Goal: Task Accomplishment & Management: Manage account settings

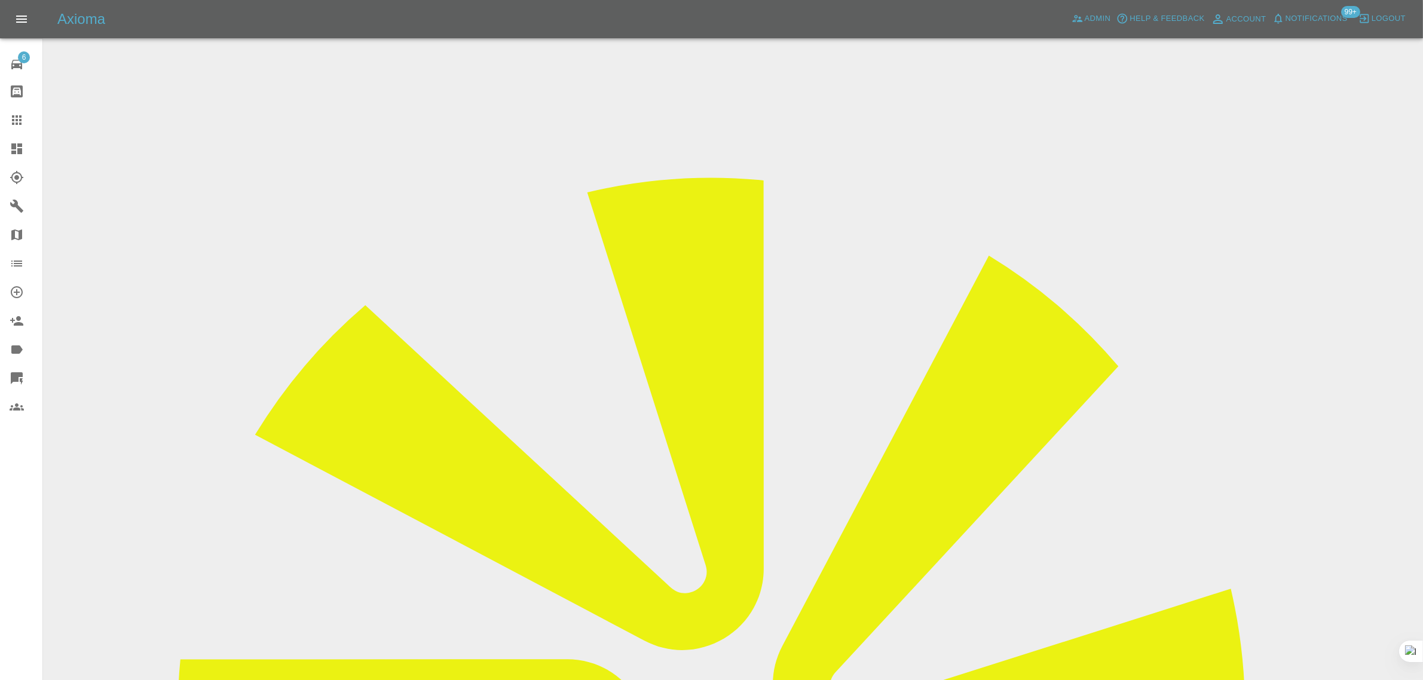
drag, startPoint x: 712, startPoint y: 347, endPoint x: 777, endPoint y: 350, distance: 64.6
copy tr "Shane Conlon"
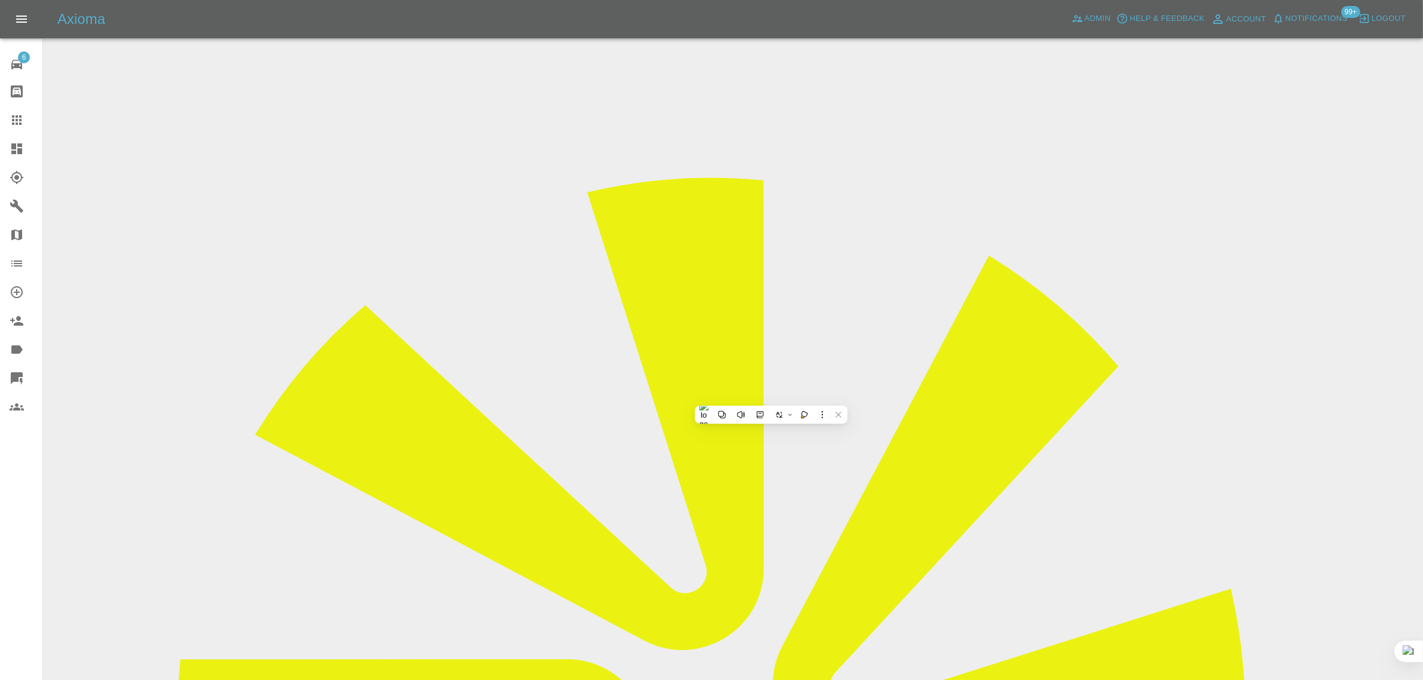
copy div "shaneconlon@chartersgroup.com"
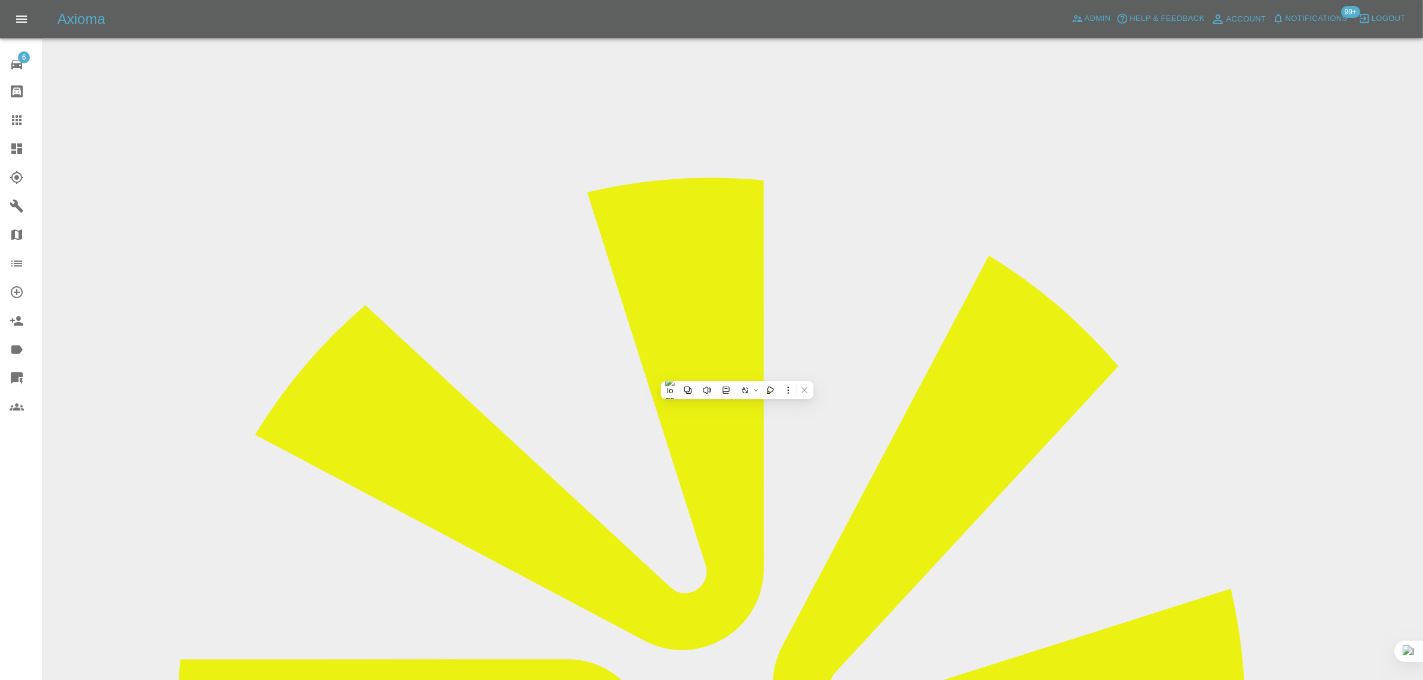
copy td "01252 785103"
drag, startPoint x: 706, startPoint y: 317, endPoint x: 768, endPoint y: 314, distance: 61.7
copy tr "TQ123GS"
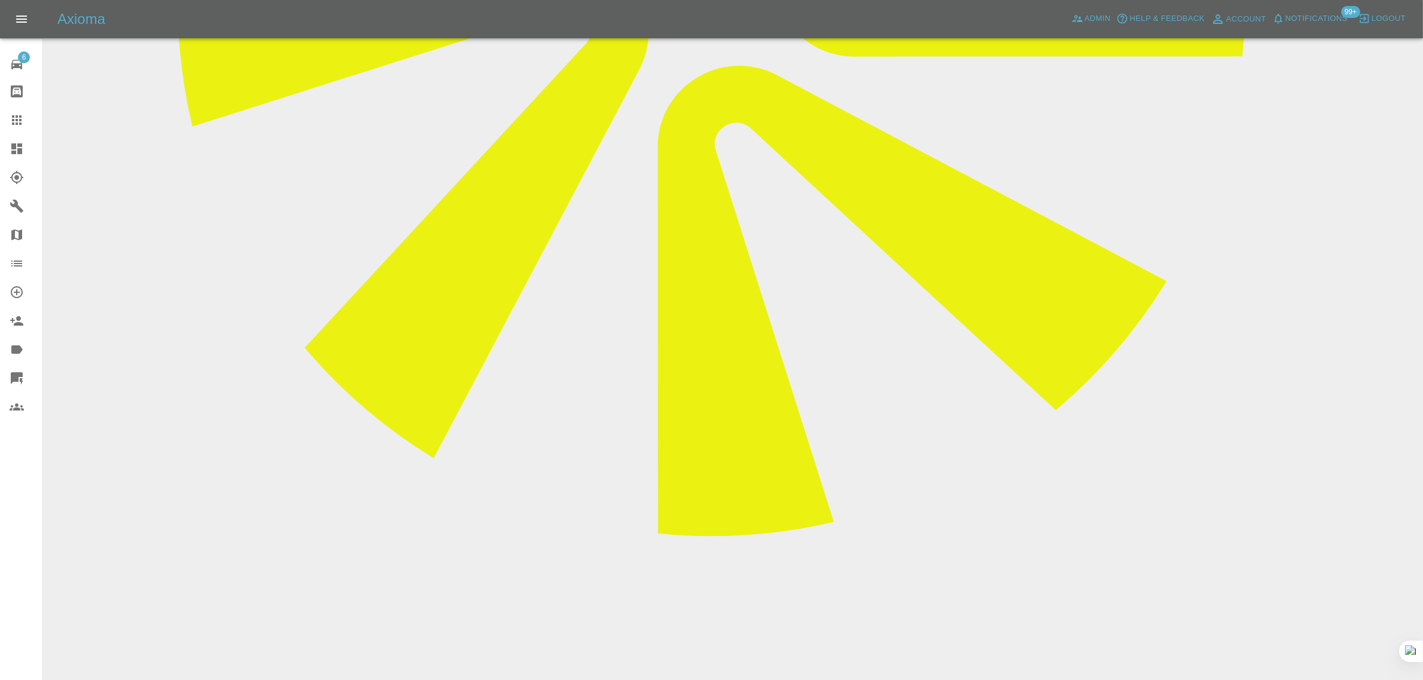
scroll to position [790, 0]
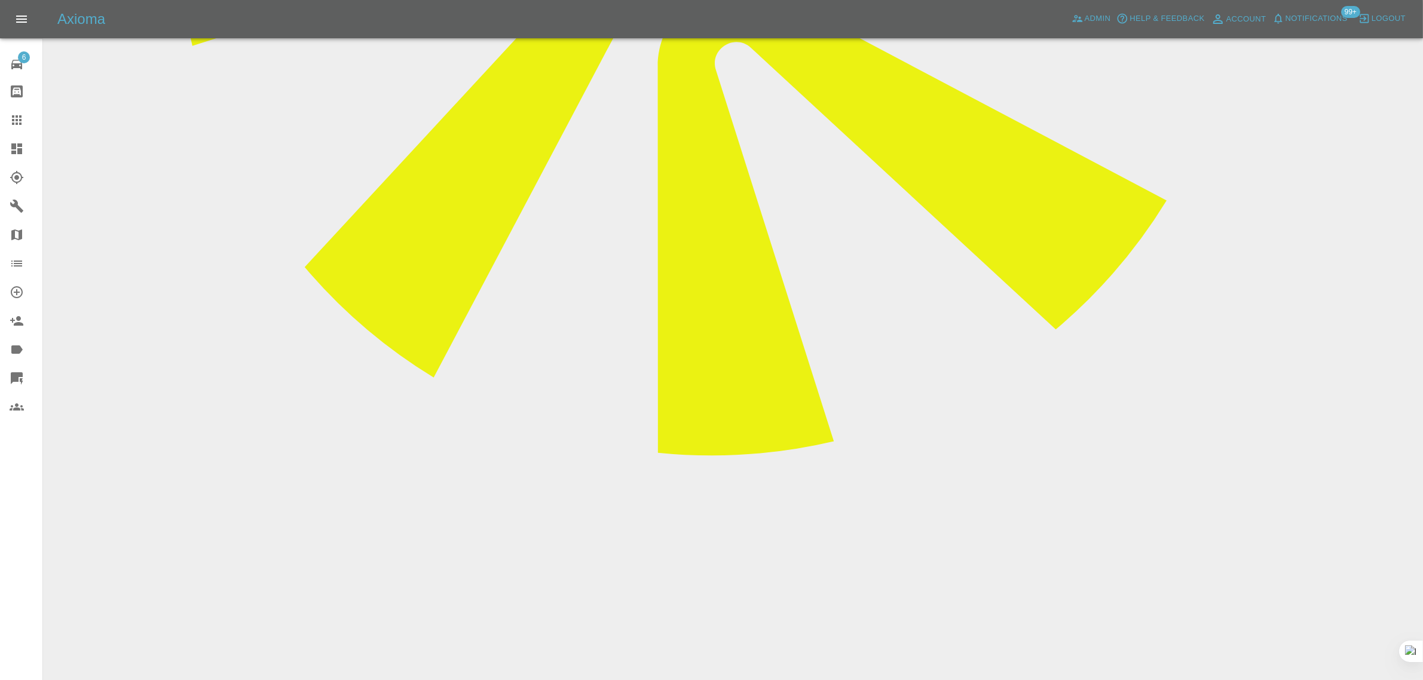
drag, startPoint x: 541, startPoint y: 524, endPoint x: 714, endPoint y: 524, distance: 173.3
copy p "Repair scope: Repair NSR Door"
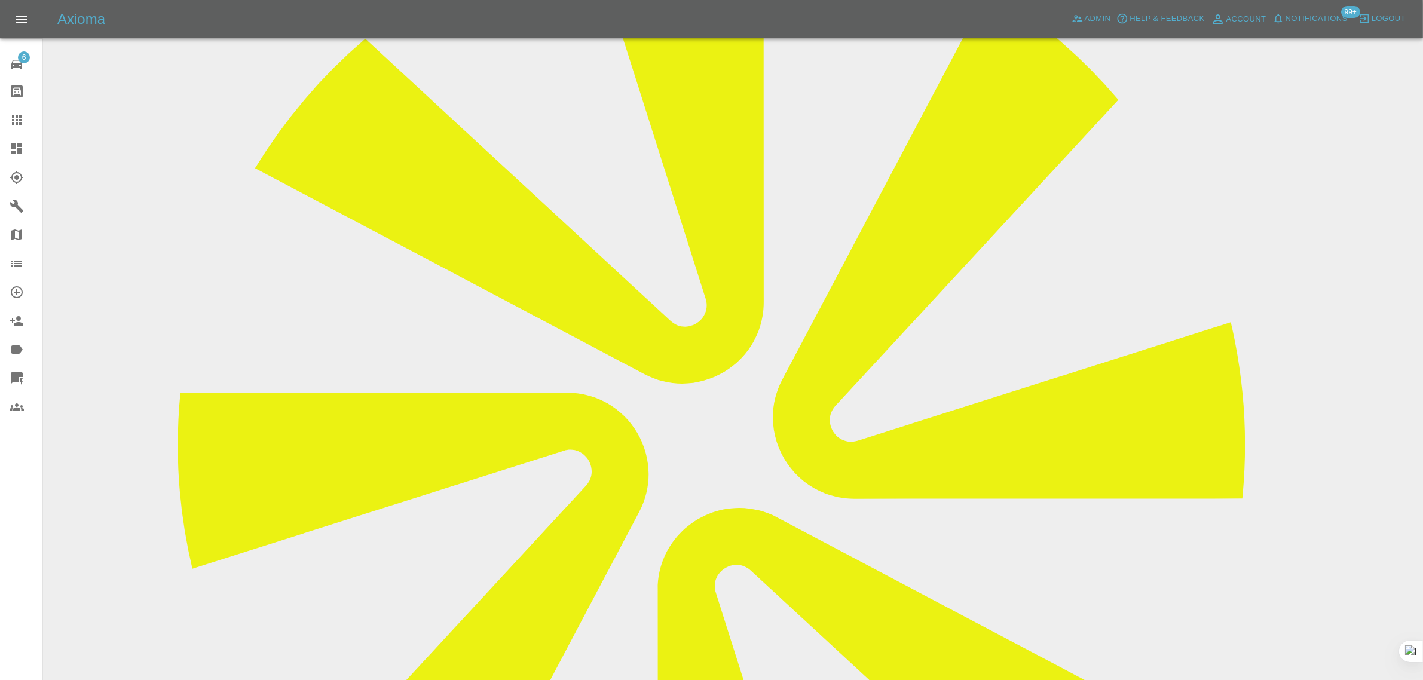
scroll to position [0, 0]
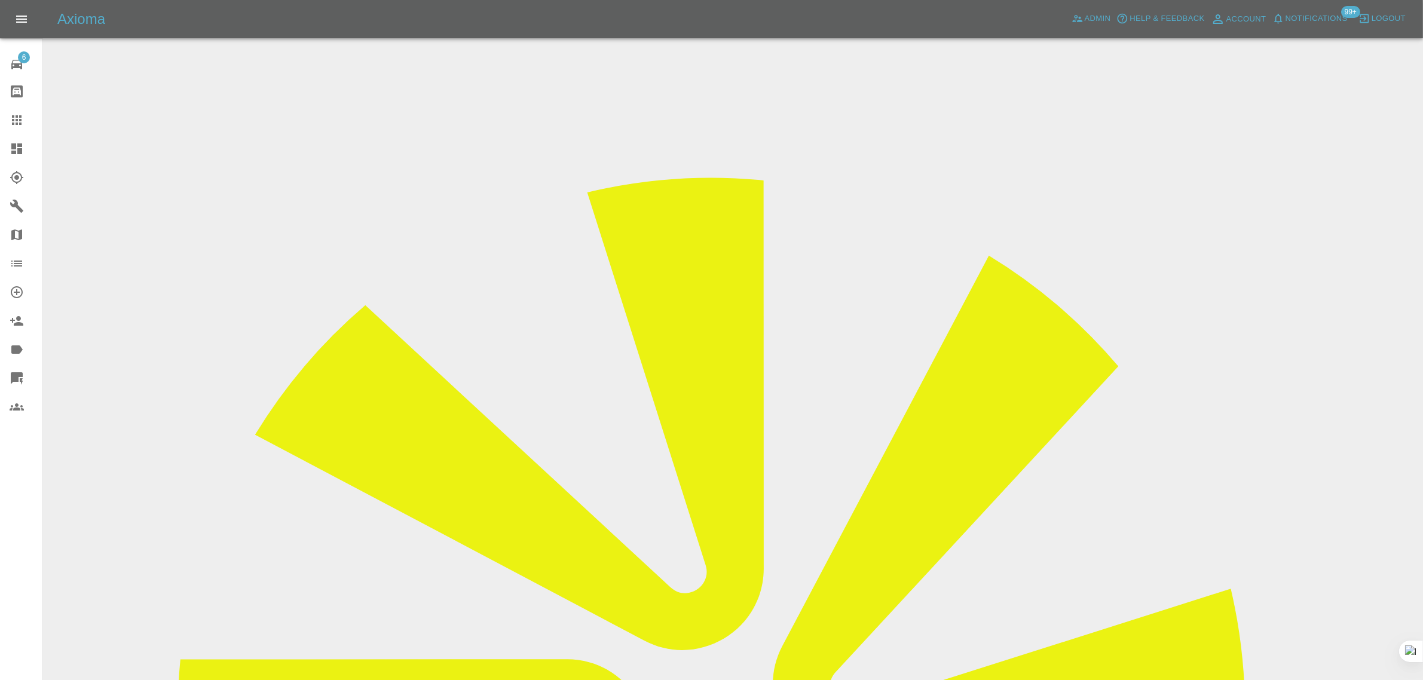
drag, startPoint x: 712, startPoint y: 208, endPoint x: 815, endPoint y: 204, distance: 102.9
copy tr "PEUGEOT 208"
drag, startPoint x: 1150, startPoint y: 186, endPoint x: 1260, endPoint y: 181, distance: 109.5
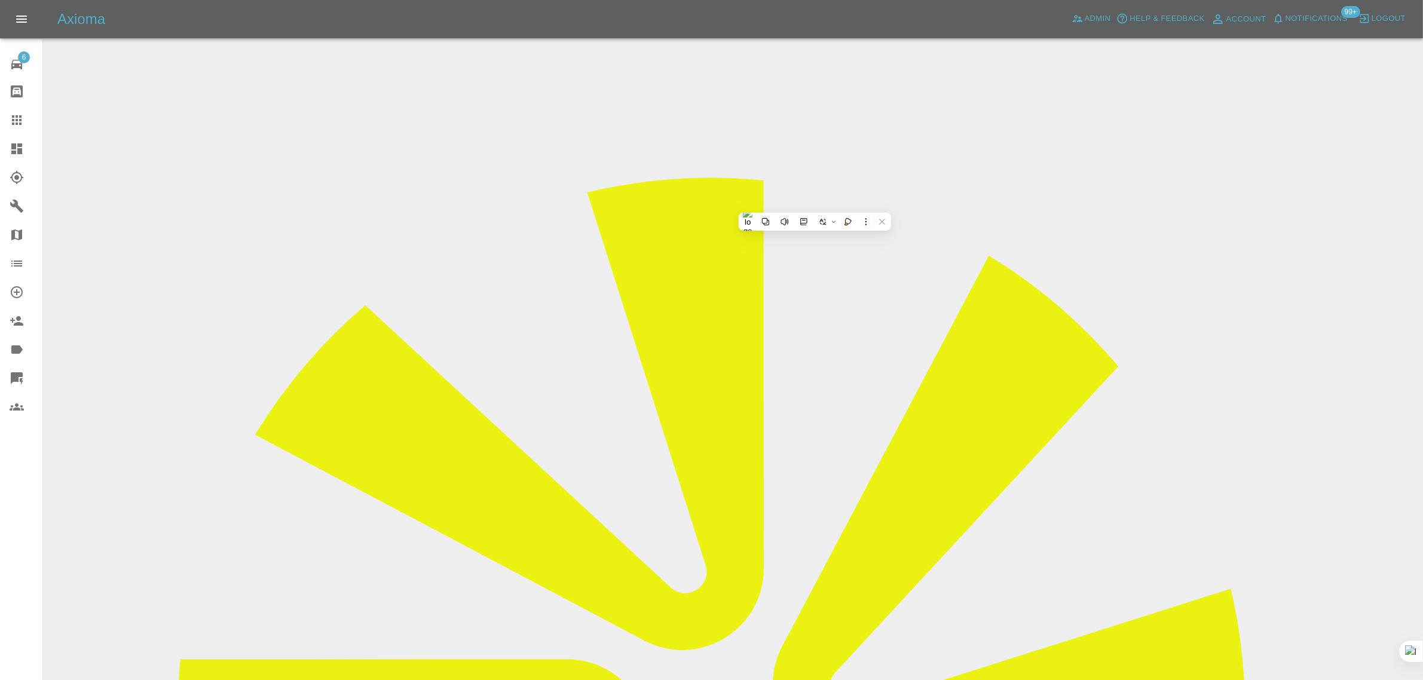
copy td "Sw Smart Repairs"
click at [1091, 25] on span "Admin" at bounding box center [1098, 19] width 26 height 14
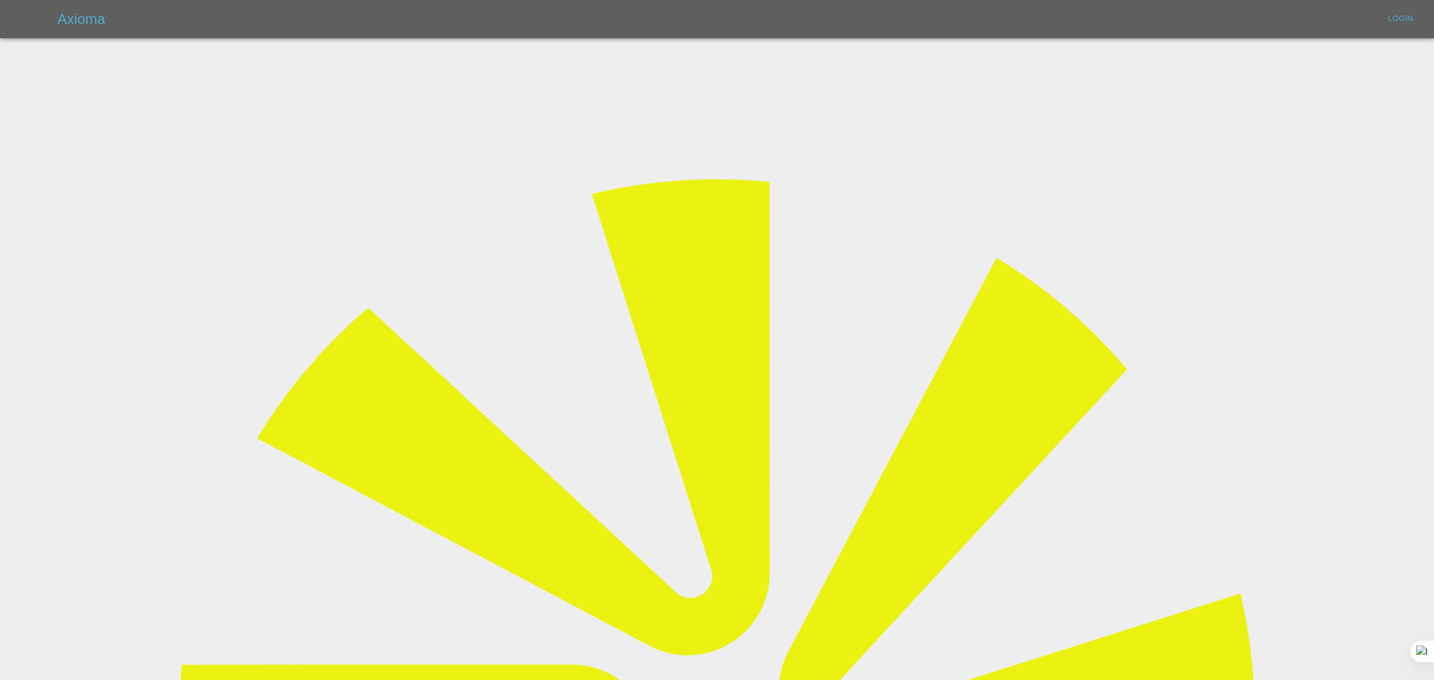
type input "[EMAIL_ADDRESS][DOMAIN_NAME]"
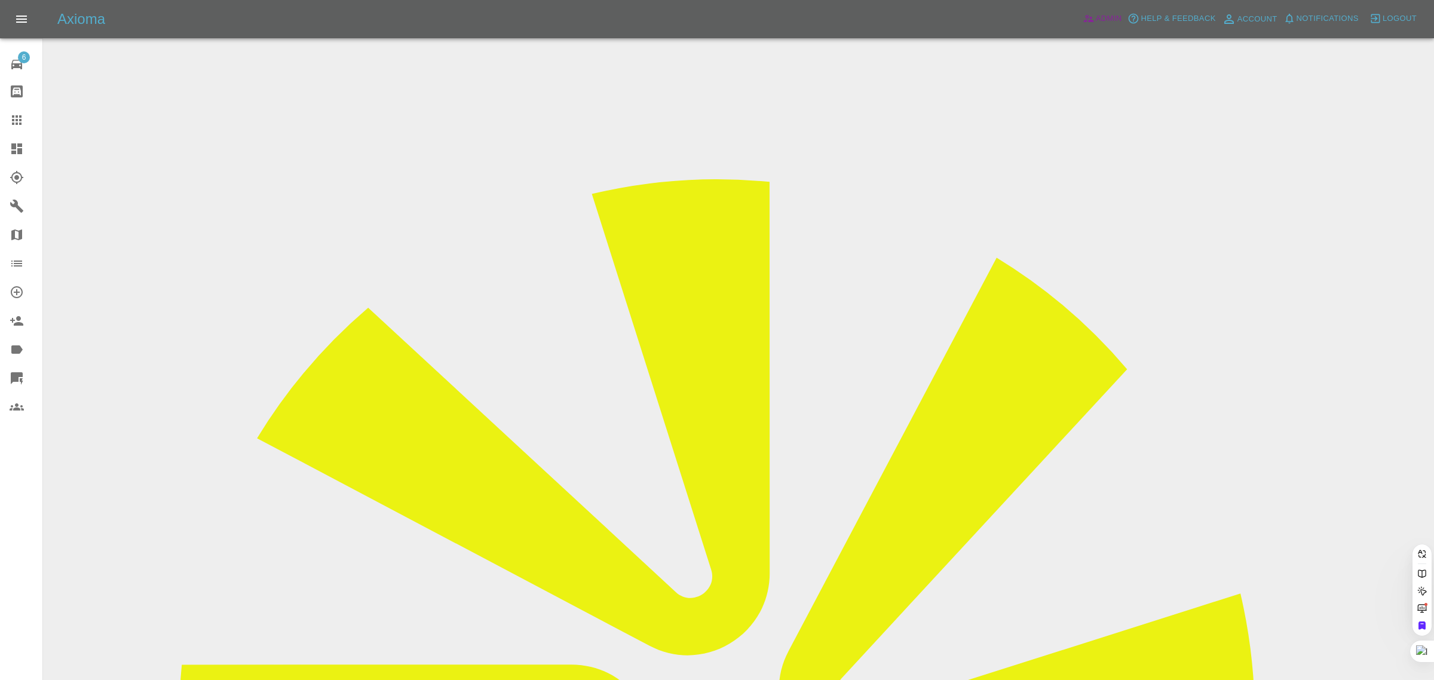
click at [1104, 13] on span "Admin" at bounding box center [1109, 19] width 26 height 14
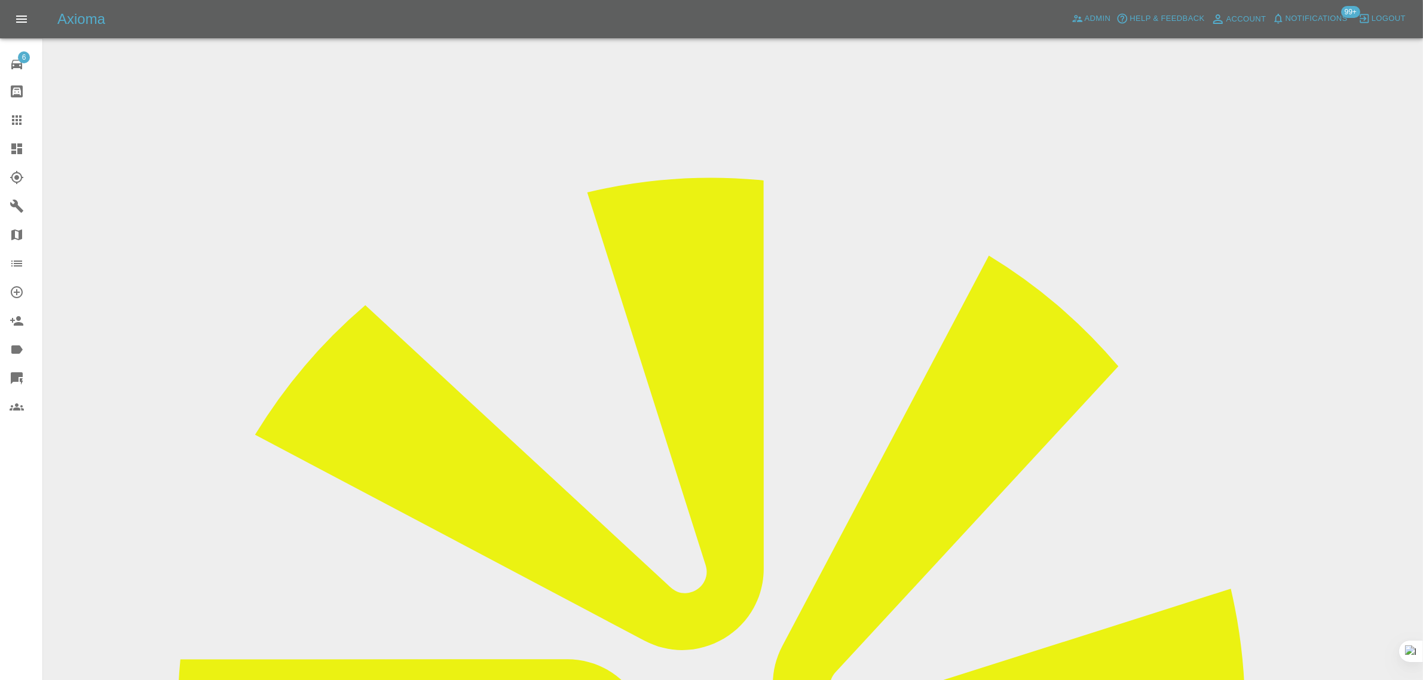
drag, startPoint x: 667, startPoint y: 222, endPoint x: 802, endPoint y: 234, distance: 135.6
click at [22, 115] on icon at bounding box center [17, 120] width 14 height 14
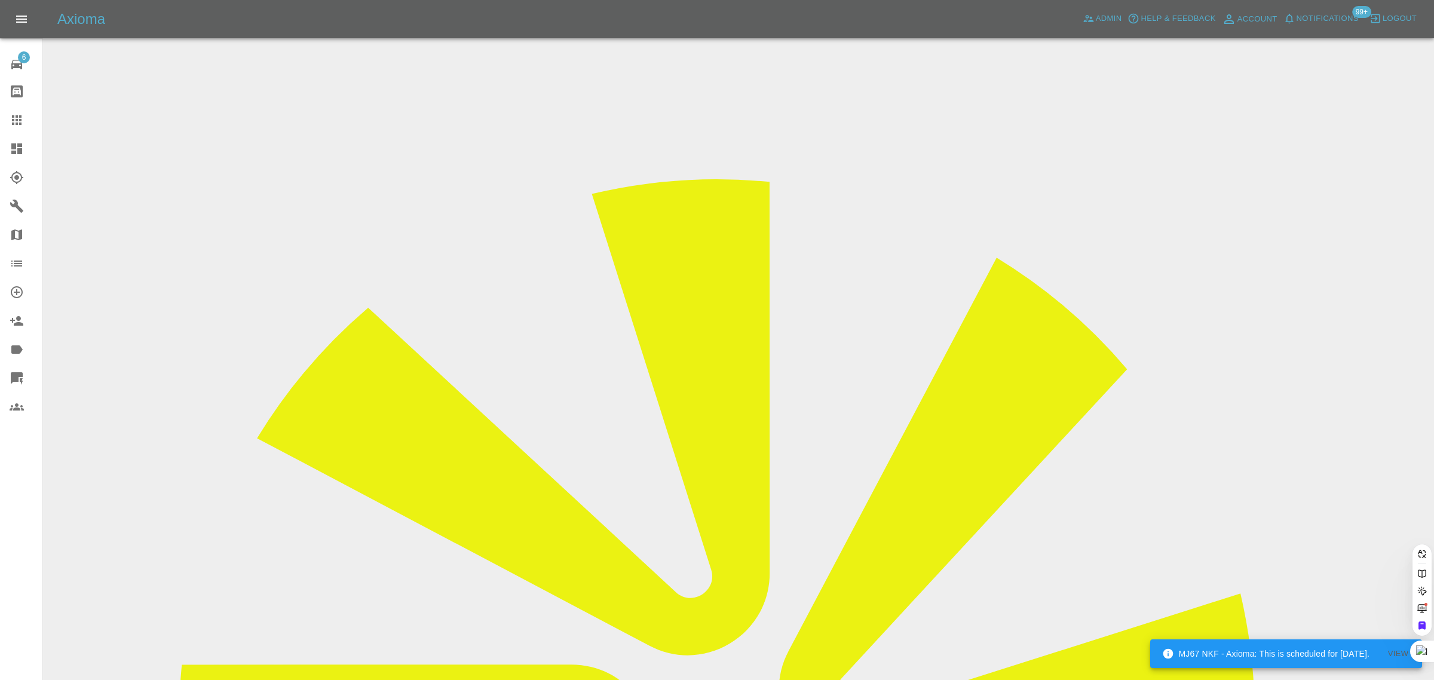
paste input "pete.willis@support-partners.com"
type input "pete.willis@support-partners.com"
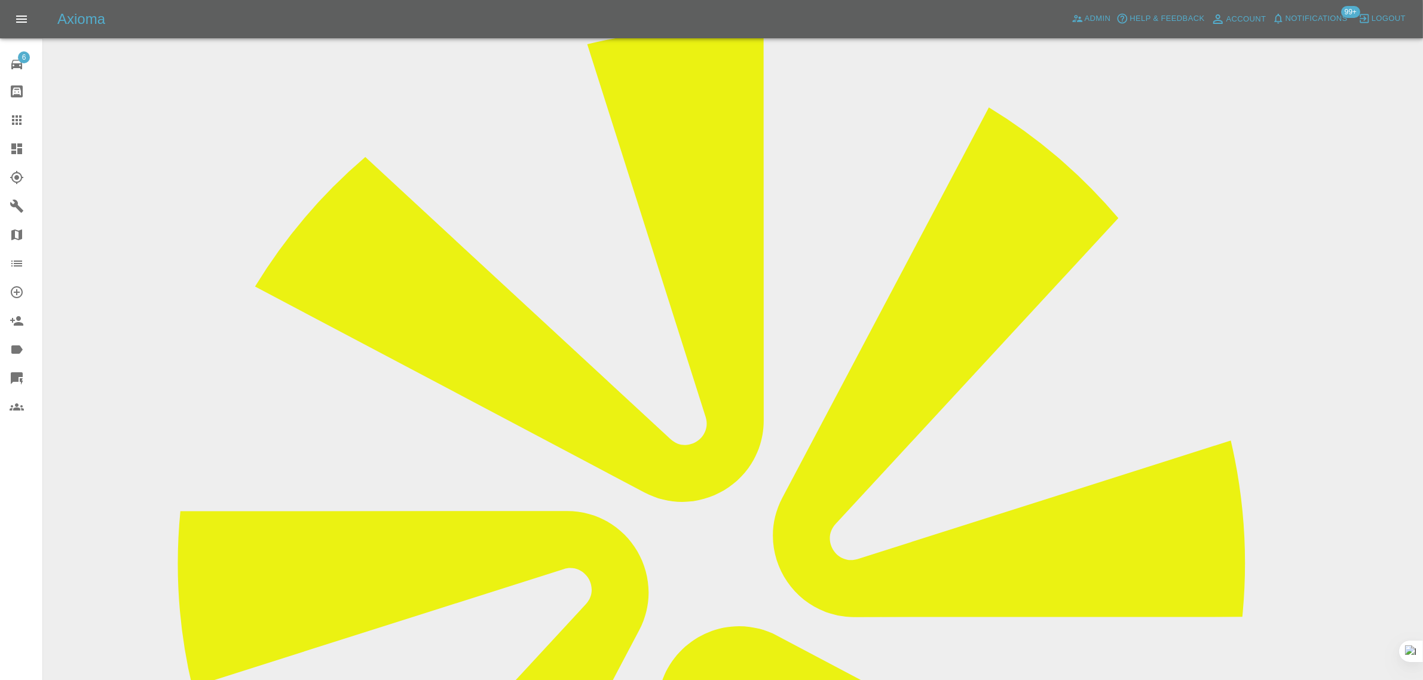
scroll to position [149, 0]
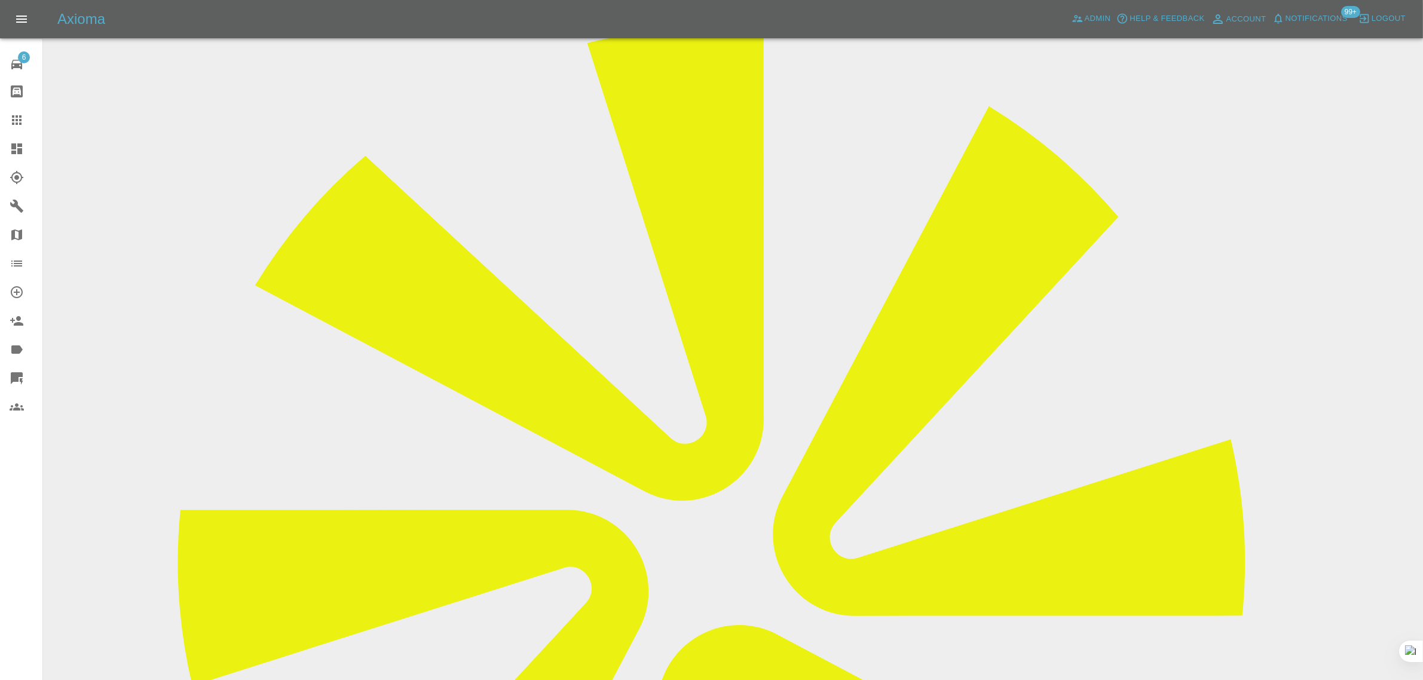
click at [0, 0] on input "Choose images" at bounding box center [0, 0] width 0 height 0
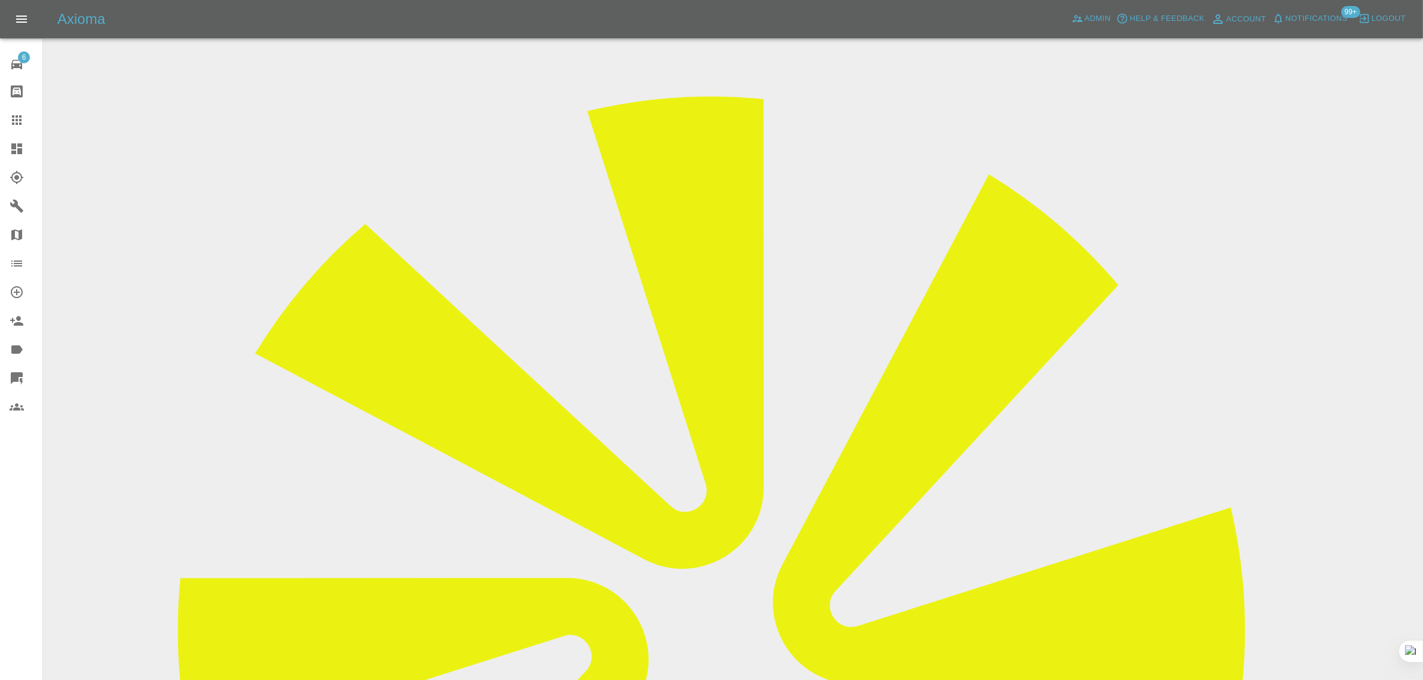
scroll to position [0, 0]
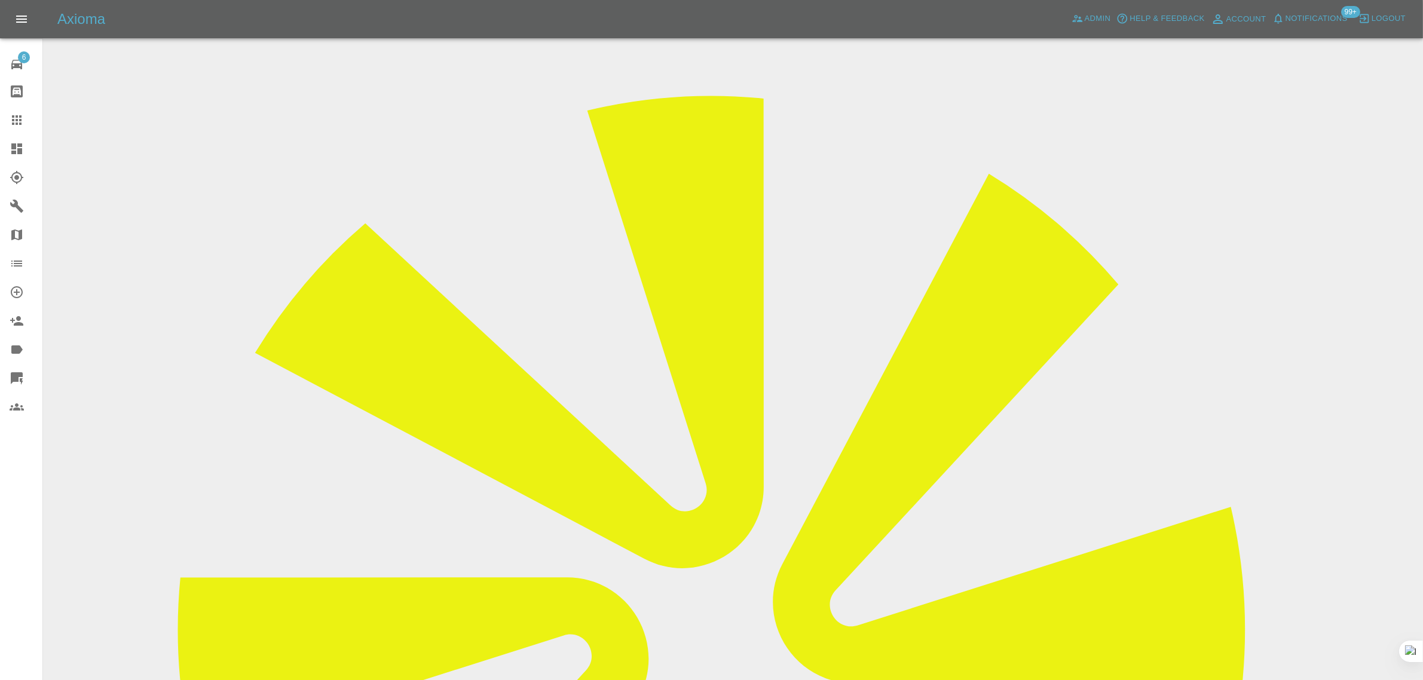
scroll to position [59, 0]
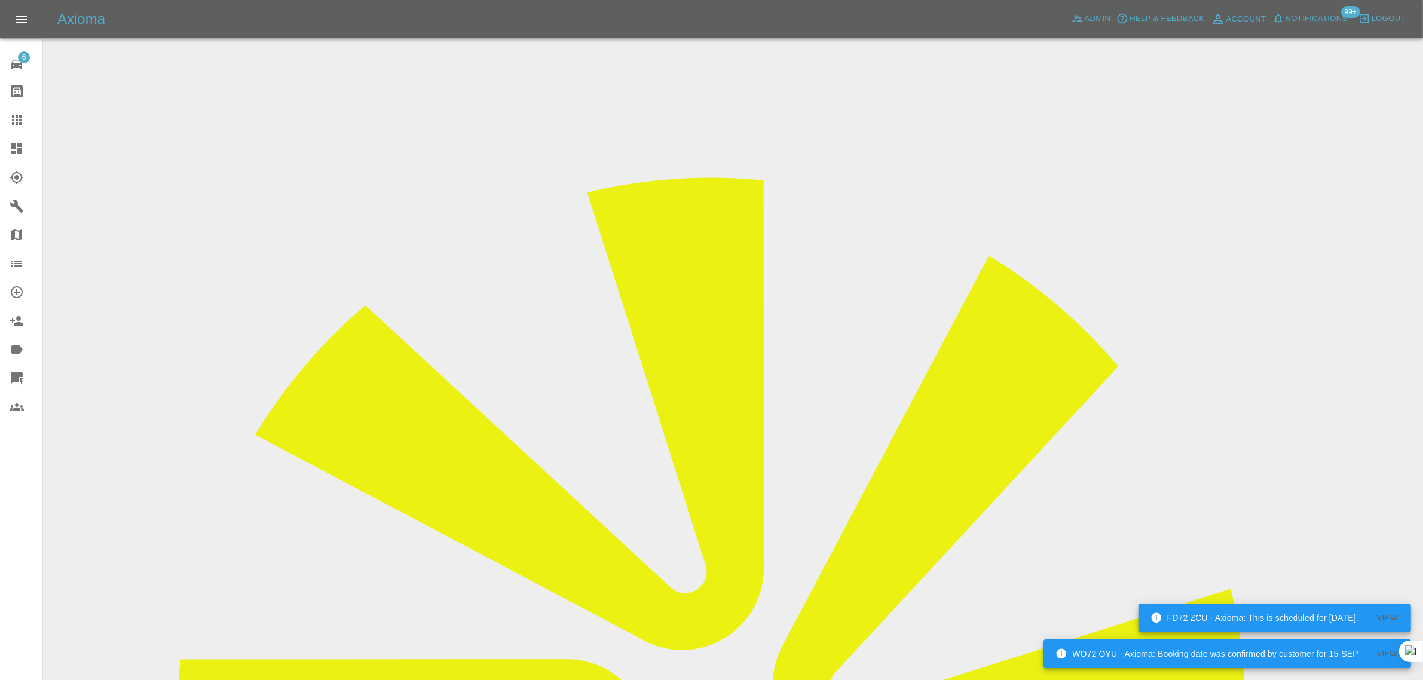
click at [20, 118] on icon at bounding box center [17, 120] width 14 height 14
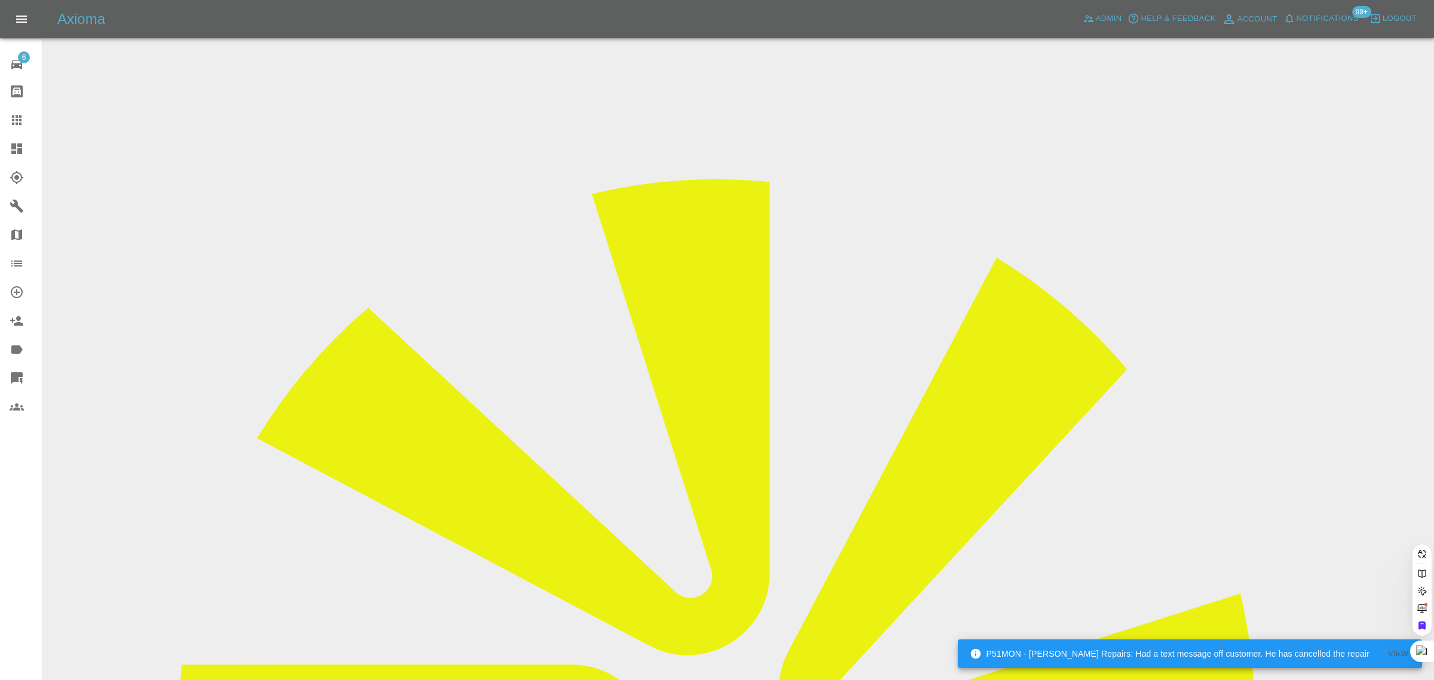
paste input "PRoutledge@carryliftgroup.com"
type input "PRoutledge@carryliftgroup.com"
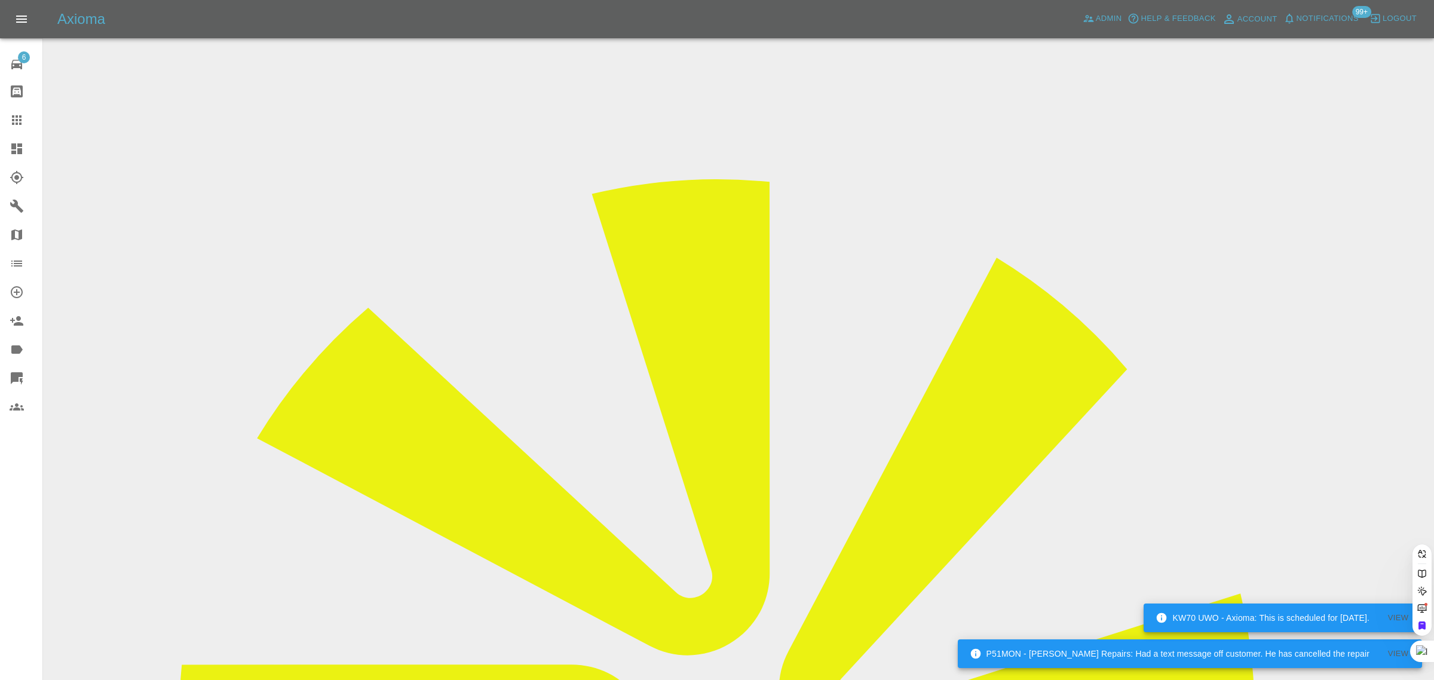
scroll to position [0, 44]
click at [25, 491] on div "6 Repair home Bodyshop home Claims Dashboard Explorer Garages Map Organization …" at bounding box center [21, 340] width 43 height 680
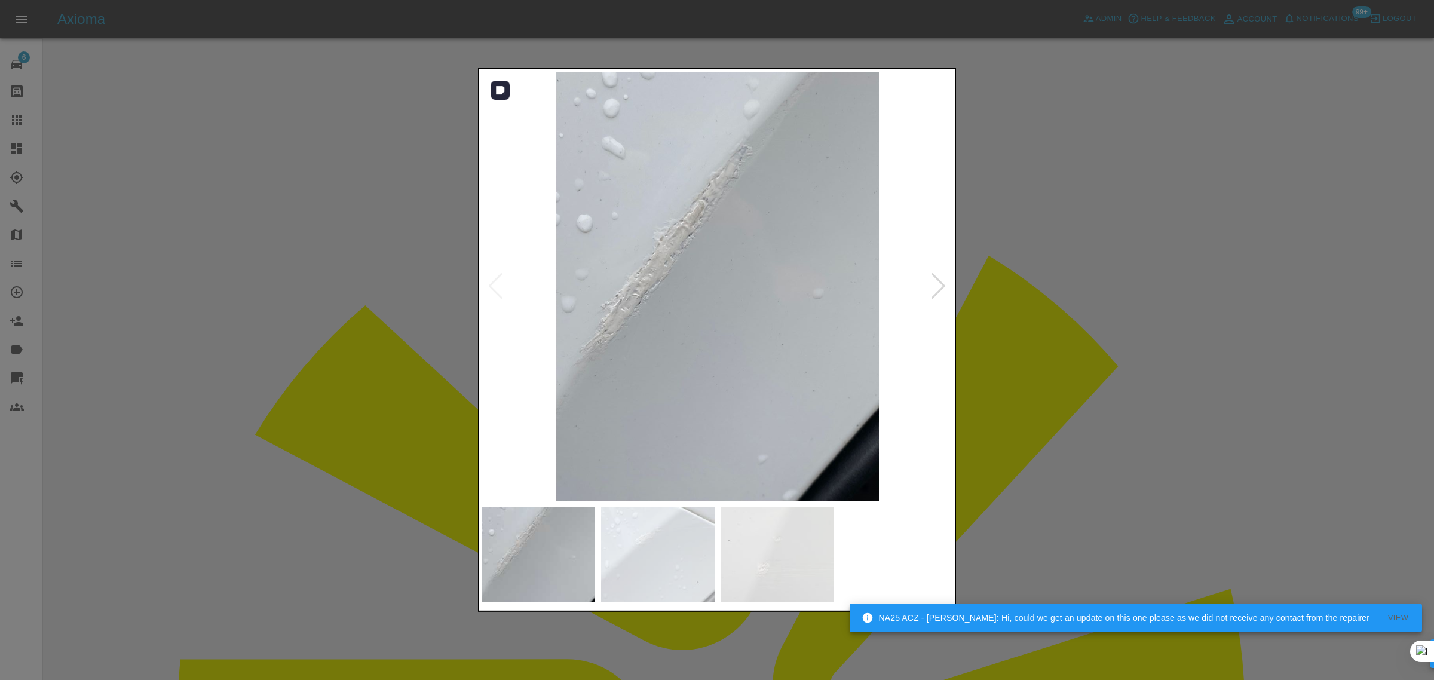
click at [930, 286] on img at bounding box center [718, 287] width 472 height 430
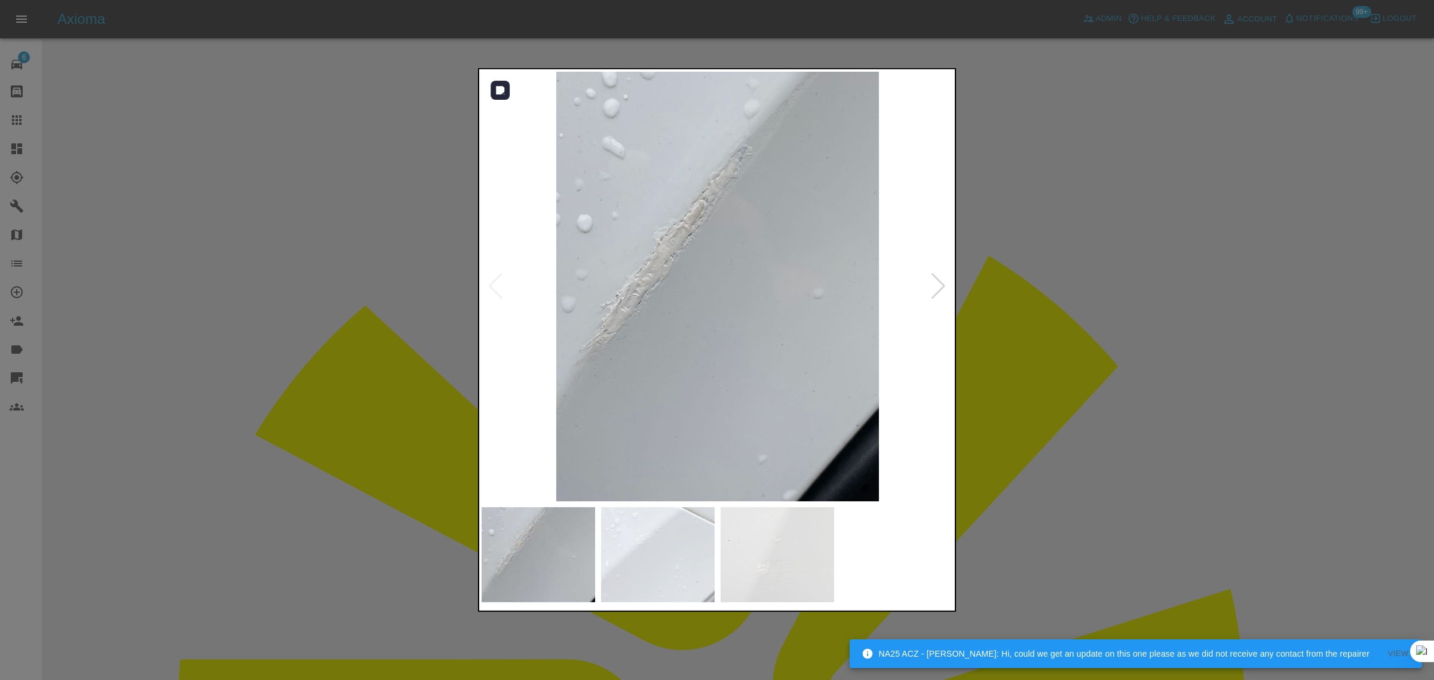
click at [938, 285] on div at bounding box center [939, 286] width 16 height 26
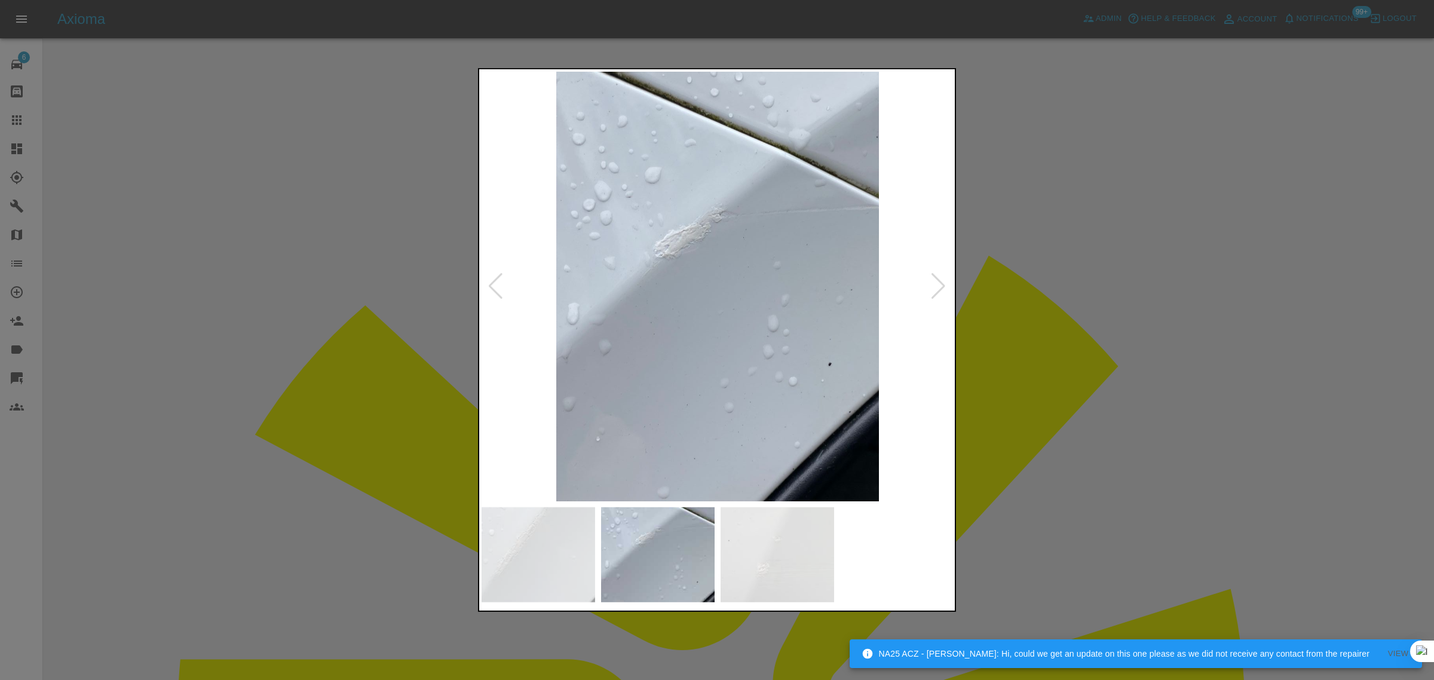
click at [938, 285] on div at bounding box center [939, 286] width 16 height 26
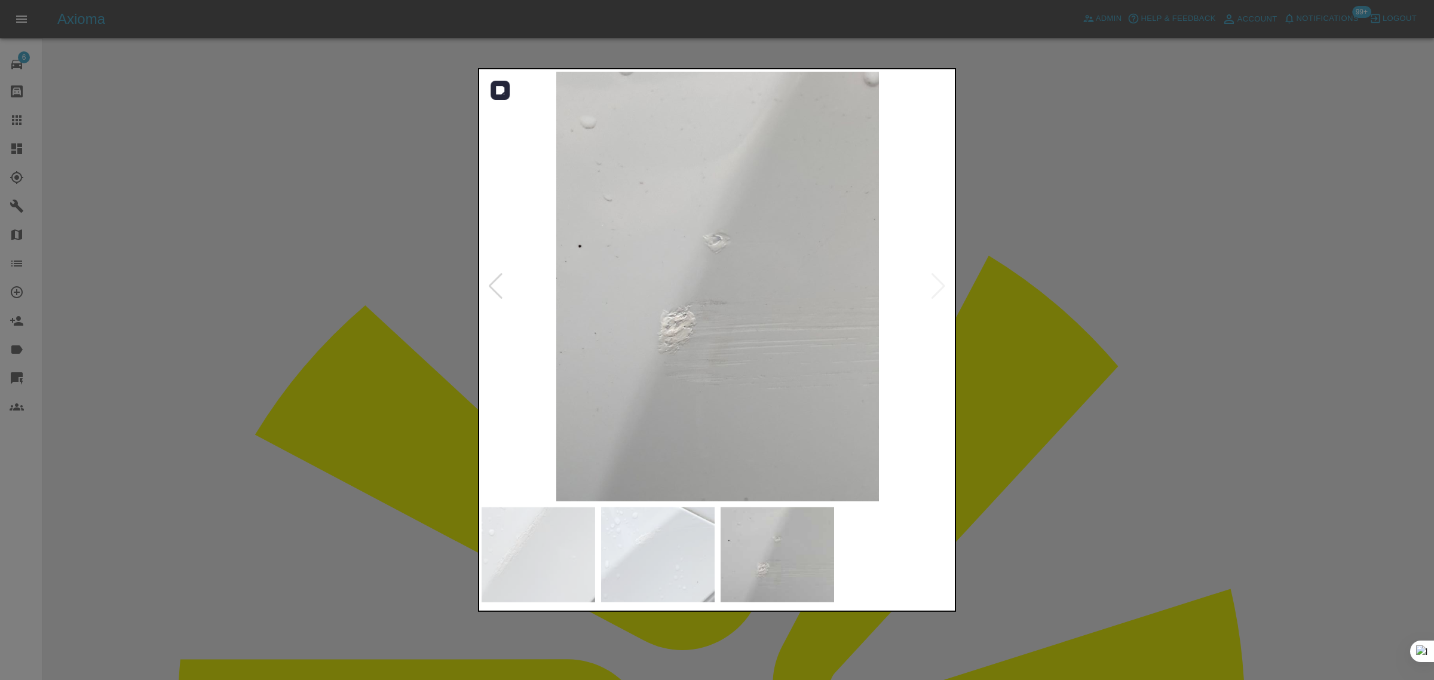
click at [938, 285] on img at bounding box center [718, 287] width 472 height 430
click at [1063, 339] on div at bounding box center [717, 340] width 1434 height 680
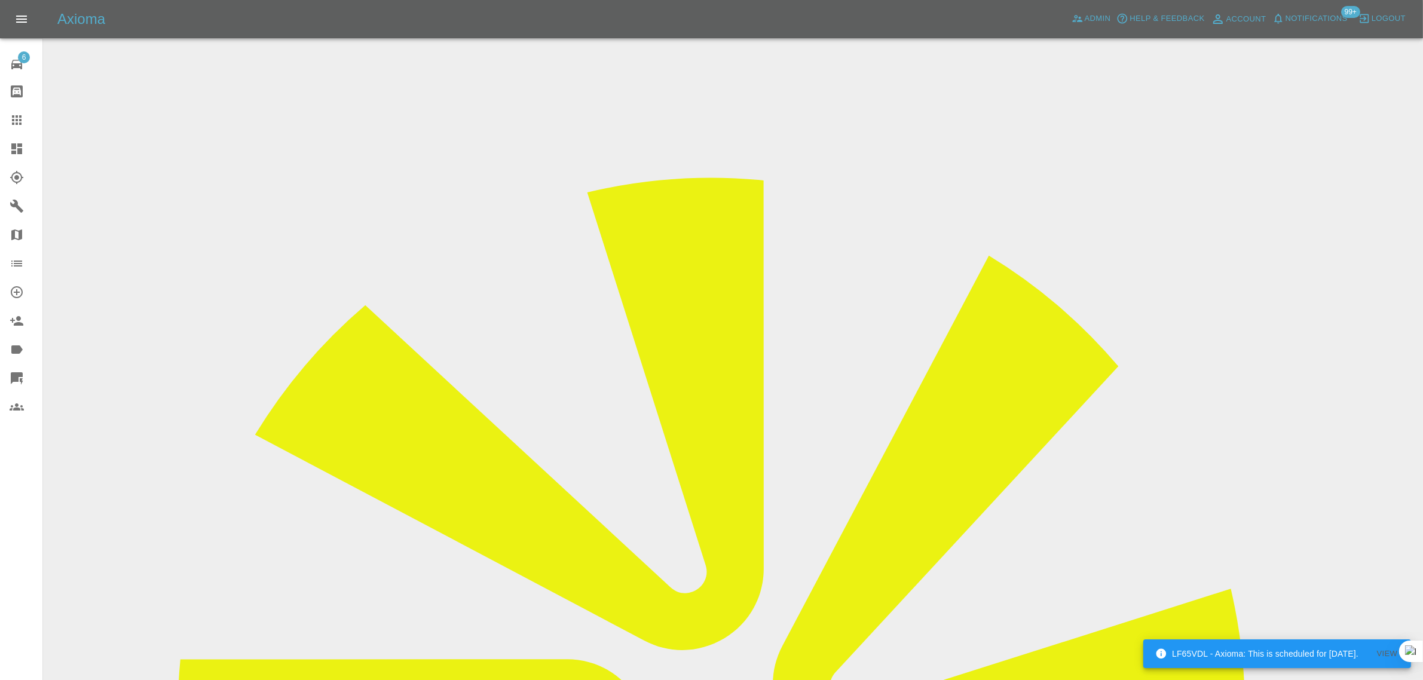
click at [0, 0] on input "Choose images" at bounding box center [0, 0] width 0 height 0
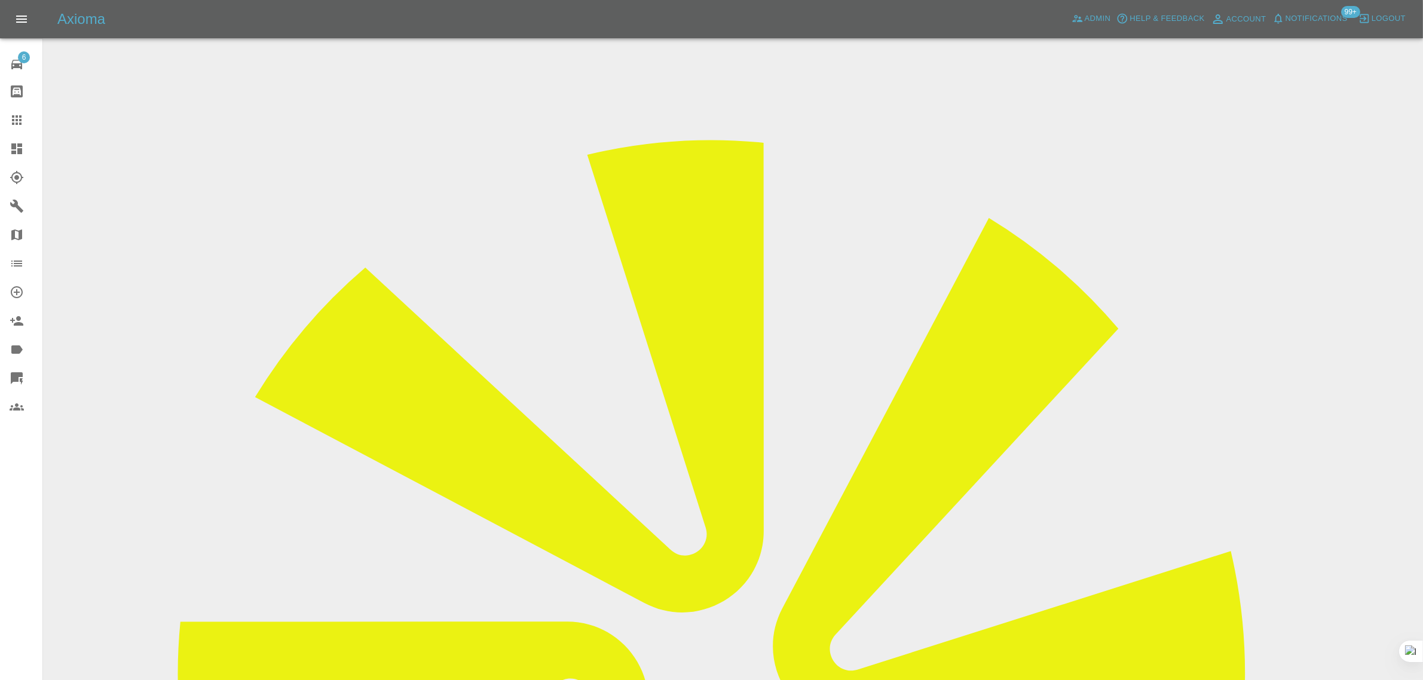
scroll to position [59, 0]
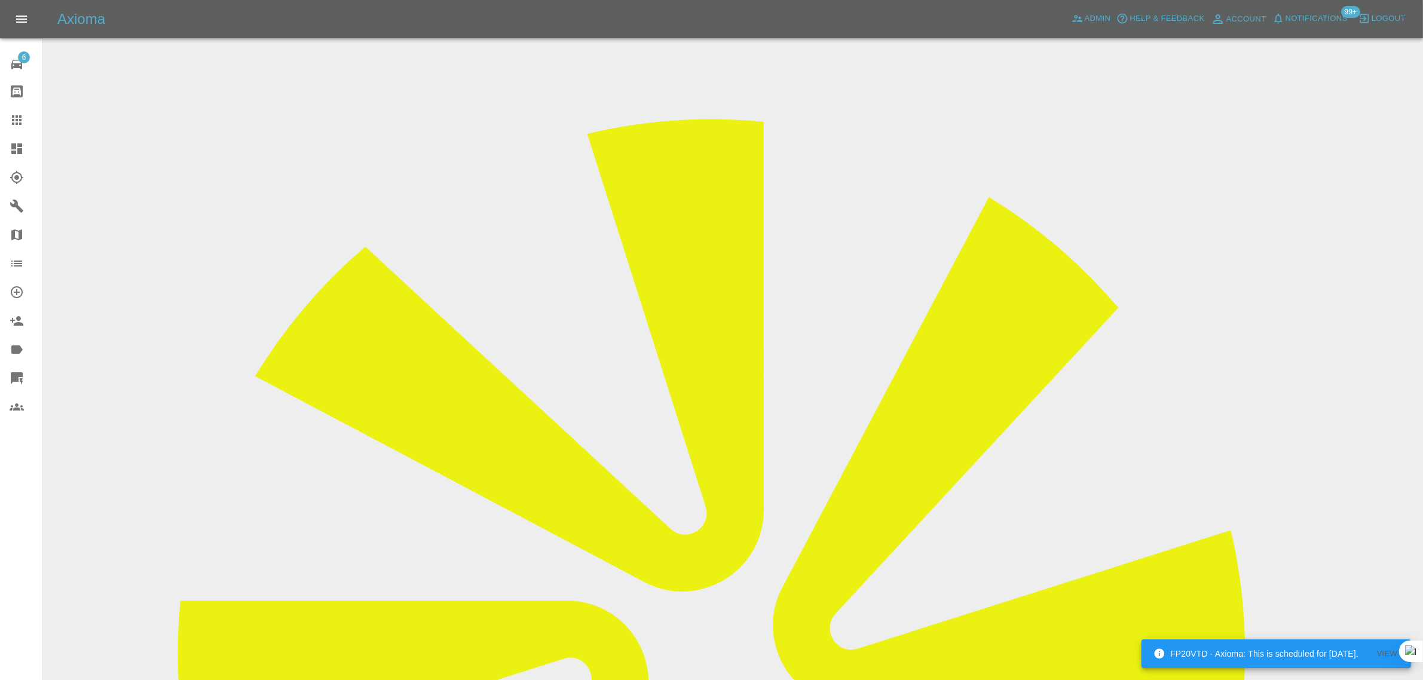
scroll to position [448, 0]
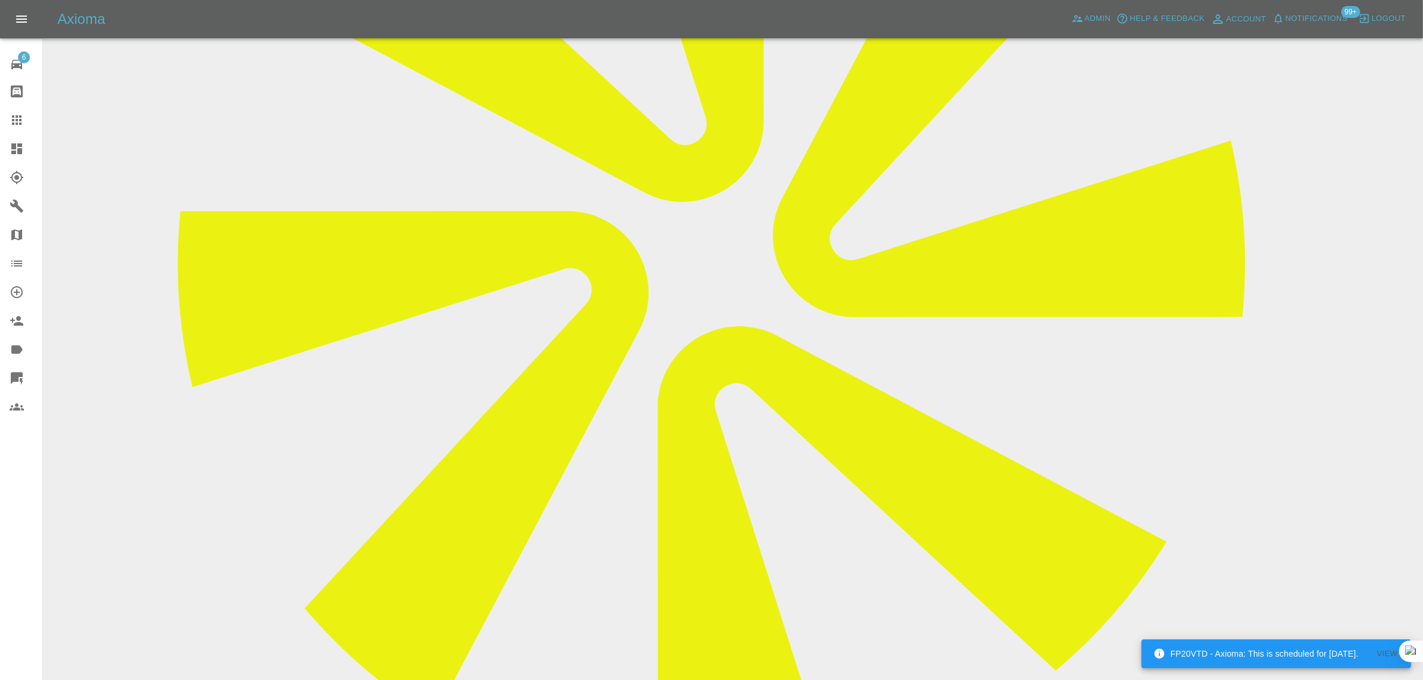
paste textarea "Reference request for quote sent earlier. I thought I should confirm all the ma…"
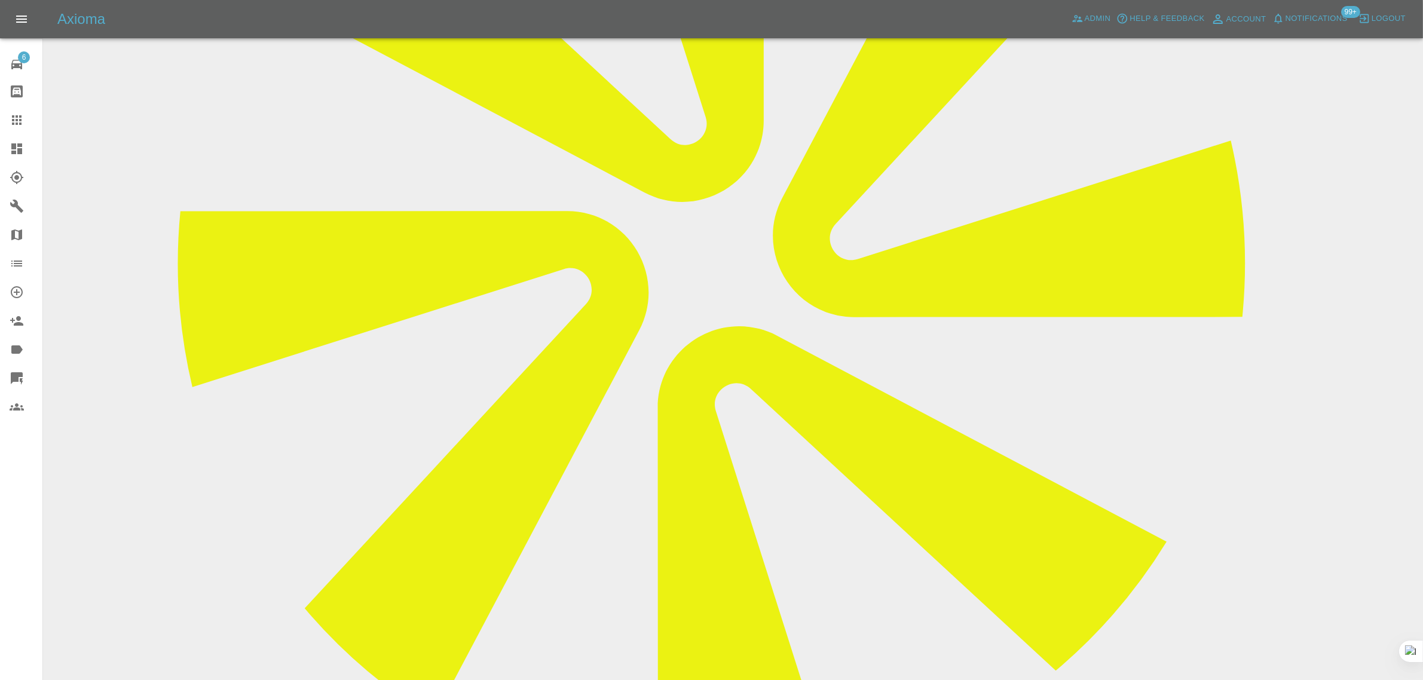
type textarea "Reference request for quote sent earlier. I thought I should confirm all the ma…"
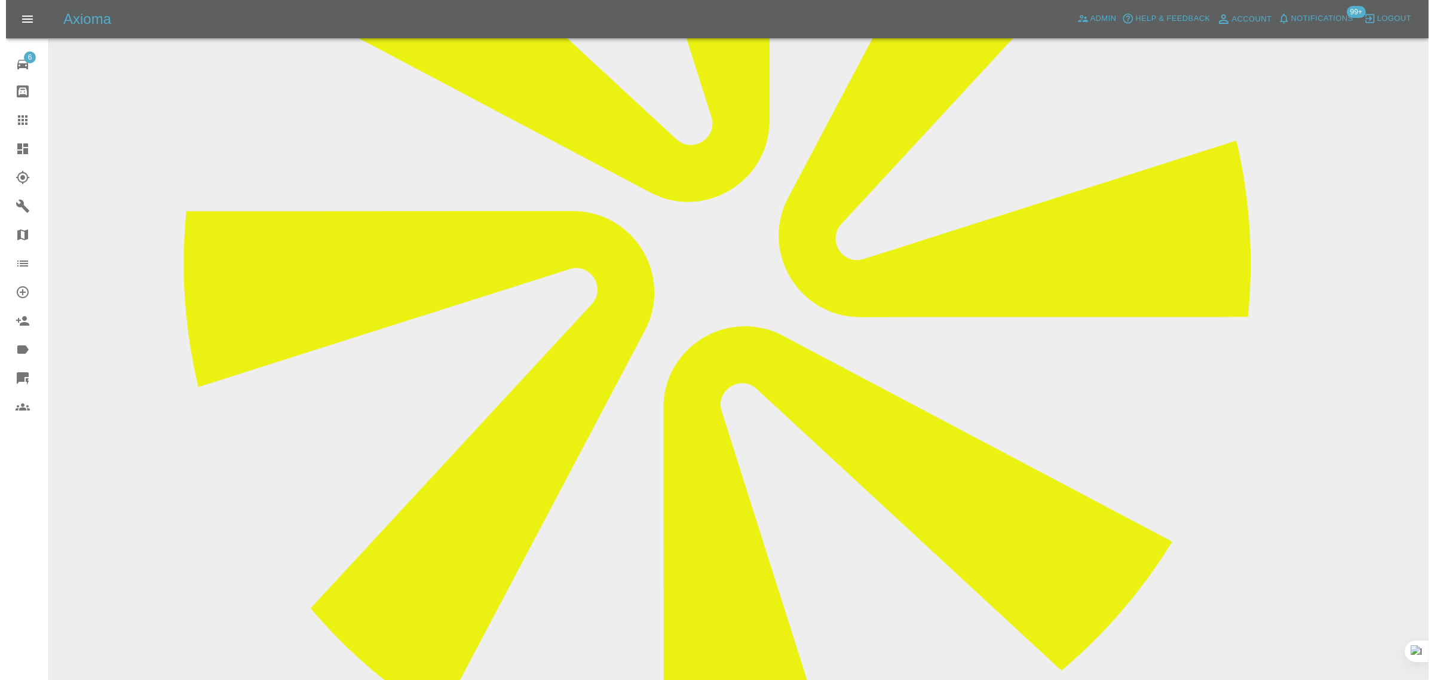
scroll to position [0, 0]
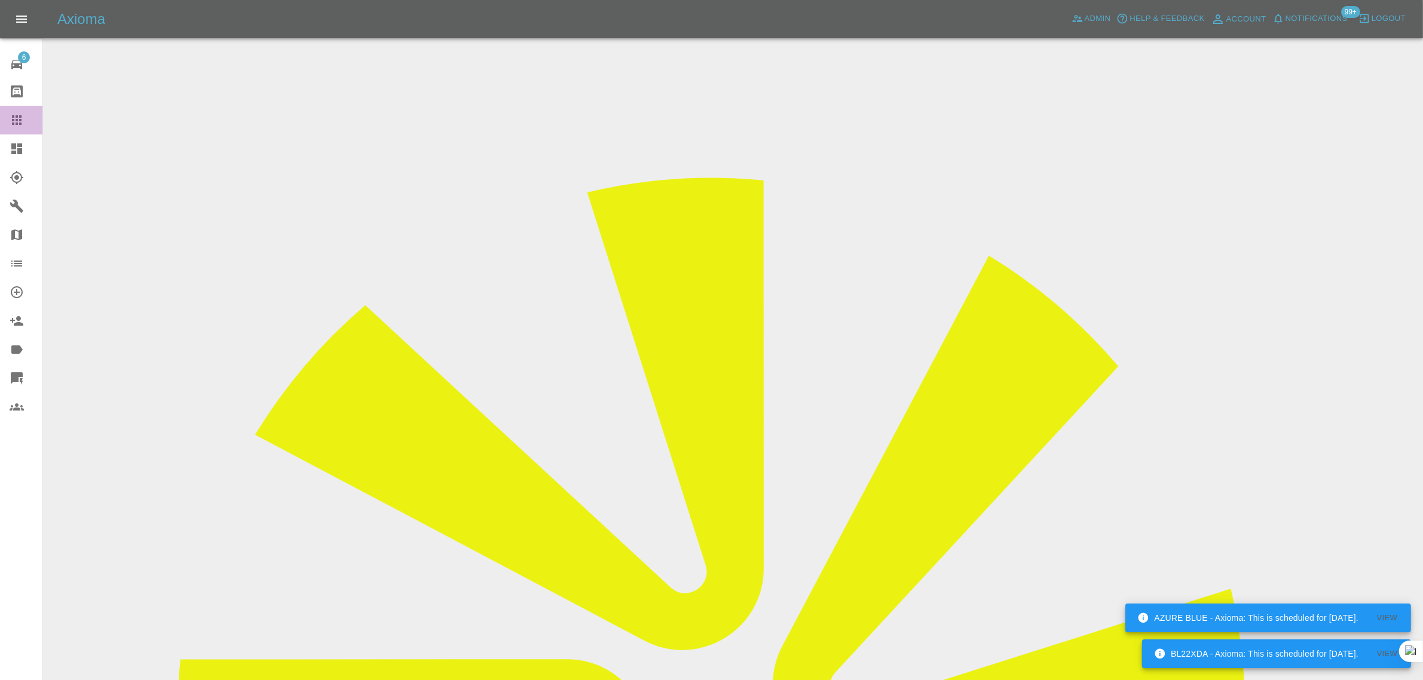
click at [26, 124] on div at bounding box center [26, 120] width 33 height 14
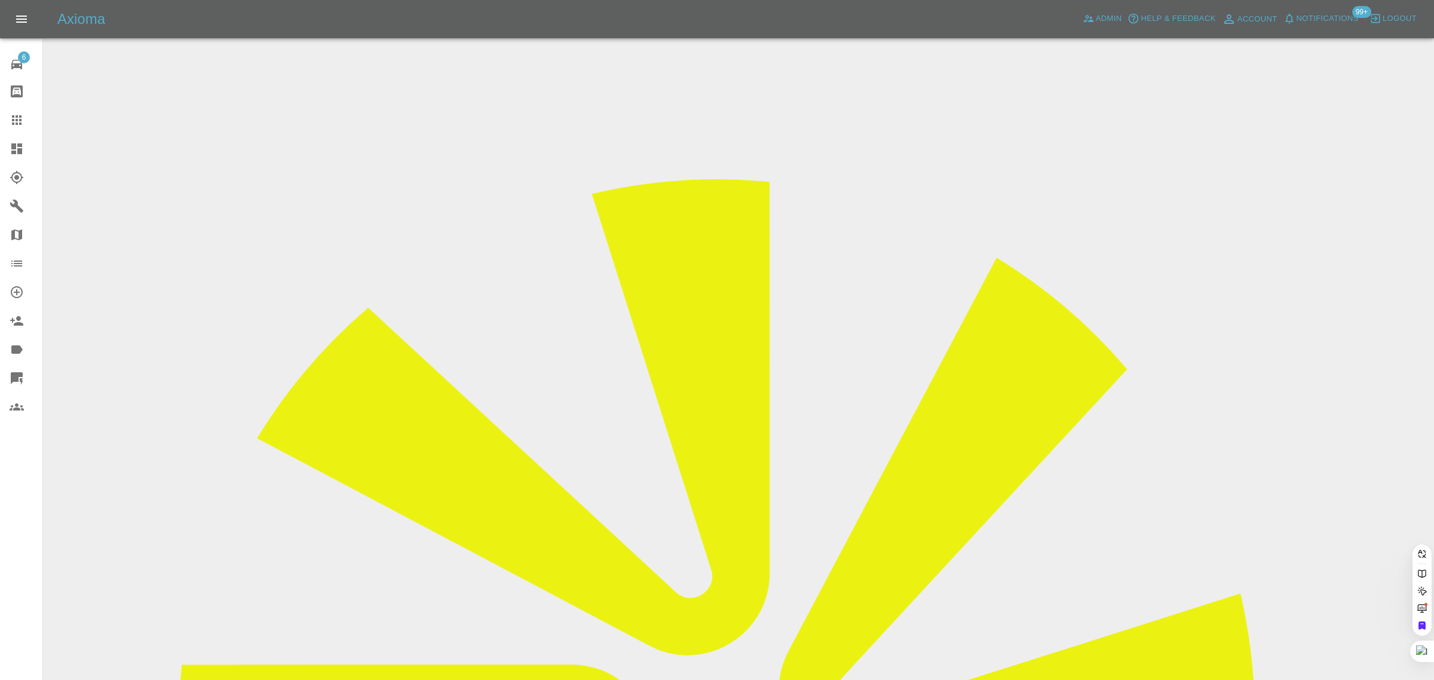
paste input "snobjb@gmail.com"
type input "snobjb@gmail.com"
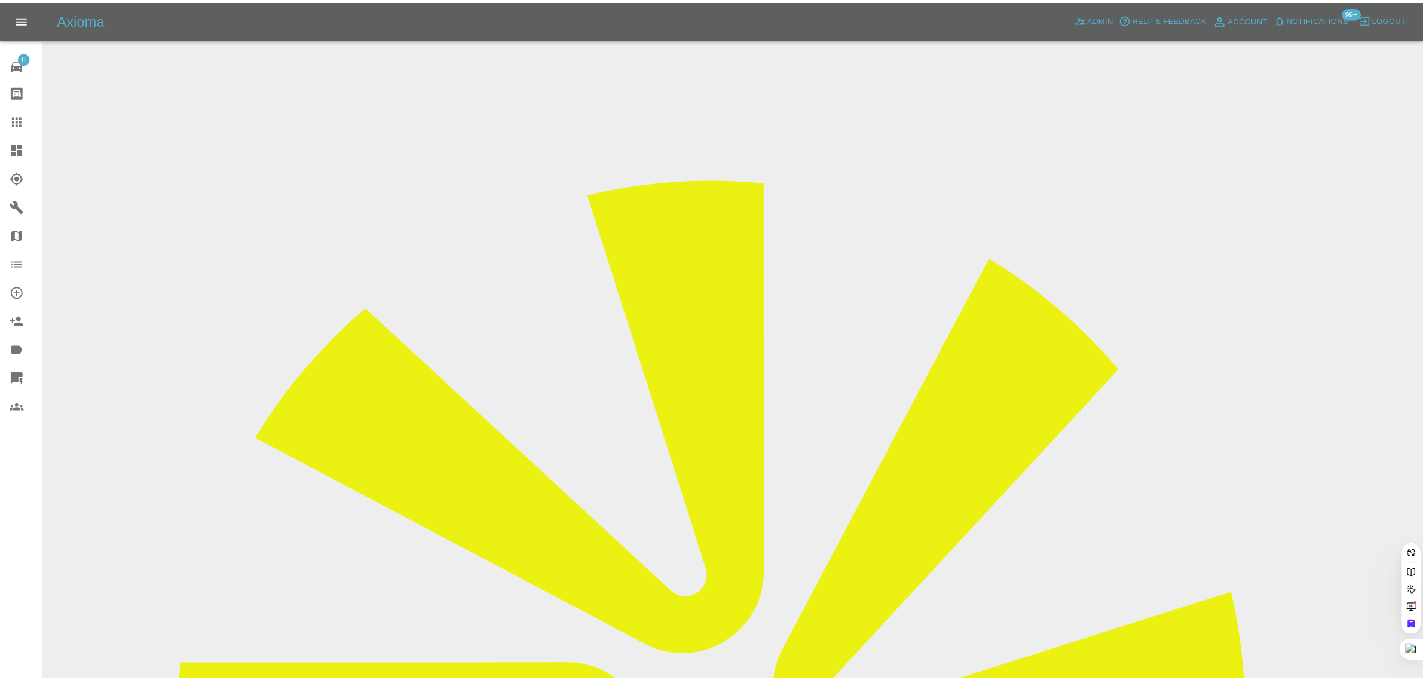
scroll to position [0, 0]
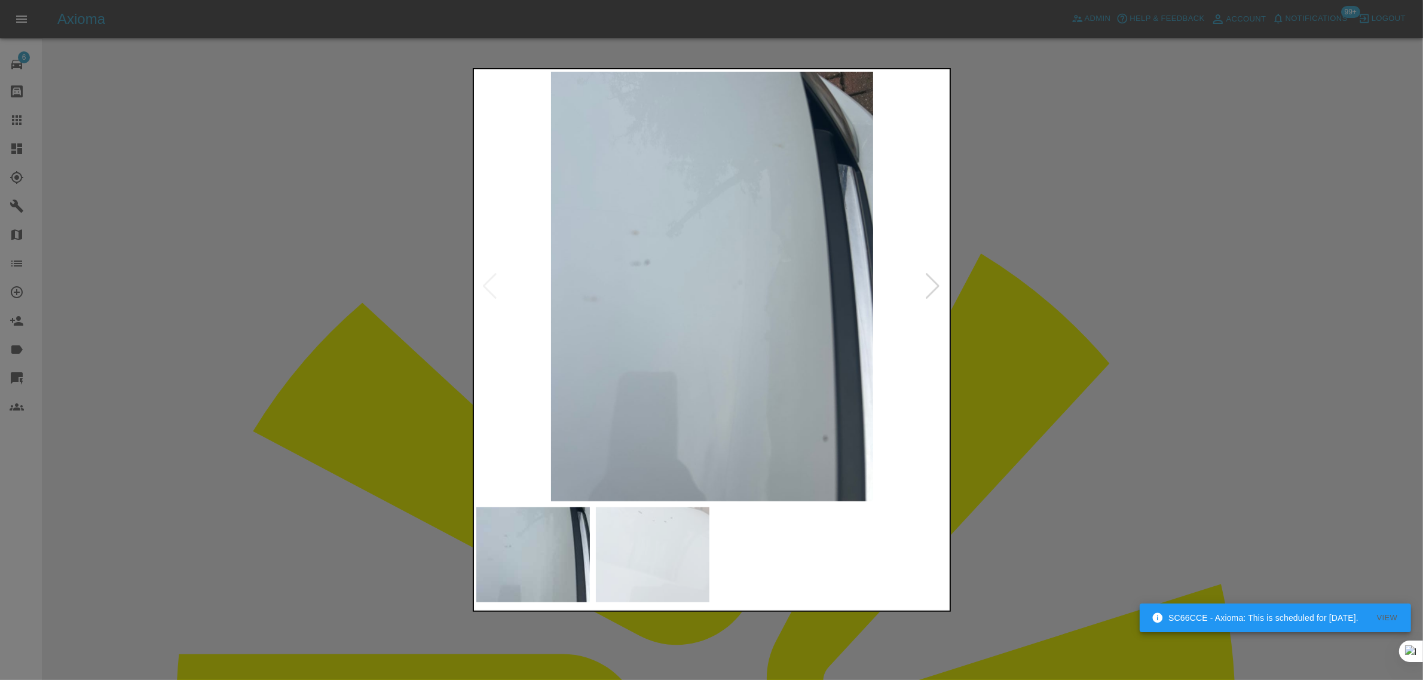
scroll to position [374, 0]
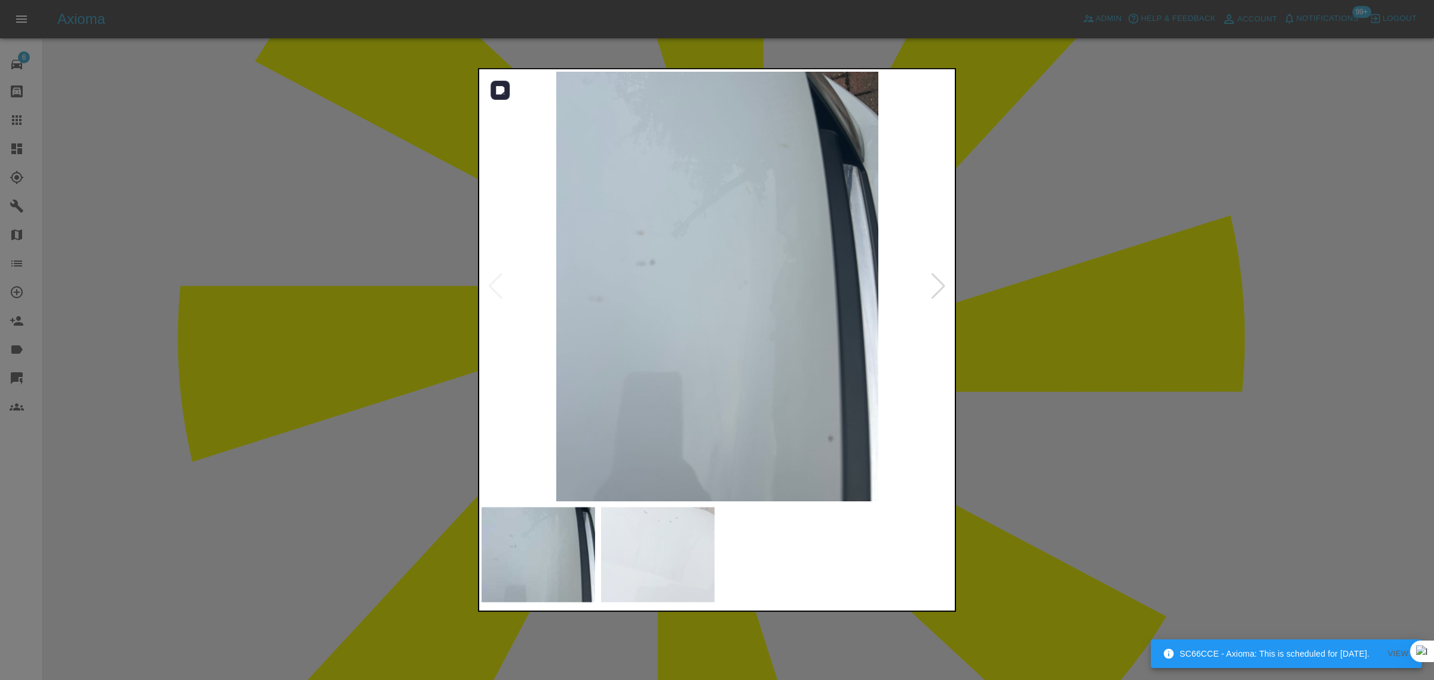
click at [934, 290] on div at bounding box center [939, 286] width 16 height 26
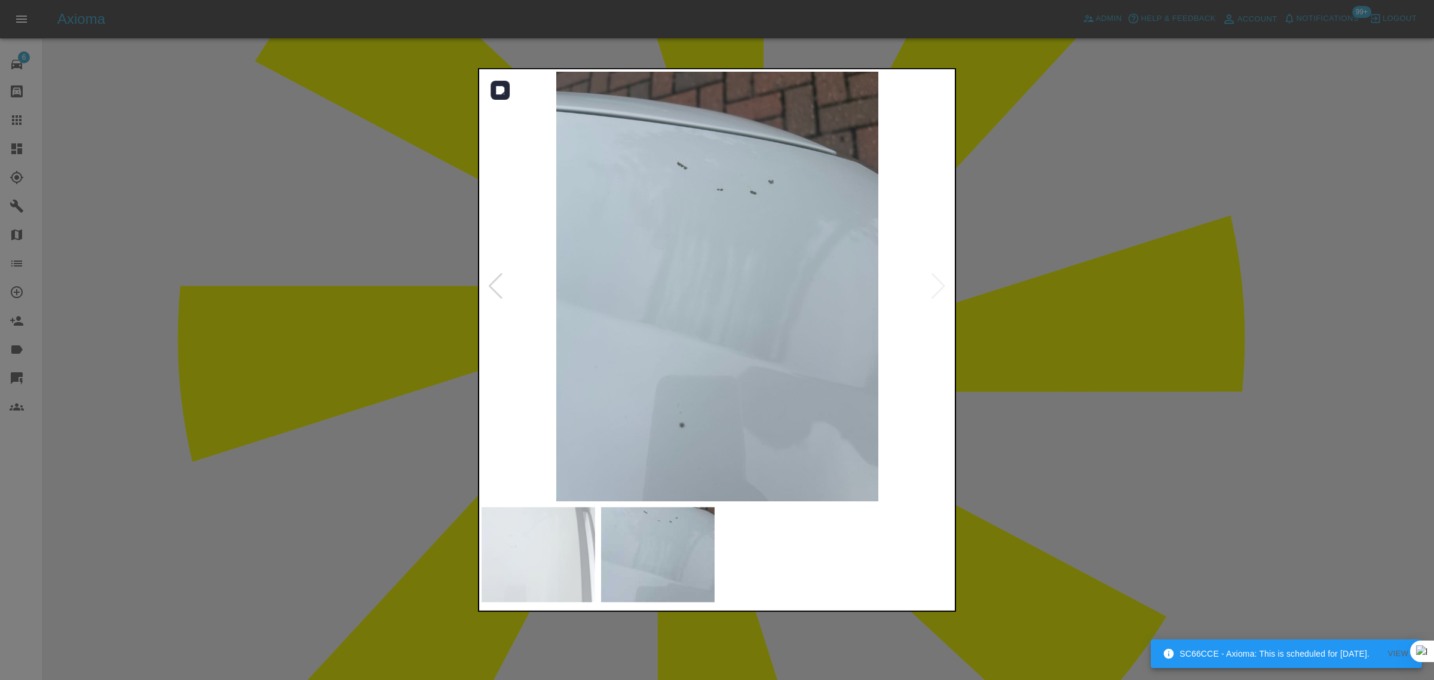
click at [934, 290] on img at bounding box center [718, 287] width 472 height 430
click at [1052, 290] on div at bounding box center [717, 340] width 1434 height 680
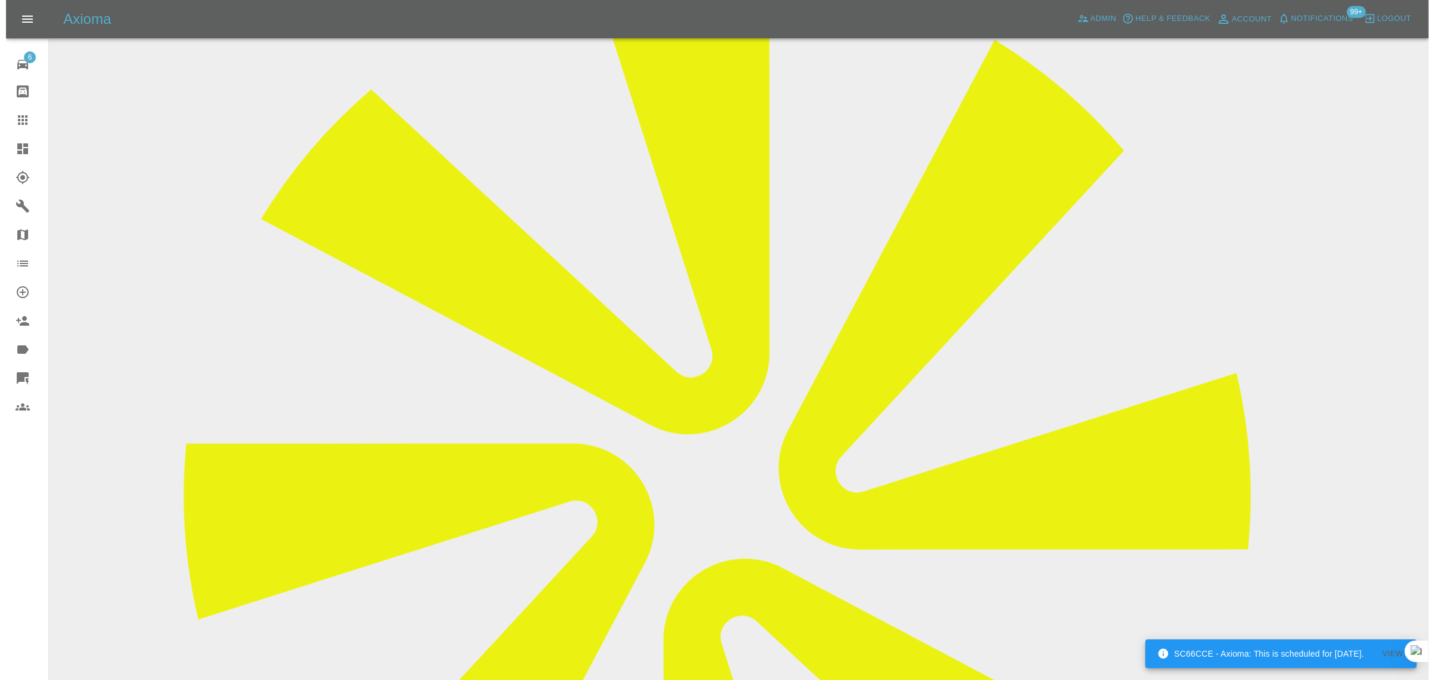
scroll to position [0, 0]
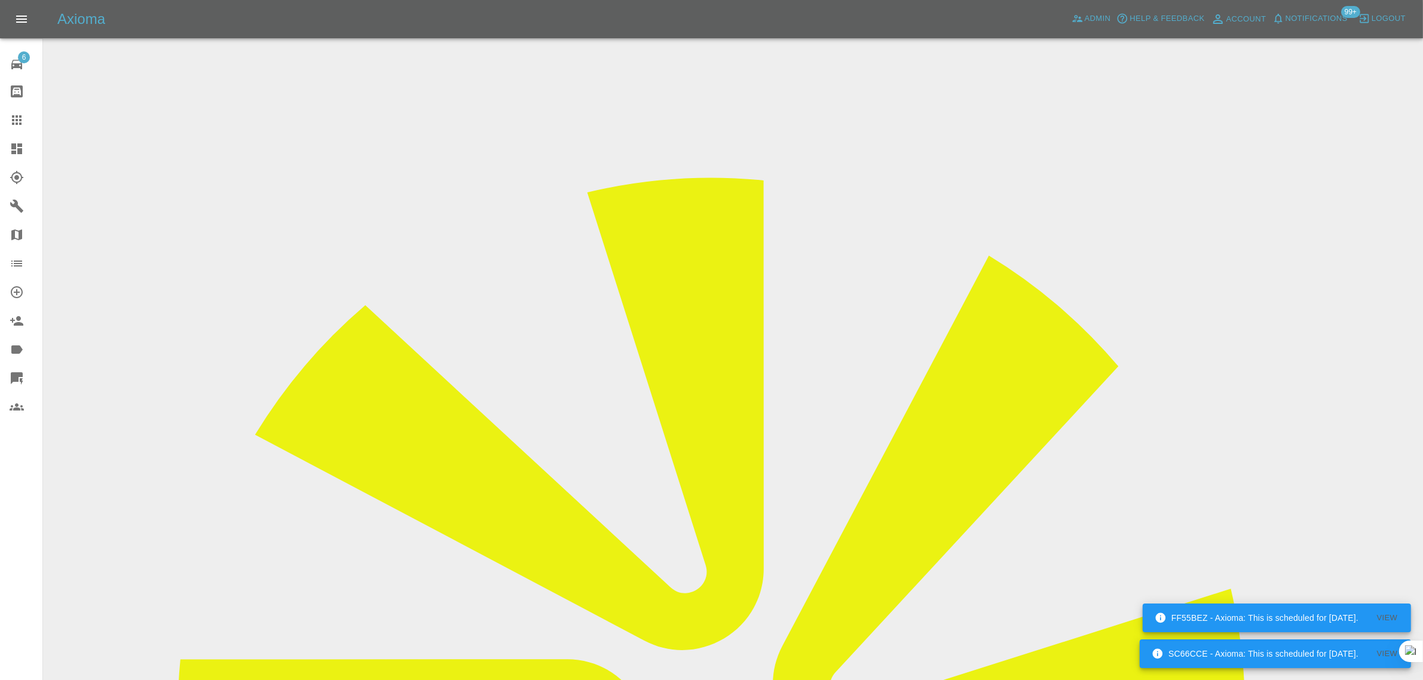
click at [18, 127] on link "Claims" at bounding box center [21, 120] width 42 height 29
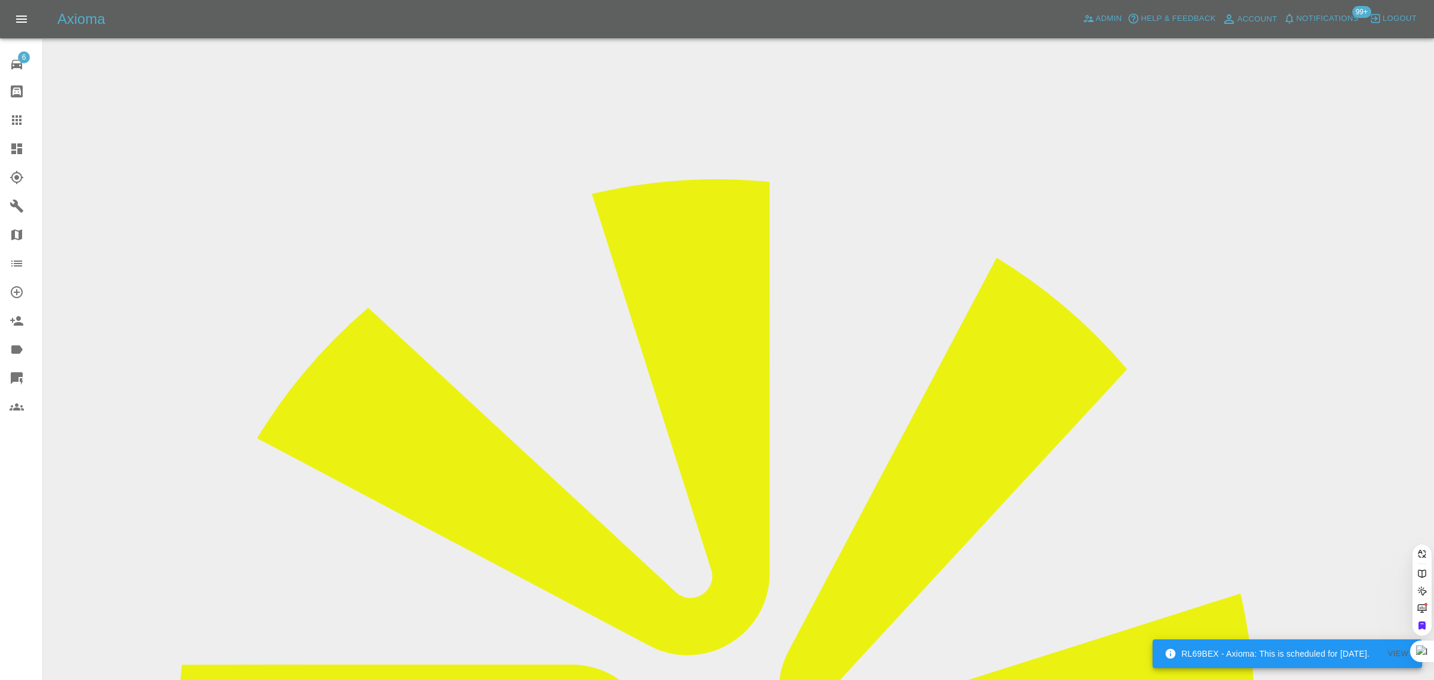
paste input "tjkinsella@outlook.com"
type input "tjkinsella@outlook.com"
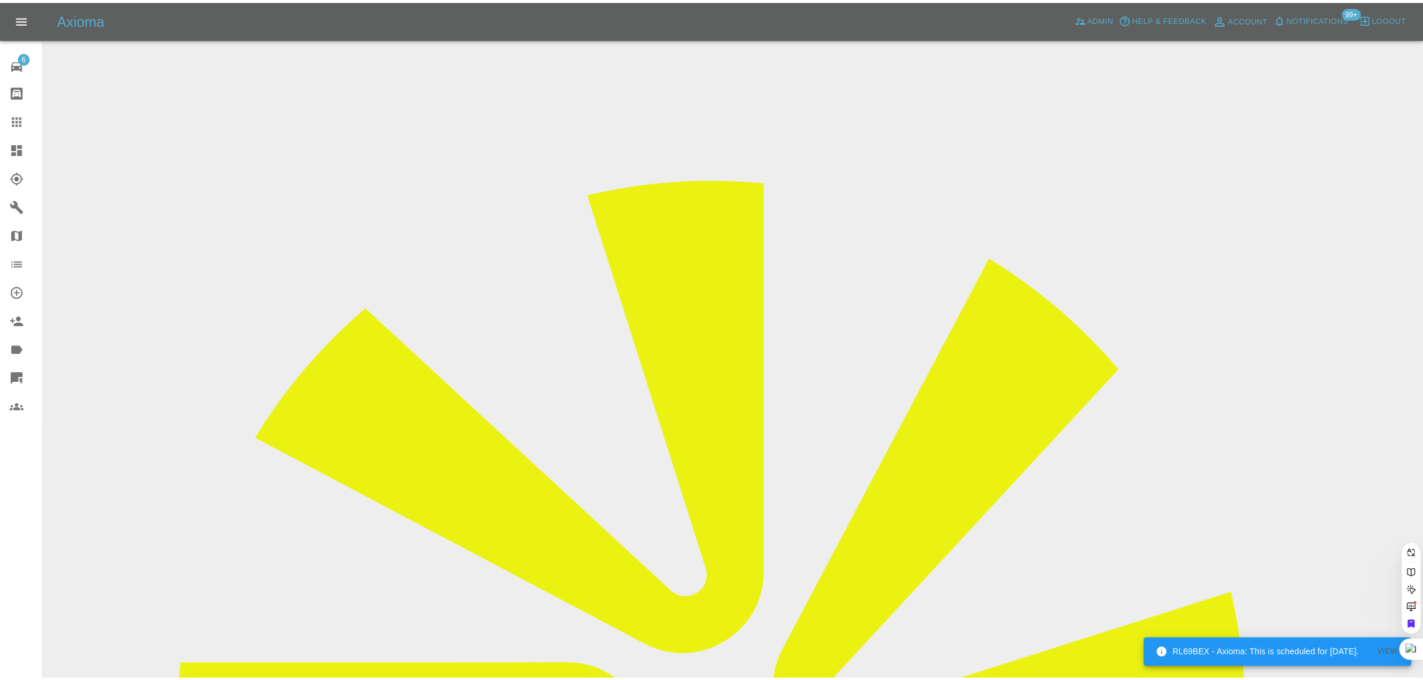
scroll to position [0, 0]
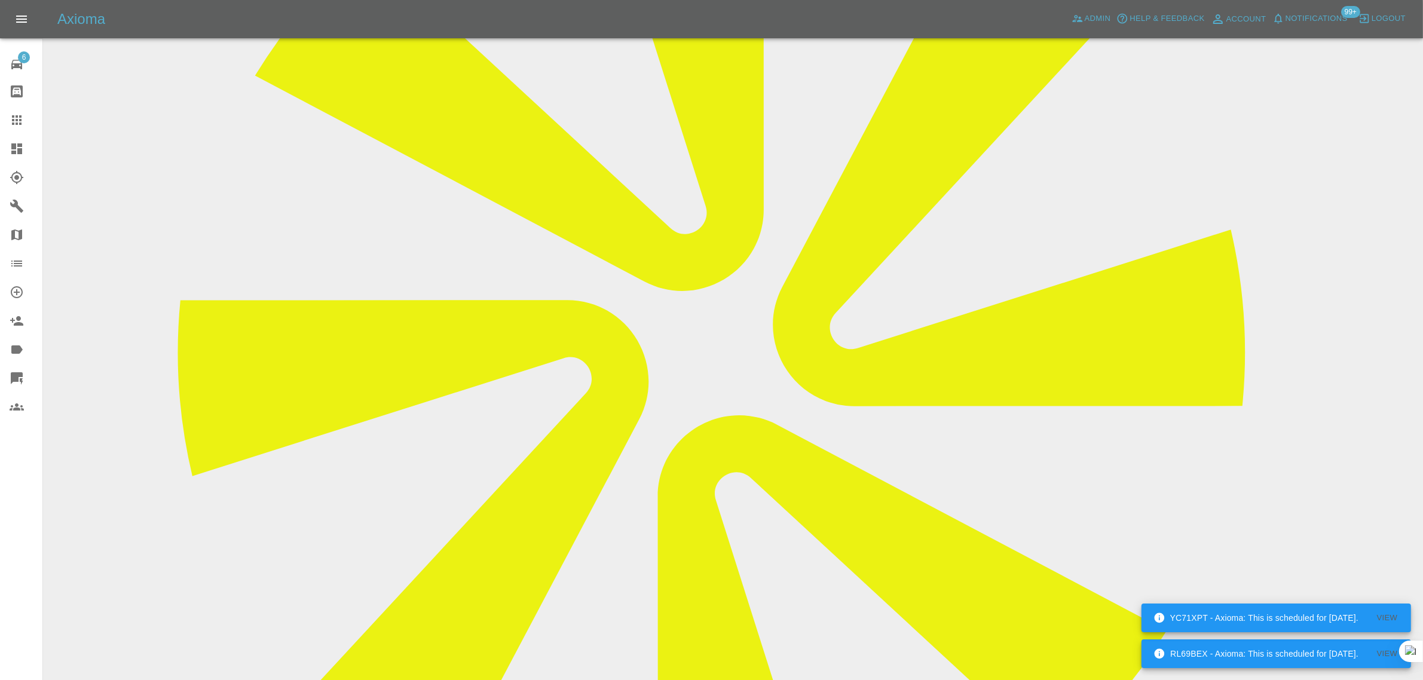
scroll to position [598, 0]
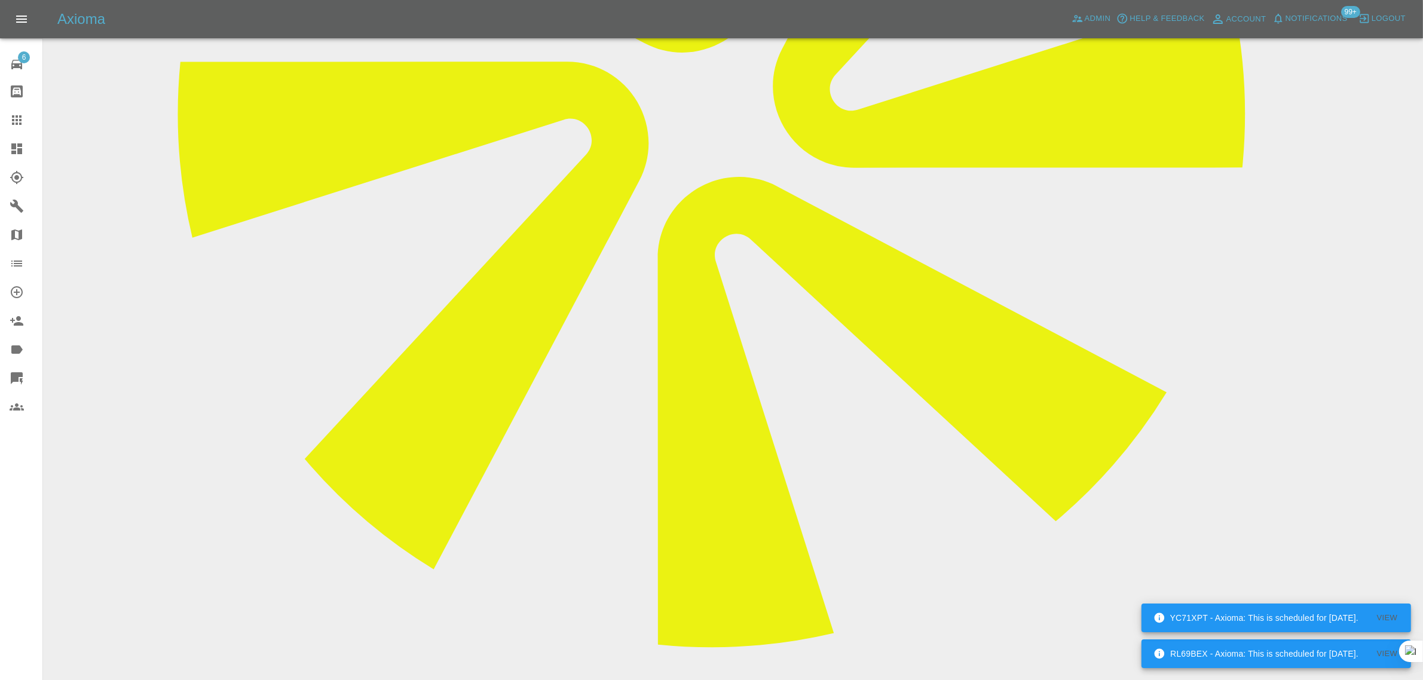
paste textarea "Hi it's tom kinsella I've recently had some work done on my car and I'm really …"
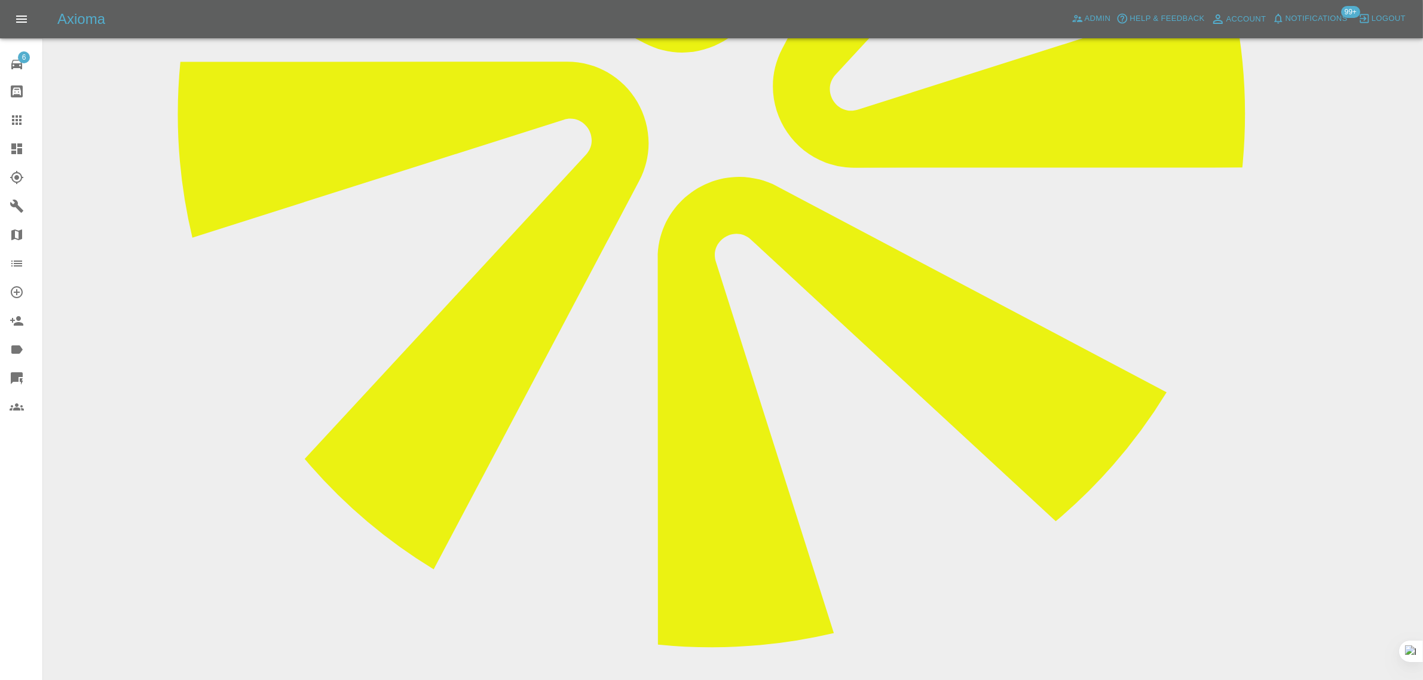
type textarea "Hi it's tom kinsella I've recently had some work done on my car and I'm really …"
click at [8, 132] on link "Claims" at bounding box center [21, 120] width 42 height 29
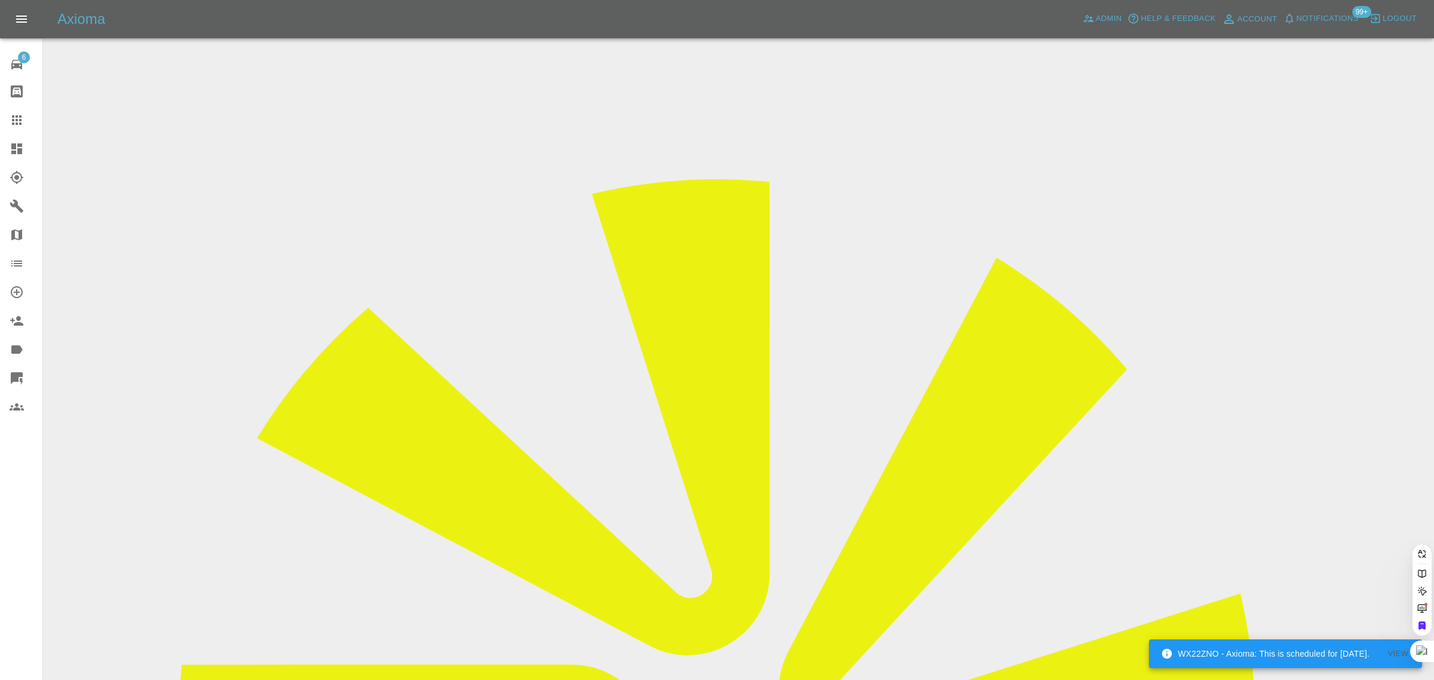
paste input "simon@joda-group.com"
type input "simon@joda-group.com"
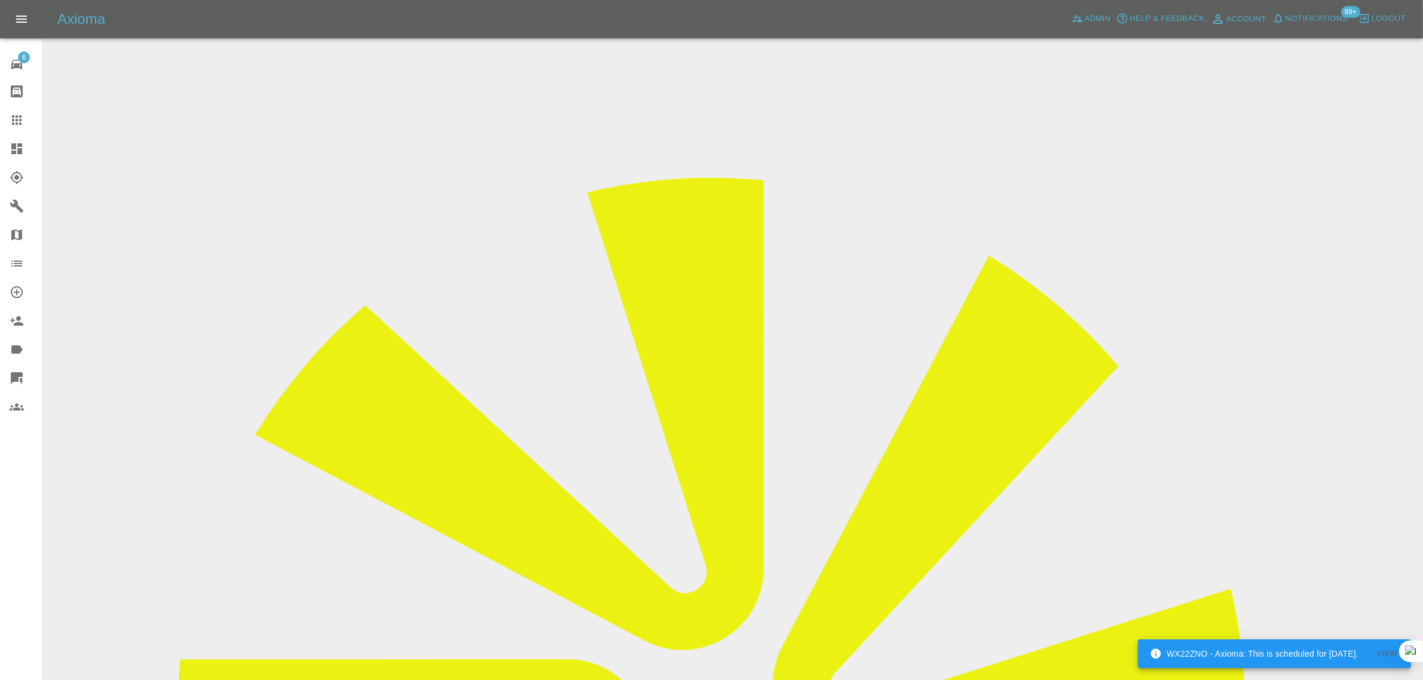
click at [5, 540] on div "6 Repair home Bodyshop home Claims Dashboard Explorer Garages Map Organization …" at bounding box center [21, 340] width 43 height 680
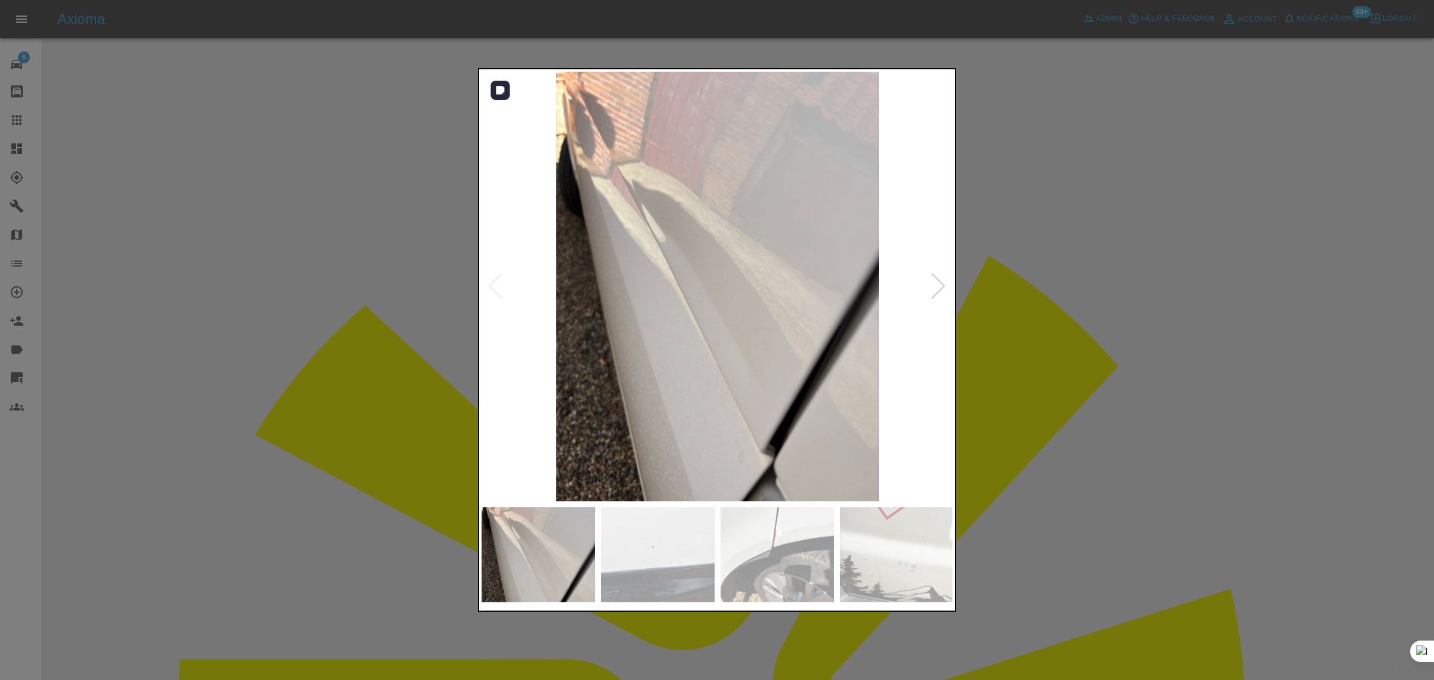
click at [939, 296] on div at bounding box center [939, 286] width 16 height 26
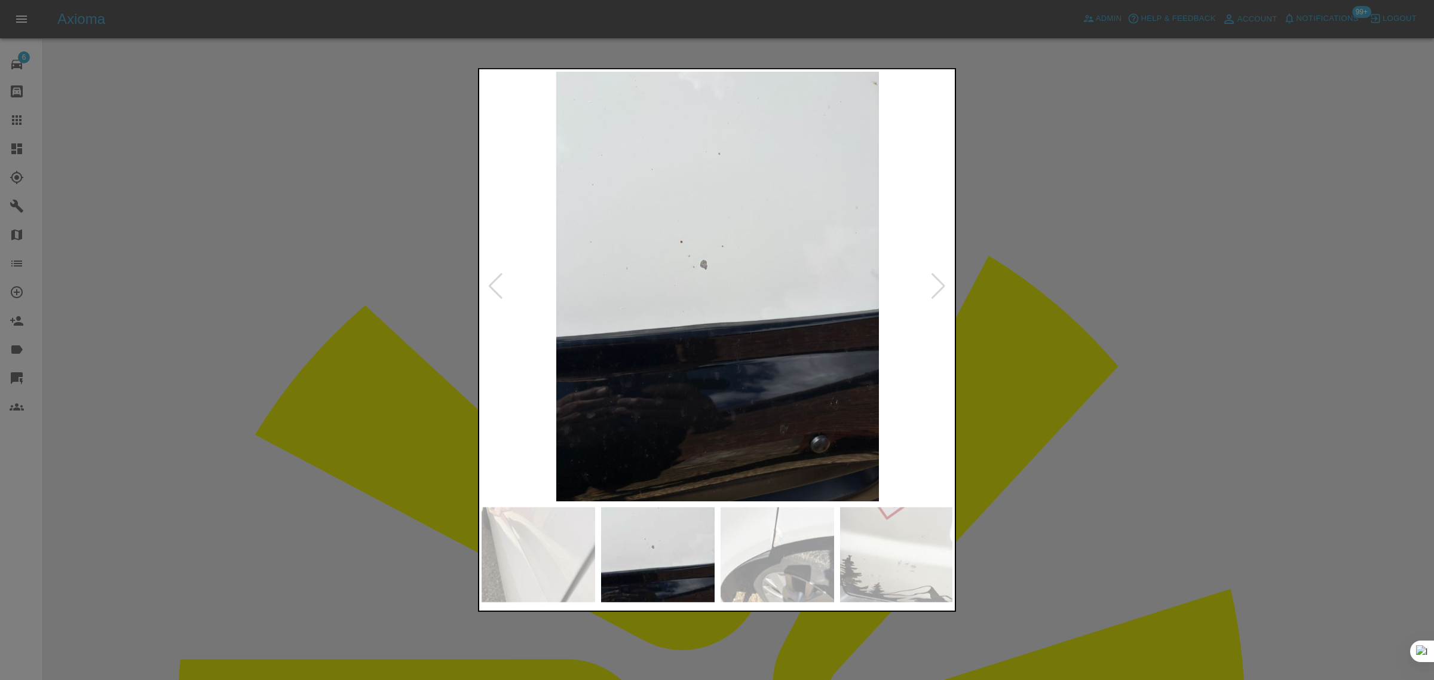
click at [939, 296] on div at bounding box center [939, 286] width 16 height 26
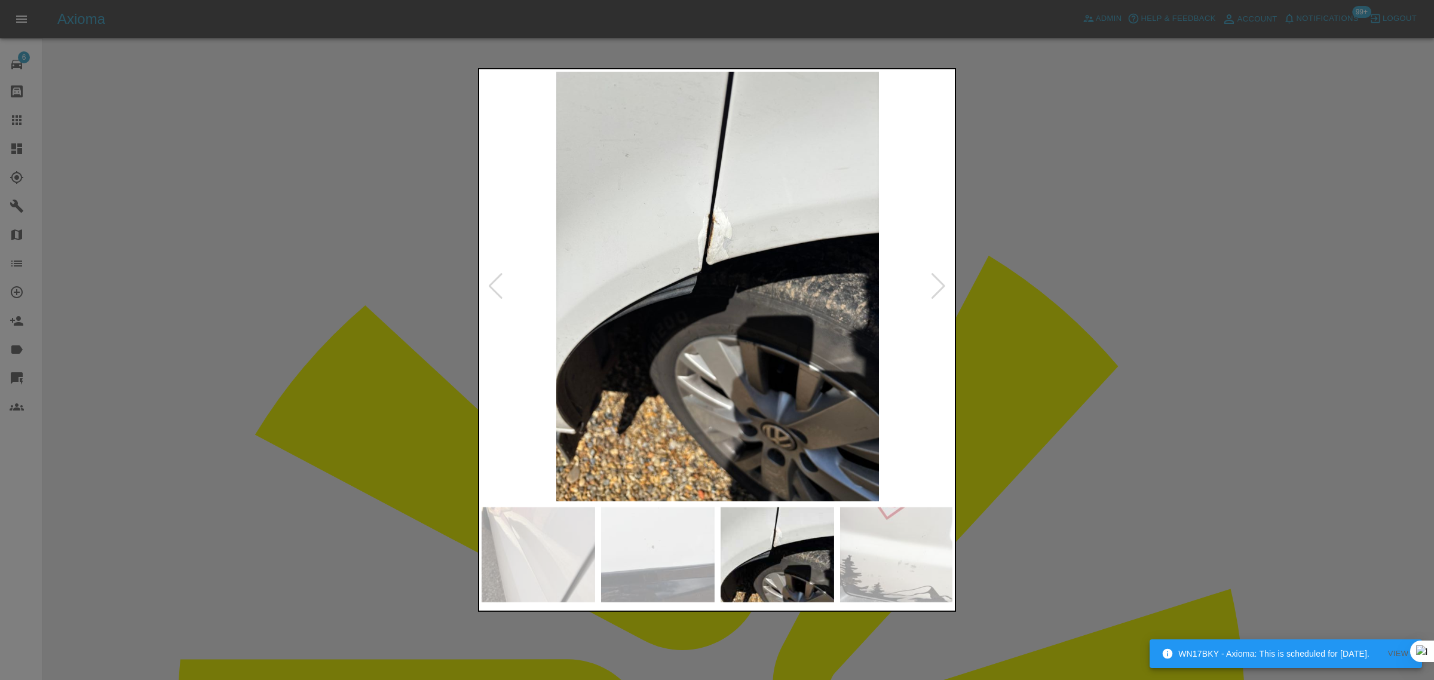
click at [939, 296] on div at bounding box center [939, 286] width 16 height 26
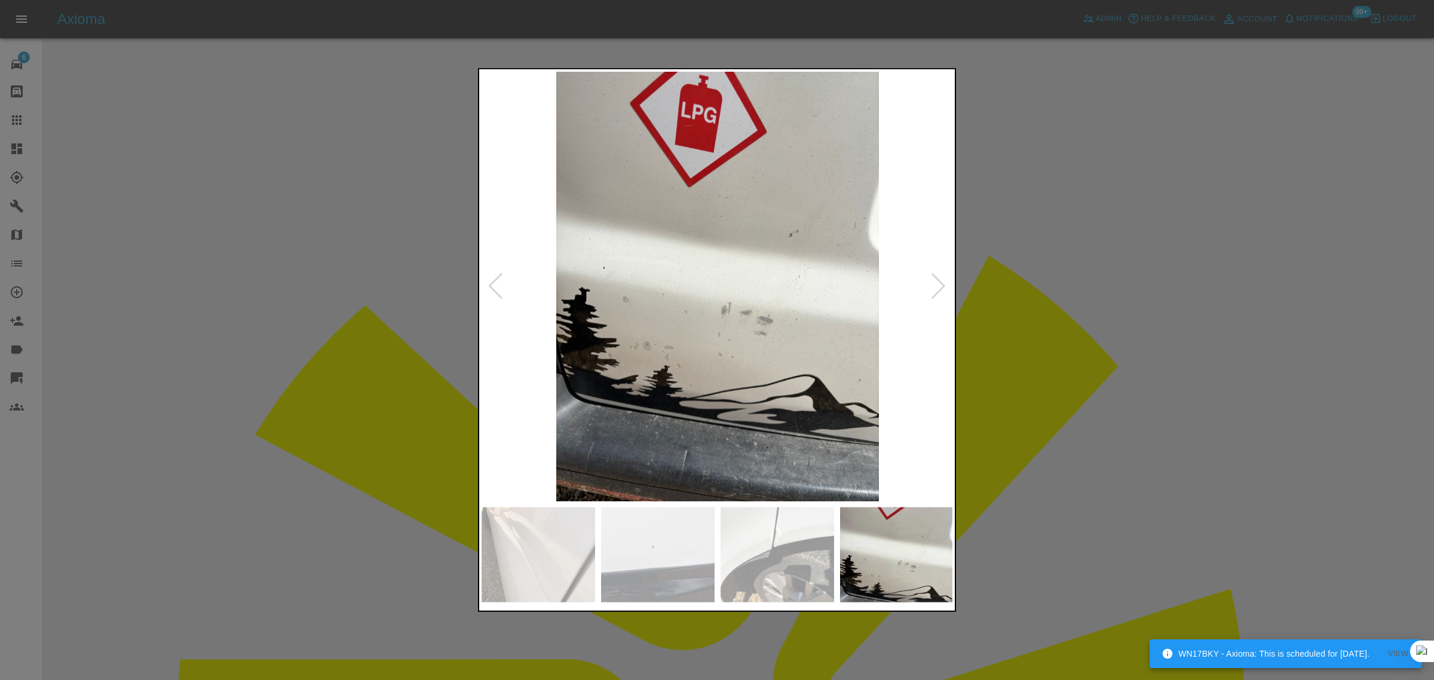
click at [939, 296] on div at bounding box center [939, 286] width 16 height 26
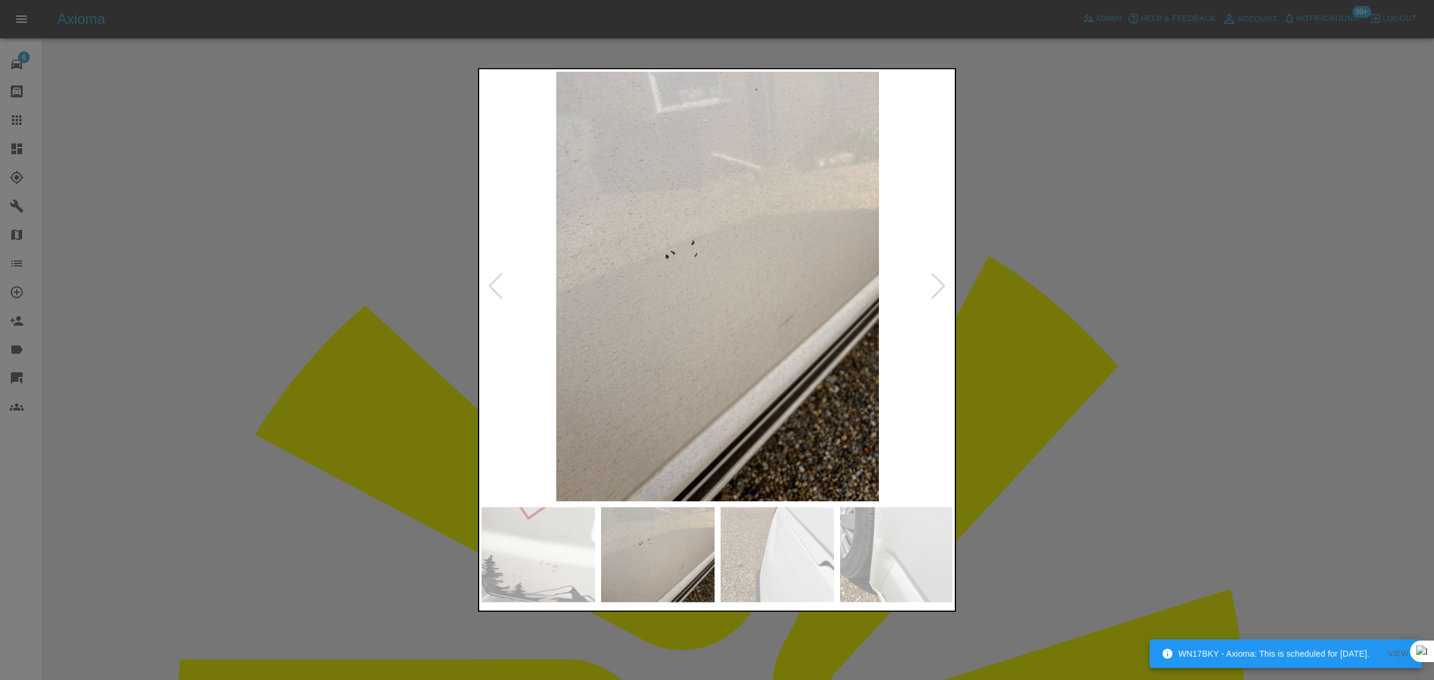
click at [939, 296] on div at bounding box center [939, 286] width 16 height 26
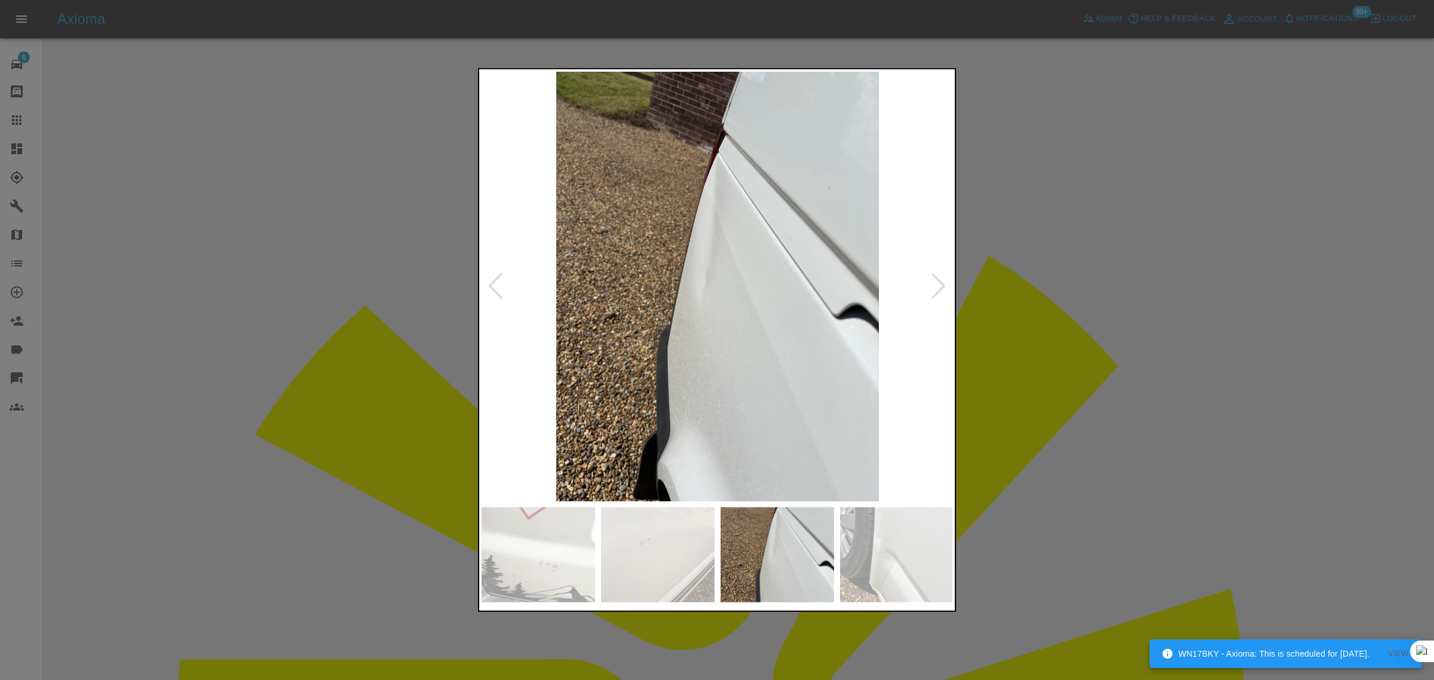
click at [939, 296] on div at bounding box center [939, 286] width 16 height 26
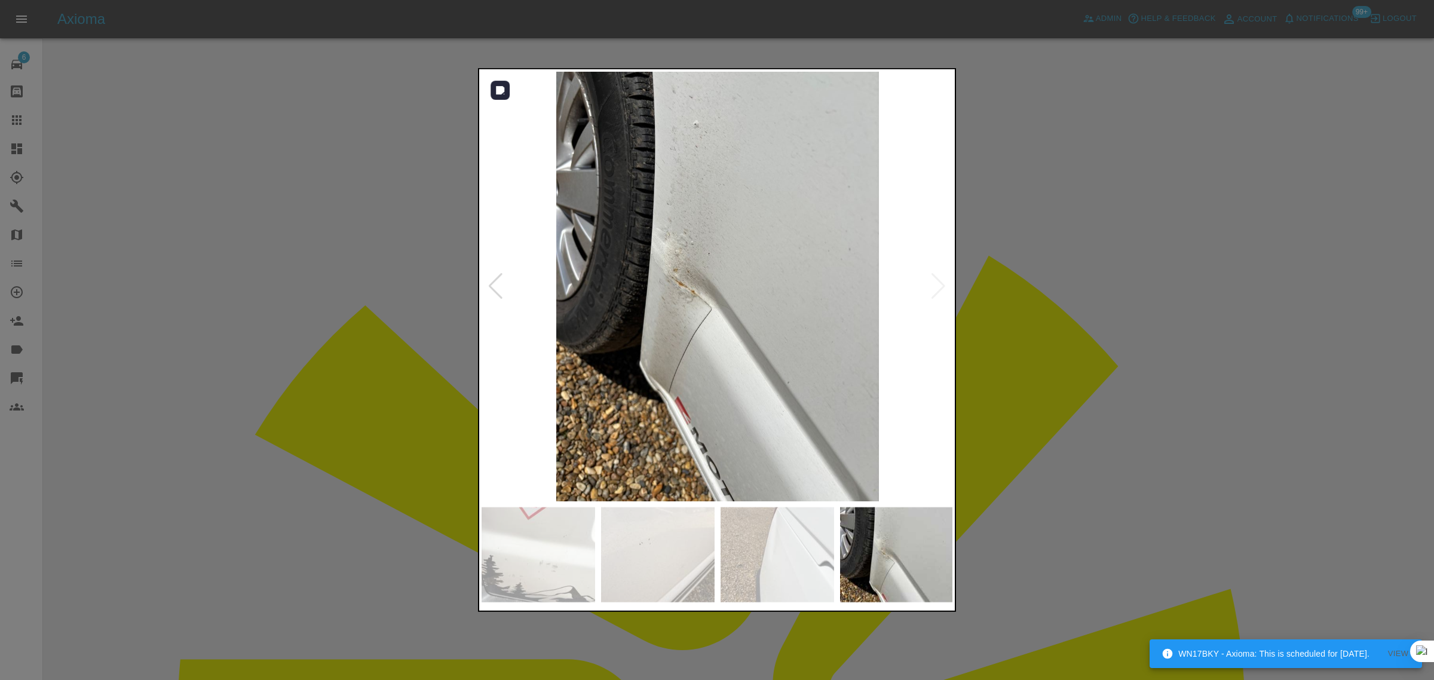
click at [939, 296] on img at bounding box center [718, 287] width 472 height 430
click at [1004, 317] on div at bounding box center [717, 340] width 1434 height 680
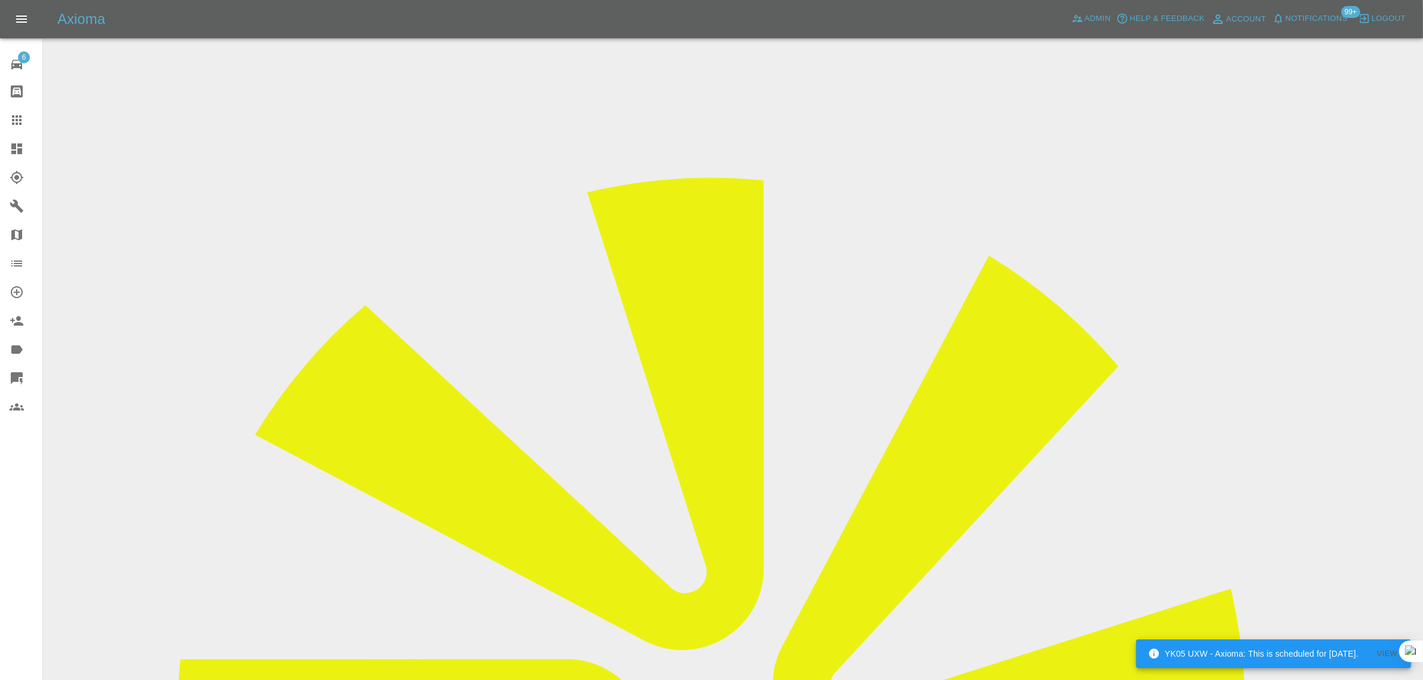
click at [18, 117] on icon at bounding box center [17, 120] width 14 height 14
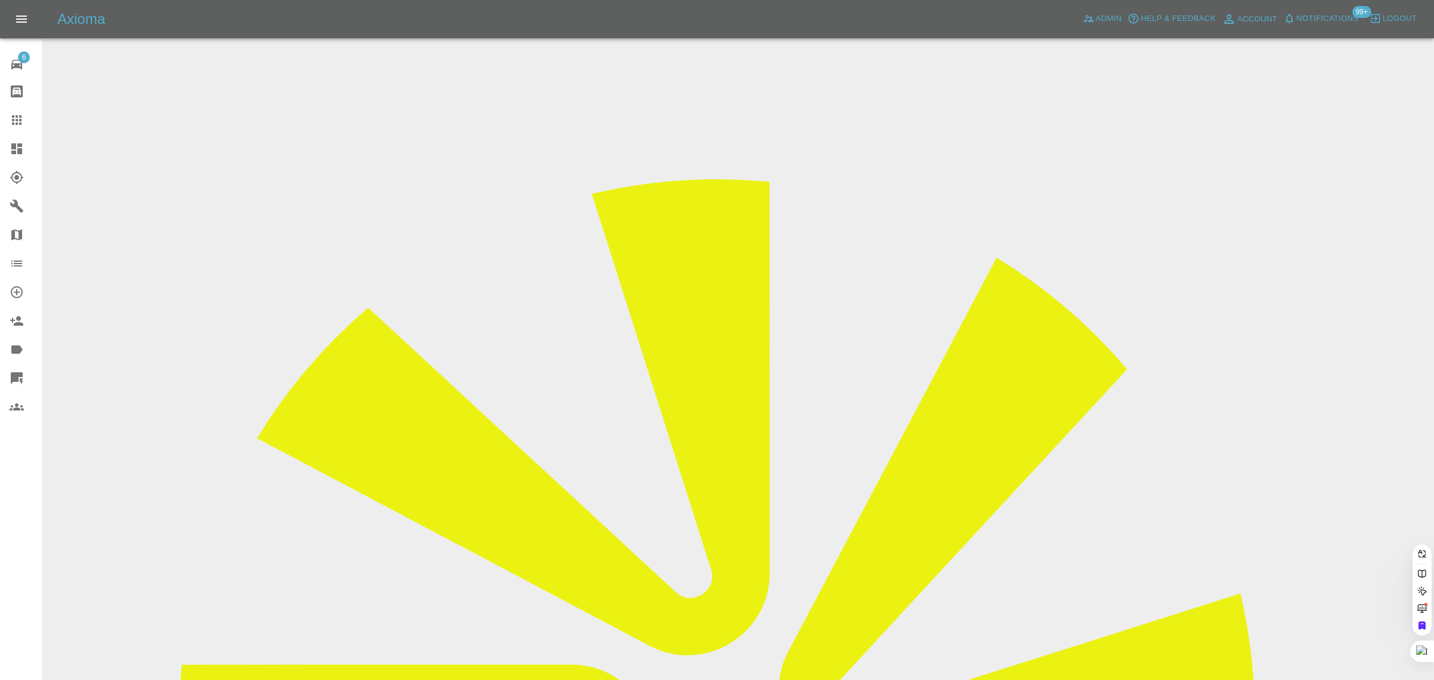
paste input "lazarus_david@hotmail.com"
type input "lazarus_david@hotmail.co"
click at [1106, 16] on span "Admin" at bounding box center [1109, 19] width 26 height 14
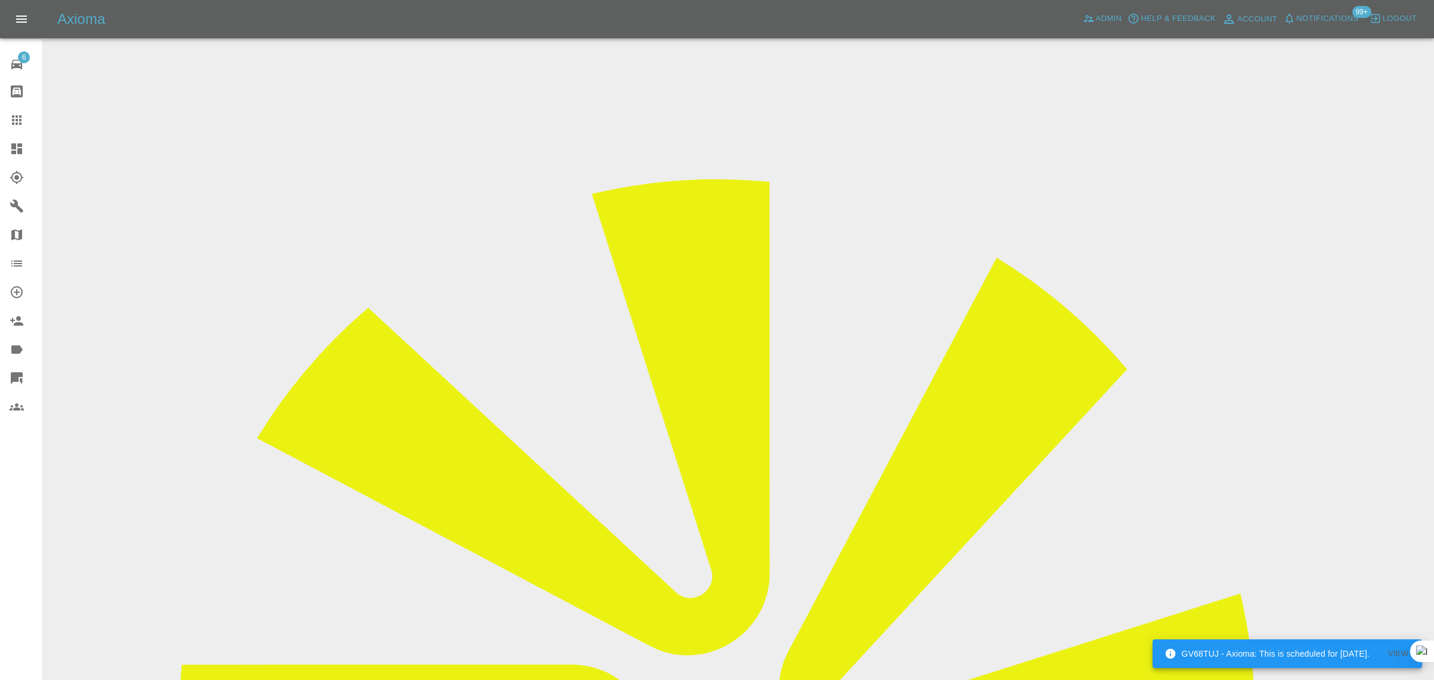
paste input "lazarus_david@hotmail.com"
type input "lazarus_david@hotmail.com"
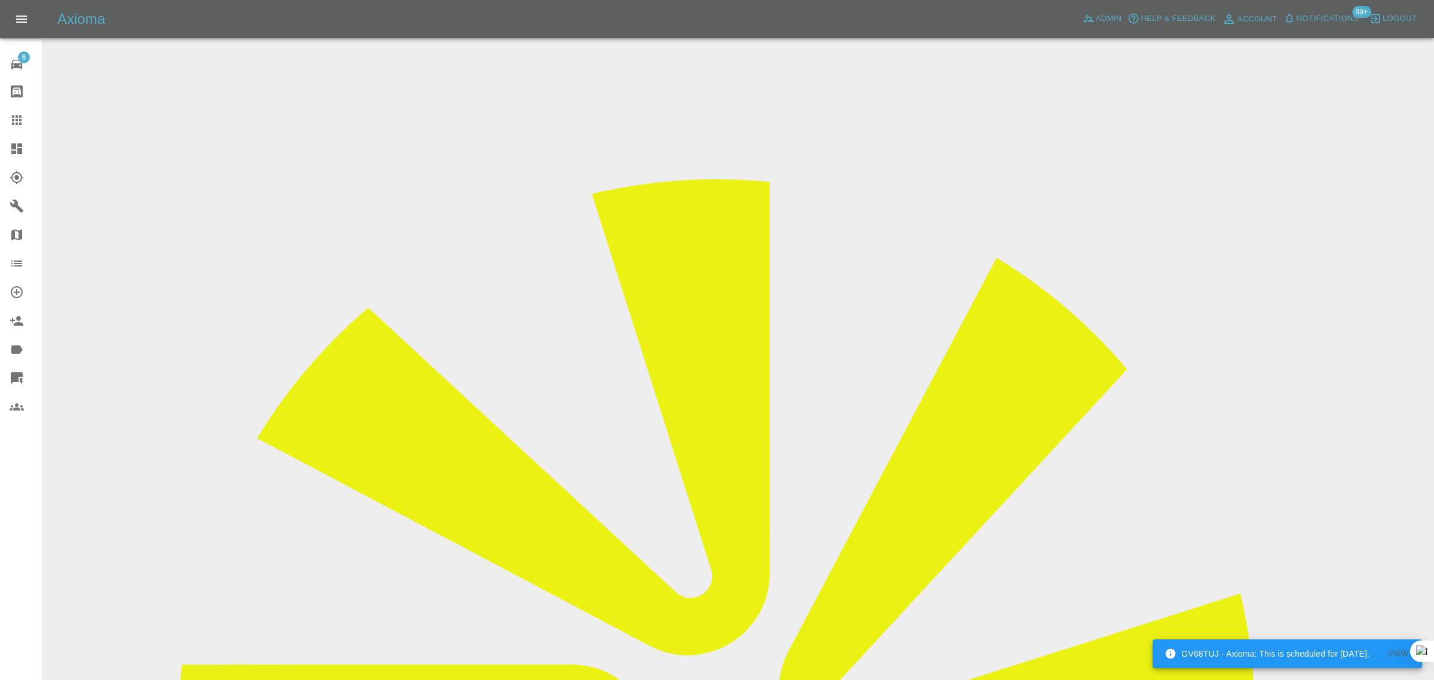
click at [19, 121] on icon at bounding box center [17, 120] width 10 height 10
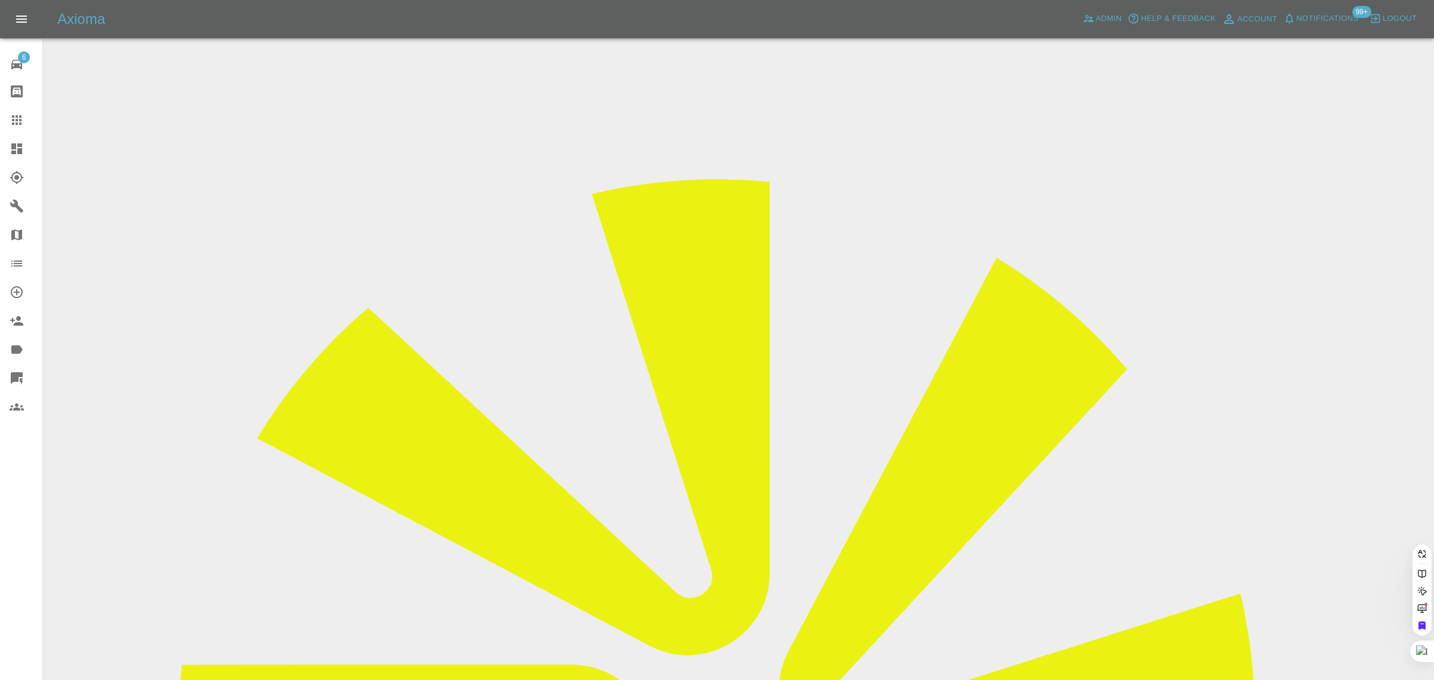
paste input "bhaveshgajera33@gmail.com"
type input "bhaveshgajera33@gmail.com"
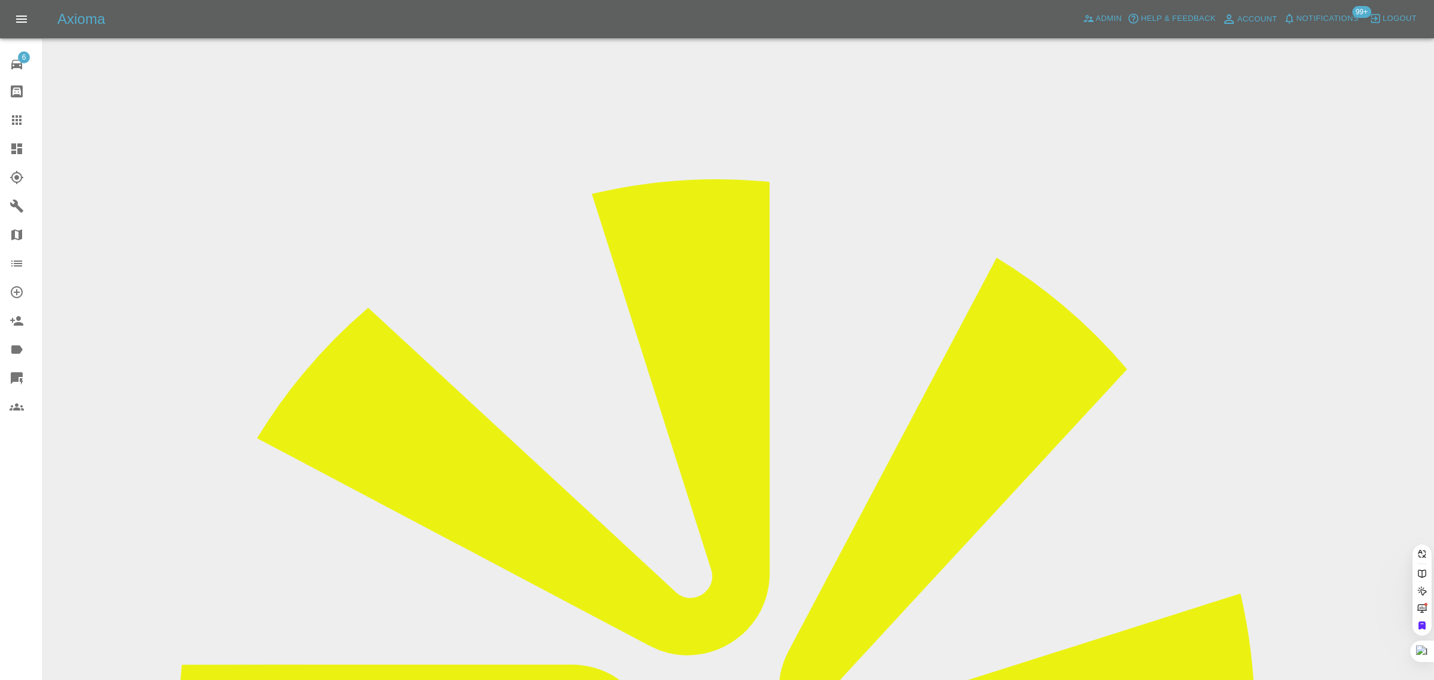
scroll to position [0, 31]
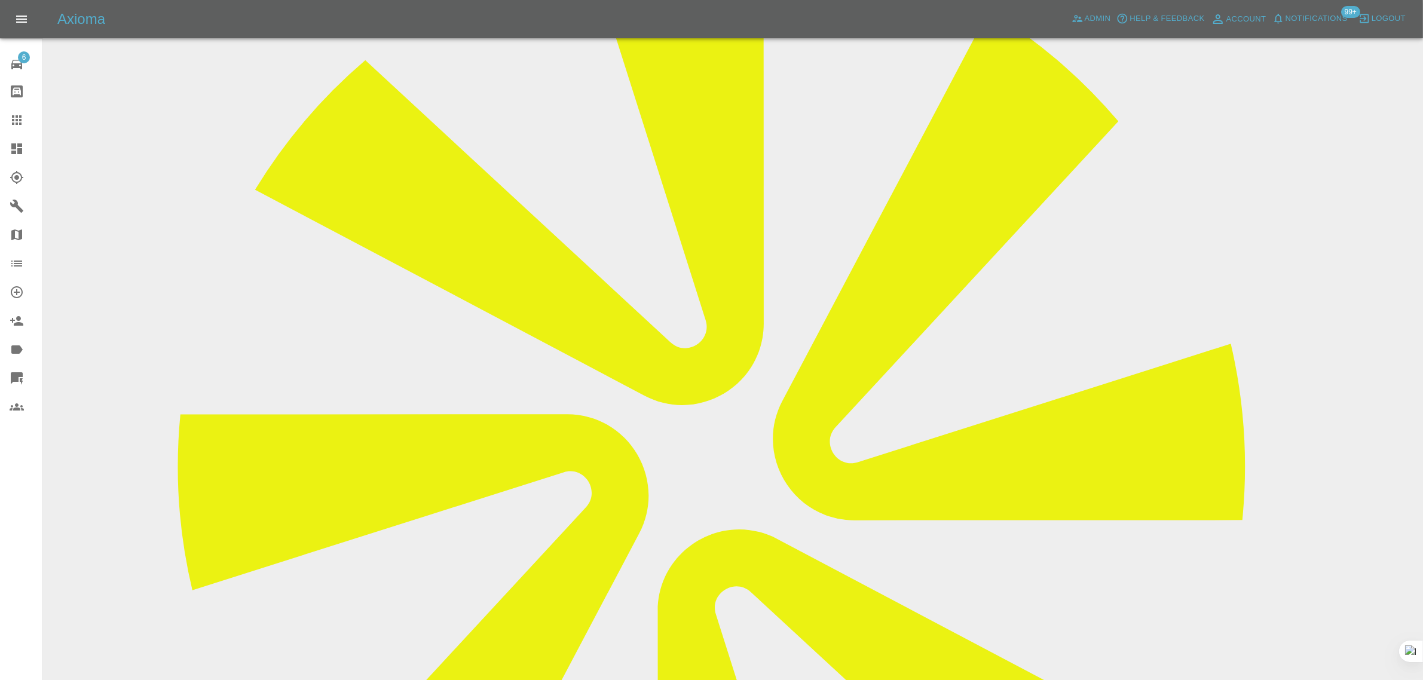
scroll to position [33, 0]
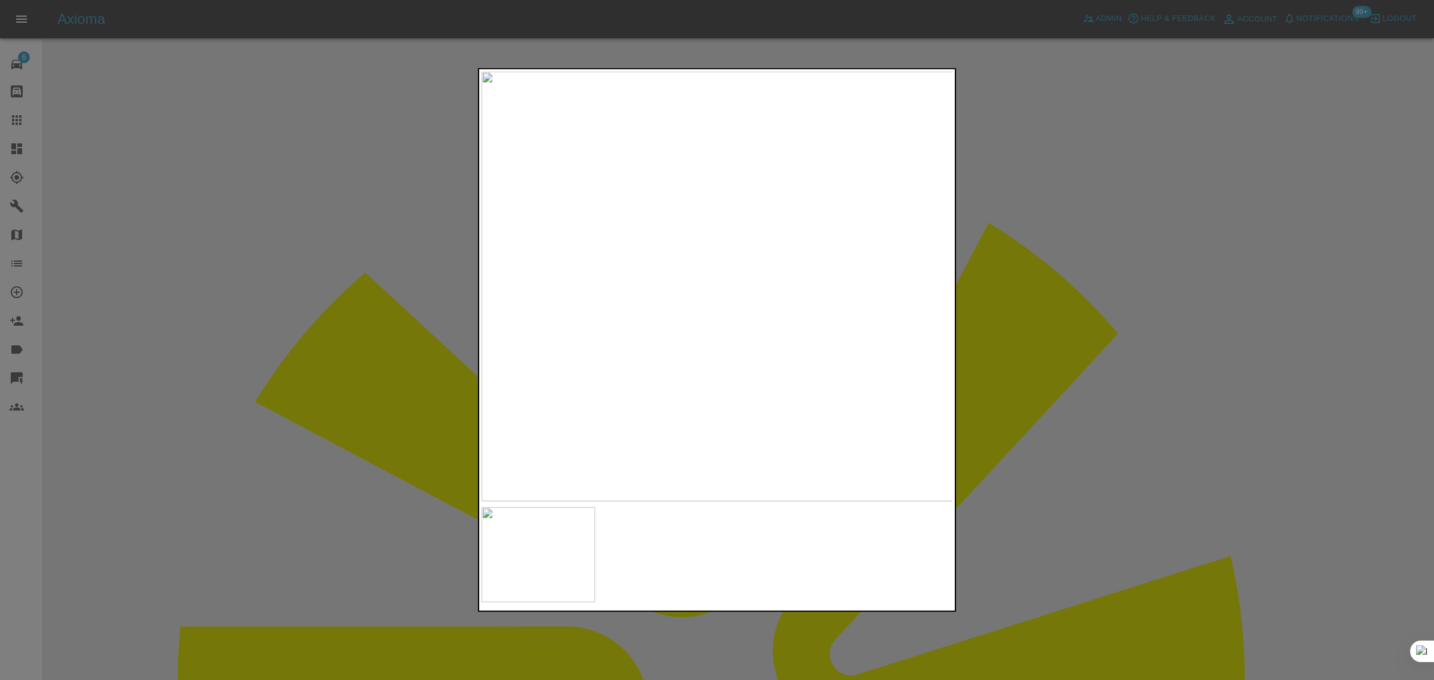
click at [100, 252] on div at bounding box center [717, 340] width 1434 height 680
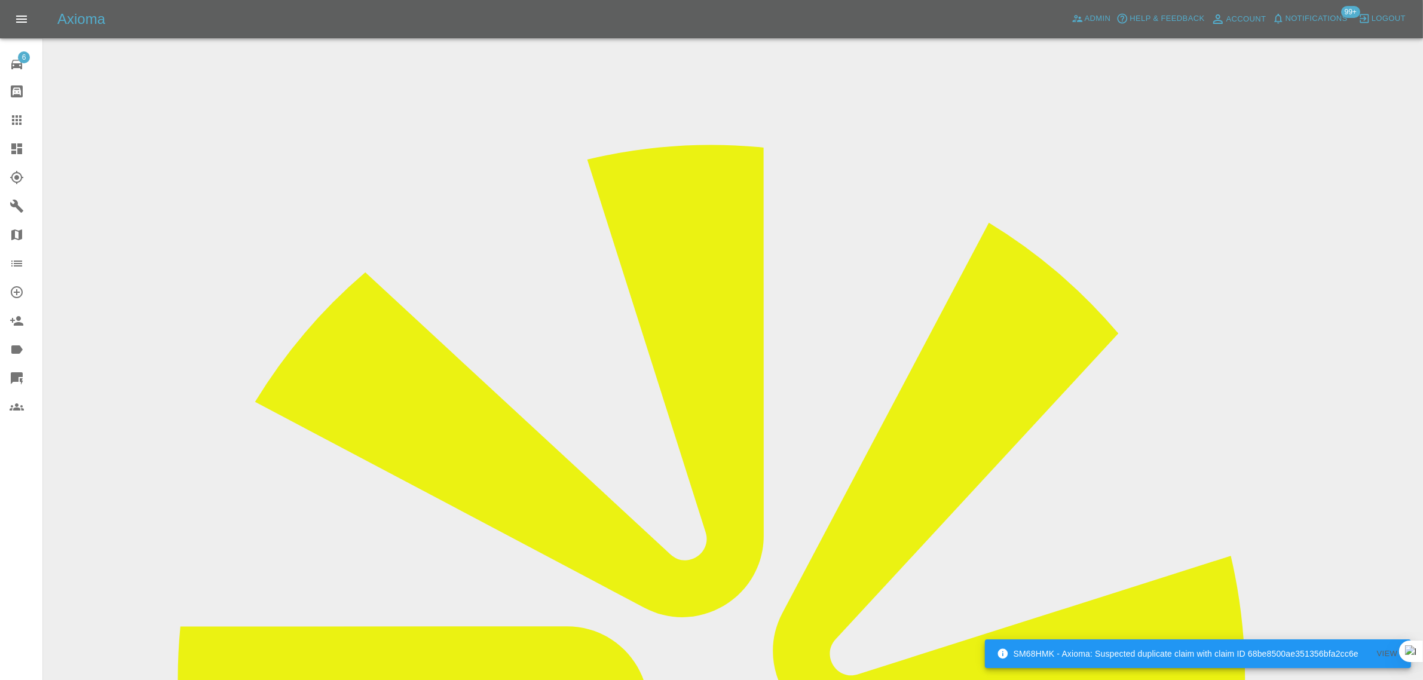
click at [15, 127] on icon at bounding box center [17, 120] width 14 height 14
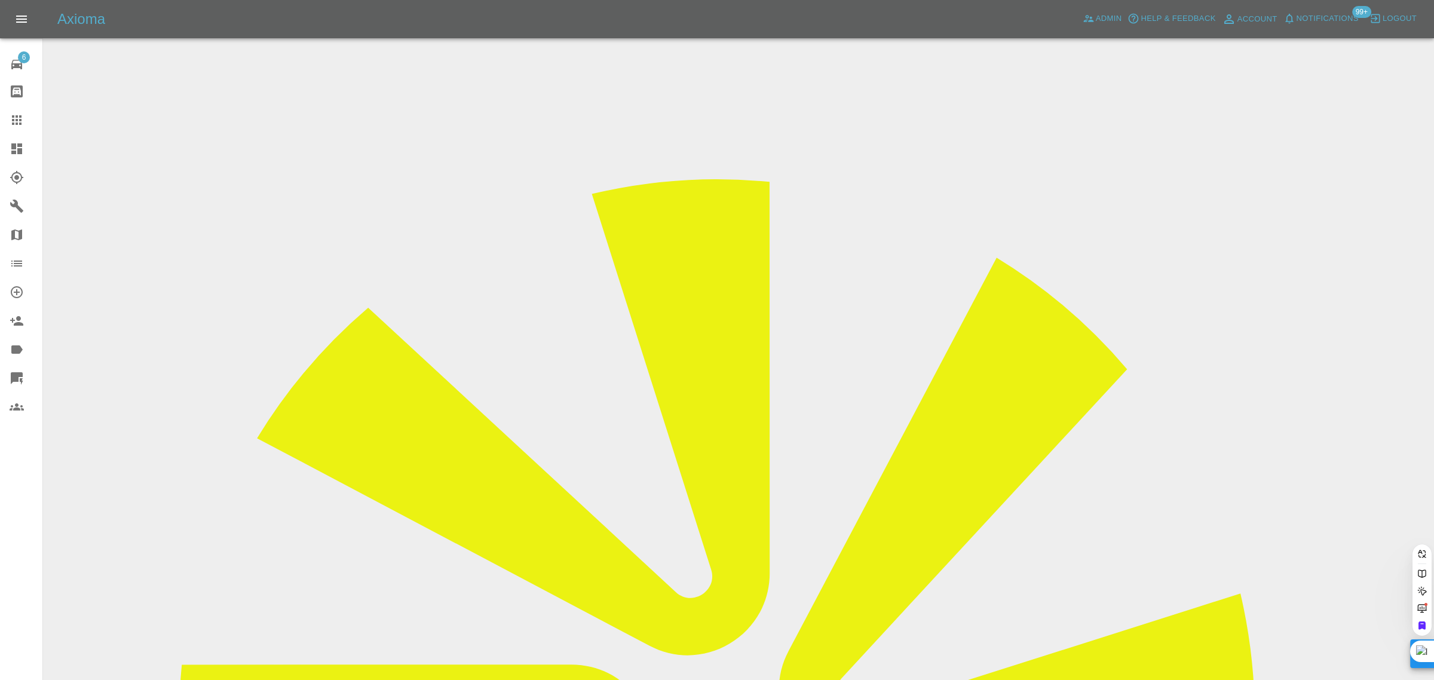
paste input "tessa.wood@gmail.com"
type input "tessa.wood@gmail.com"
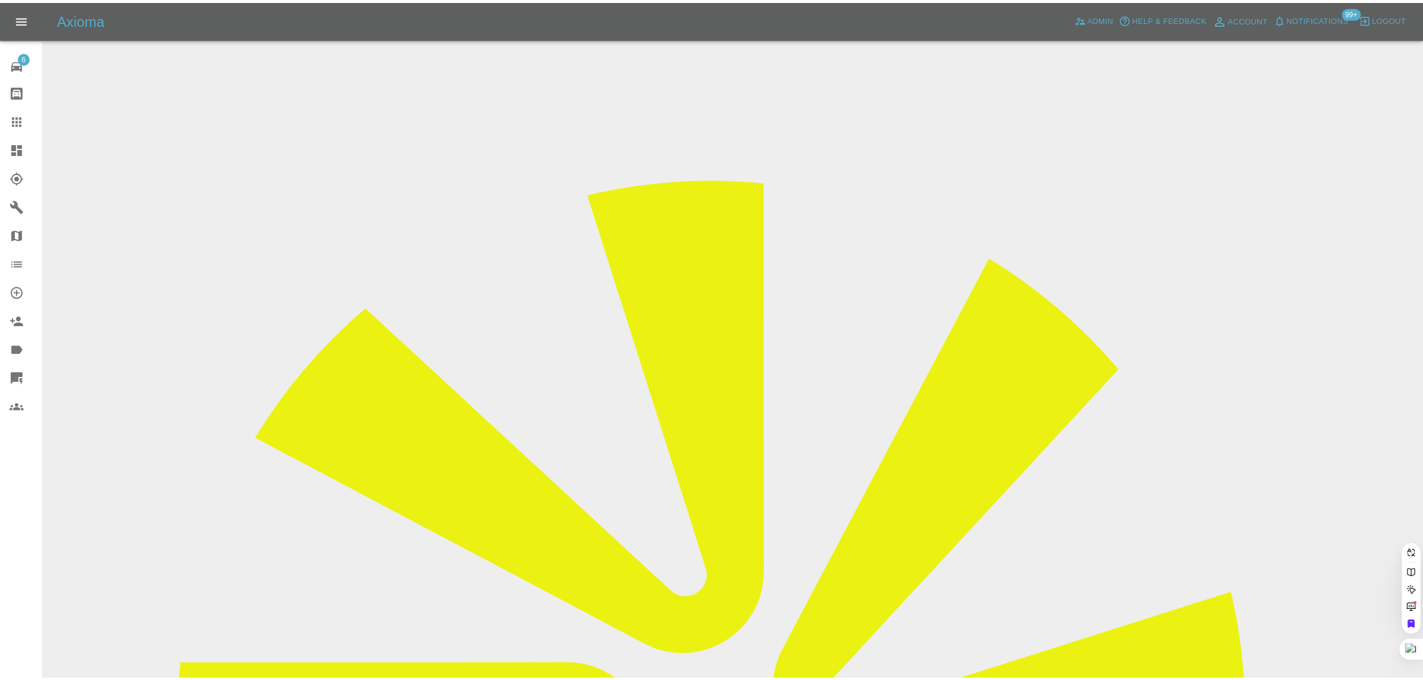
scroll to position [0, 4]
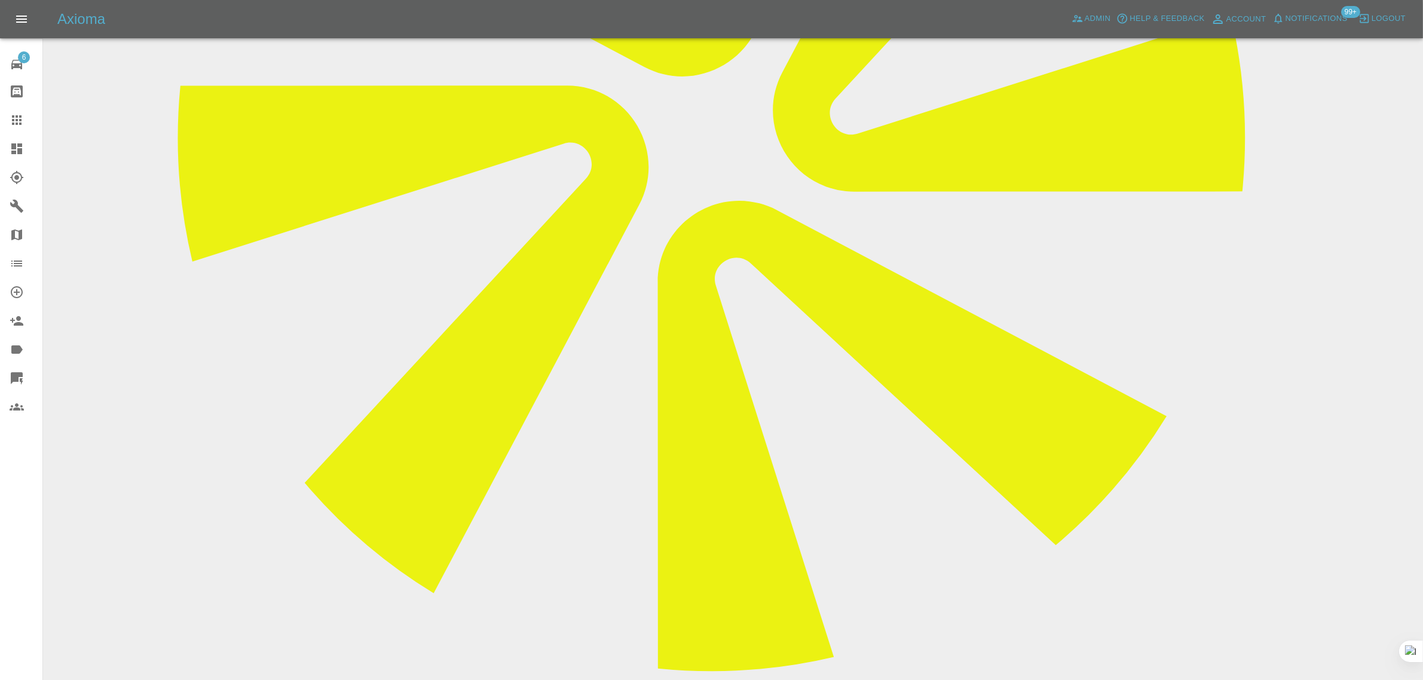
scroll to position [598, 0]
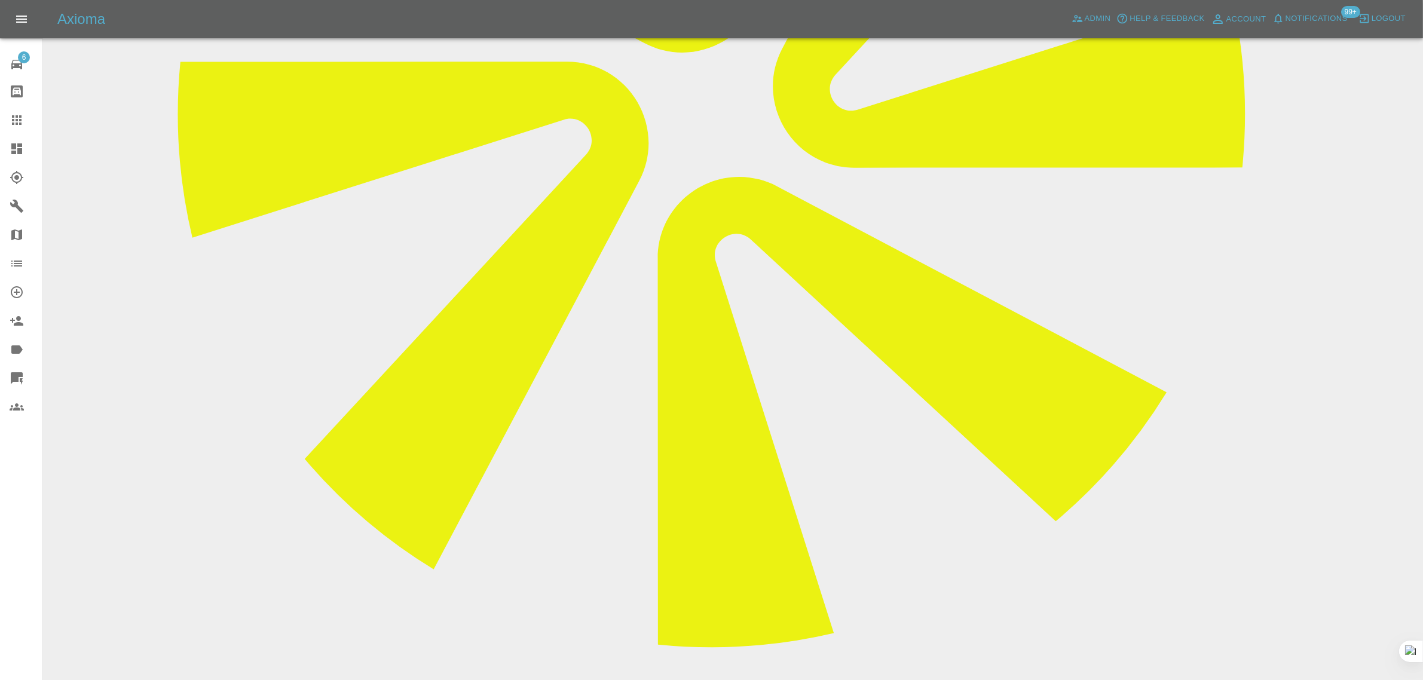
paste textarea "I have secured a drive way from my neighbour. This is a pic of the drive. 2B Et…"
type textarea "I have secured a drive way from my neighbour. This is a pic of the drive. 2B Et…"
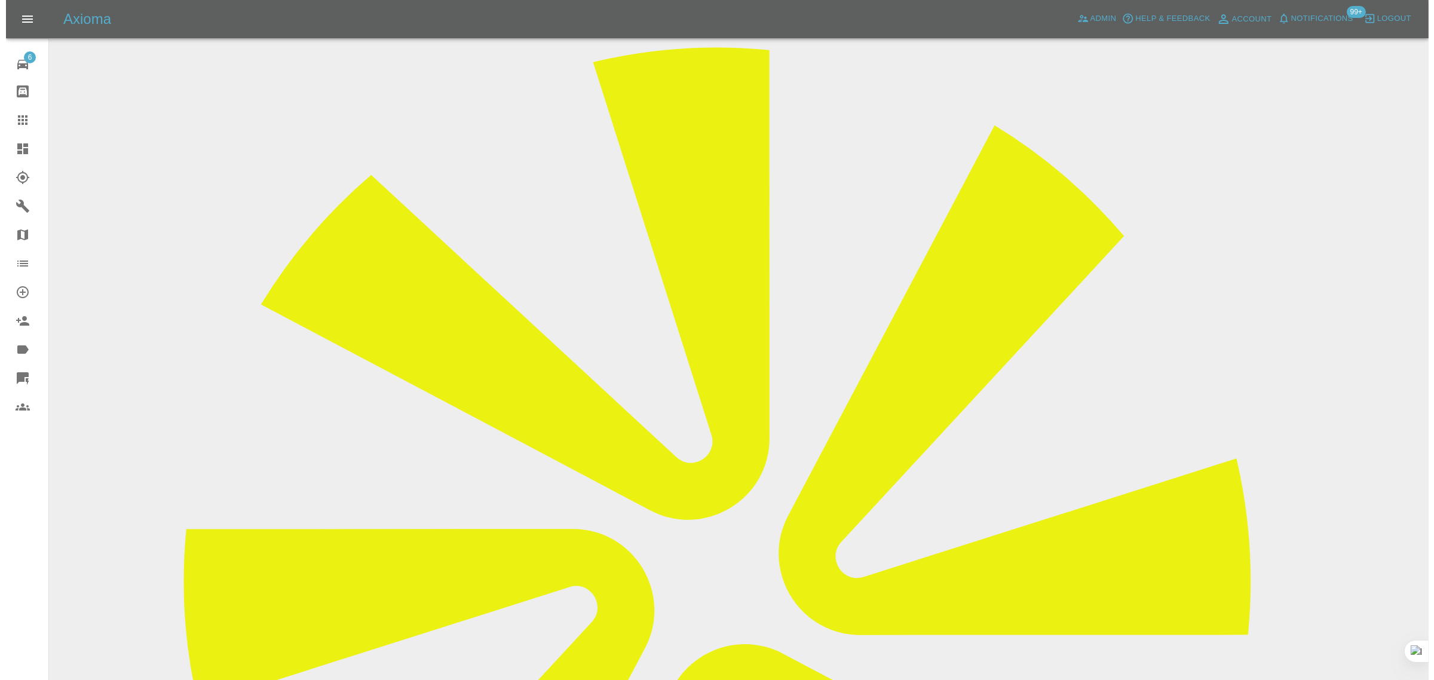
scroll to position [0, 0]
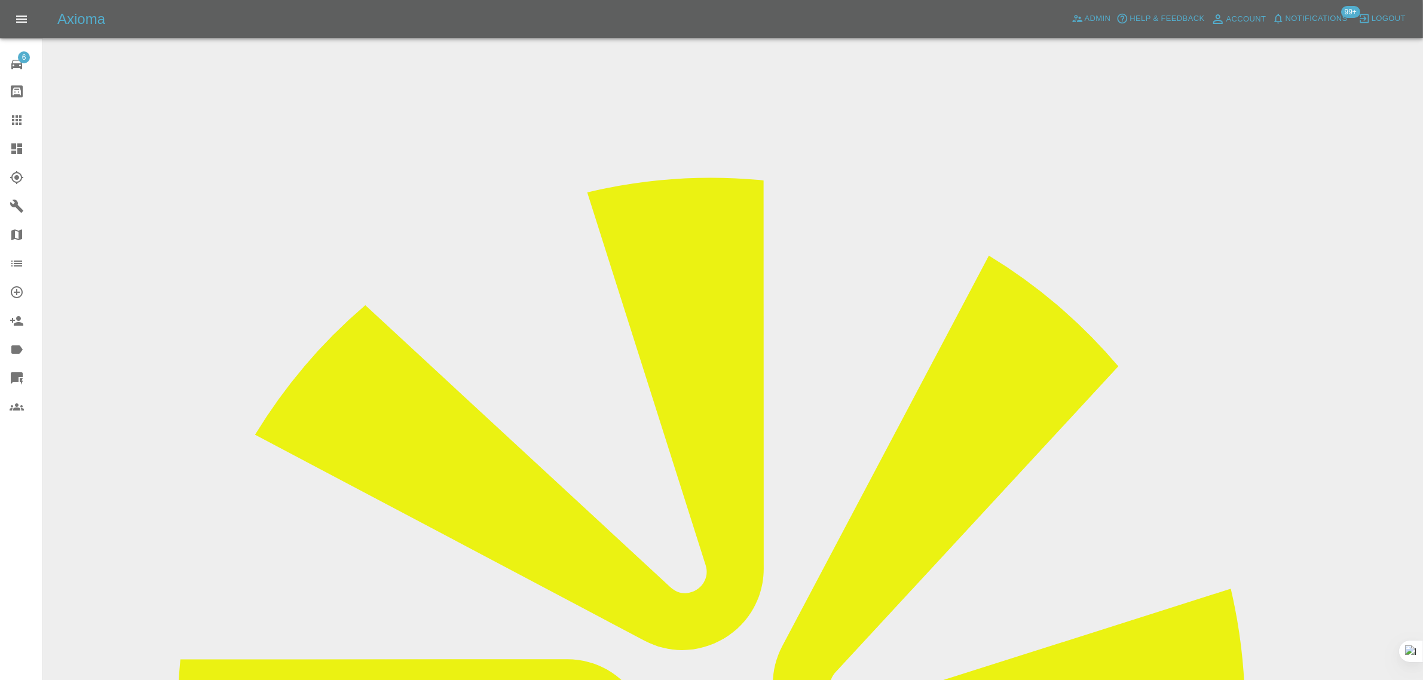
drag, startPoint x: 1133, startPoint y: 185, endPoint x: 1217, endPoint y: 178, distance: 84.6
copy tr "Smart Paint Repair 2"
drag, startPoint x: 1134, startPoint y: 181, endPoint x: 1221, endPoint y: 183, distance: 86.7
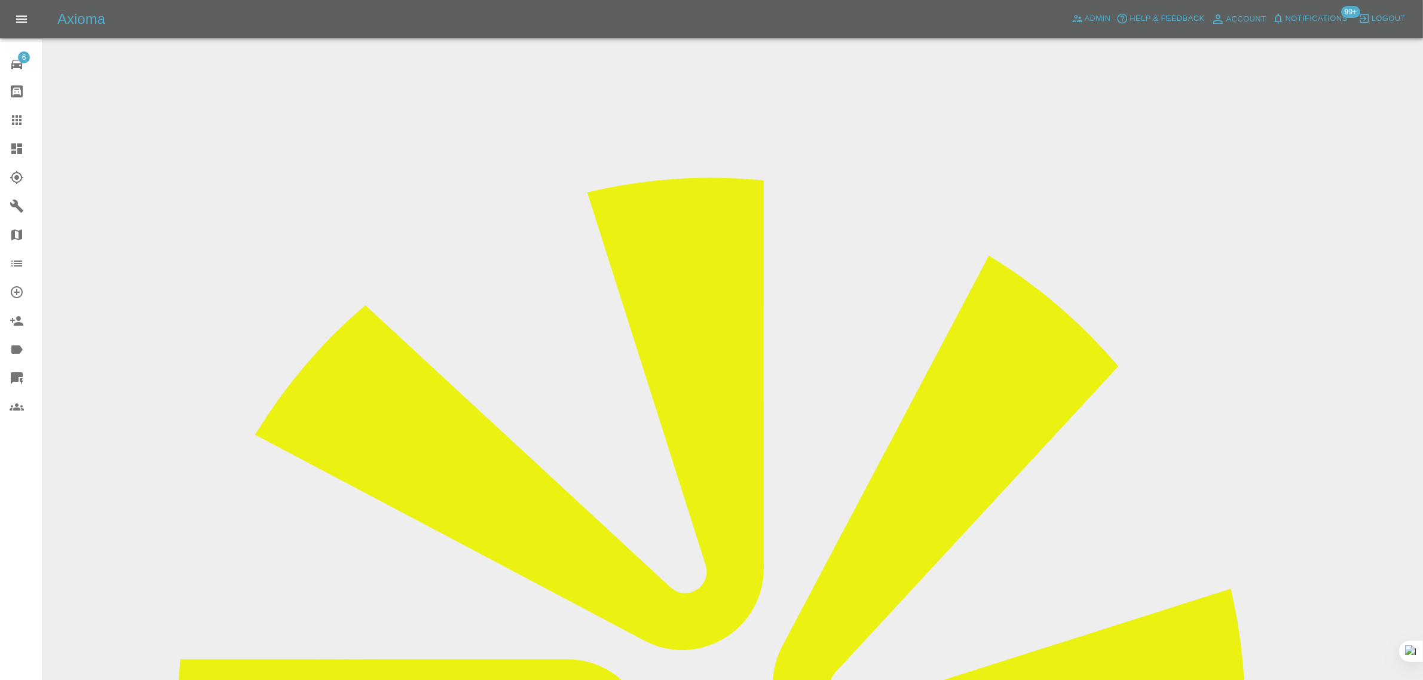
copy tr "Smart Paint Repair 2"
click at [11, 130] on link "Claims" at bounding box center [21, 120] width 42 height 29
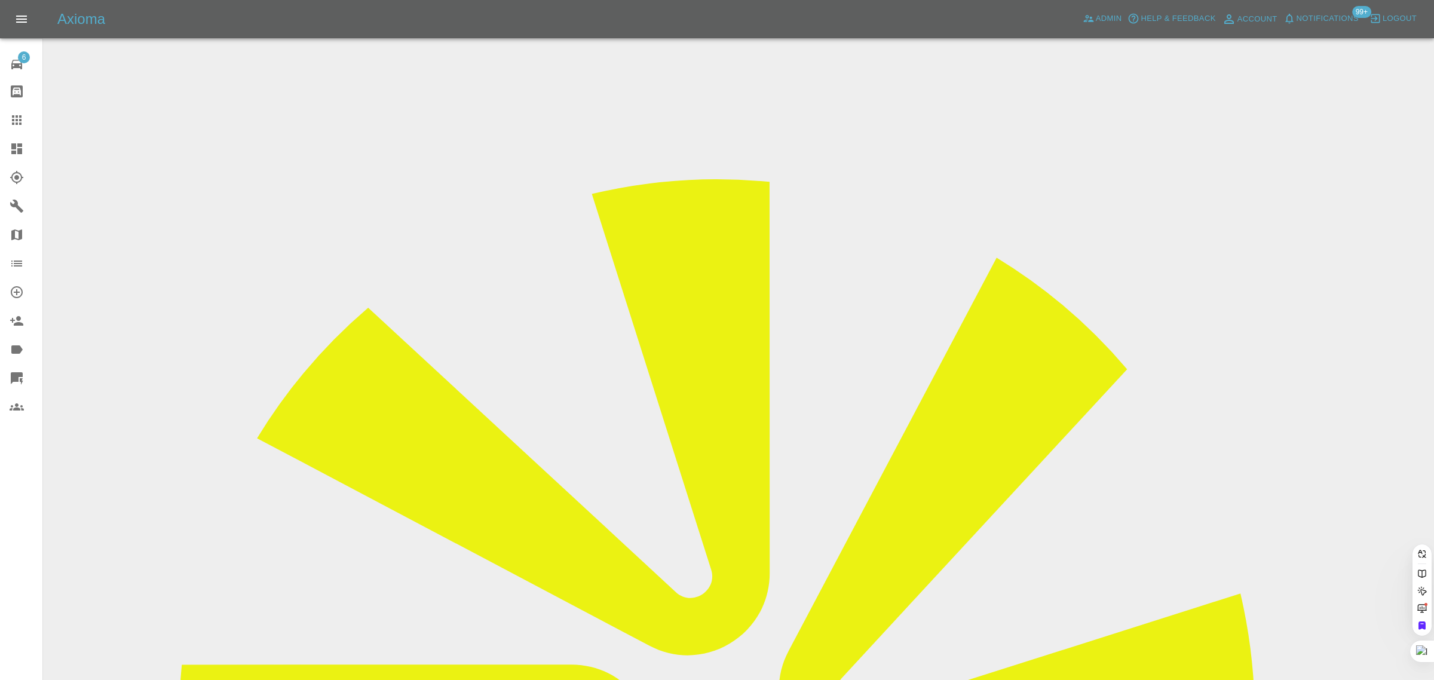
paste input "dgthorley39@gmail.com"
type input "dgthorley39@gmail.com"
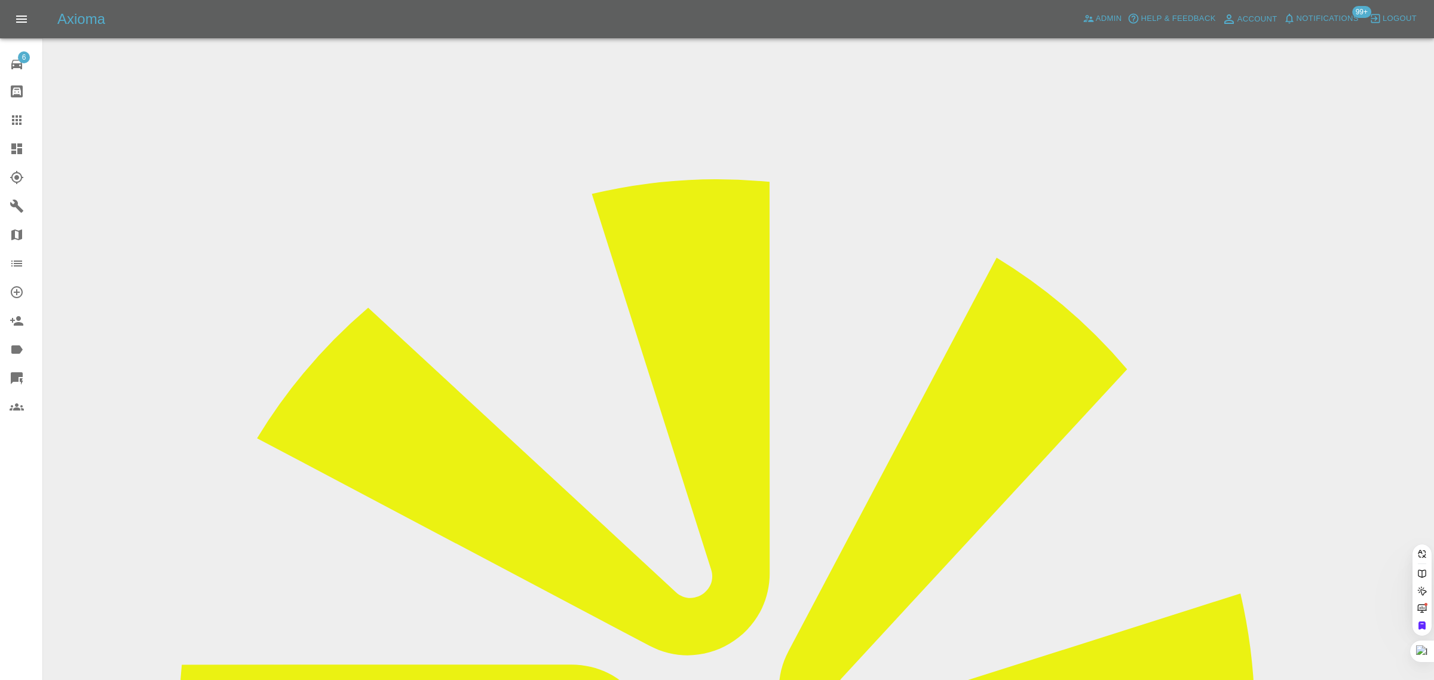
scroll to position [0, 0]
paste input "dgthorley39@gmail.com"
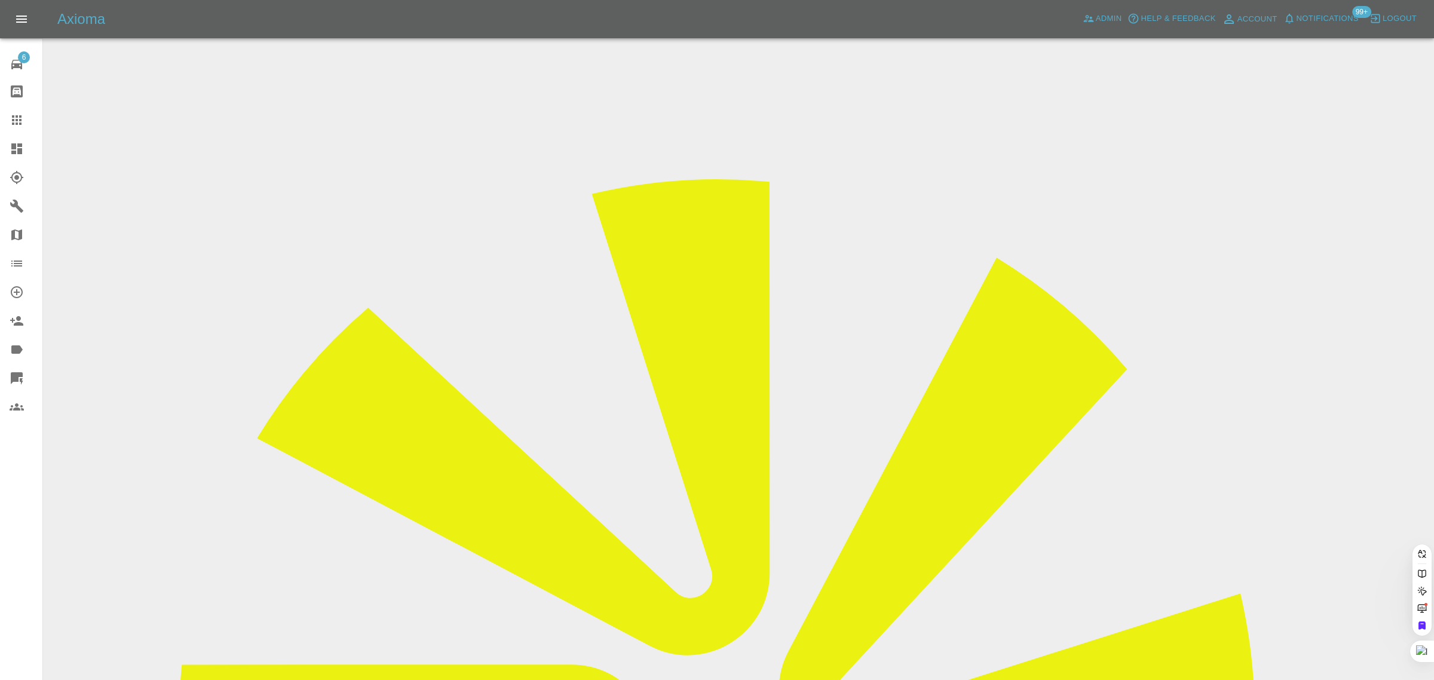
type input "dgthorley39@gmail.co"
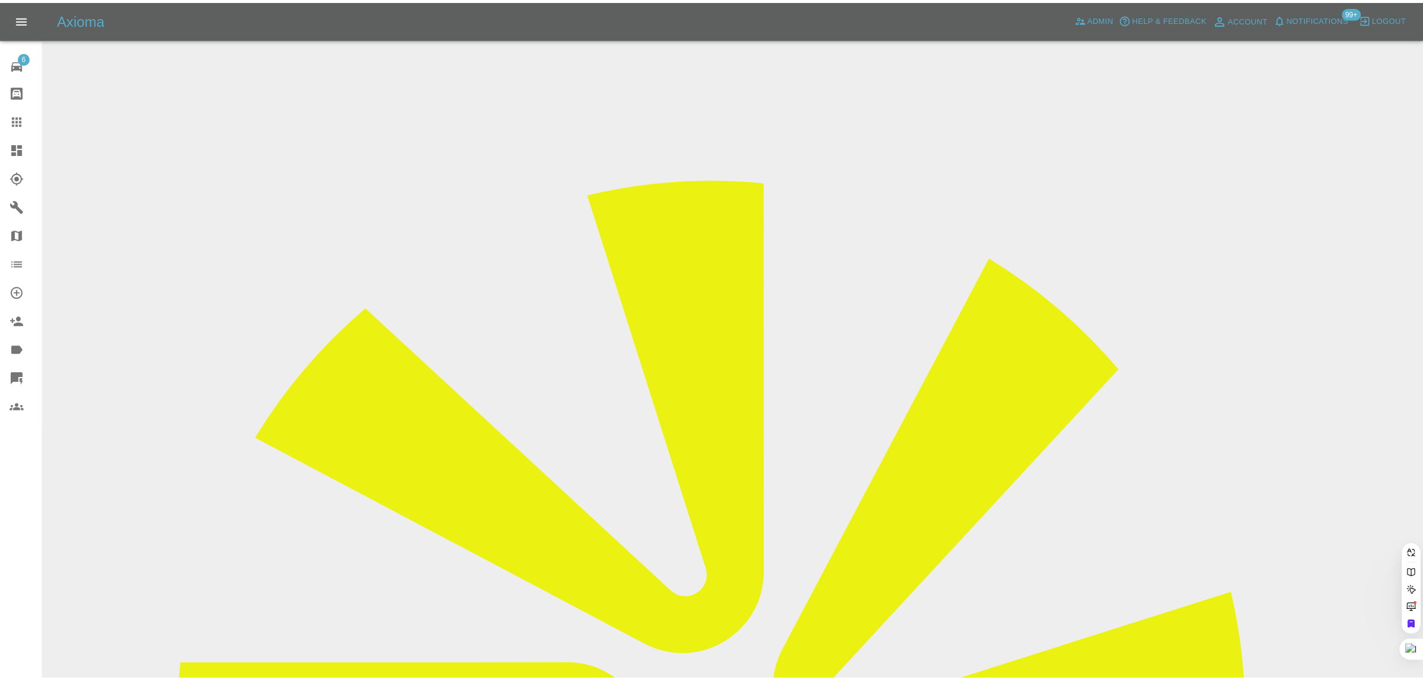
scroll to position [0, 0]
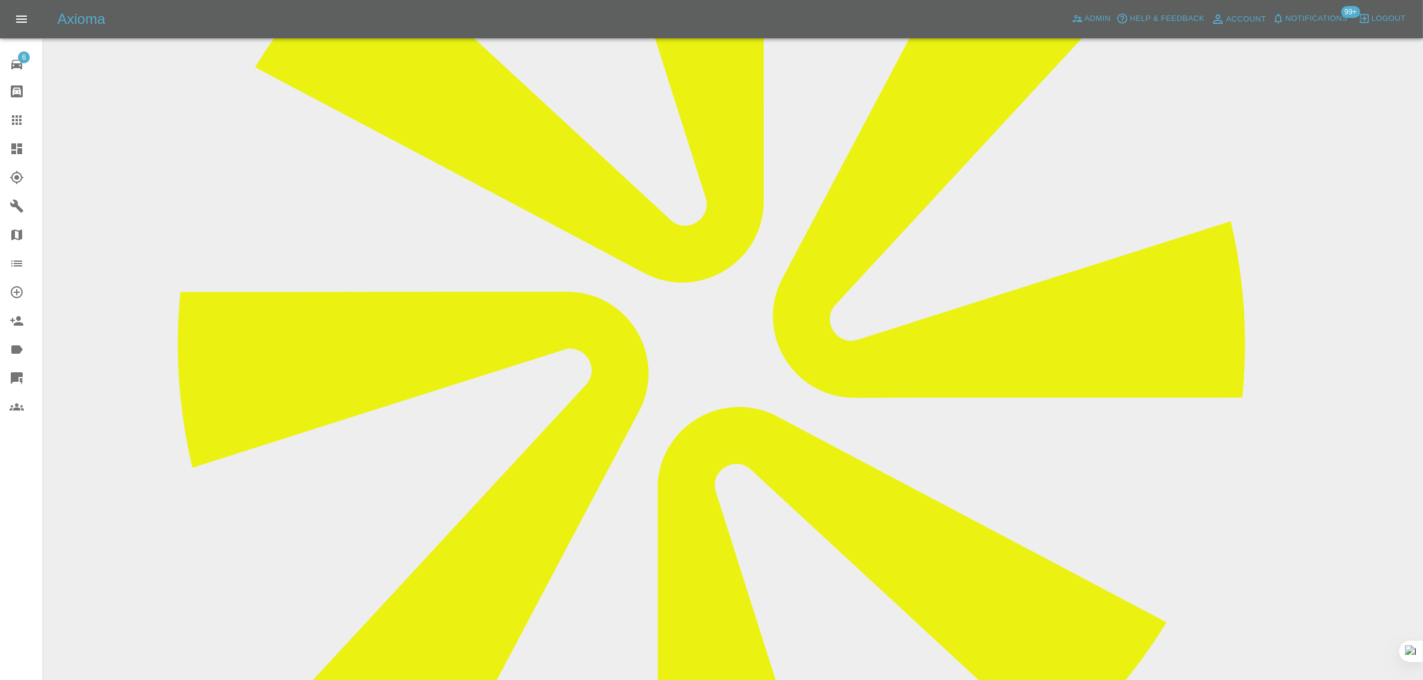
scroll to position [33, 0]
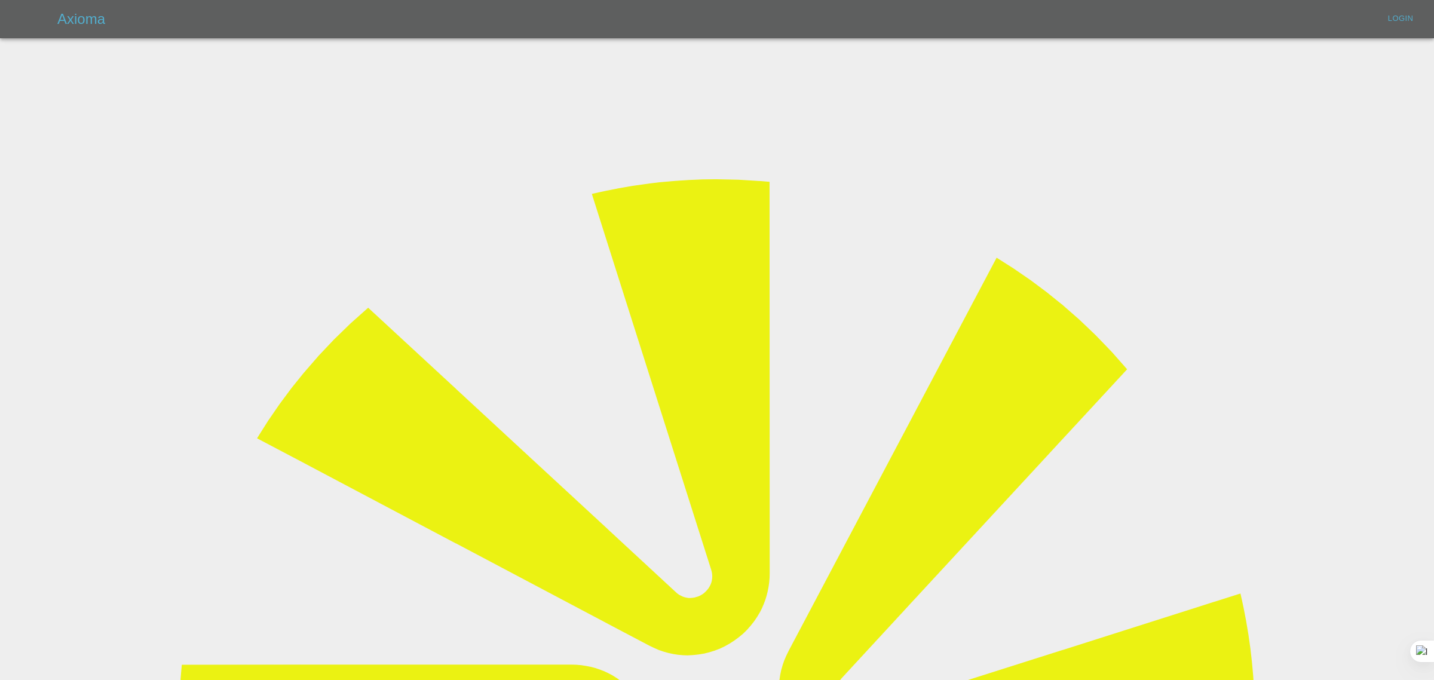
type input "bookkeeping@fifoaccounting.com"
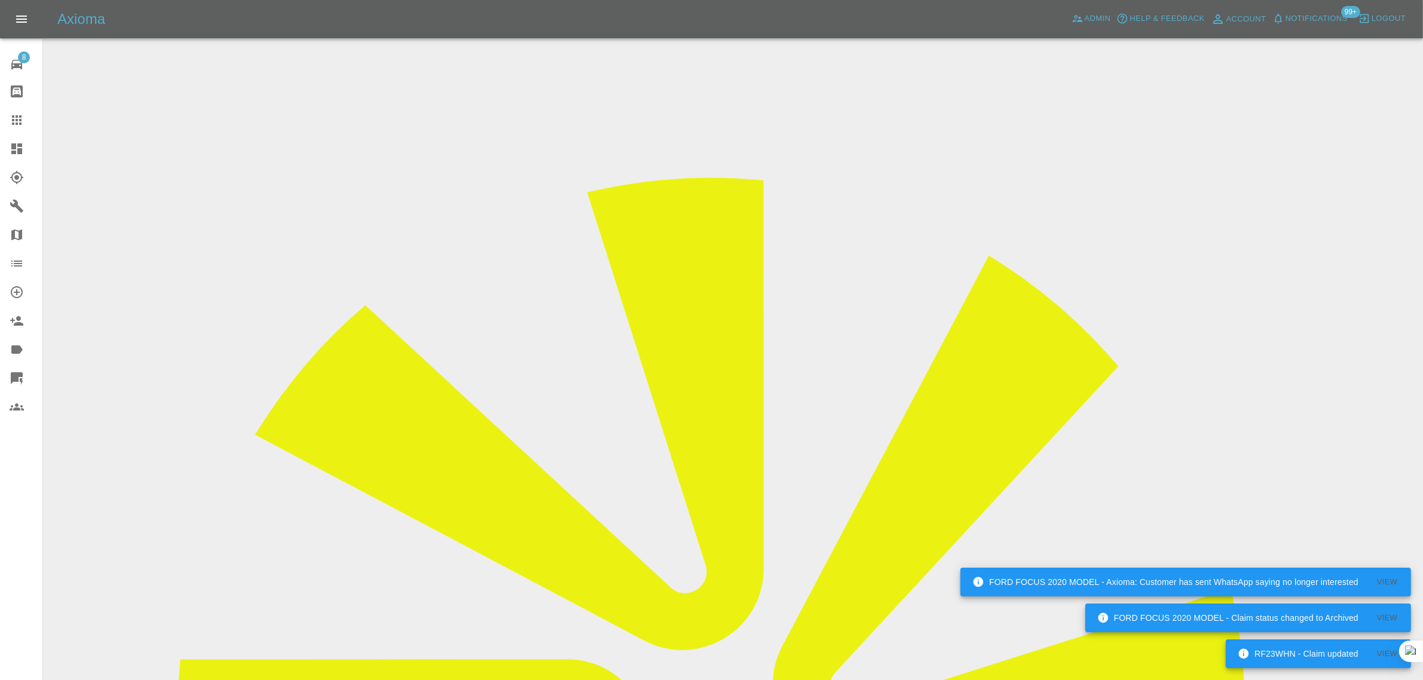
drag, startPoint x: 724, startPoint y: 169, endPoint x: 706, endPoint y: 175, distance: 18.3
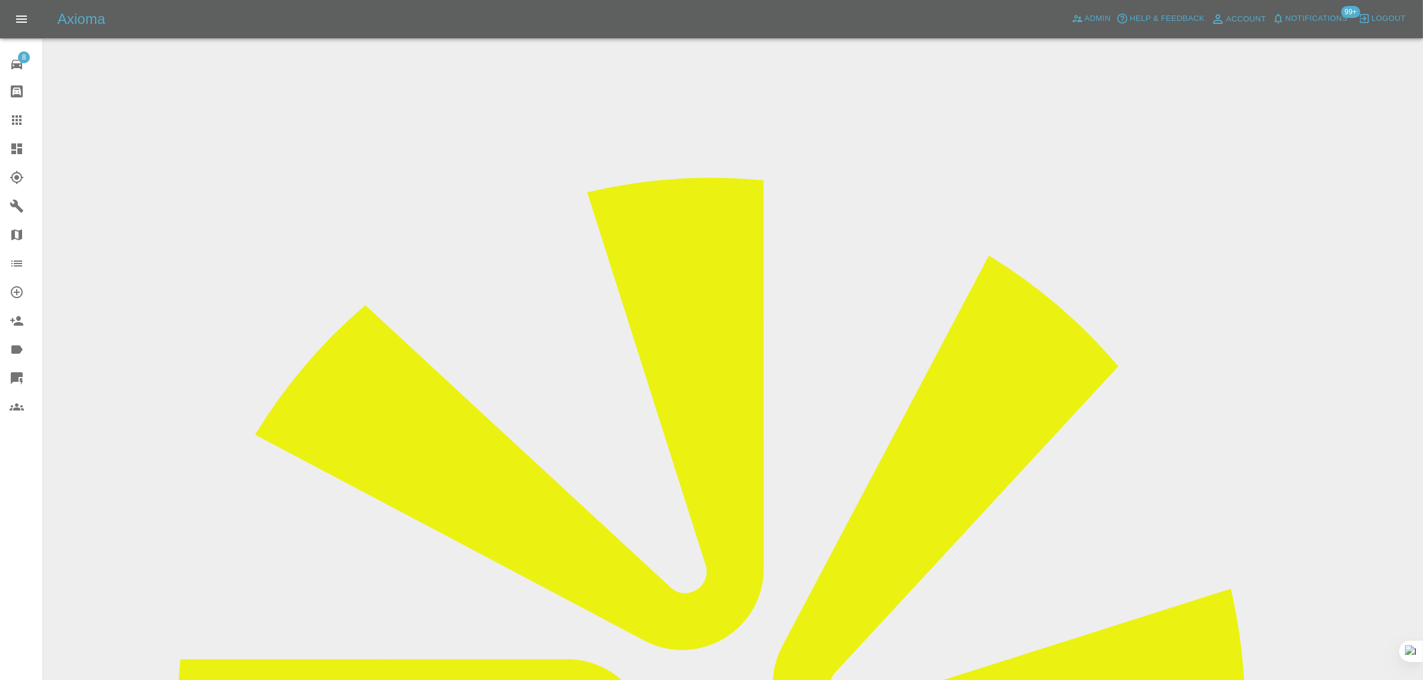
drag, startPoint x: 430, startPoint y: 351, endPoint x: 305, endPoint y: 338, distance: 125.5
paste input "984564357"
type input "07984564357"
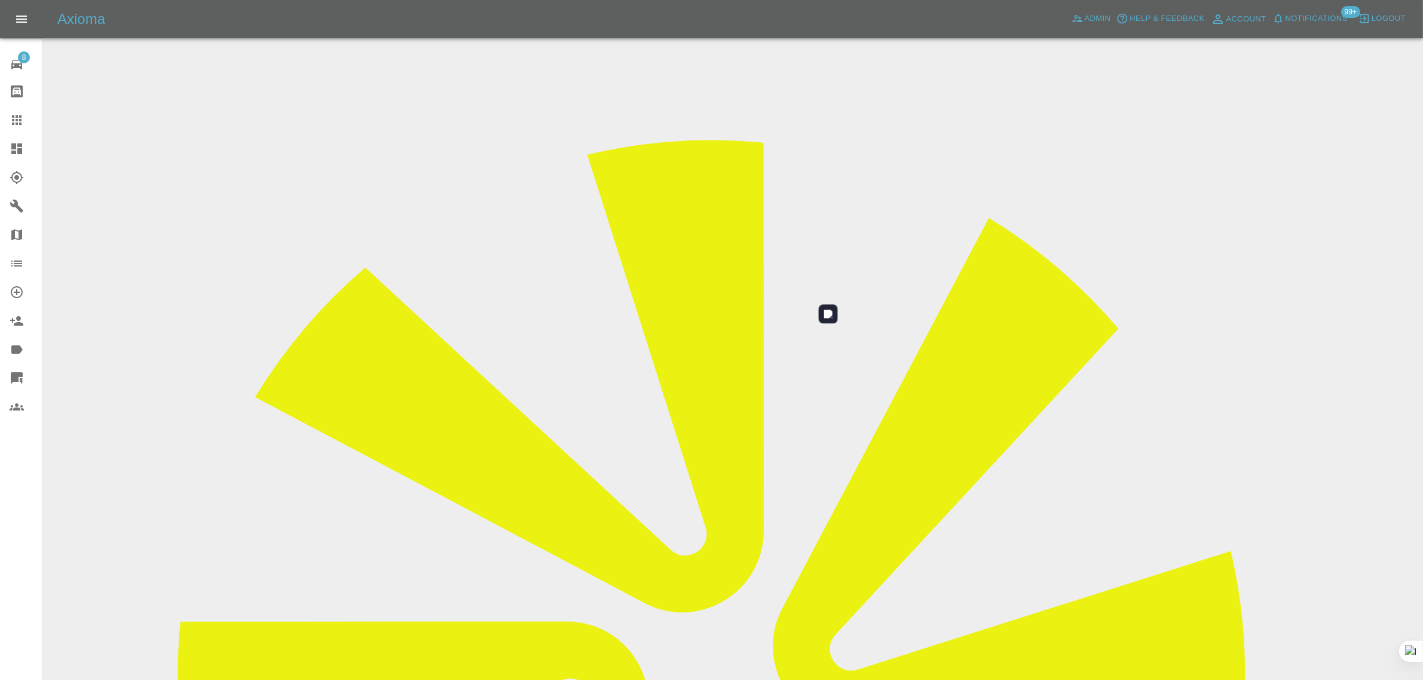
scroll to position [59, 0]
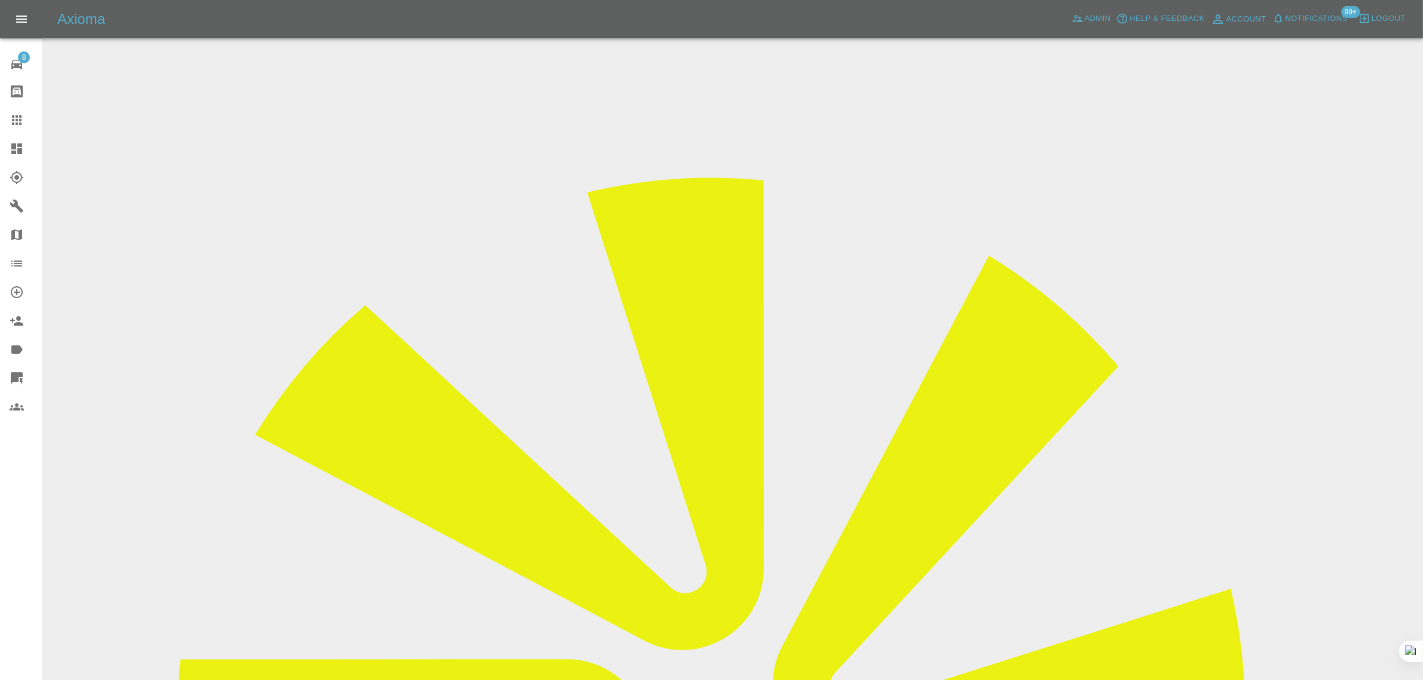
click at [11, 115] on icon at bounding box center [17, 120] width 14 height 14
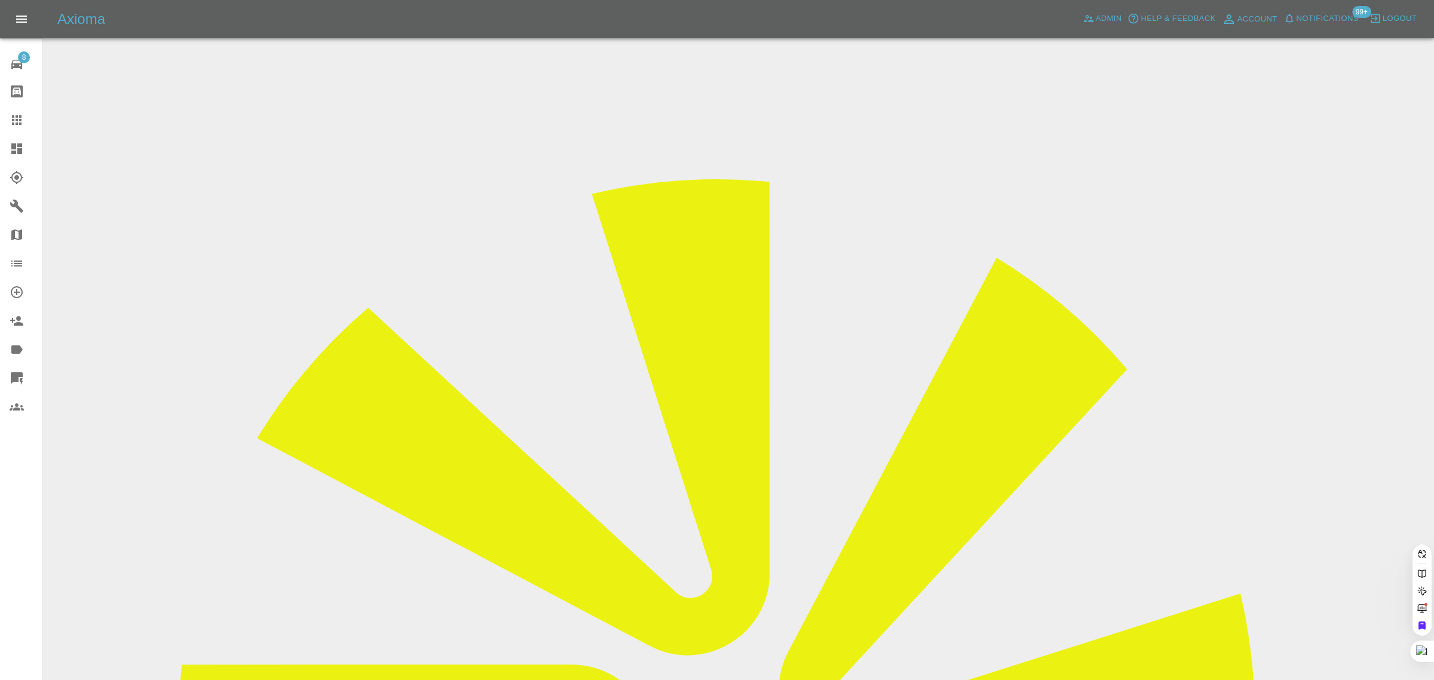
paste input "jbarradas.uk@gmail.com"
type input "jbarradas.uk@gmail.com"
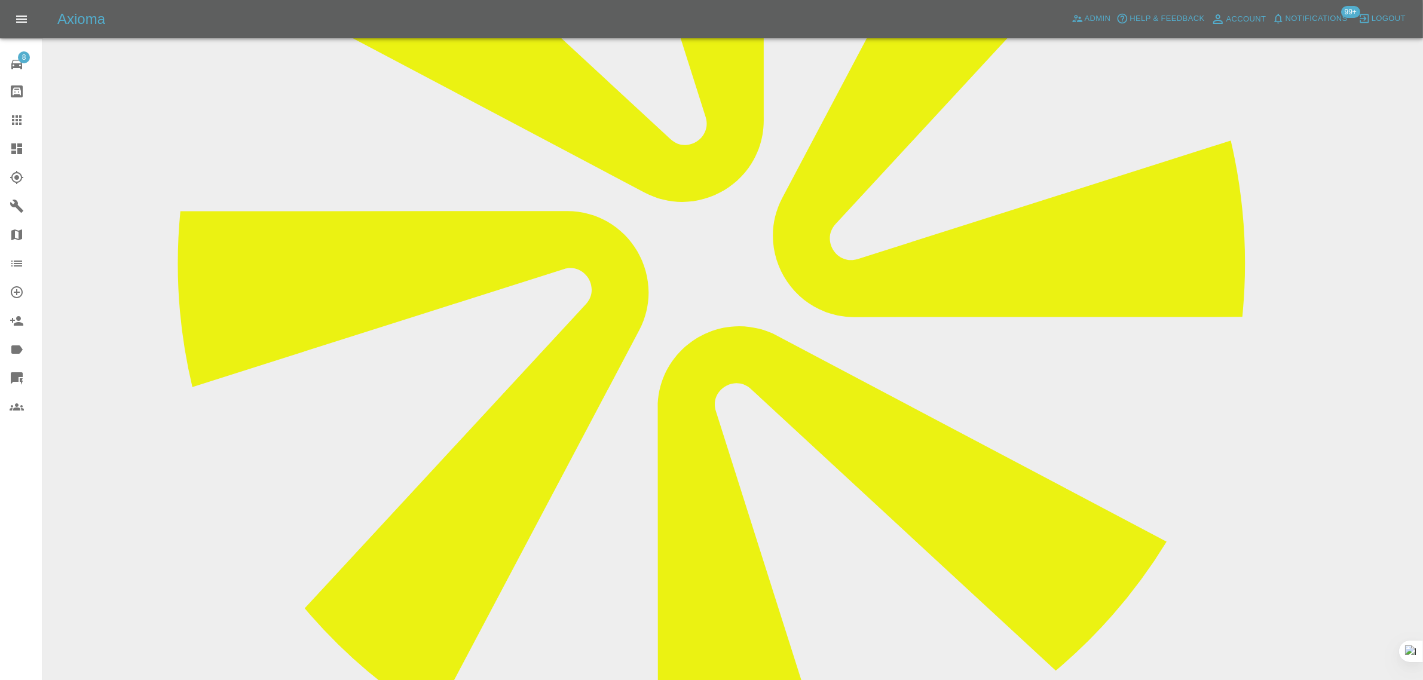
scroll to position [149, 0]
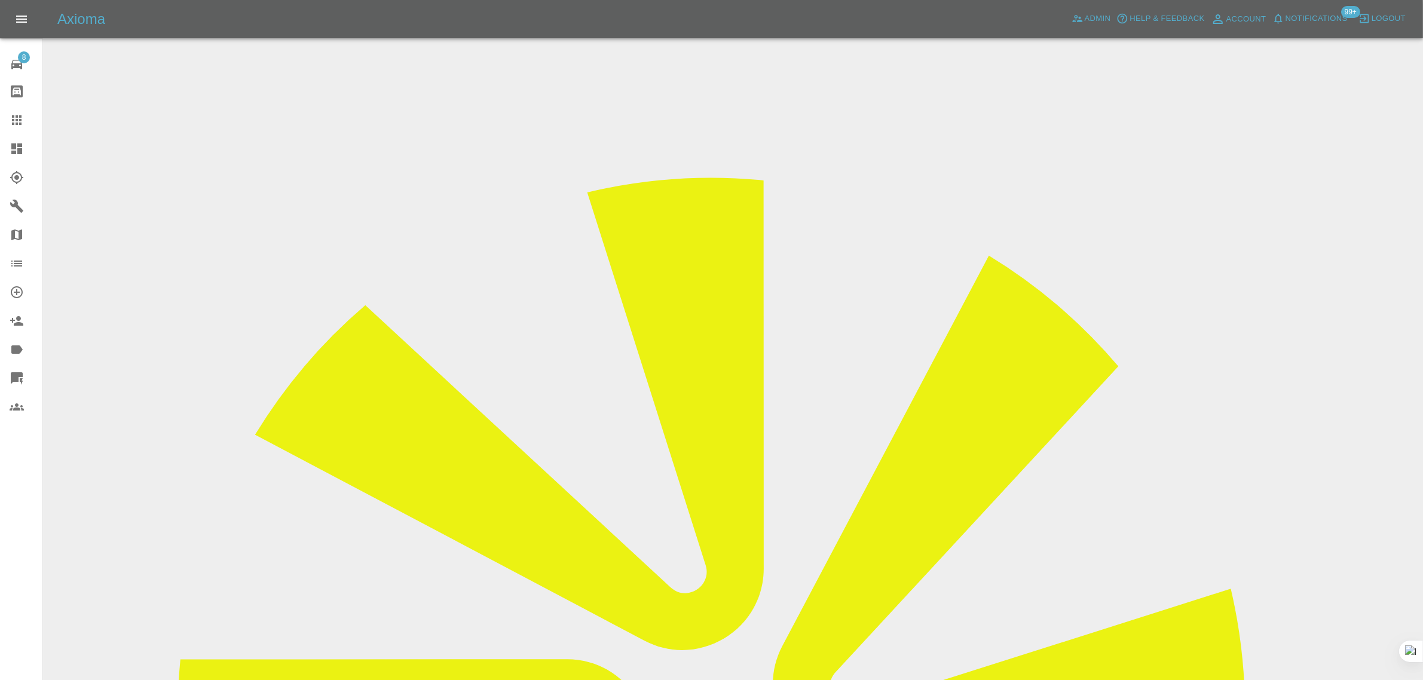
click at [0, 0] on input "Choose images" at bounding box center [0, 0] width 0 height 0
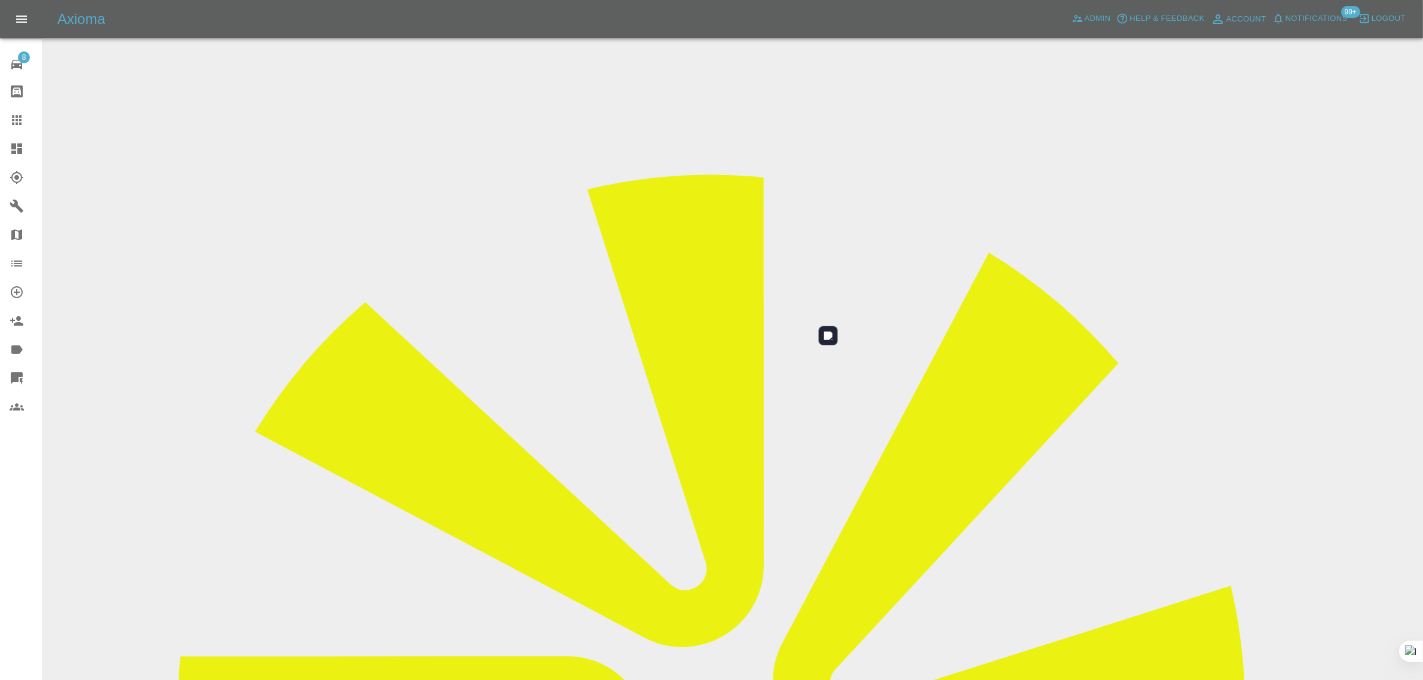
scroll to position [59, 0]
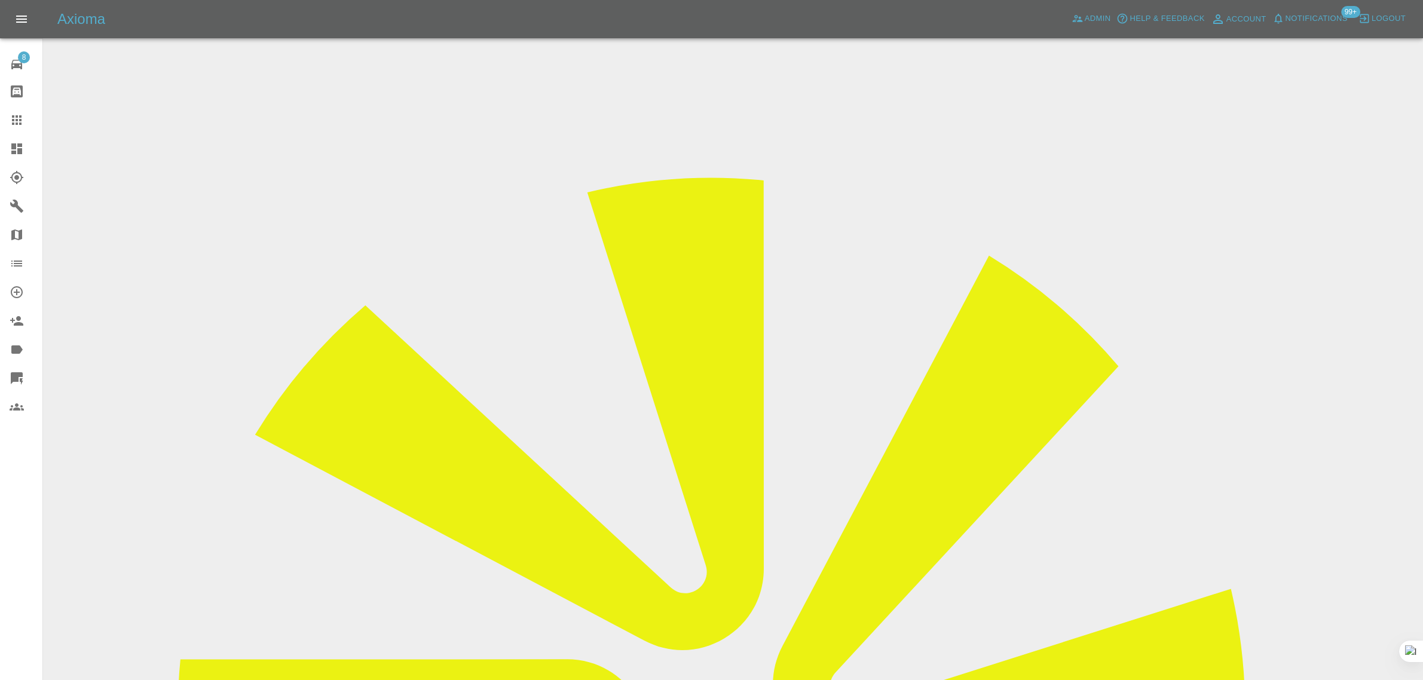
type textarea "[DATE], [PERSON_NAME] carried out some paintwork on my vehicle. Unfortunately, …"
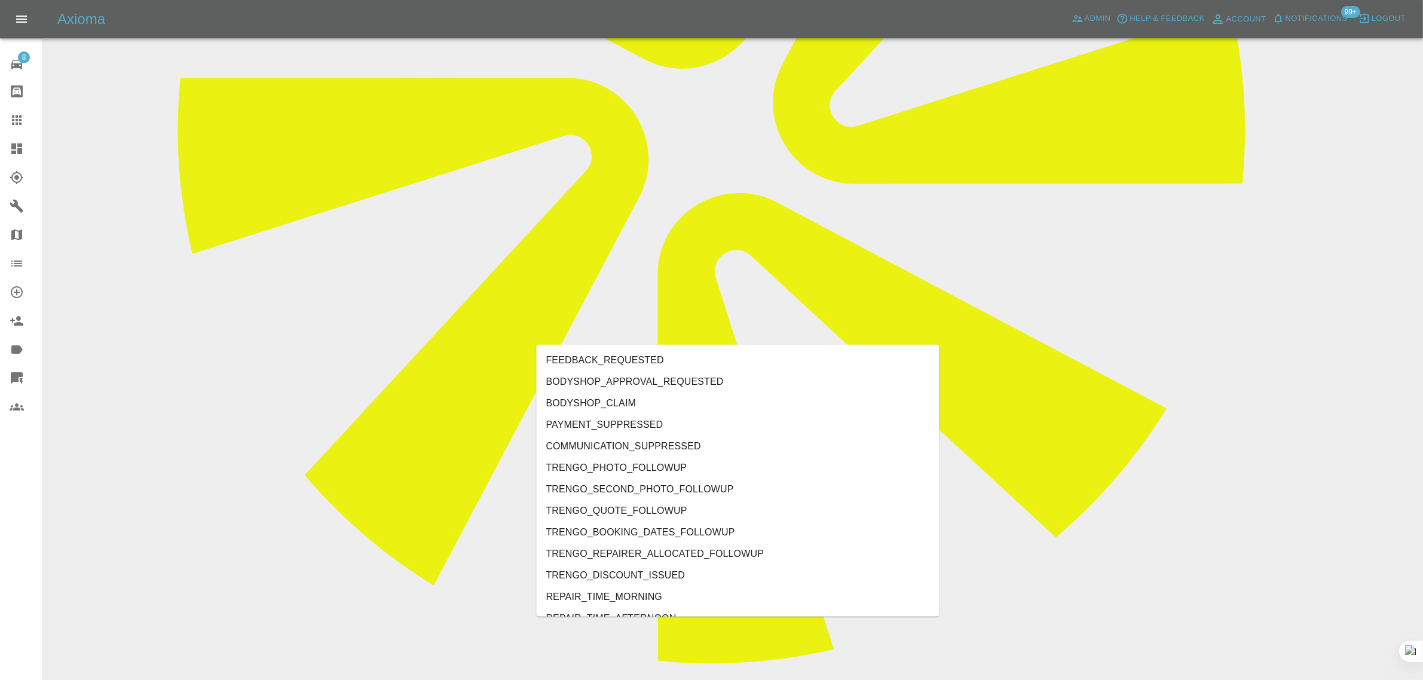
type input "rect"
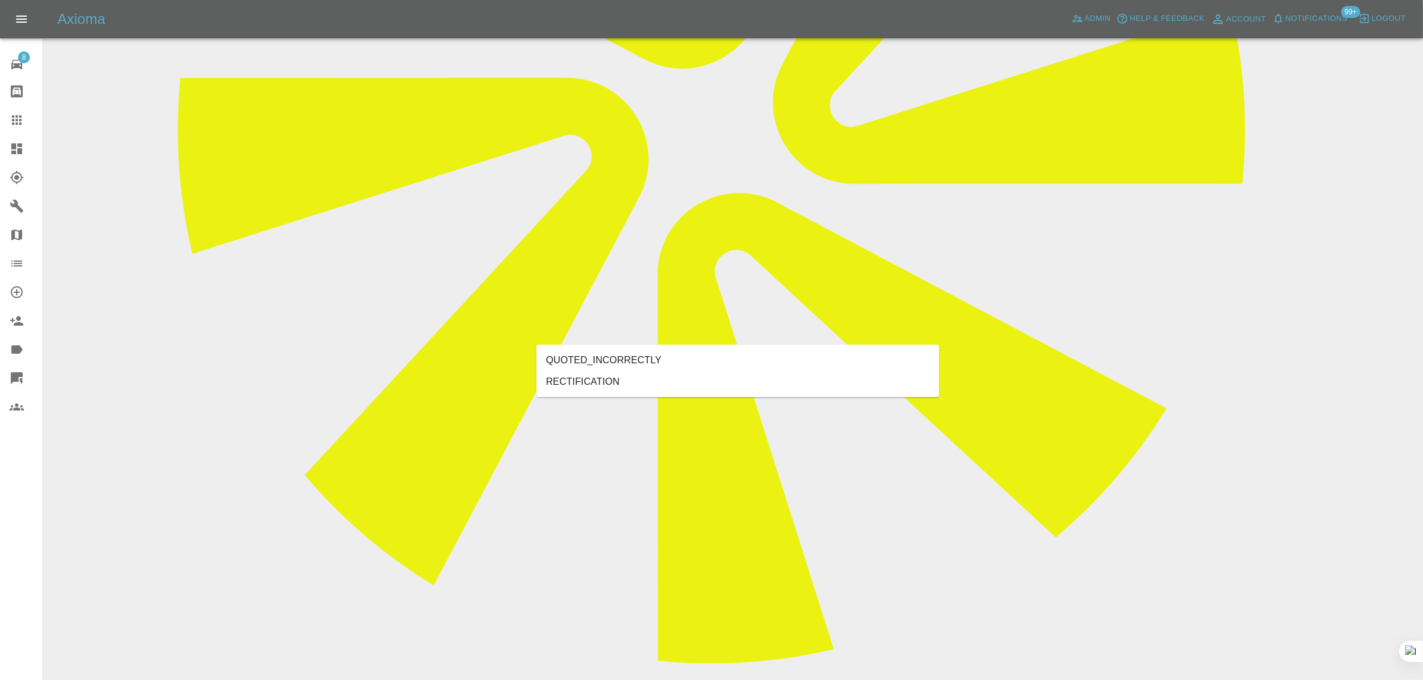
click at [613, 380] on li "RECTIFICATION" at bounding box center [738, 382] width 403 height 22
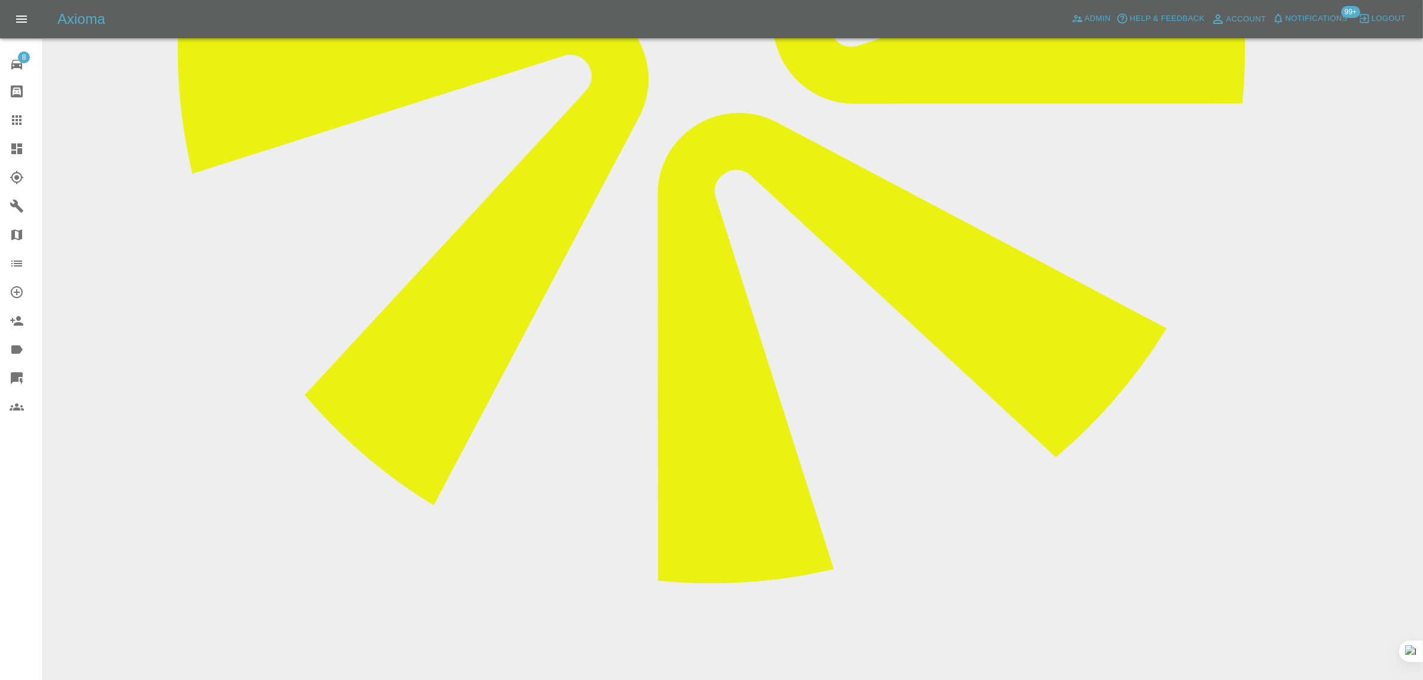
scroll to position [656, 0]
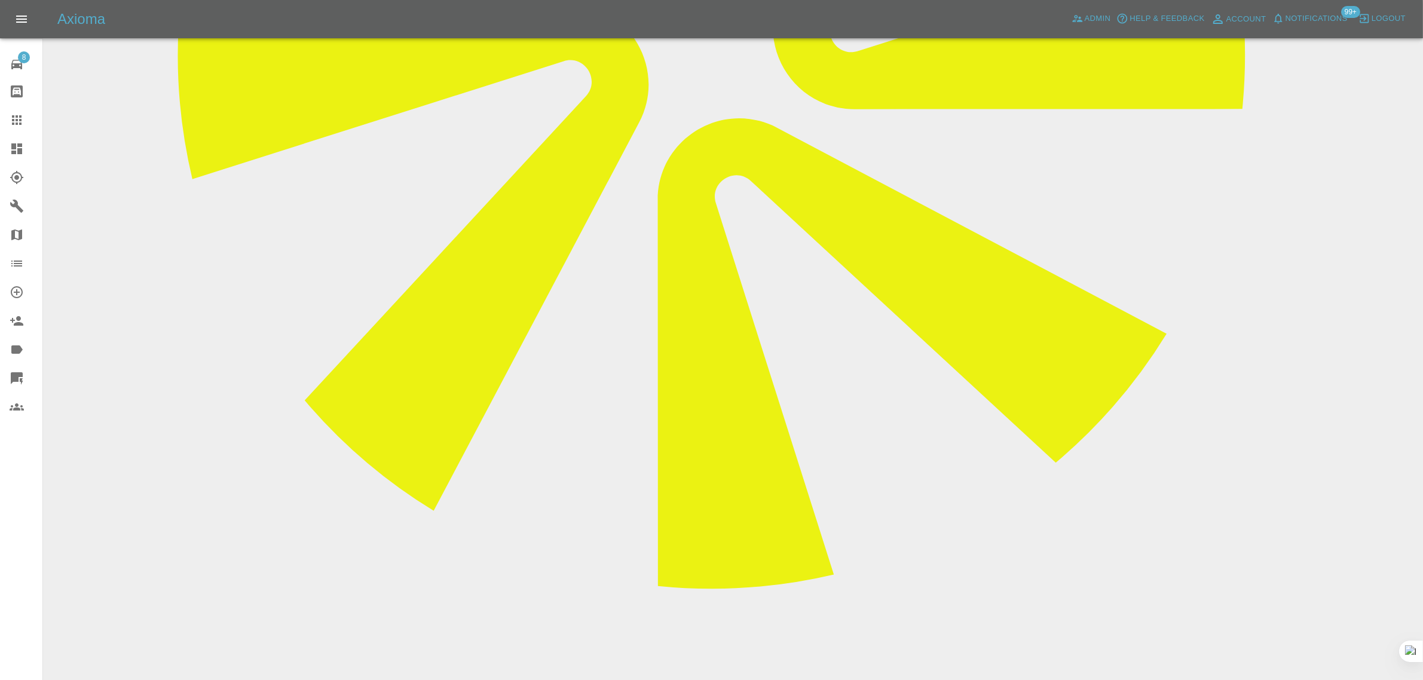
click at [19, 120] on icon at bounding box center [17, 120] width 10 height 10
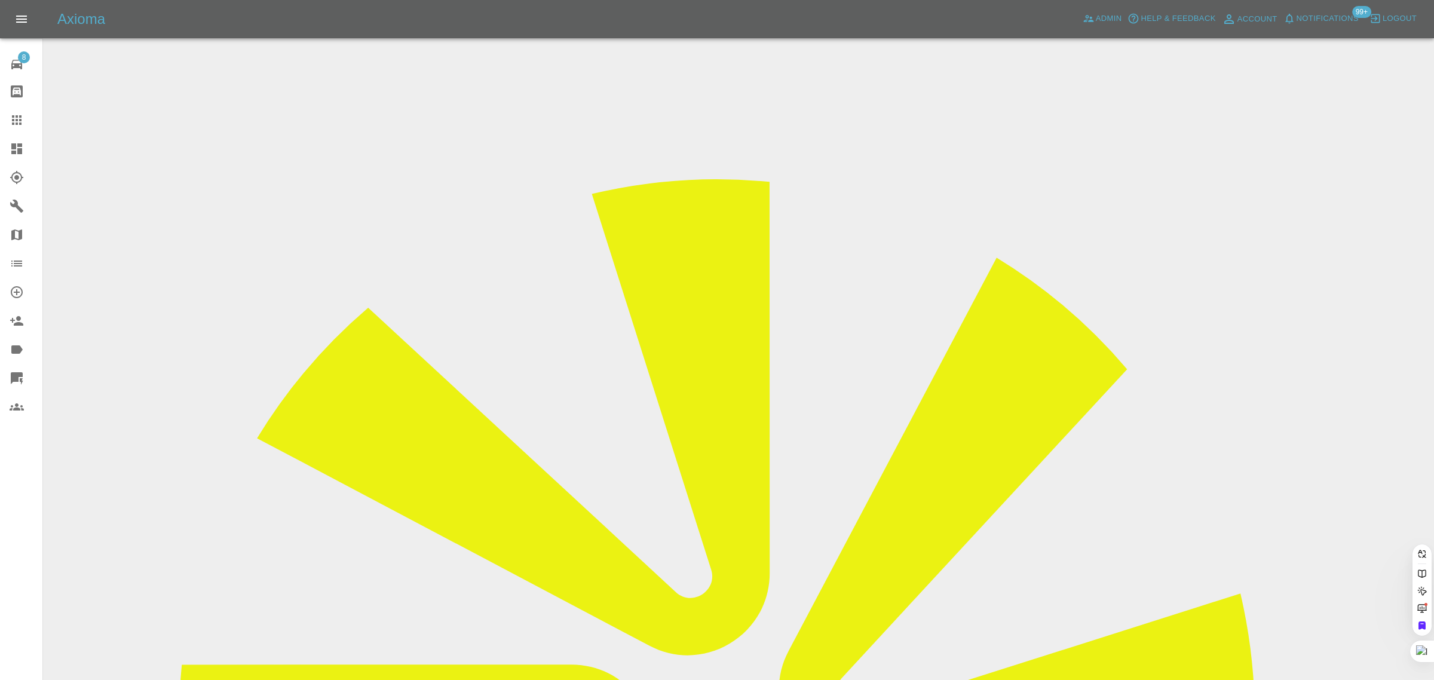
paste input "meadows21a@btinternet.com"
type input "meadows21a@btinternet.co"
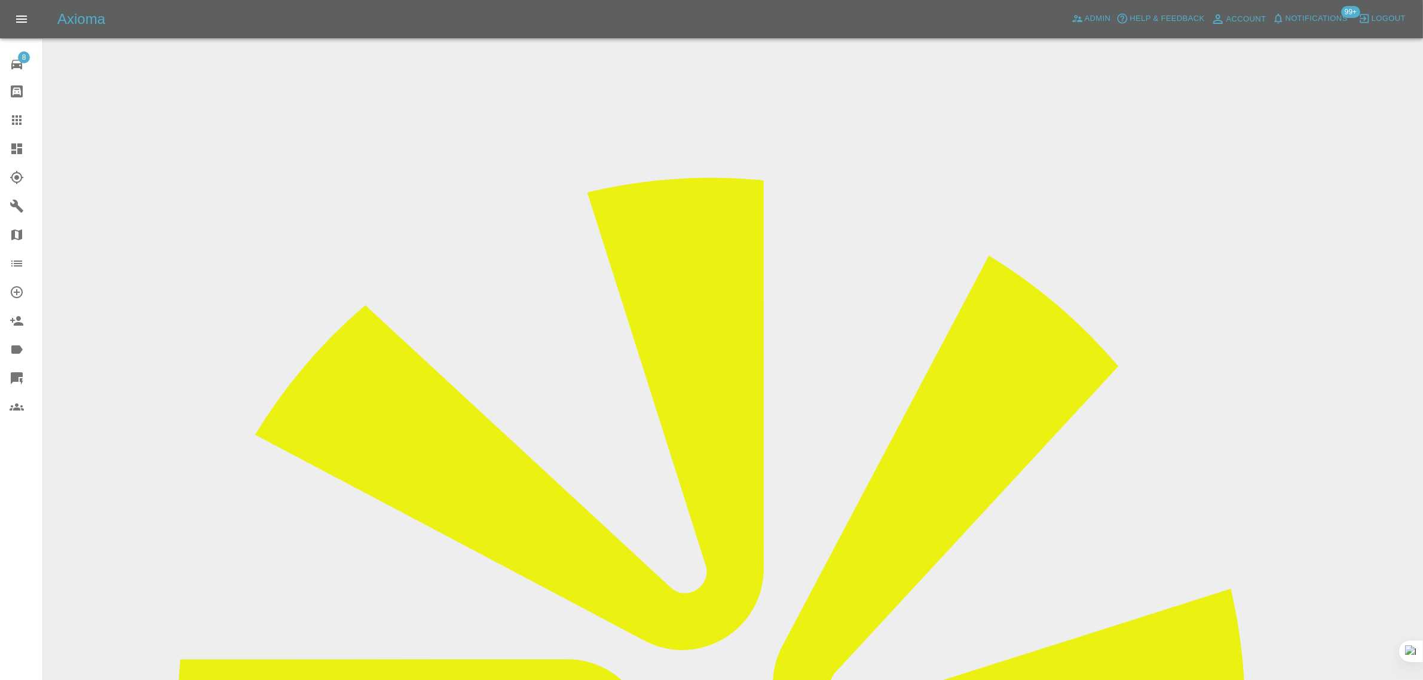
click at [0, 0] on input "Choose images" at bounding box center [0, 0] width 0 height 0
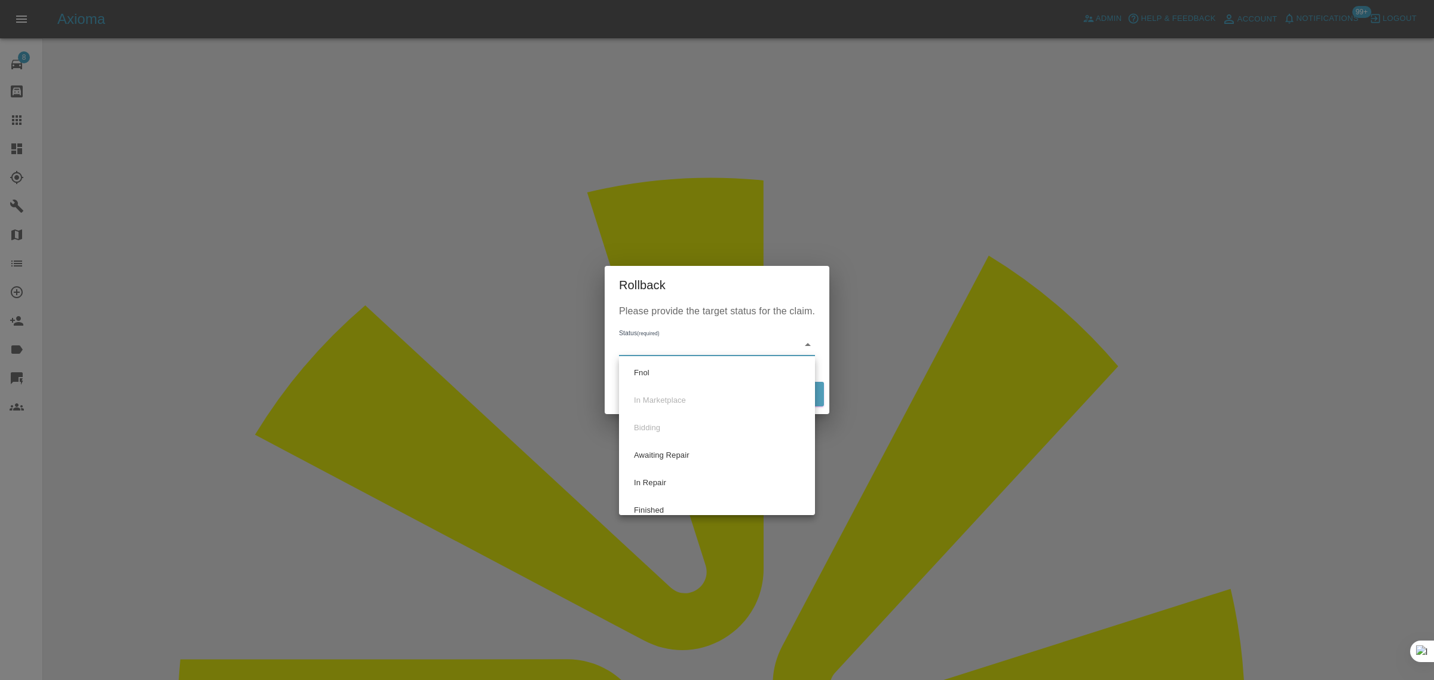
click at [655, 369] on li "Fnol" at bounding box center [717, 372] width 190 height 27
type input "fnol"
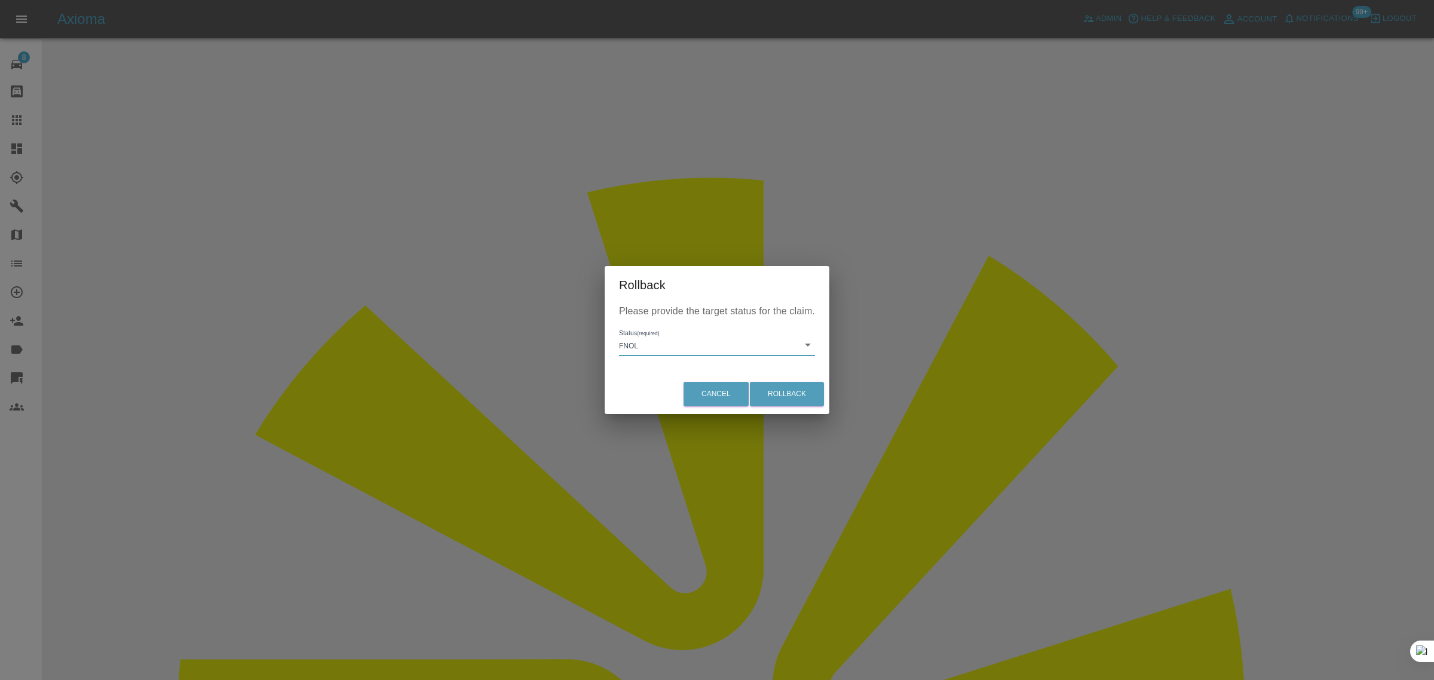
click at [733, 375] on div "Cancel Rollback" at bounding box center [717, 394] width 225 height 40
click at [771, 387] on button "Rollback" at bounding box center [787, 394] width 74 height 25
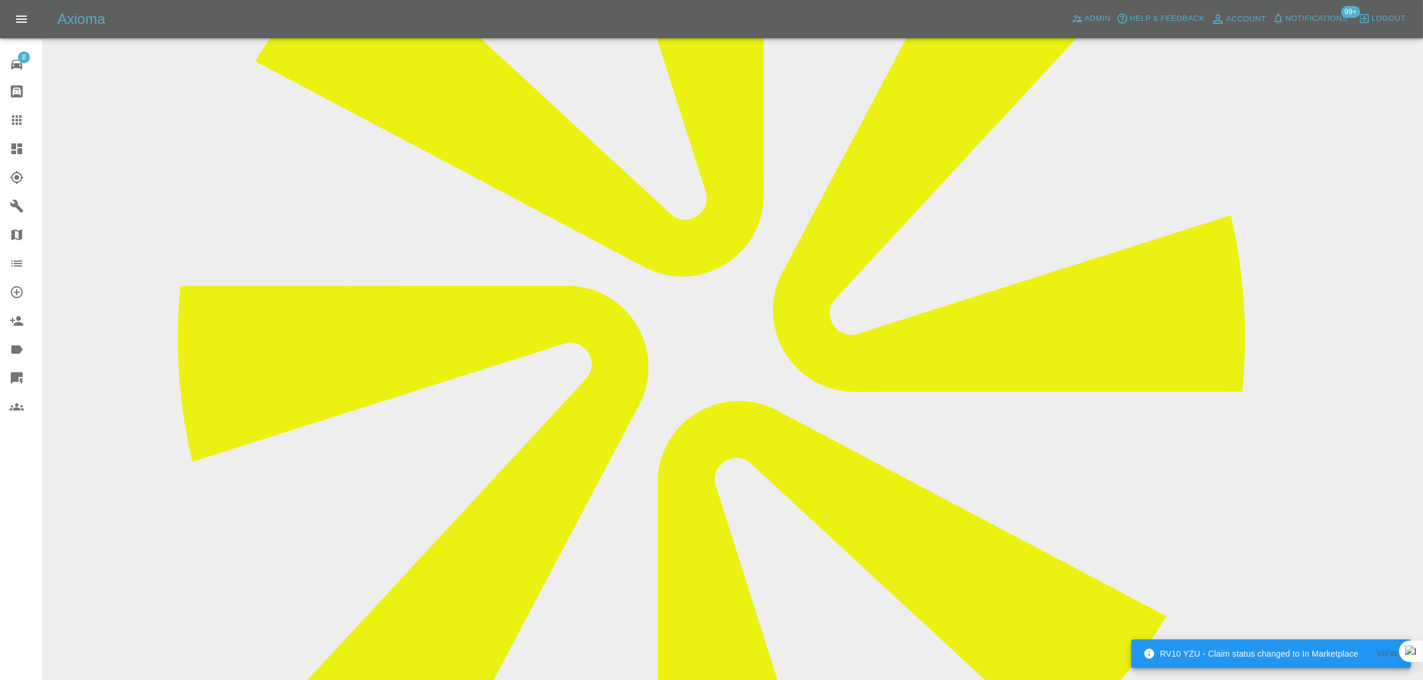
scroll to position [631, 0]
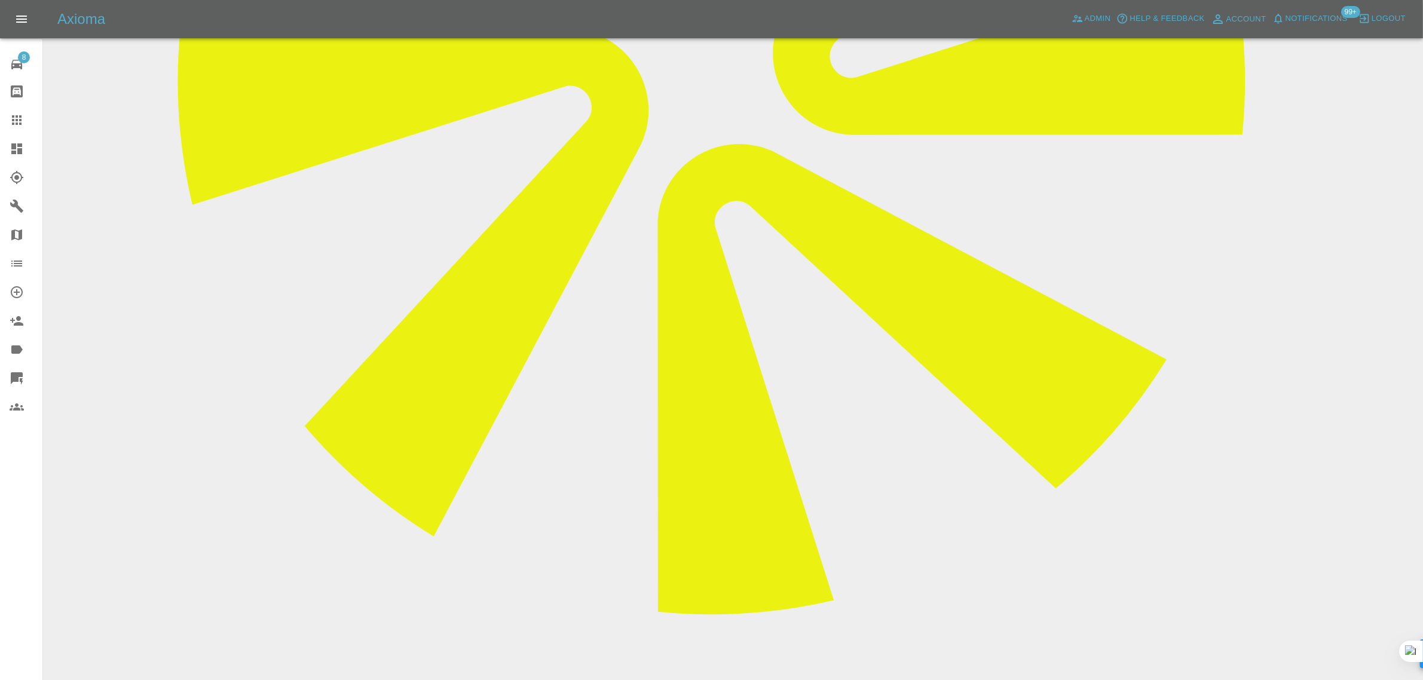
paste textarea "We would like to go ahead with the door handle repair. Are you able to quote fo…"
type textarea "We would like to go ahead with the door handle repair. Are you able to quote fo…"
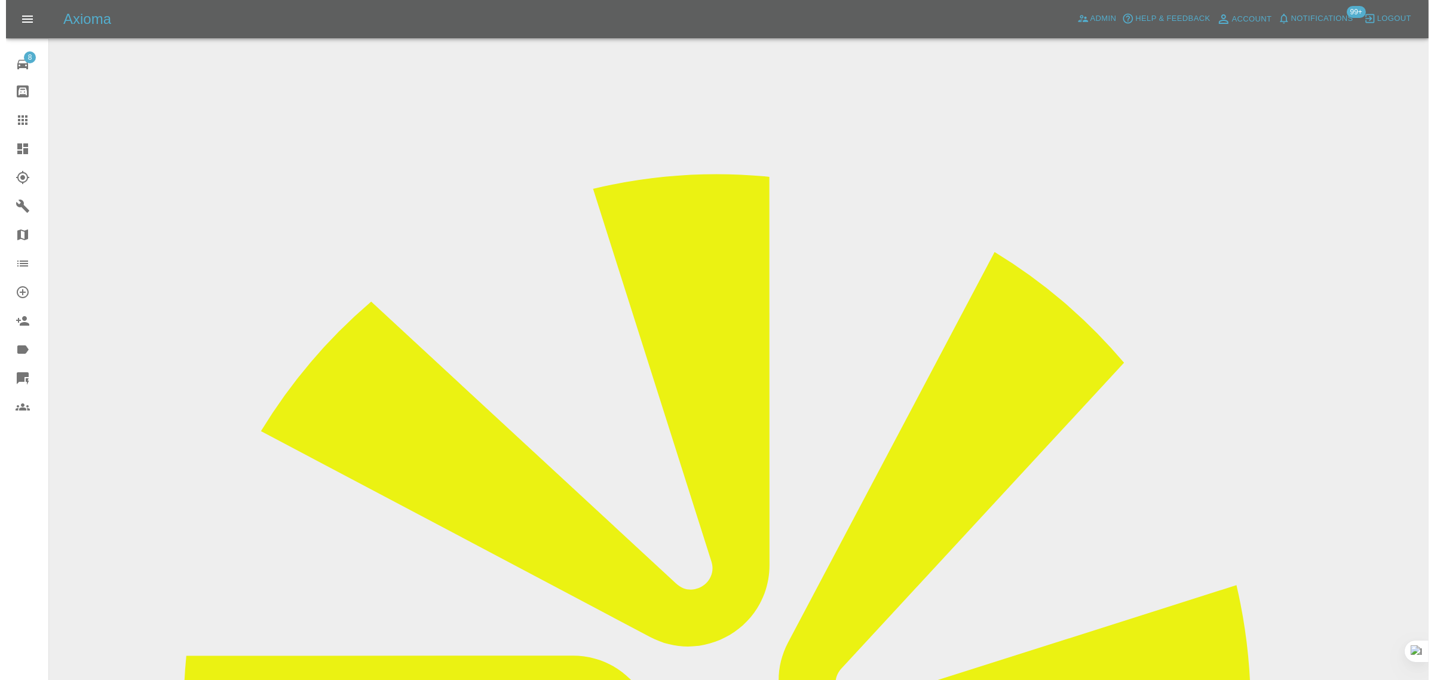
scroll to position [0, 0]
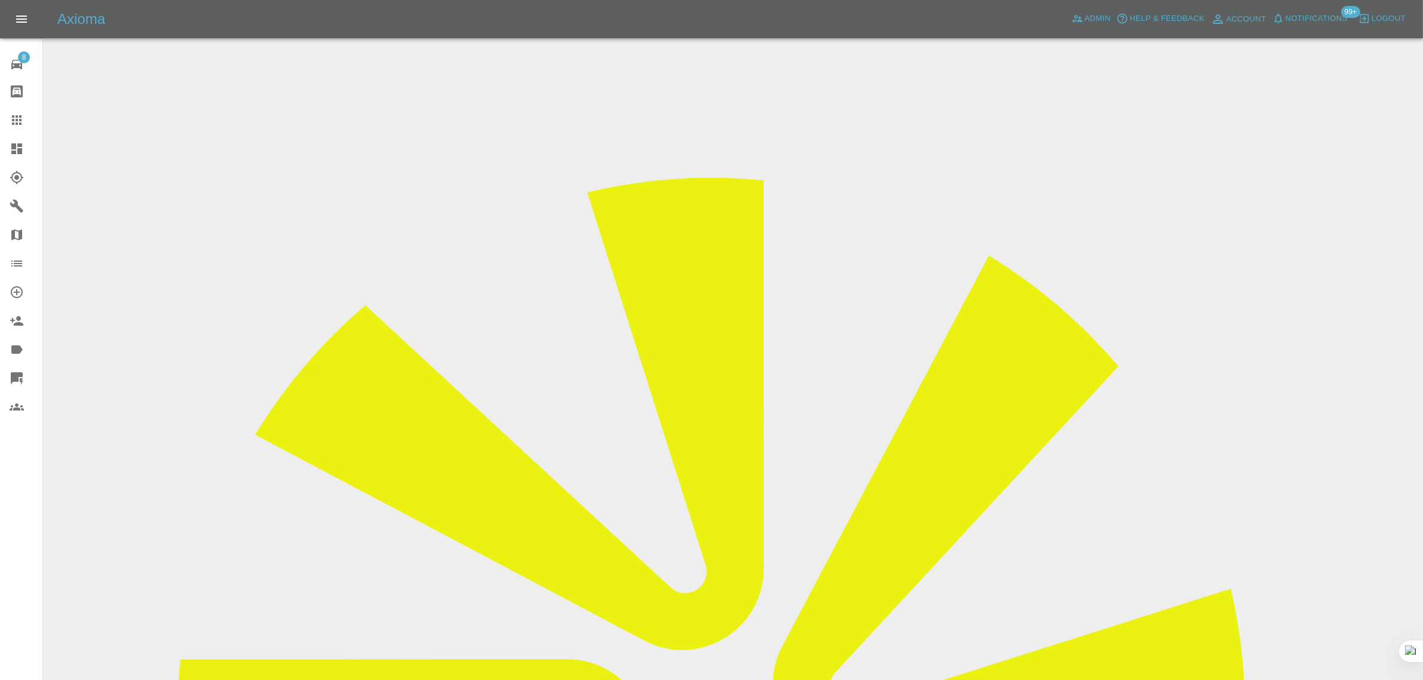
click at [13, 121] on icon at bounding box center [17, 120] width 10 height 10
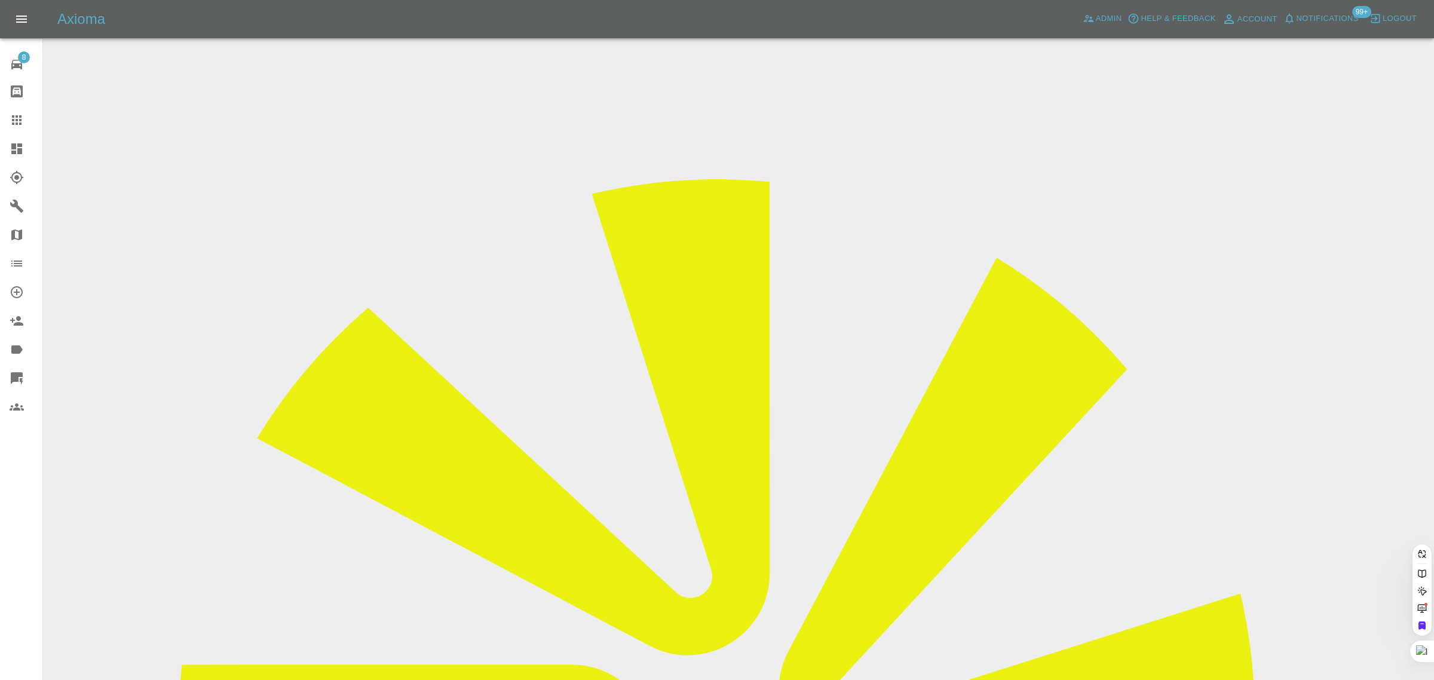
paste input "birdykin@icloud.com"
type input "birdykin@icloud.co"
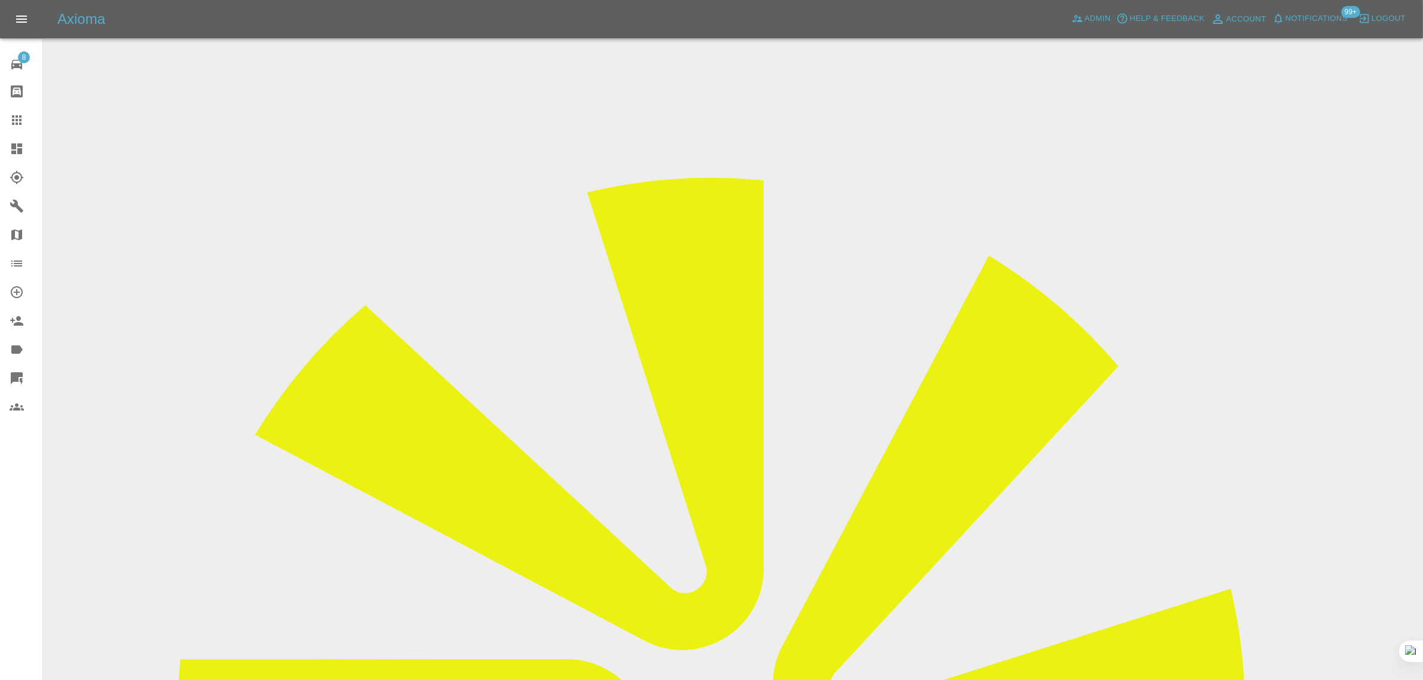
click at [18, 126] on icon at bounding box center [17, 120] width 14 height 14
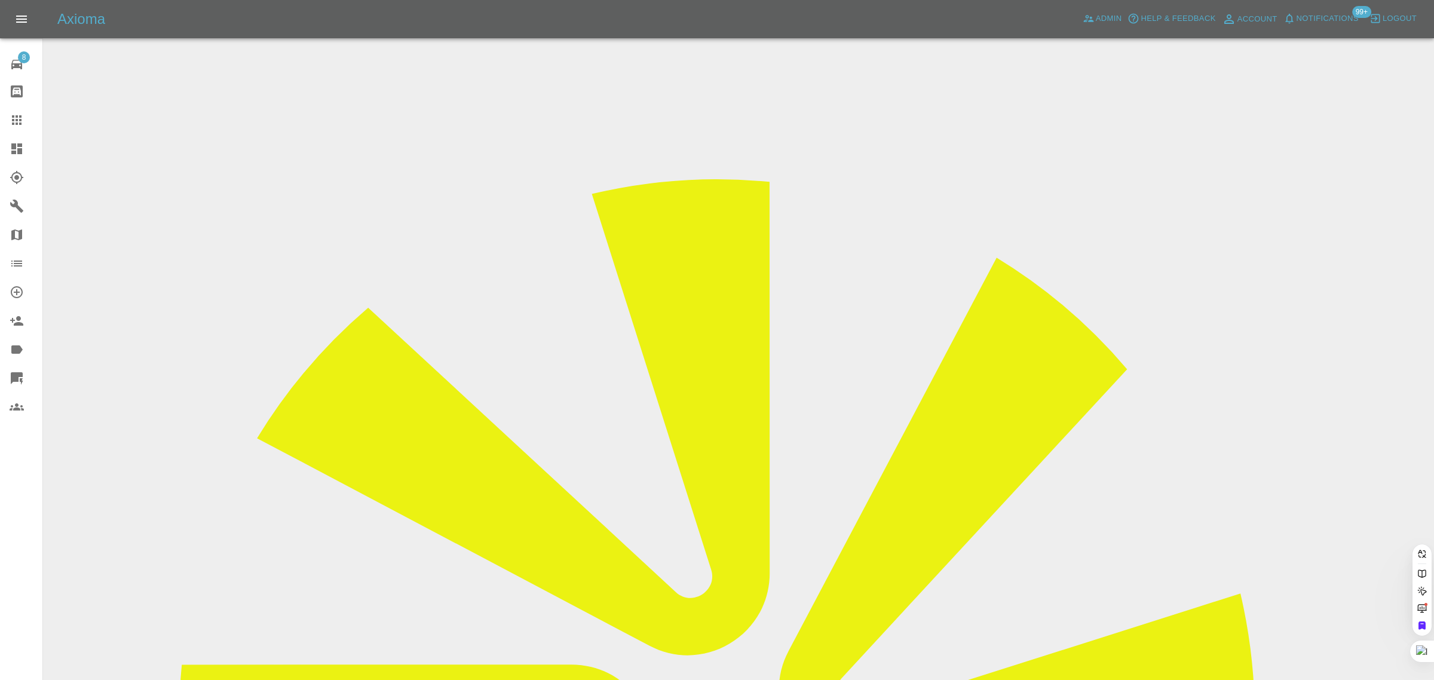
paste input "lisagazsmith@gmail.com"
type input "lisagazsmith@gmail.com"
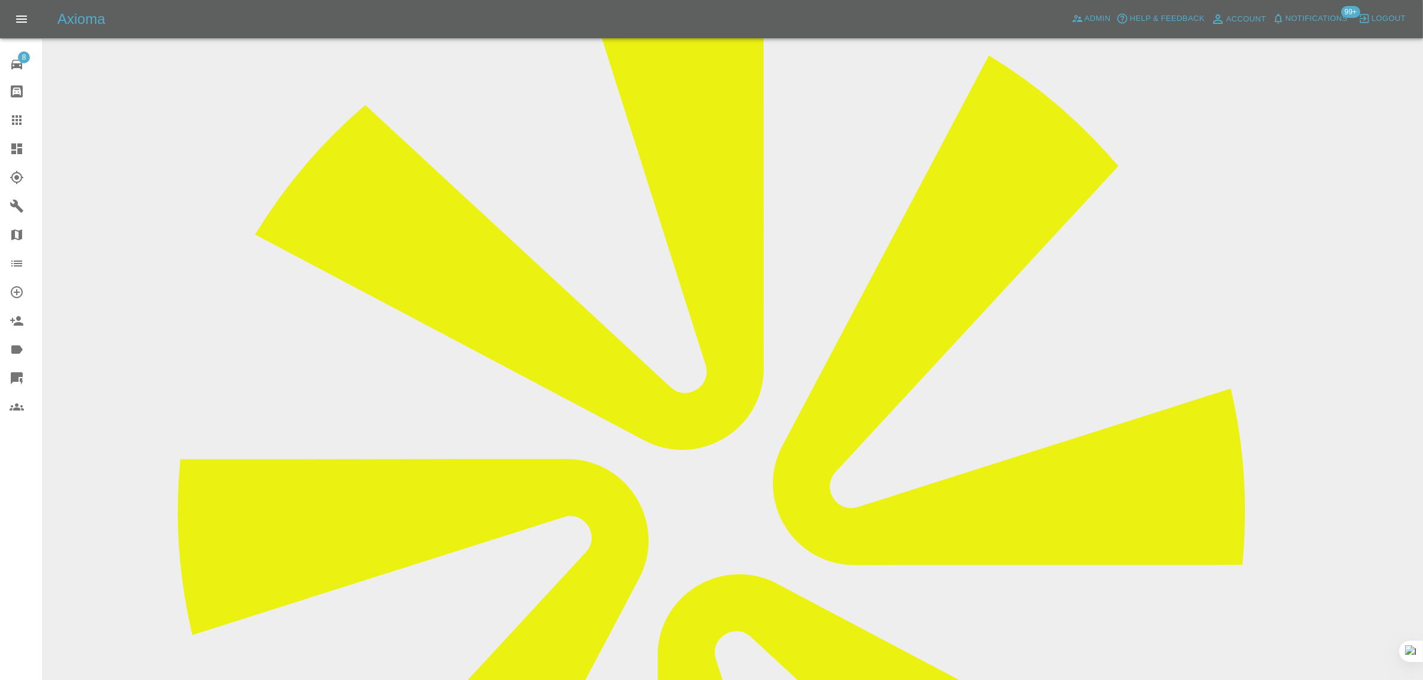
scroll to position [434, 0]
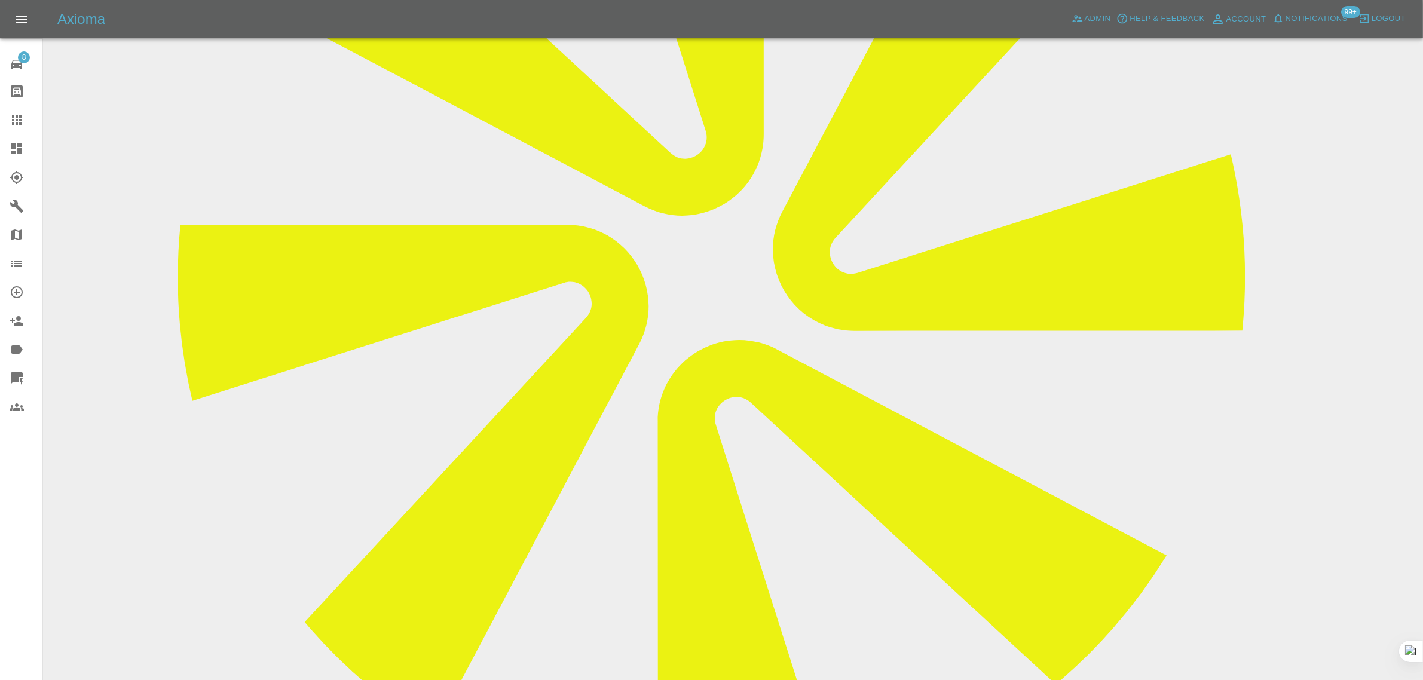
paste textarea "There is no visual damage to see I have a P0606 code as my power steering has g…"
type textarea "There is no visual damage to see I have a P0606 code as my power steering has g…"
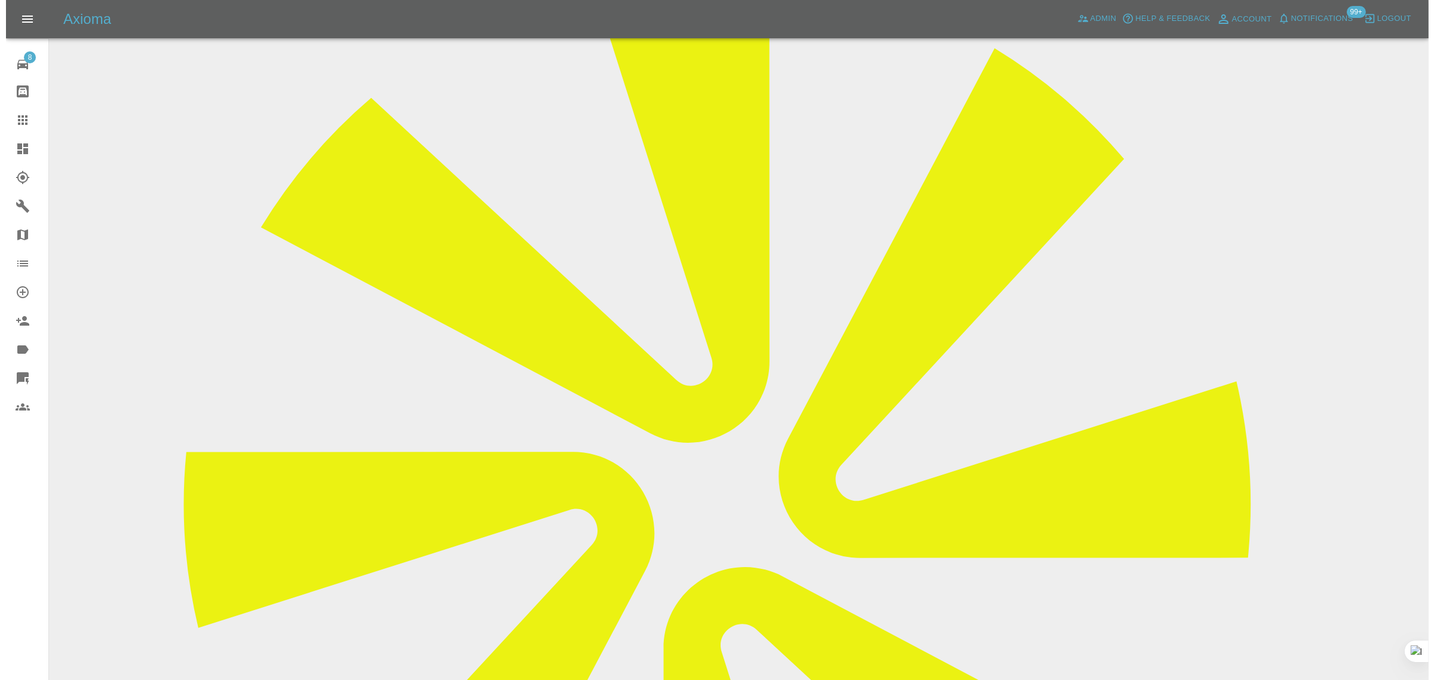
scroll to position [0, 0]
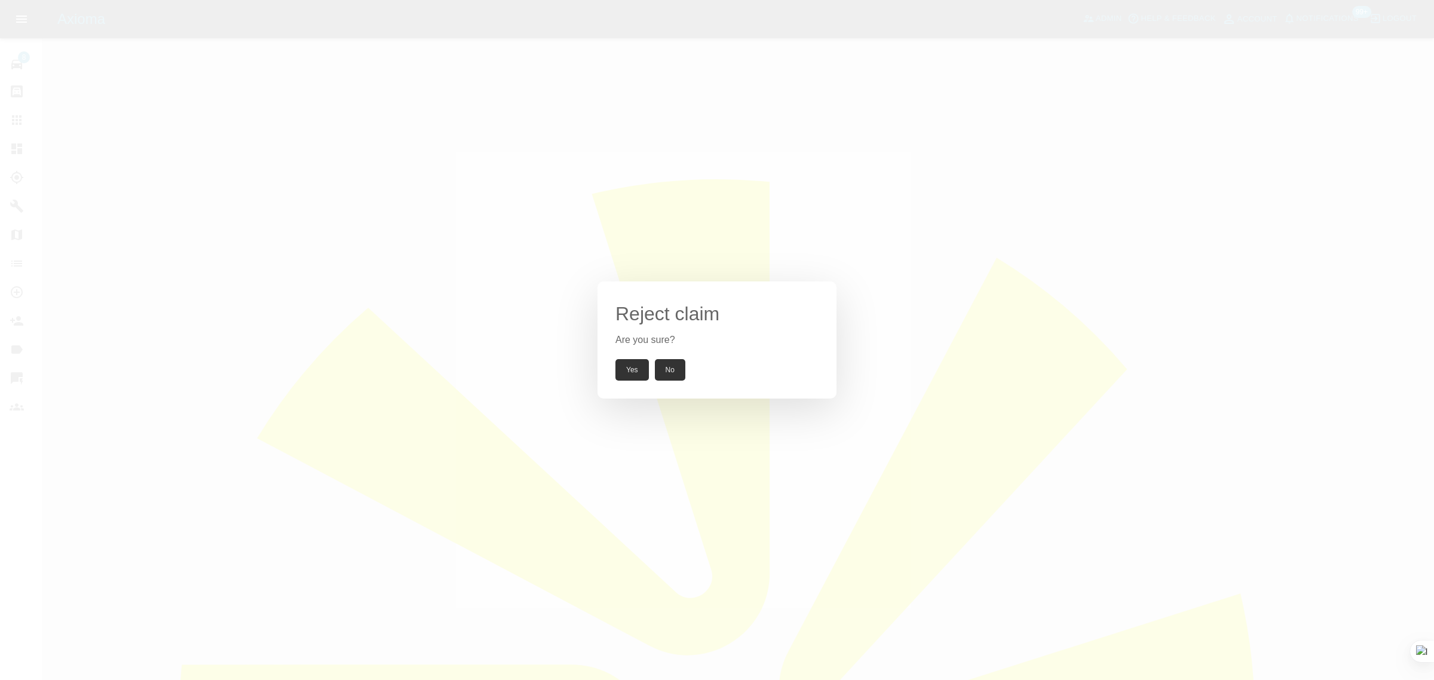
click at [622, 378] on button "Yes" at bounding box center [632, 370] width 33 height 22
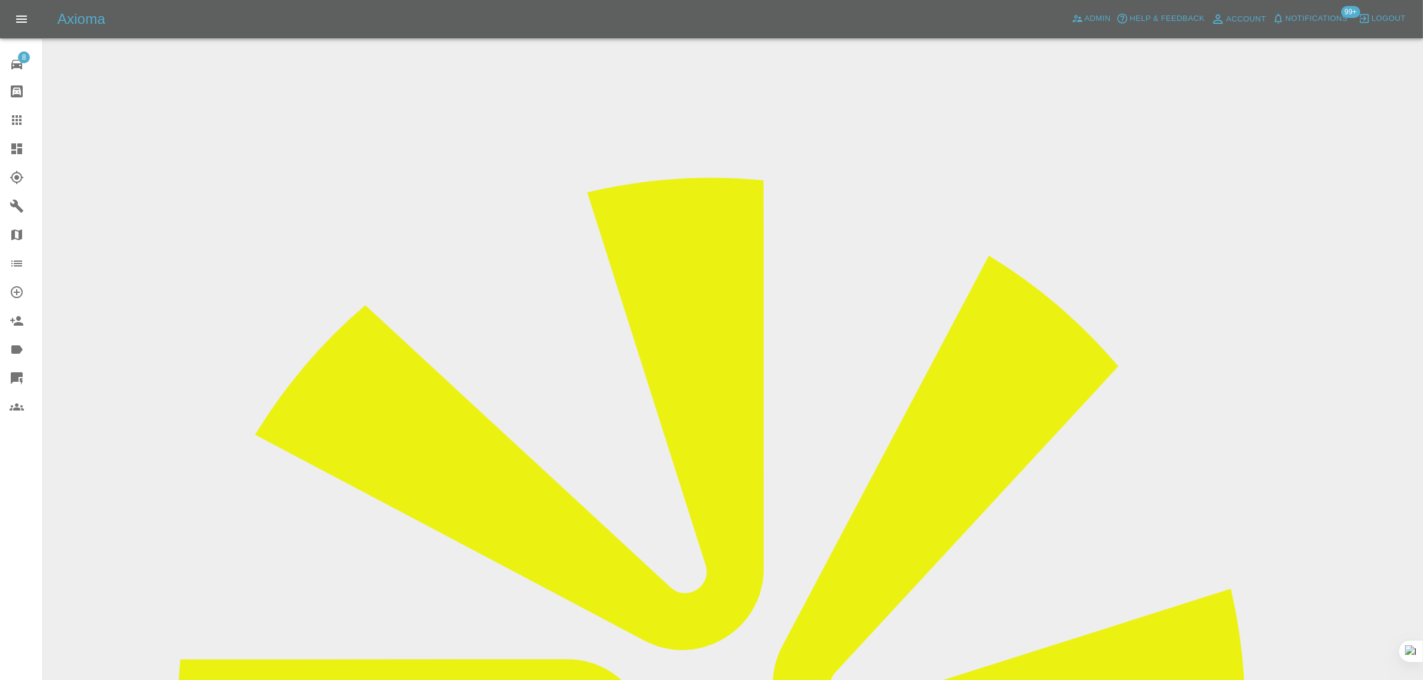
click at [13, 126] on icon at bounding box center [17, 120] width 14 height 14
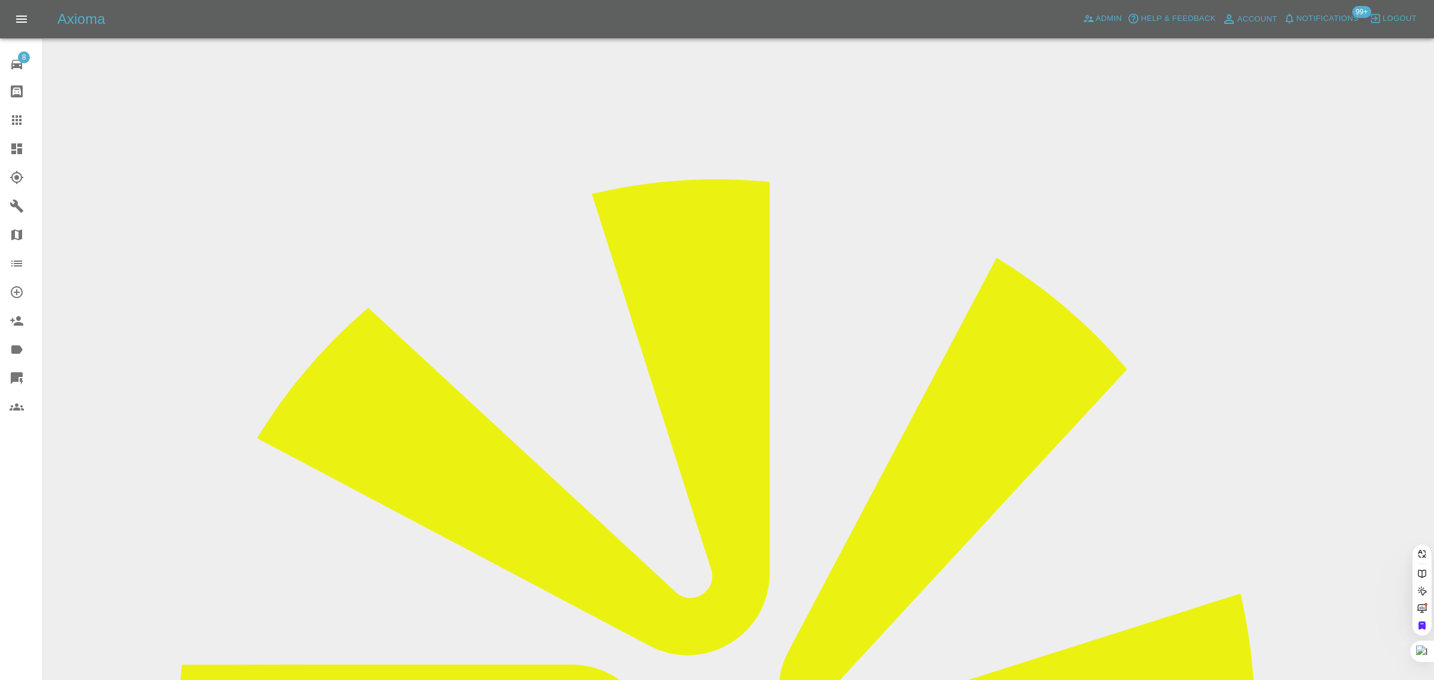
paste input "clivexx2@gmail.com"
type input "clivexx2@gmail.com"
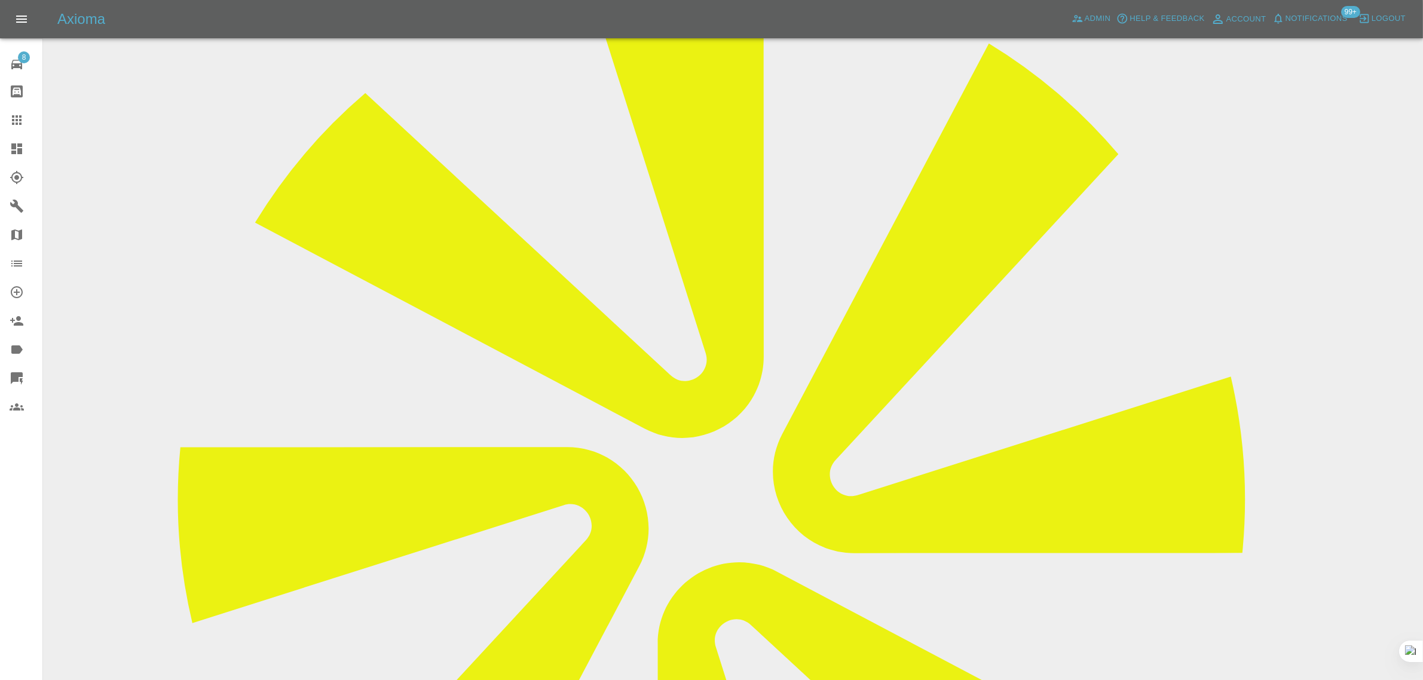
scroll to position [598, 0]
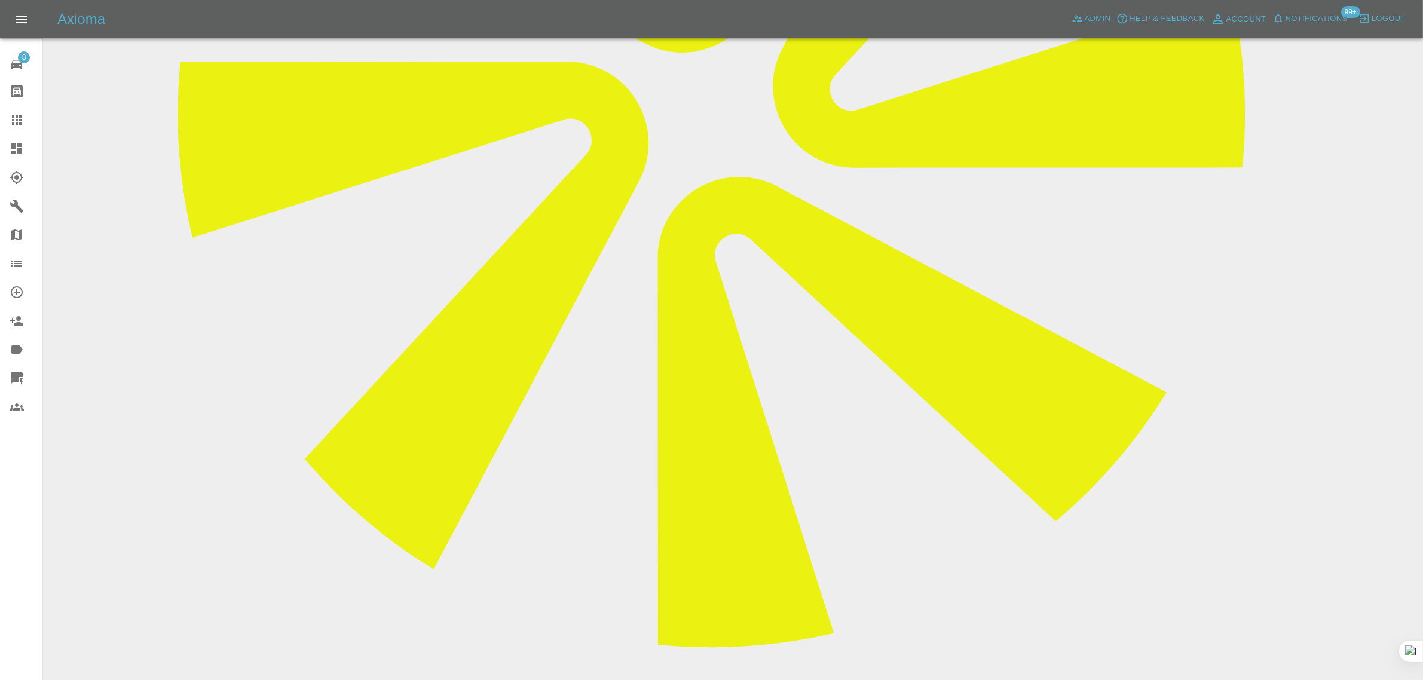
paste textarea "Apologies. Please cancel. I bought a new car last Friday. Sent from my iPhone"
type textarea "Apologies. Please cancel. I bought a new car last Friday. Sent from my iPhone"
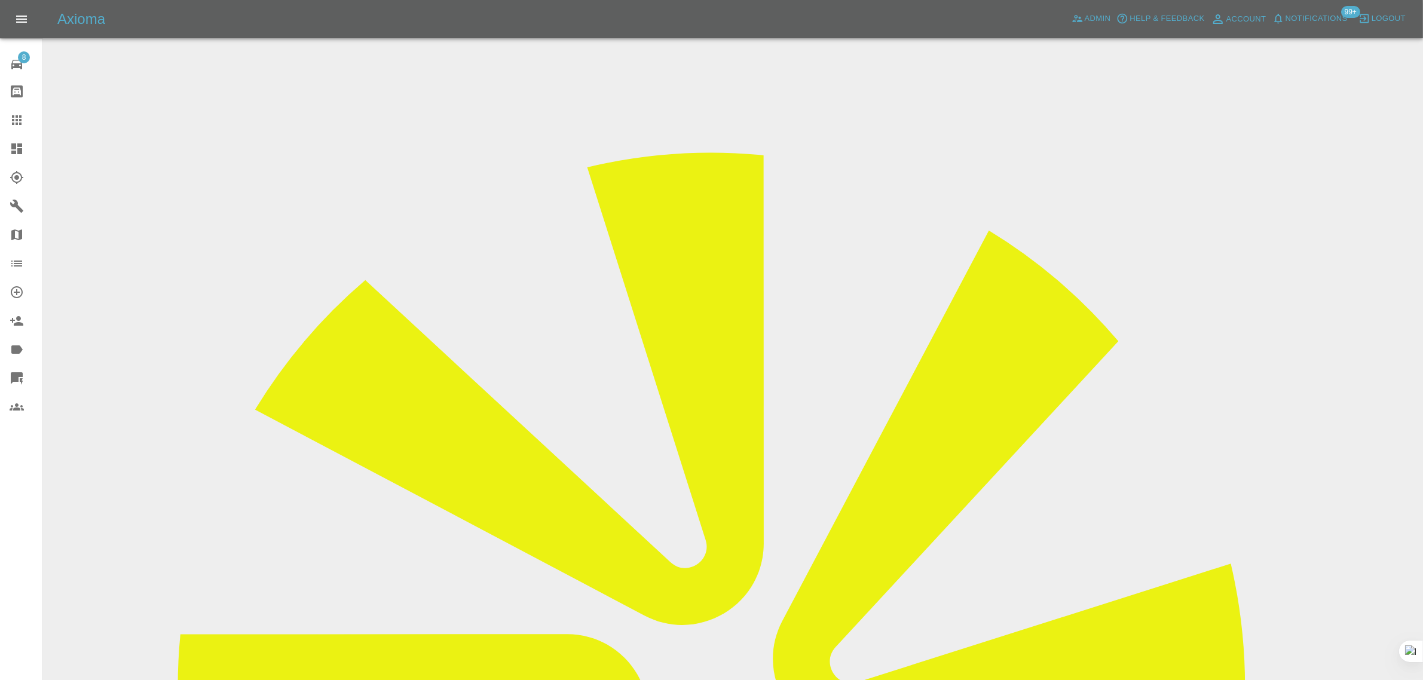
scroll to position [0, 0]
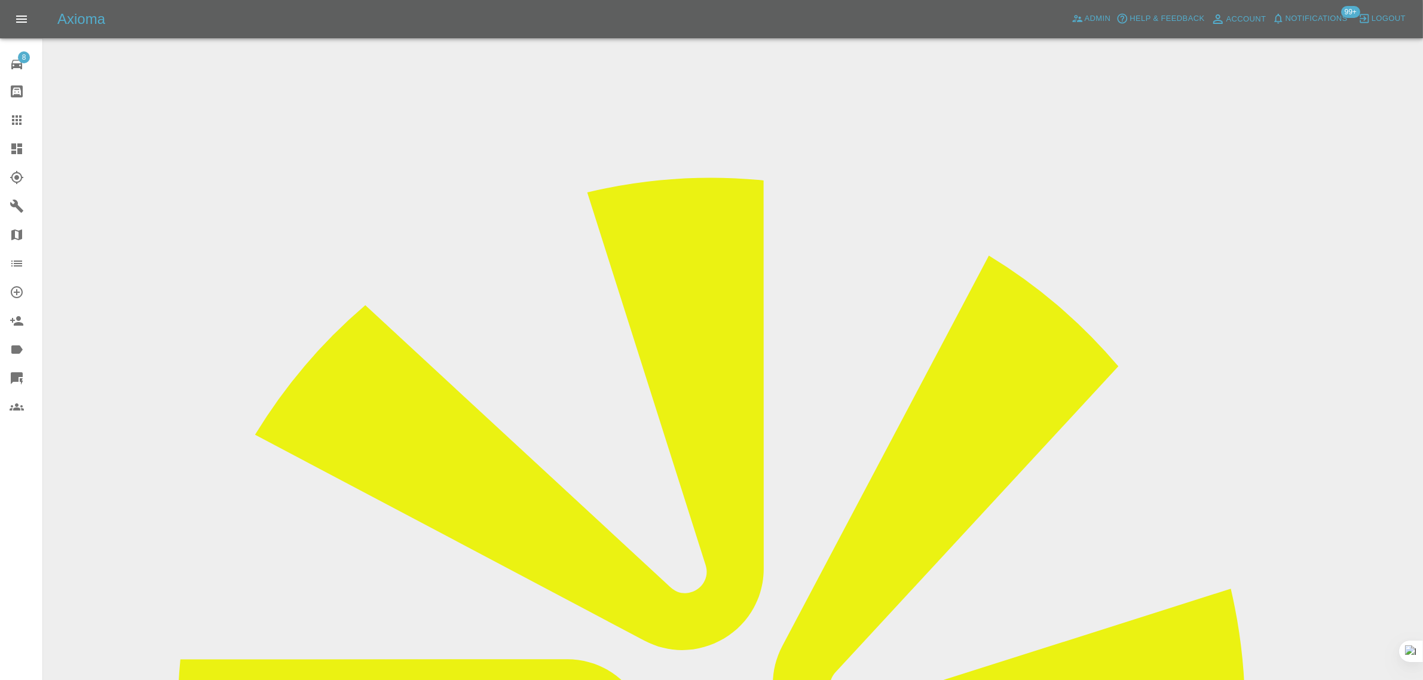
drag, startPoint x: 1137, startPoint y: 186, endPoint x: 1211, endPoint y: 175, distance: 75.1
copy td "Perfection Bodywor"
drag, startPoint x: 538, startPoint y: 208, endPoint x: 819, endPoint y: 220, distance: 280.6
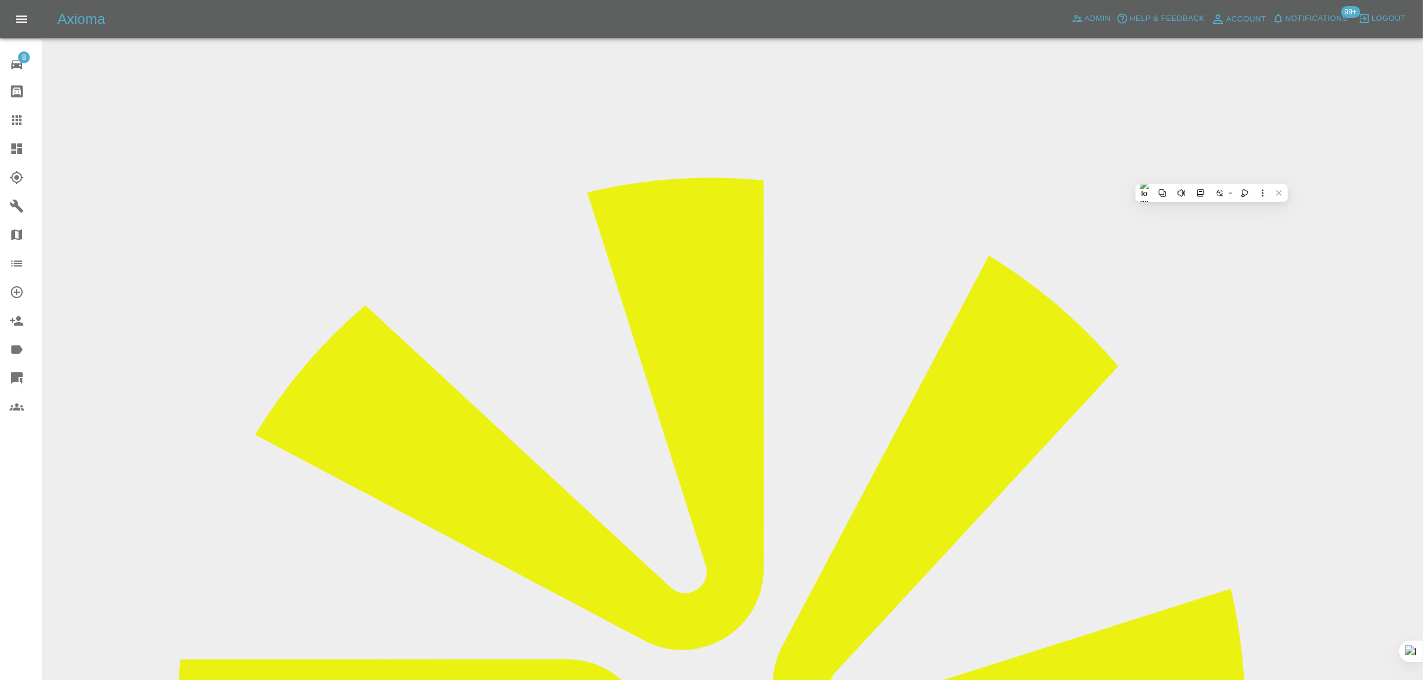
copy tr "Registration plates EX66 KXH"
drag, startPoint x: 538, startPoint y: 344, endPoint x: 816, endPoint y: 371, distance: 279.3
copy tbody "Driver Clive Pacey Driver Phone Number 07956138895"
drag, startPoint x: 540, startPoint y: 317, endPoint x: 805, endPoint y: 348, distance: 267.2
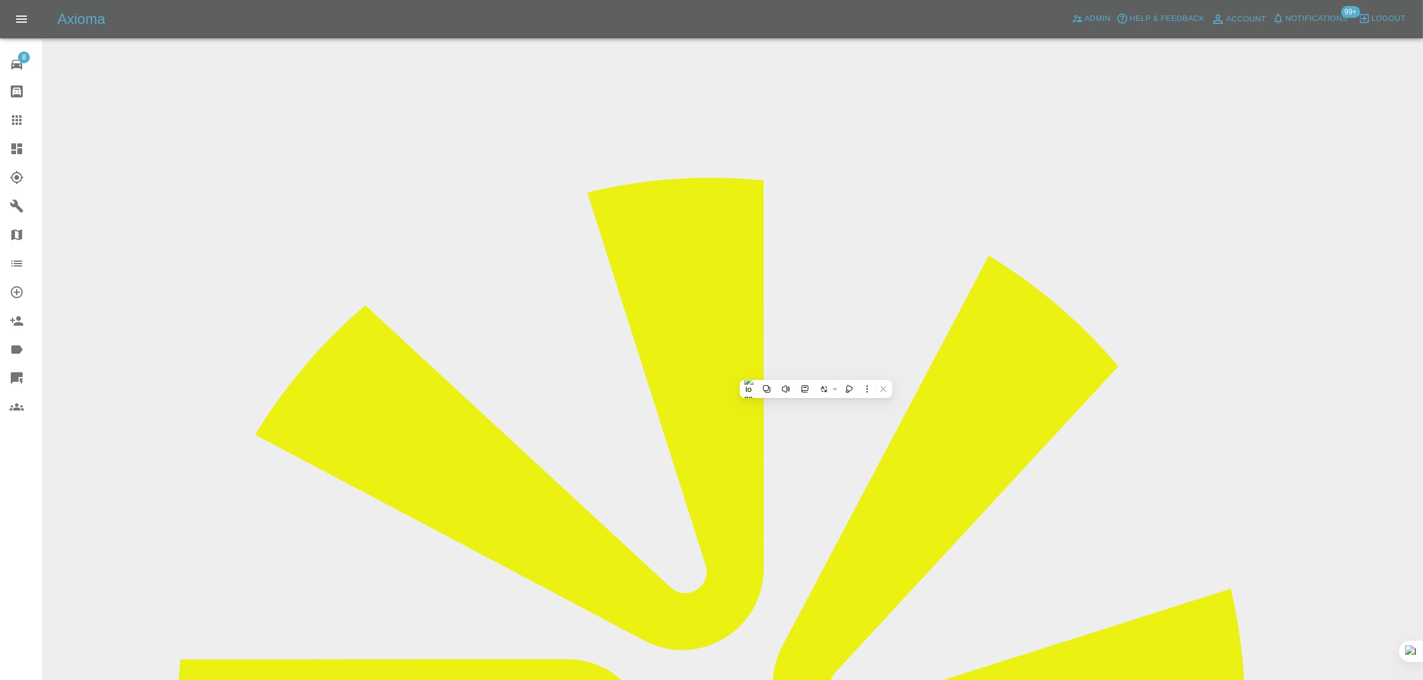
copy tbody "Vehicle Location TW1 1EN Driver Clive Pacey"
drag, startPoint x: 987, startPoint y: 503, endPoint x: 1260, endPoint y: 505, distance: 273.1
copy tr "Repair Date 08/09/2025"
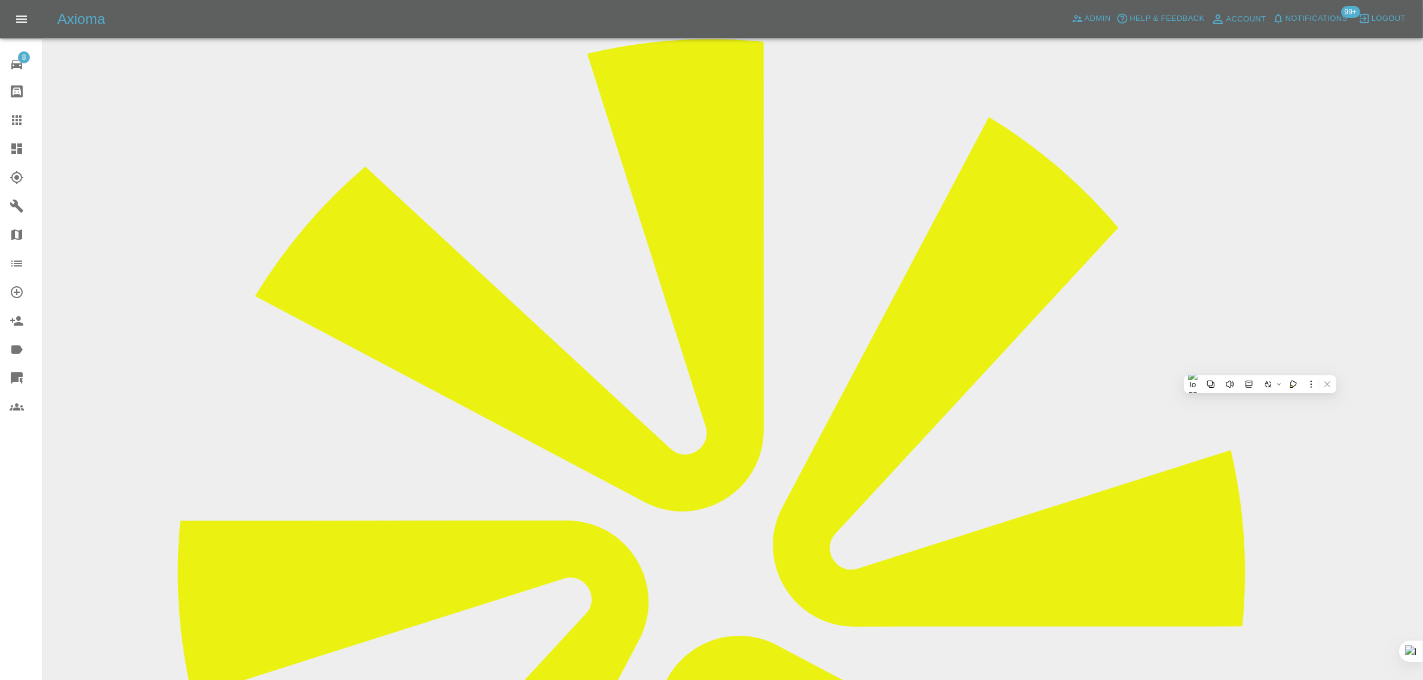
scroll to position [299, 0]
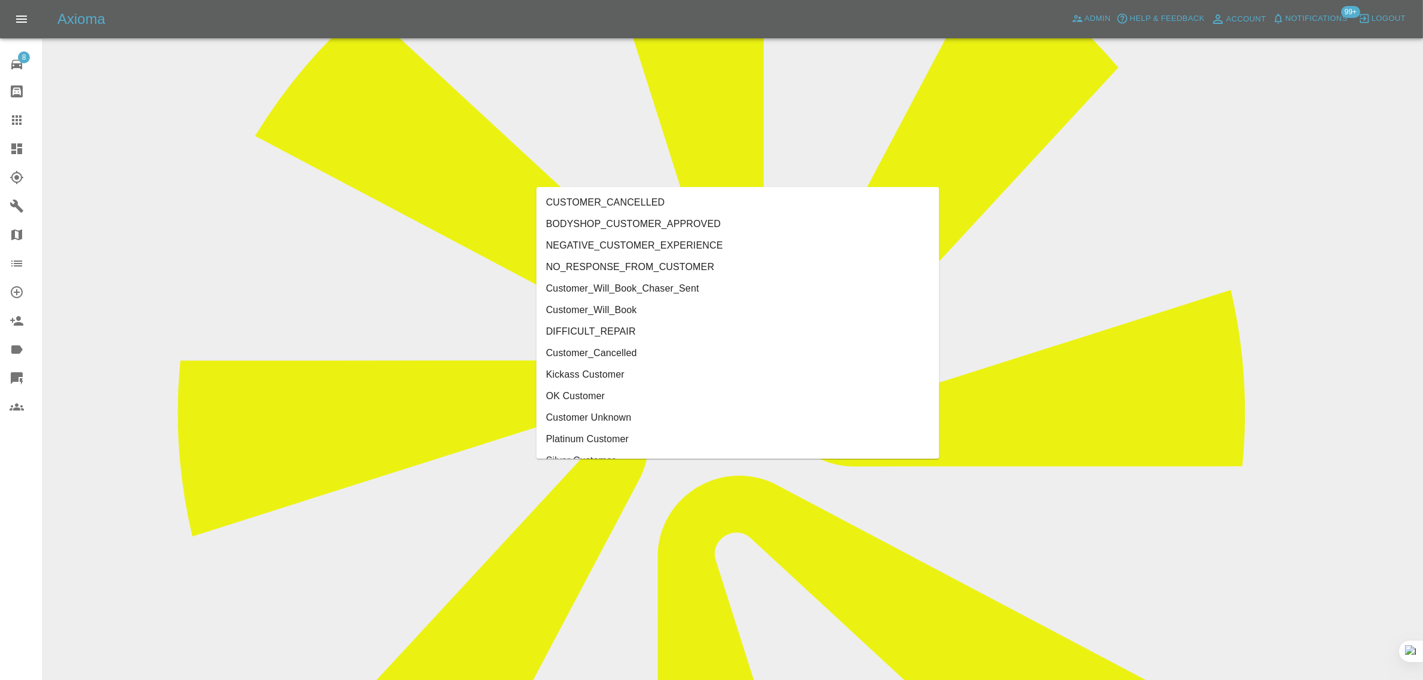
type input "cust"
click at [572, 335] on li "Customer_Cancelled" at bounding box center [738, 332] width 403 height 22
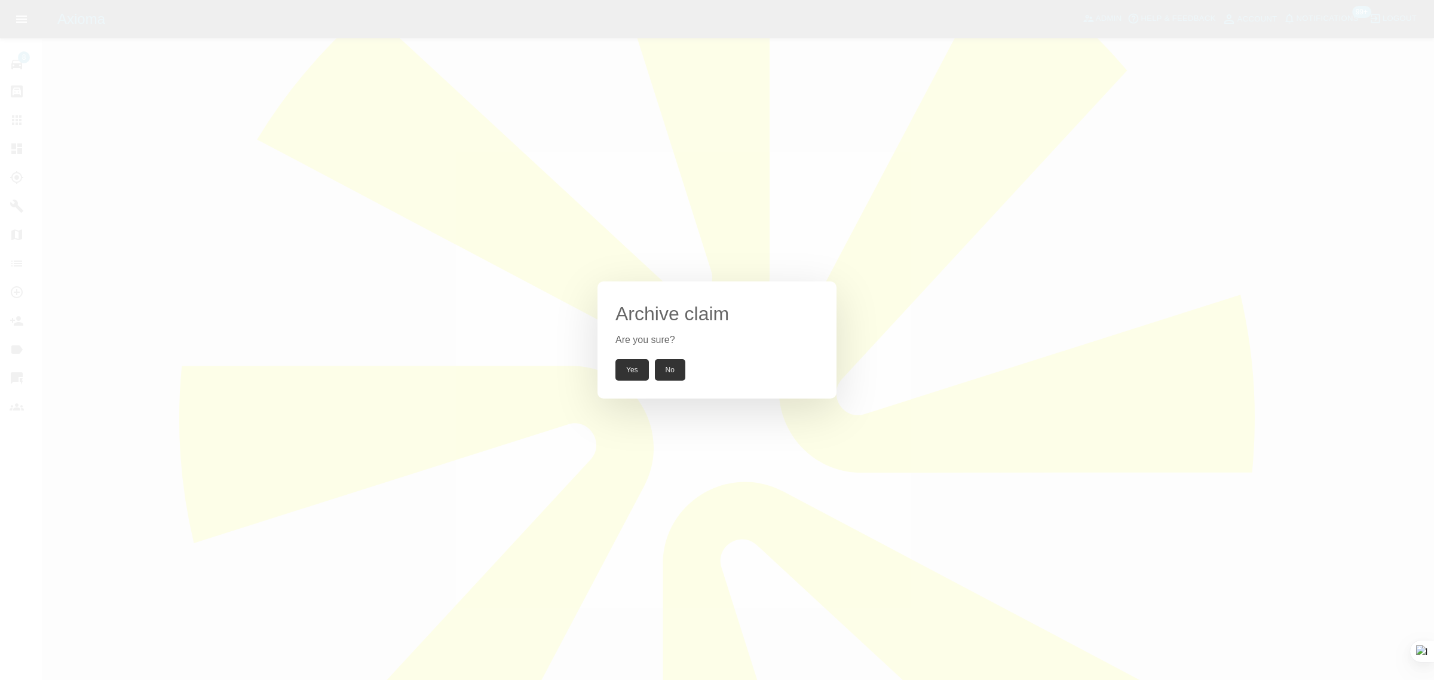
click at [640, 368] on button "Yes" at bounding box center [632, 370] width 33 height 22
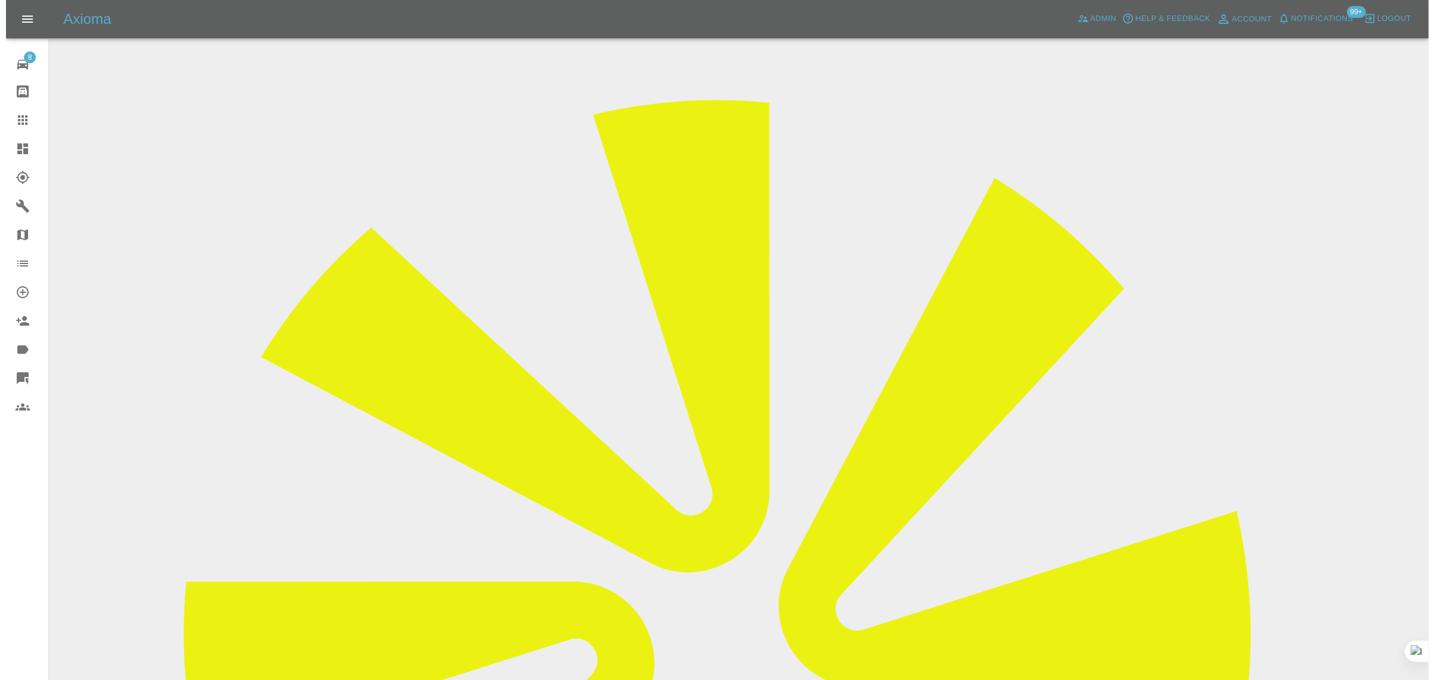
scroll to position [0, 0]
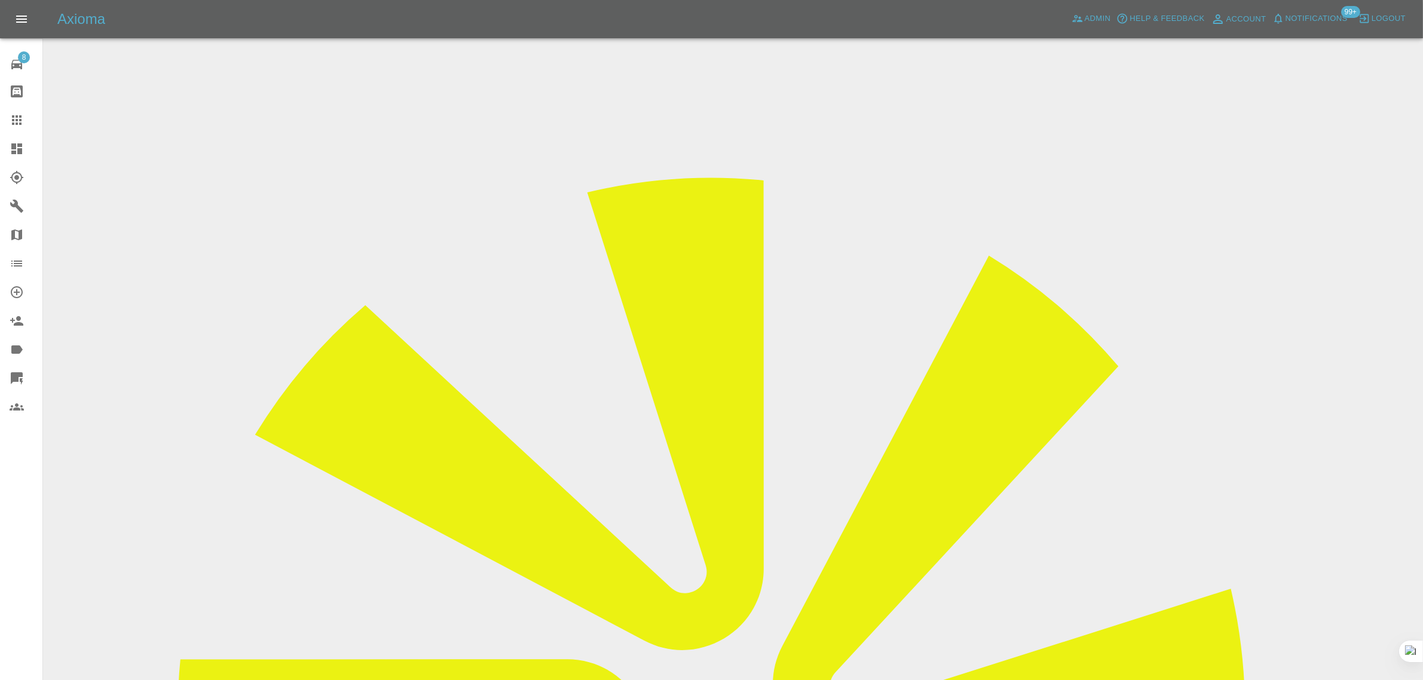
click at [19, 115] on icon at bounding box center [17, 120] width 14 height 14
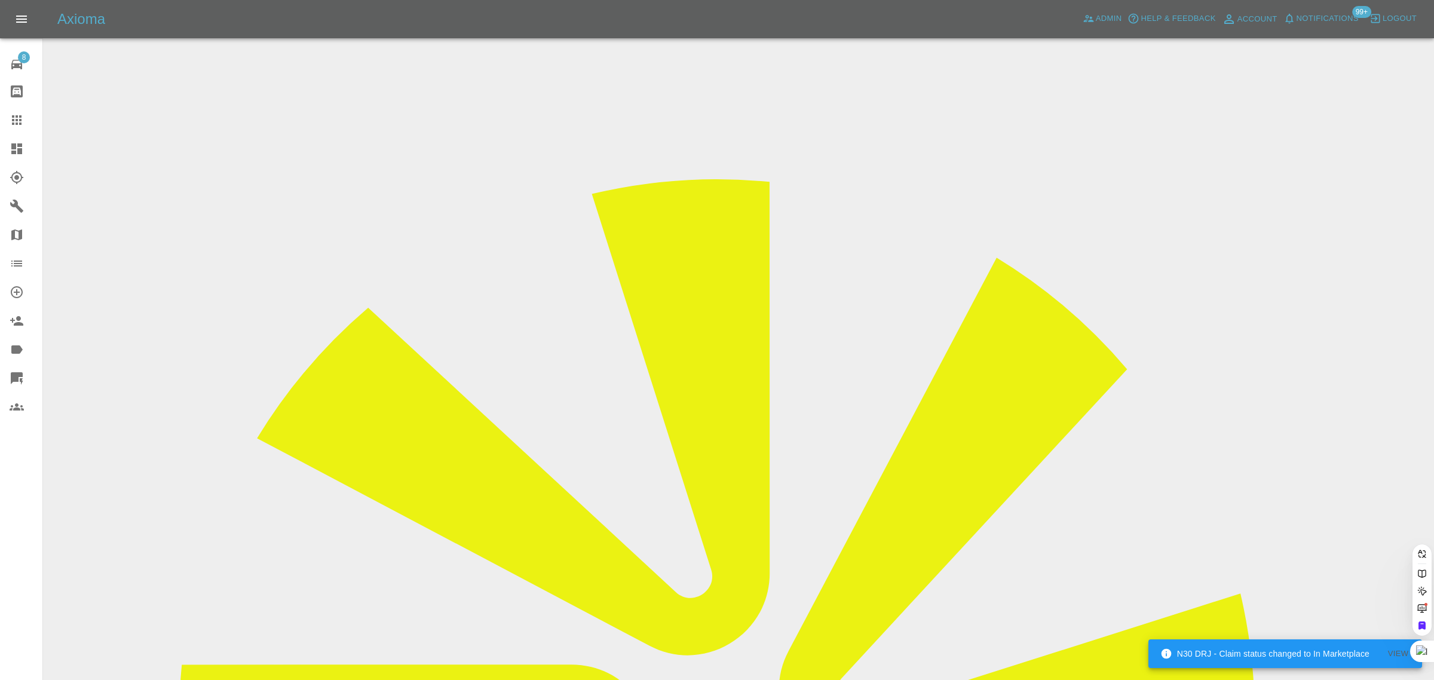
paste input "problec@hotmail.co.uk"
type input "problec@hotmail.co.uk"
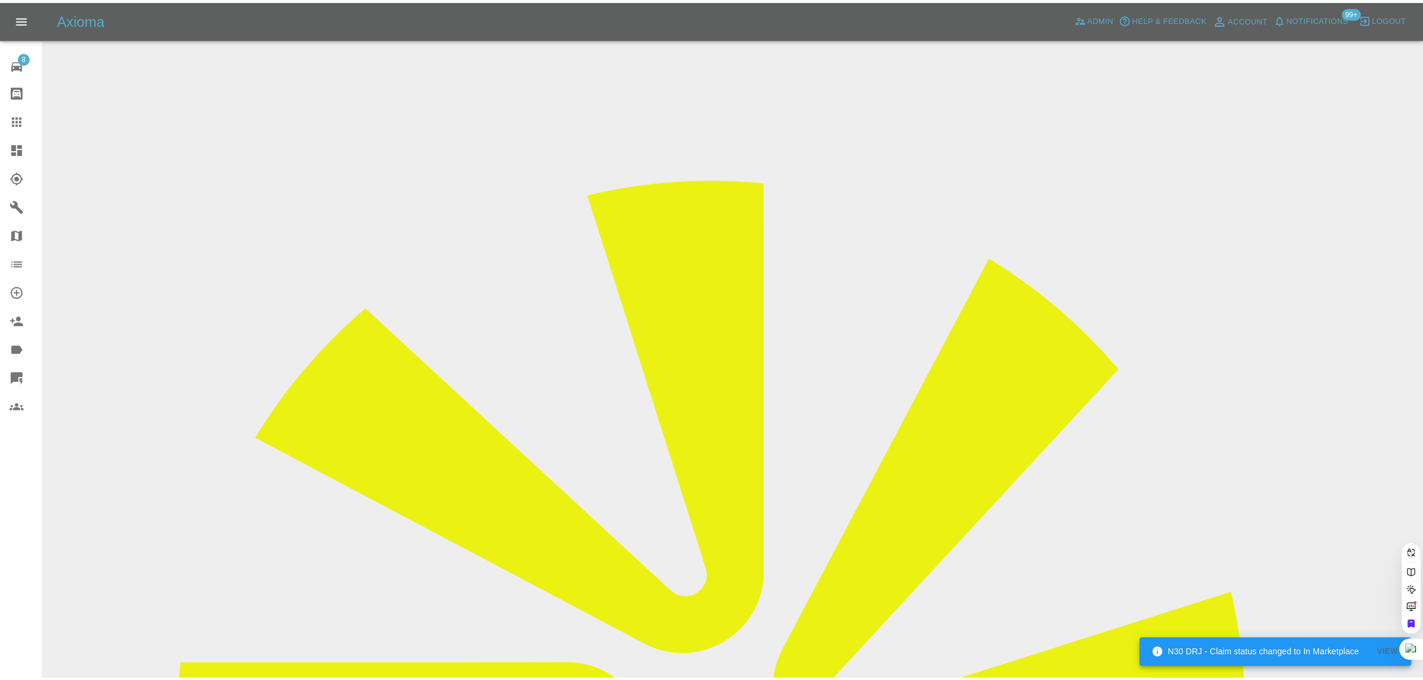
scroll to position [0, 0]
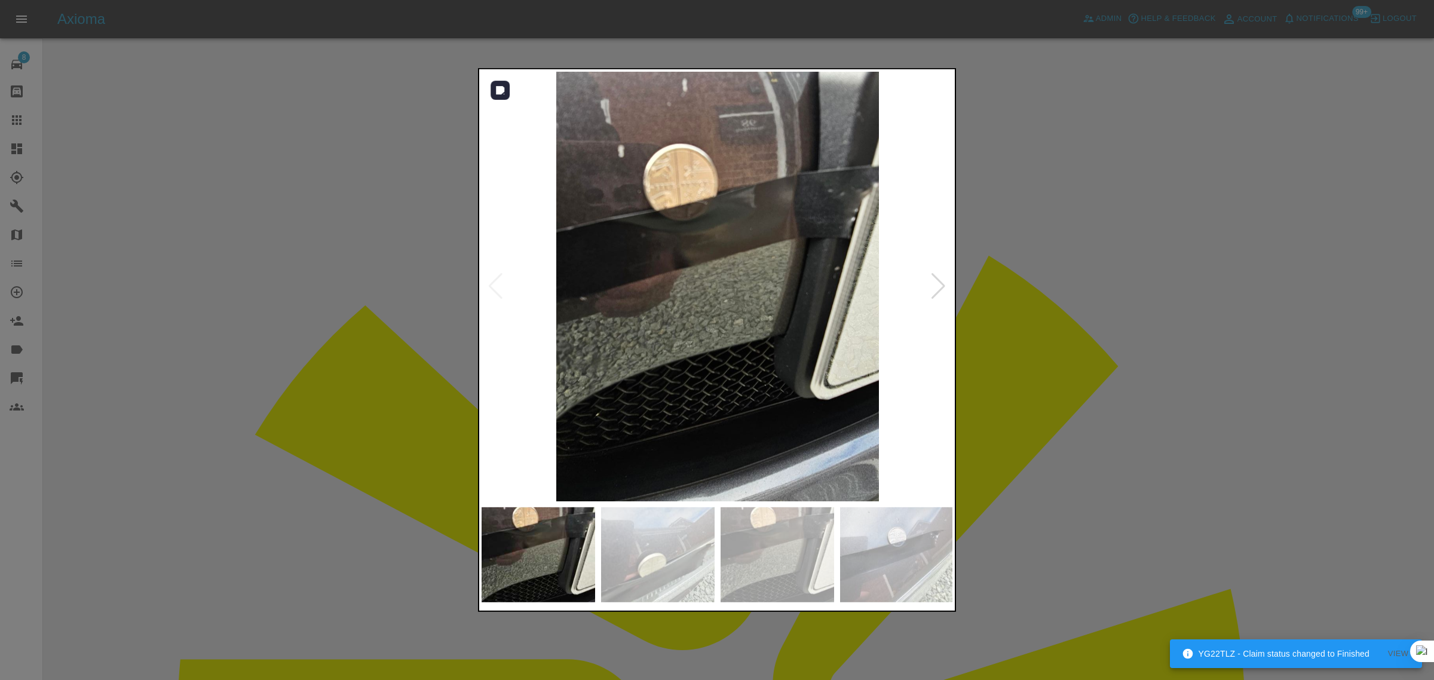
click at [937, 287] on div at bounding box center [939, 286] width 16 height 26
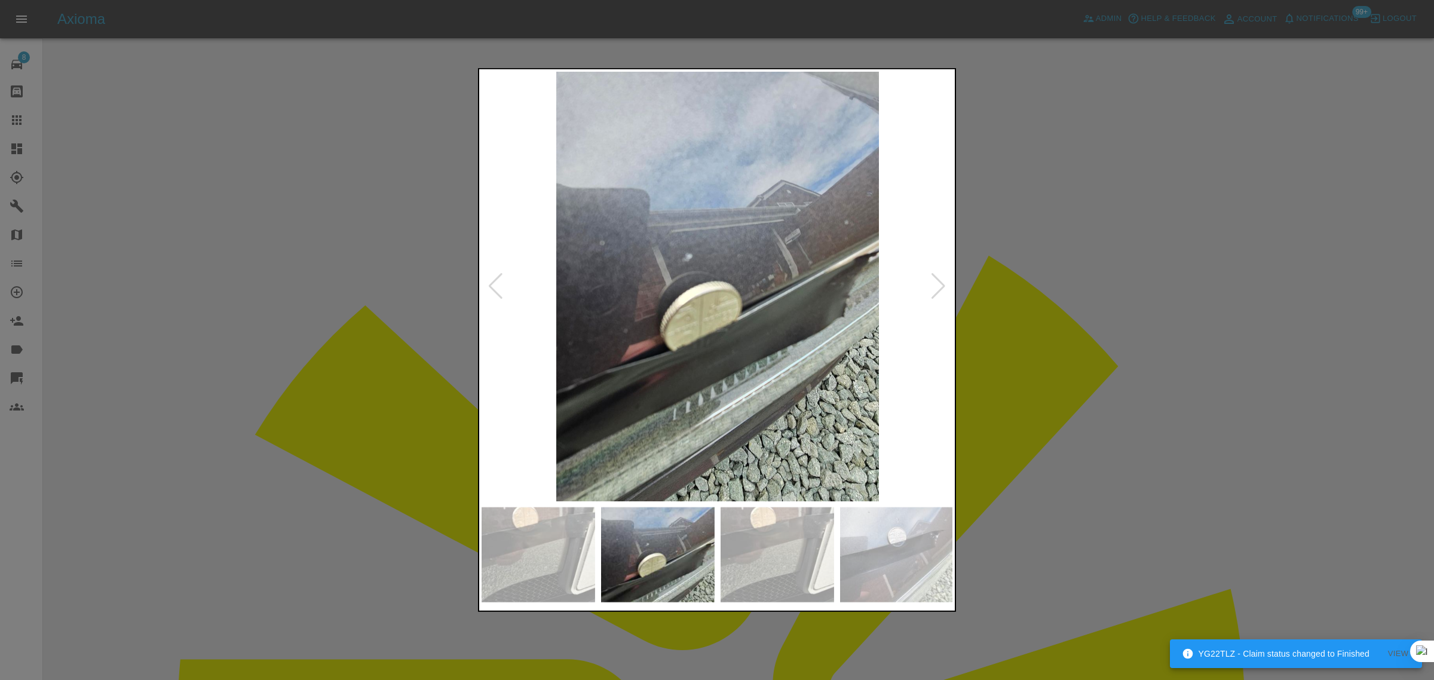
click at [937, 287] on div at bounding box center [939, 286] width 16 height 26
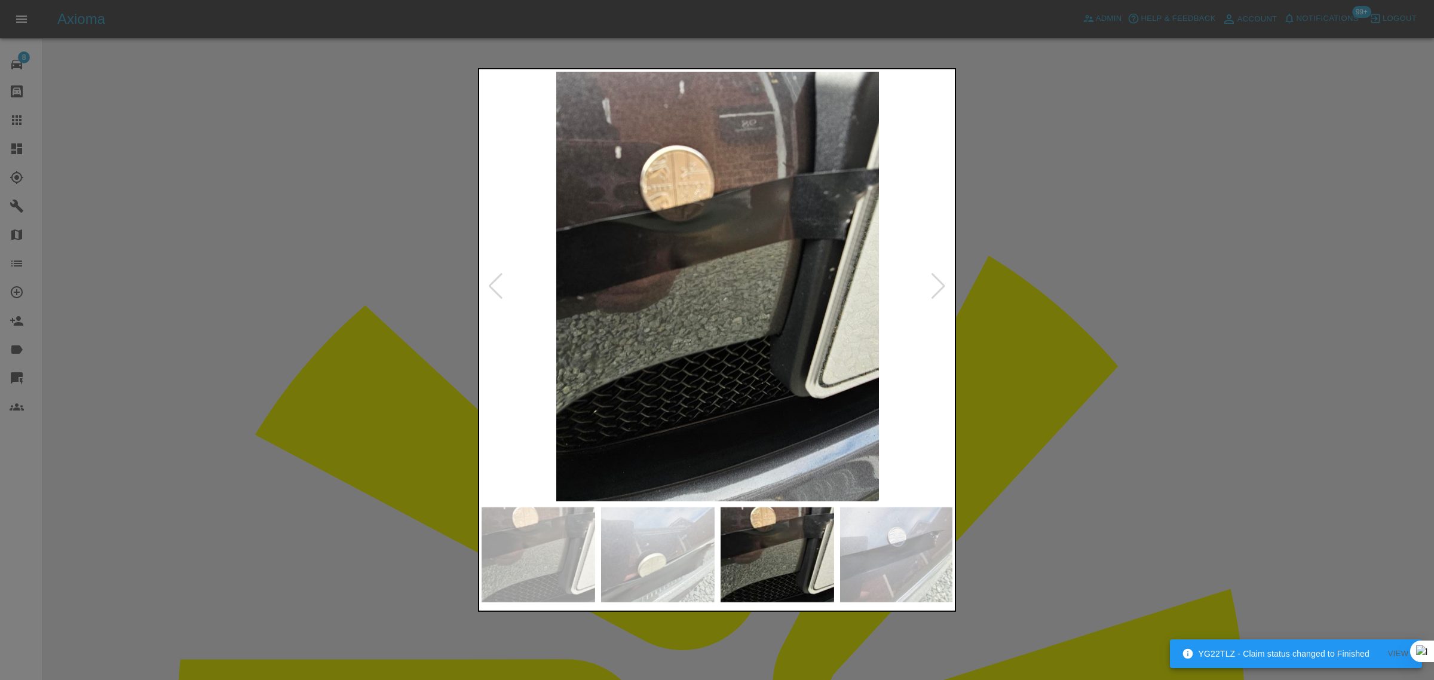
click at [937, 287] on div at bounding box center [939, 286] width 16 height 26
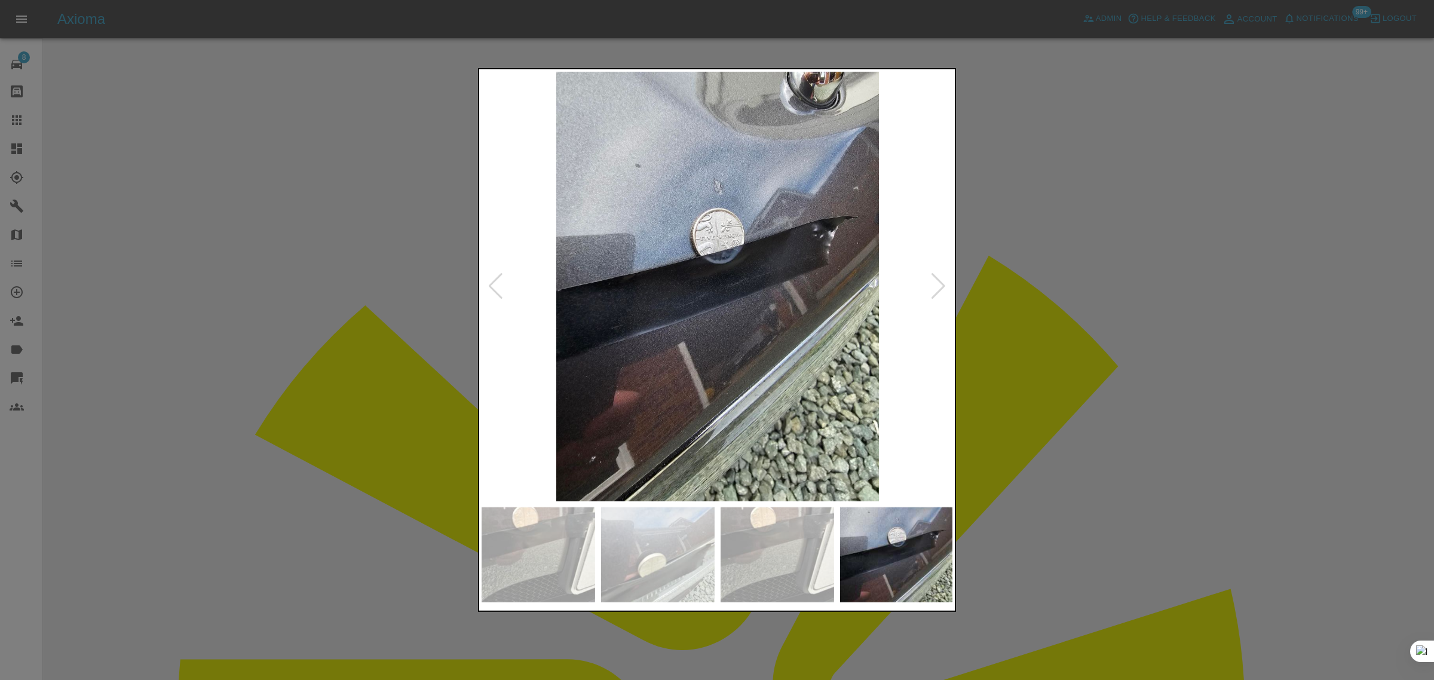
click at [937, 287] on div at bounding box center [939, 286] width 16 height 26
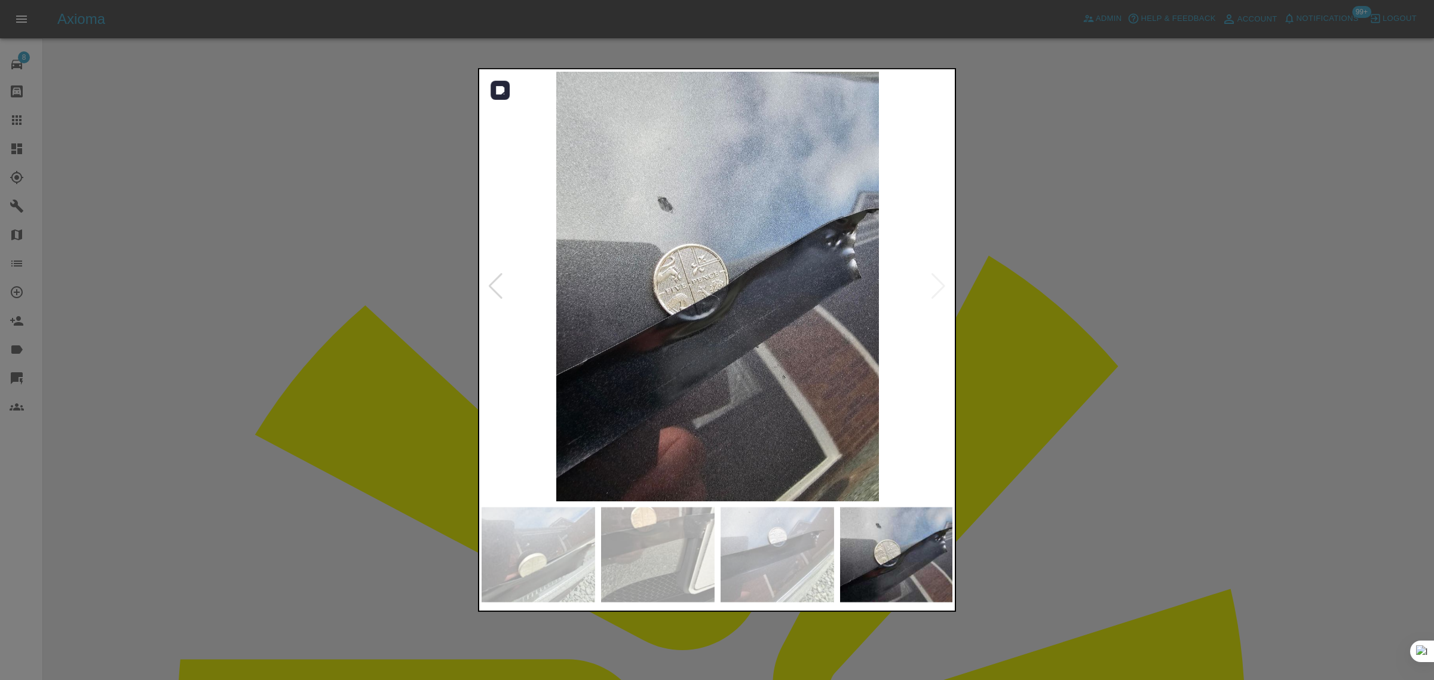
click at [936, 286] on img at bounding box center [718, 287] width 472 height 430
click at [1011, 308] on div at bounding box center [717, 340] width 1434 height 680
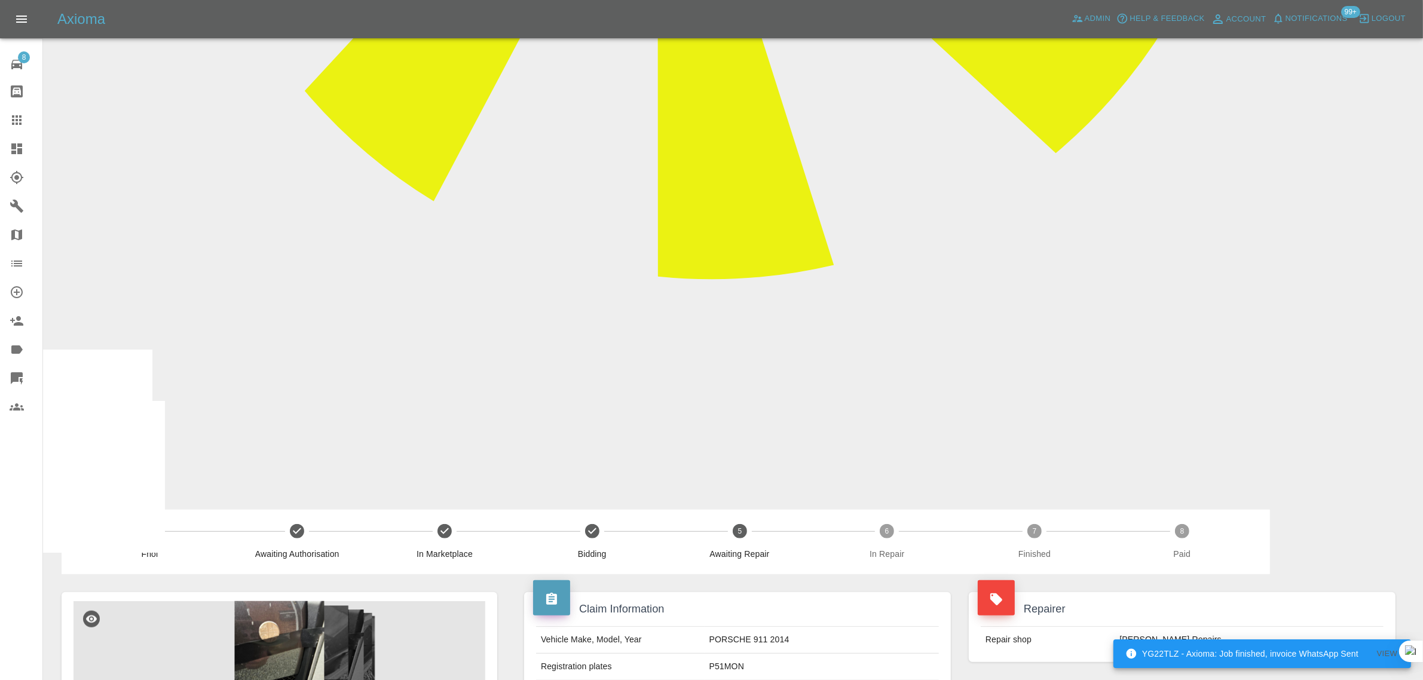
scroll to position [971, 0]
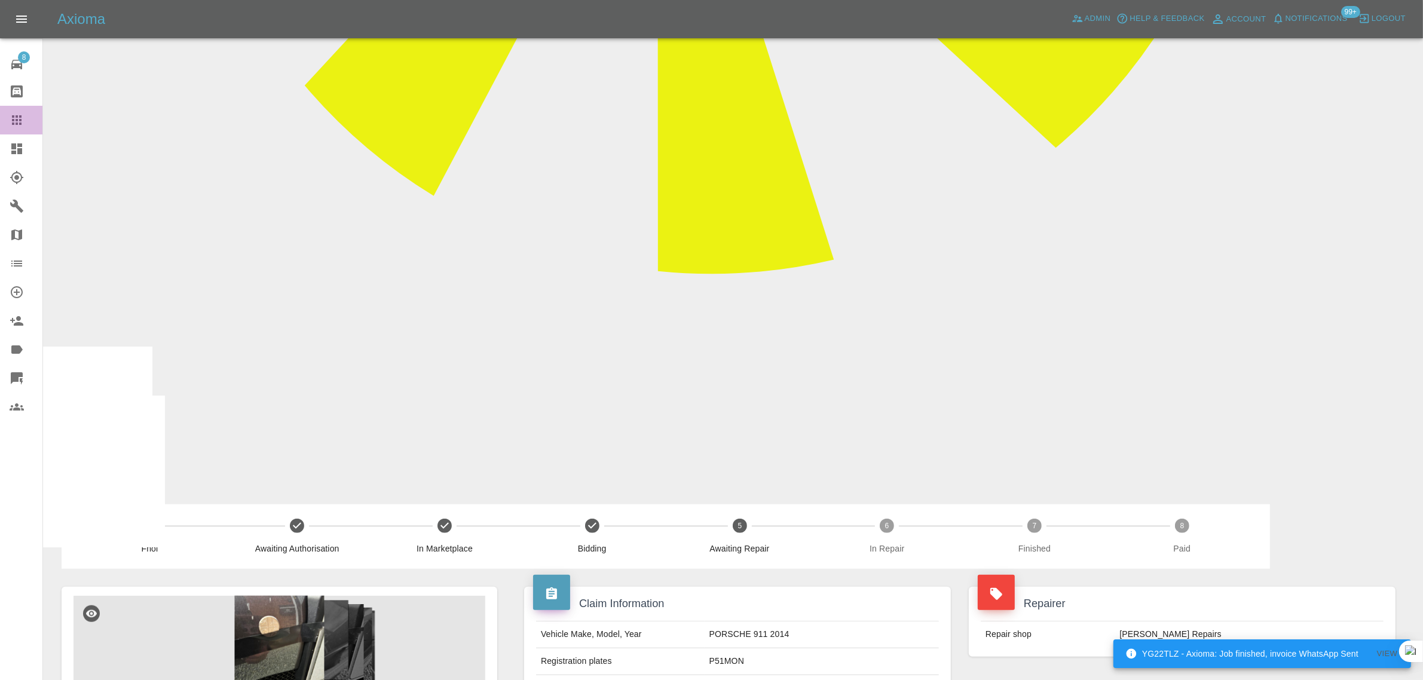
click at [20, 132] on link "Claims" at bounding box center [21, 120] width 42 height 29
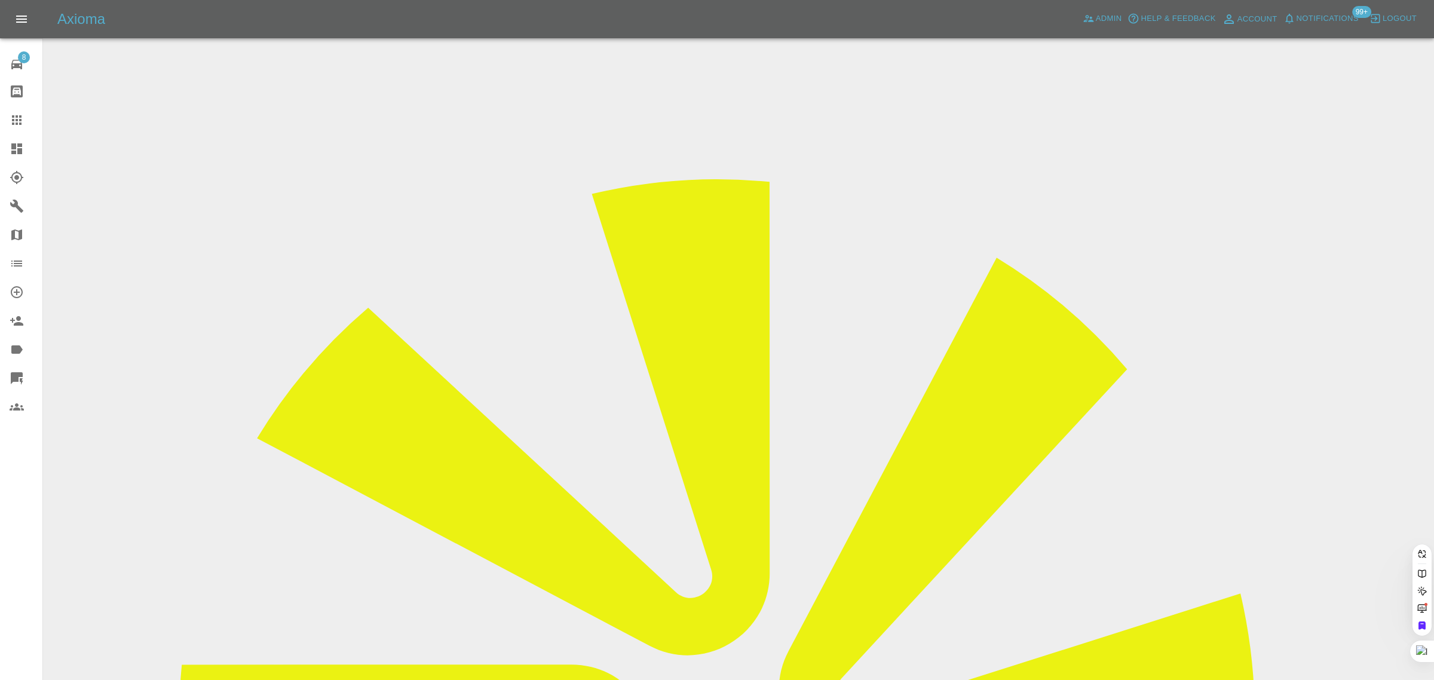
paste input "rahulpratap85@gmail.com"
type input "rahulpratap85@gmail.com"
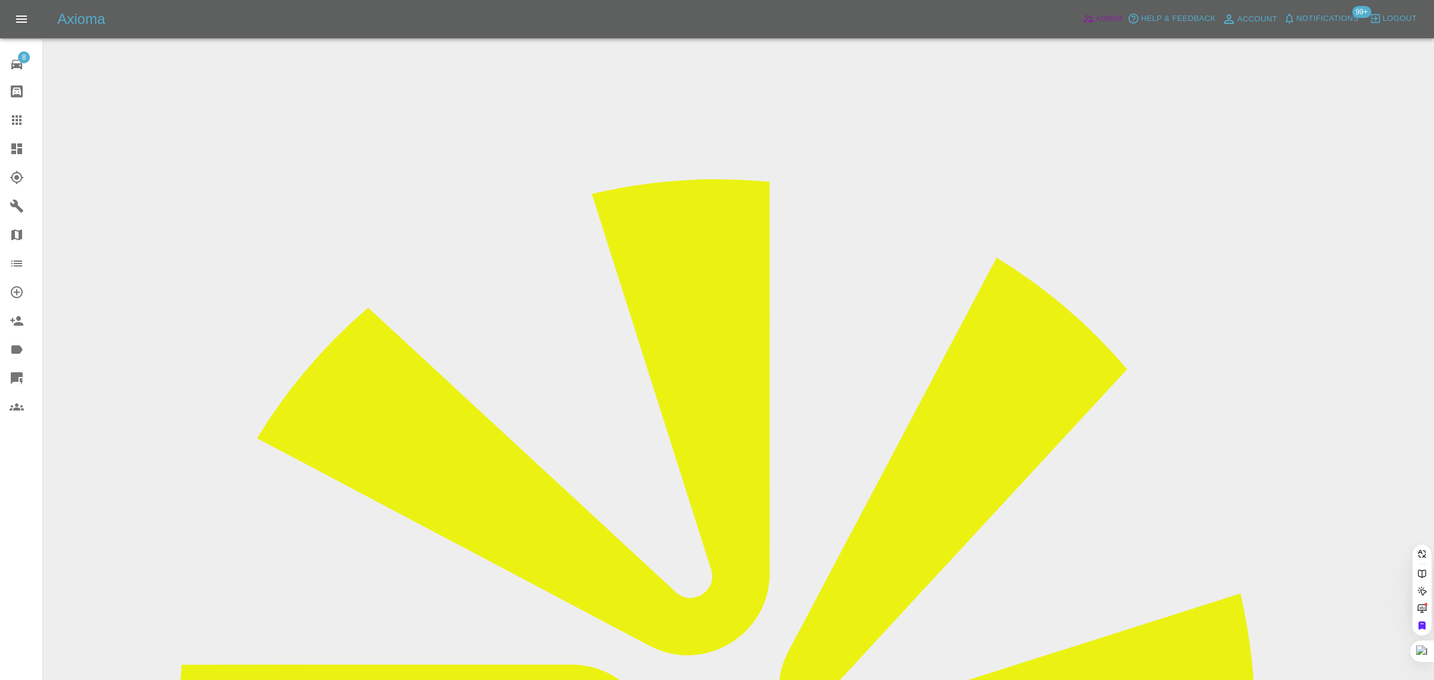
click at [1115, 21] on span "Admin" at bounding box center [1109, 19] width 26 height 14
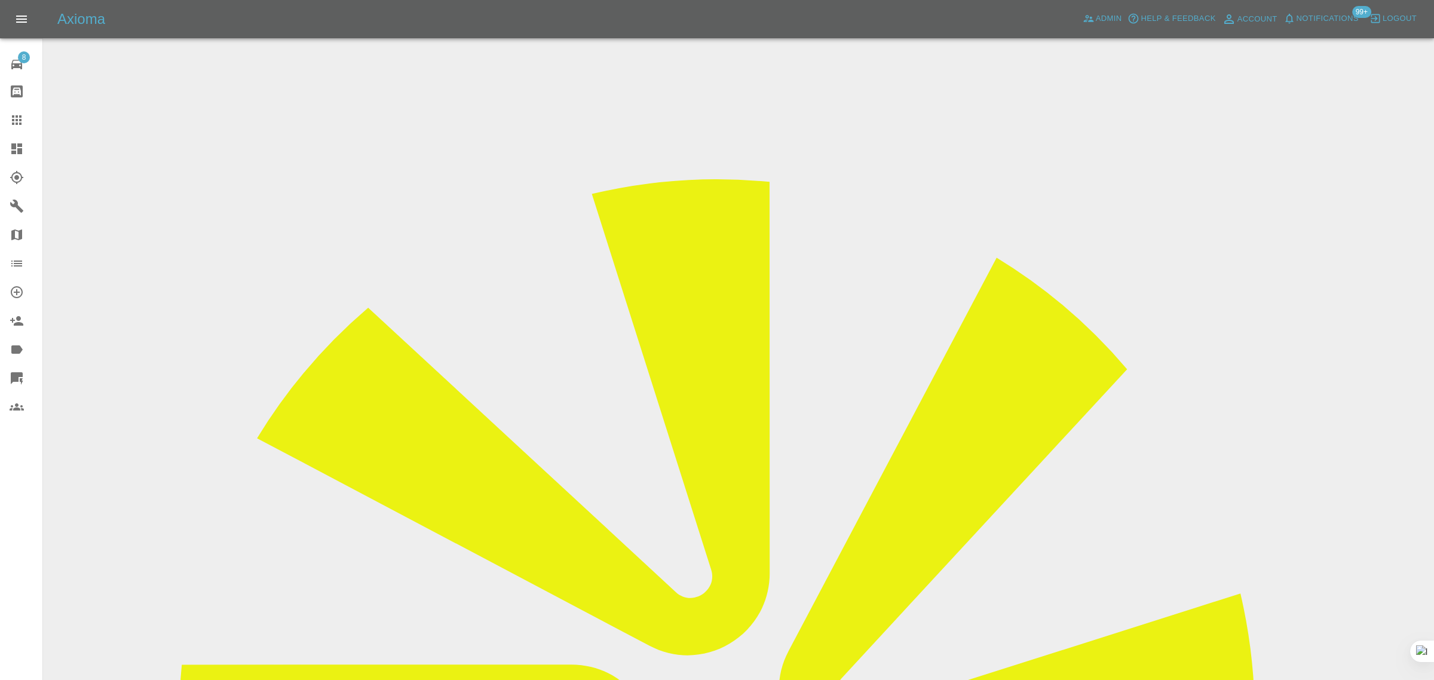
paste input "rahulpratap85@gmail.com"
type input "rahulpratap85@gmail.com"
click at [19, 115] on icon at bounding box center [17, 120] width 10 height 10
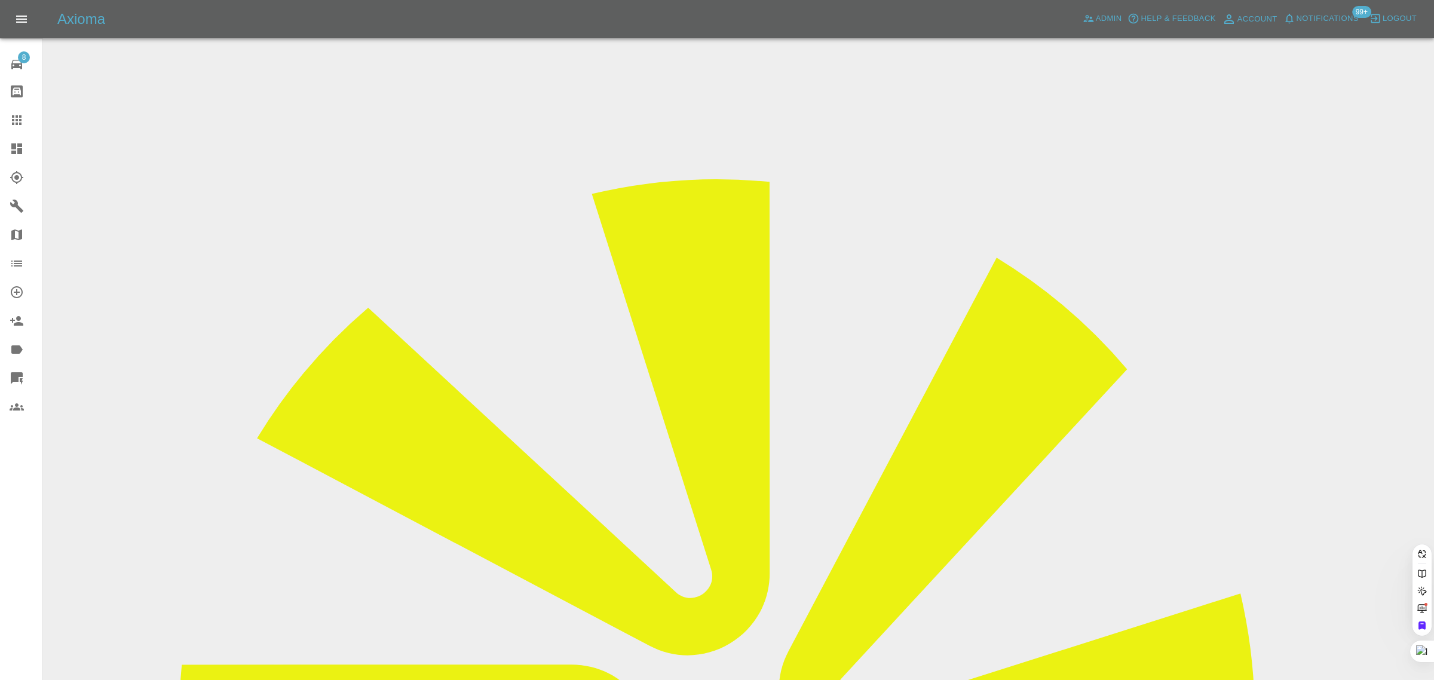
paste input "Khchan0418@hotmail.com"
type input "Khchan0418@hotmail.com"
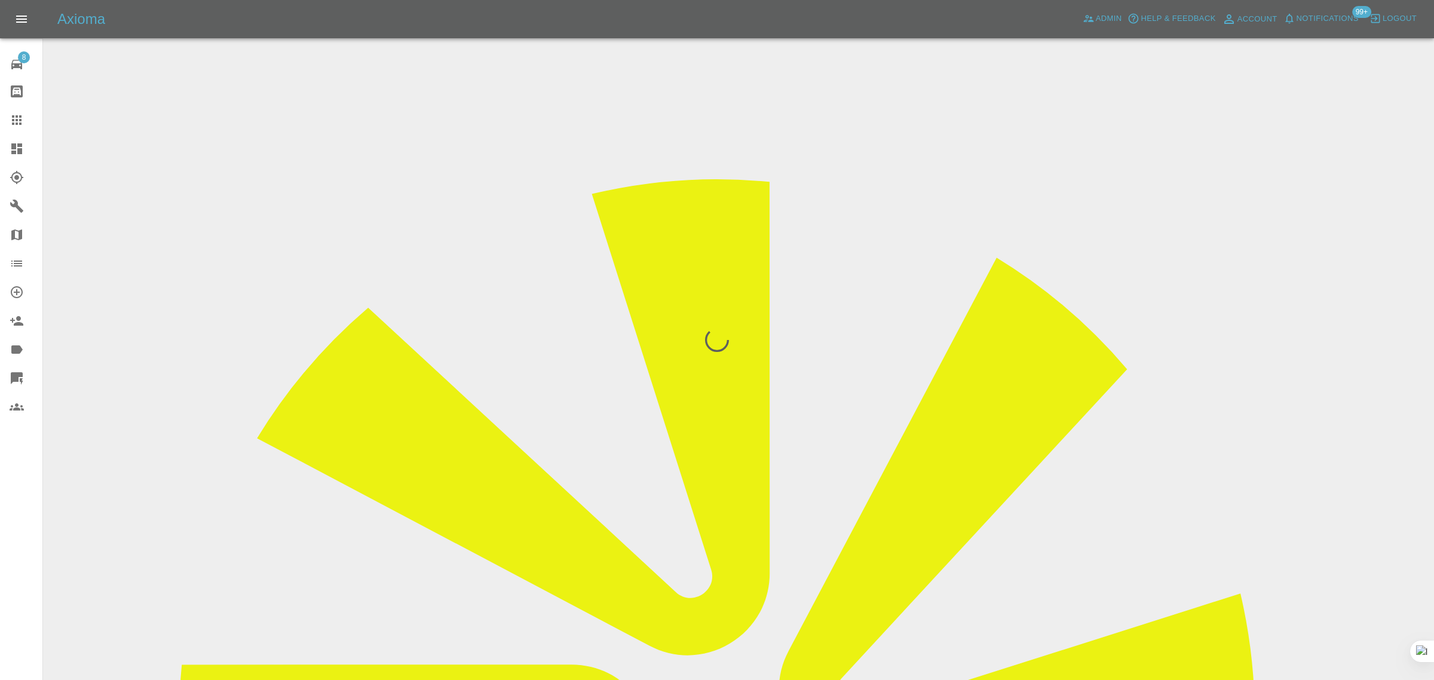
click at [19, 574] on div "8 Repair home Bodyshop home Claims Dashboard Explorer Garages Map Organization …" at bounding box center [21, 340] width 43 height 680
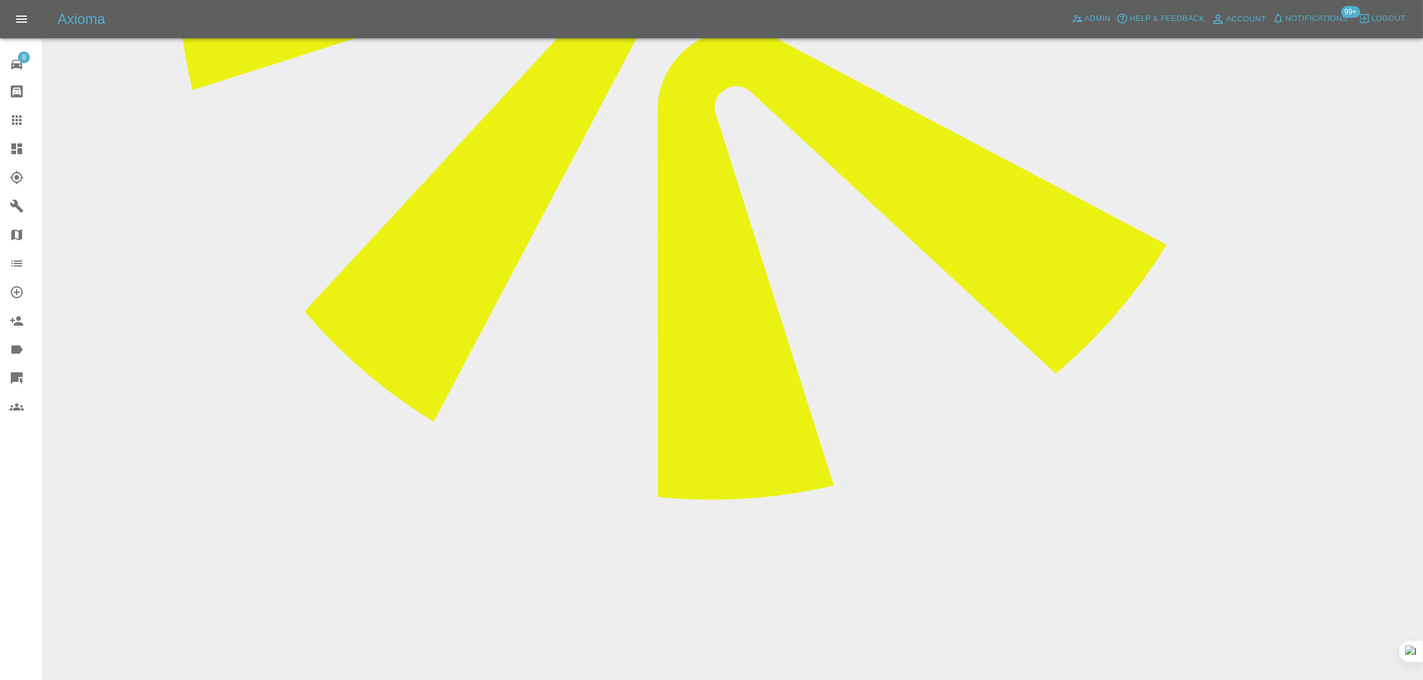
scroll to position [747, 0]
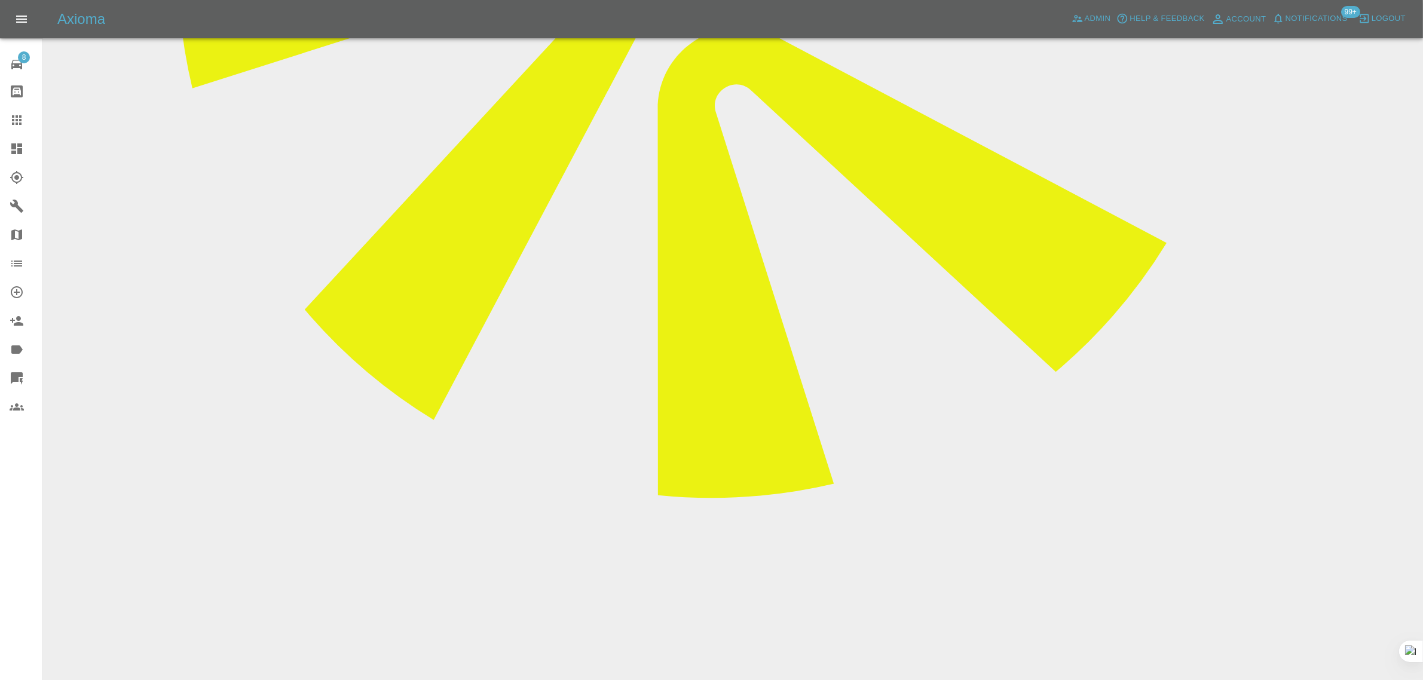
click at [16, 112] on link "Claims" at bounding box center [21, 120] width 42 height 29
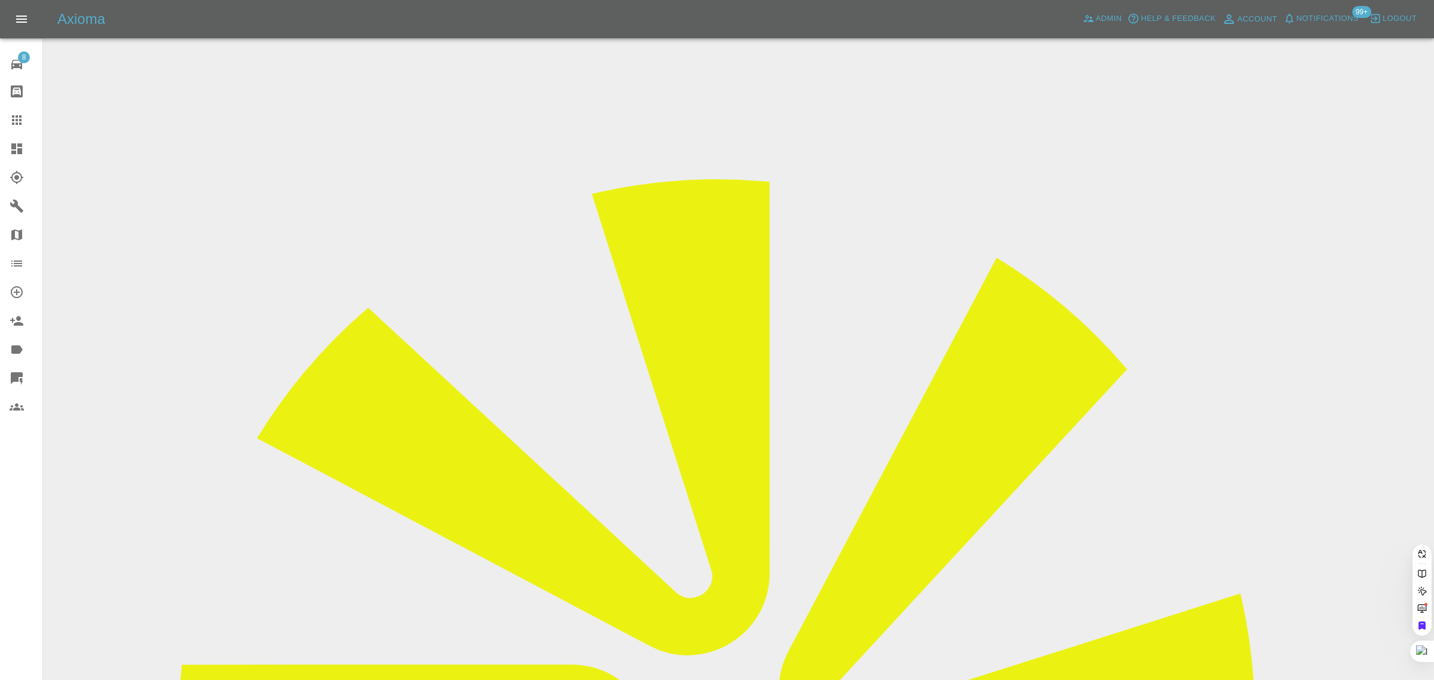
paste input "topgun7890@gmail.com"
type input "topgun7890@gmail.com"
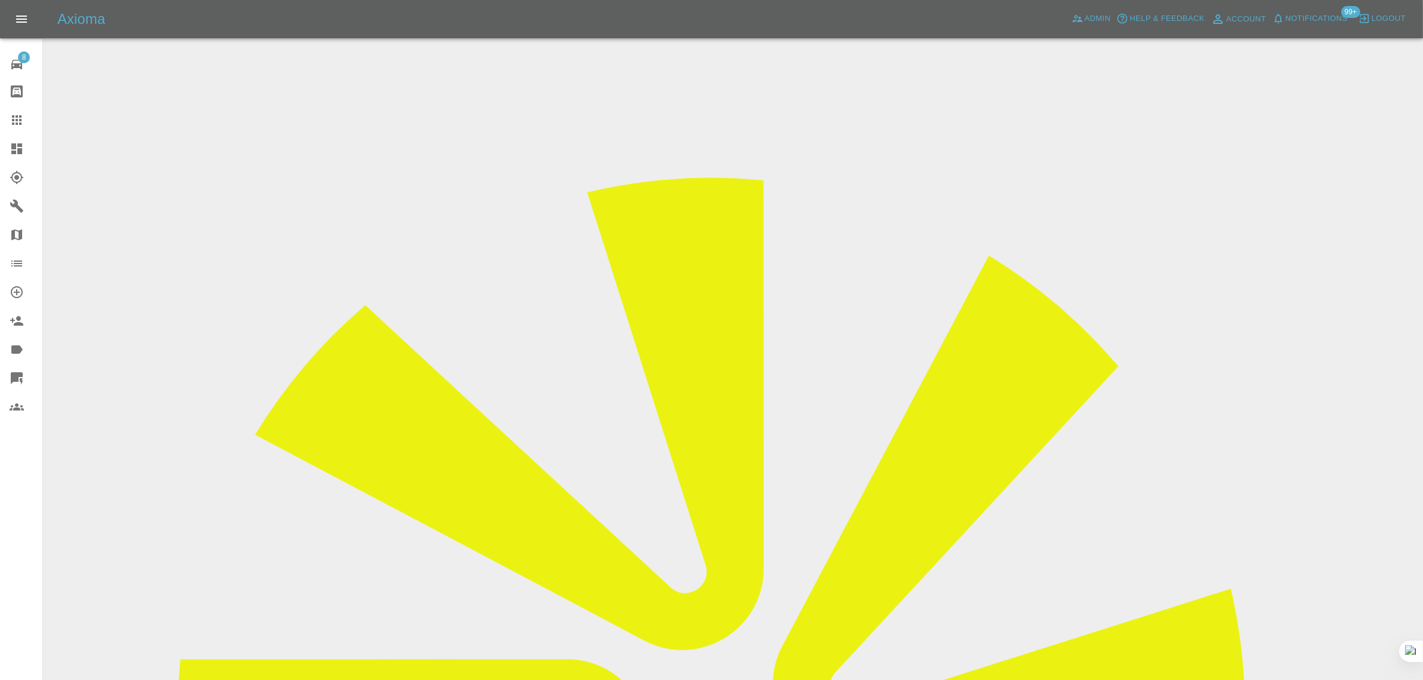
click at [0, 0] on input "Choose images" at bounding box center [0, 0] width 0 height 0
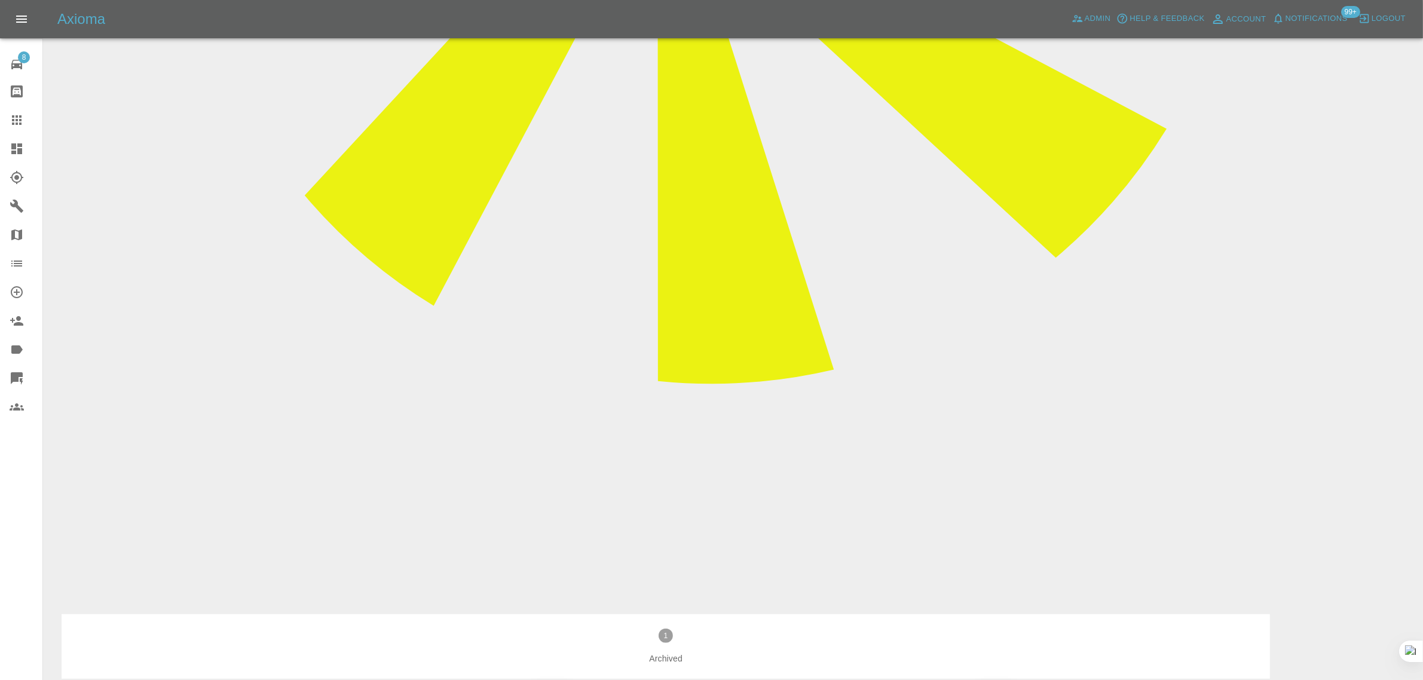
scroll to position [896, 0]
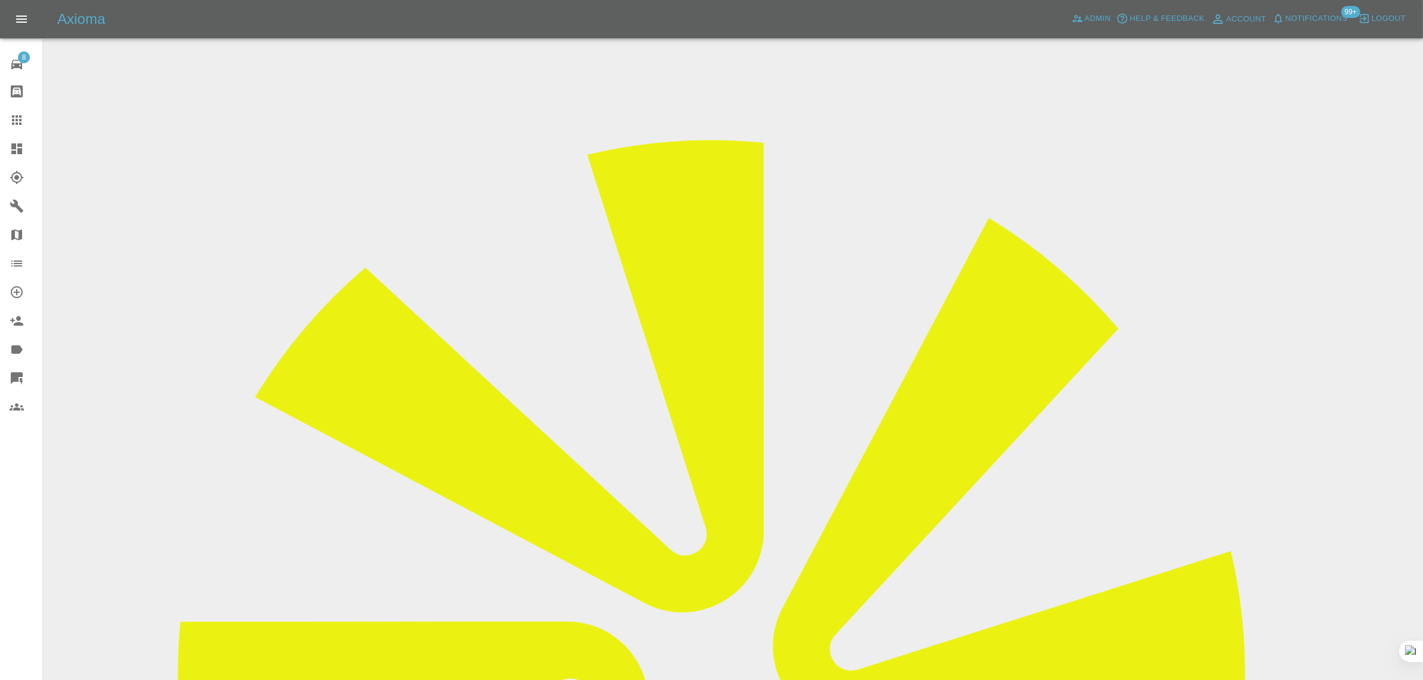
scroll to position [59, 0]
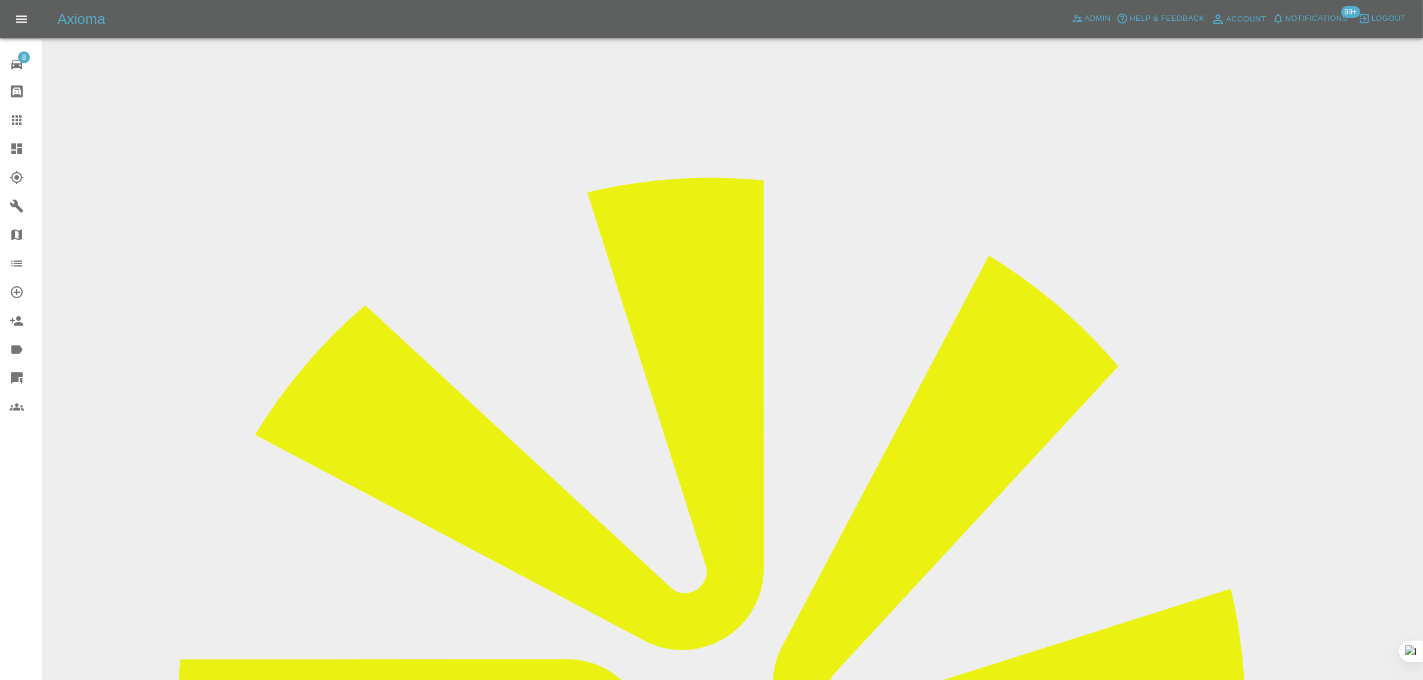
click at [27, 127] on div at bounding box center [26, 120] width 33 height 14
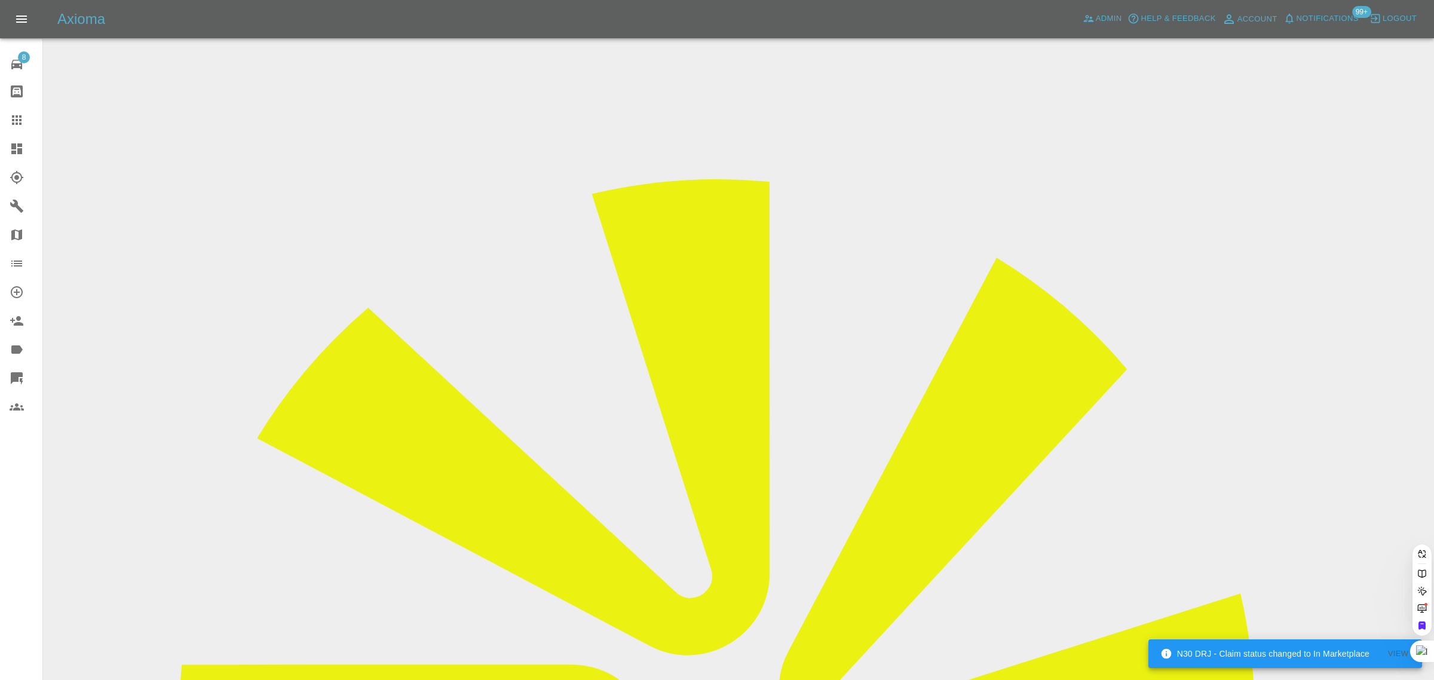
drag, startPoint x: 739, startPoint y: 389, endPoint x: 729, endPoint y: 396, distance: 12.1
paste input "prramage@gmail.com"
type input "prramage@gmail.com"
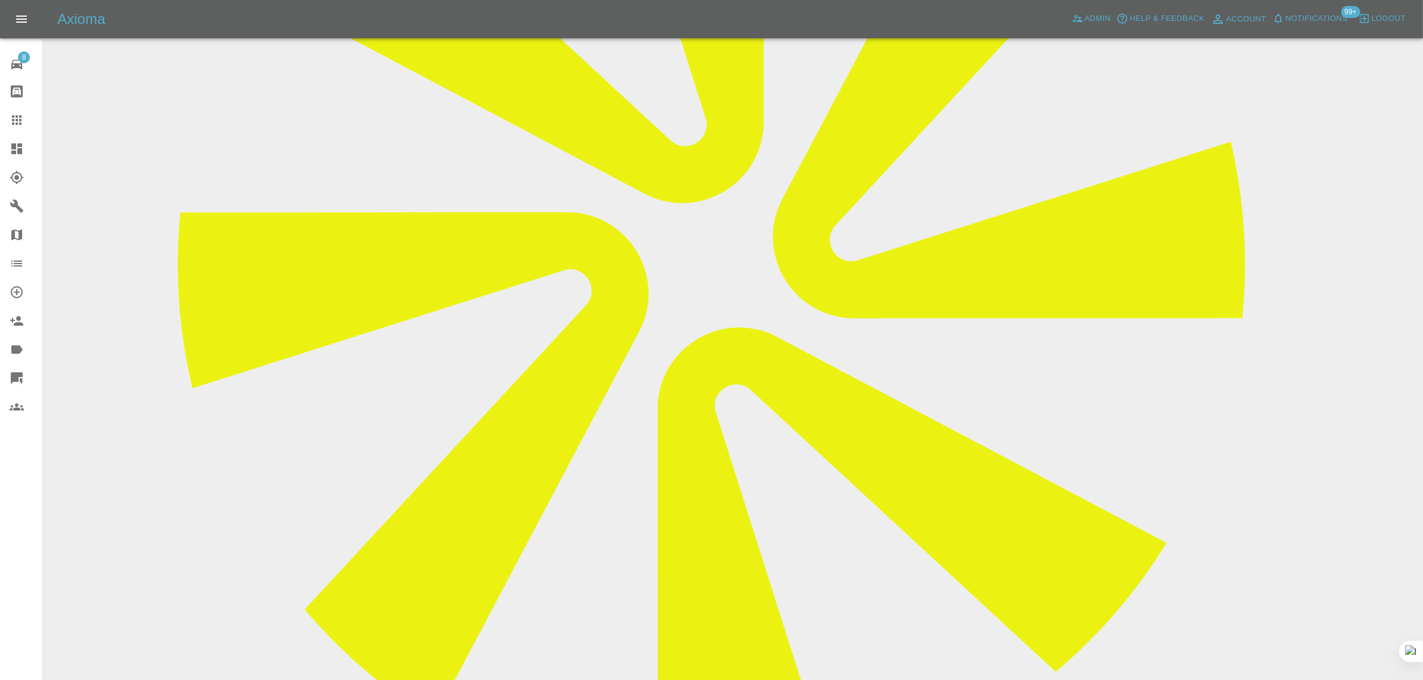
scroll to position [448, 0]
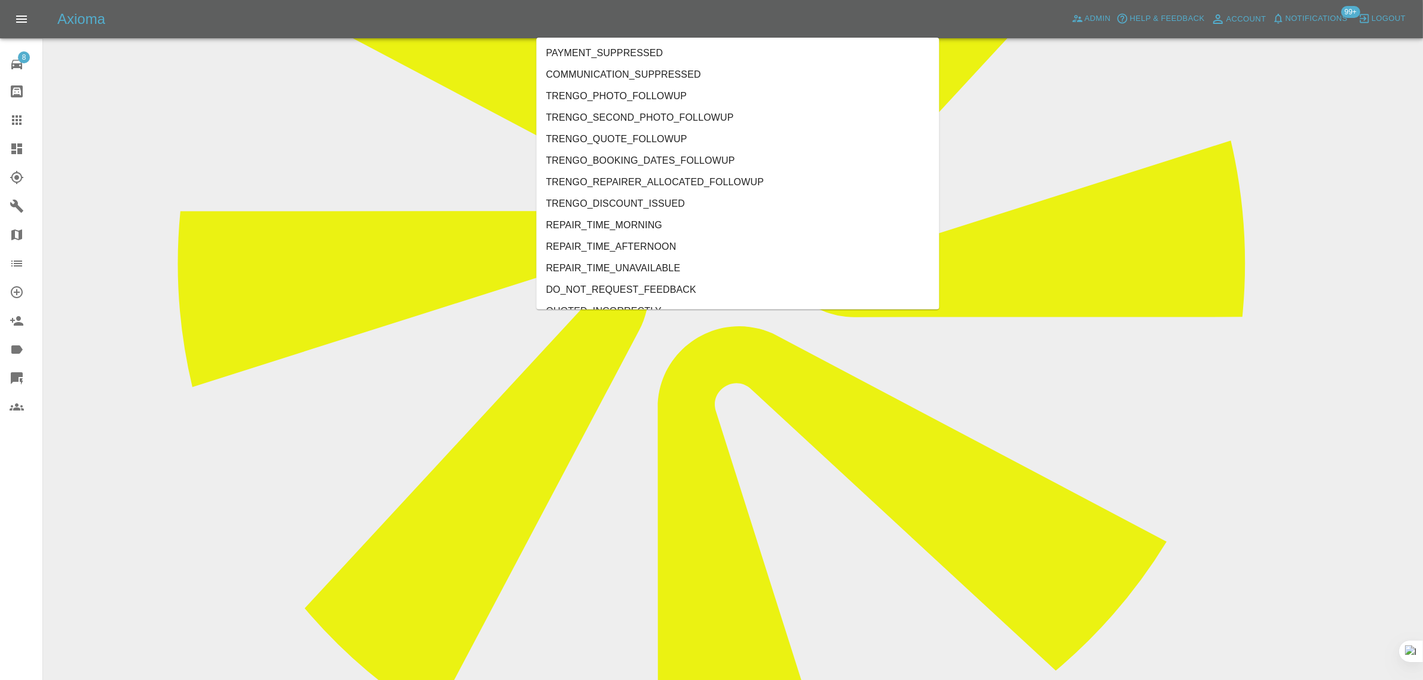
type input "no"
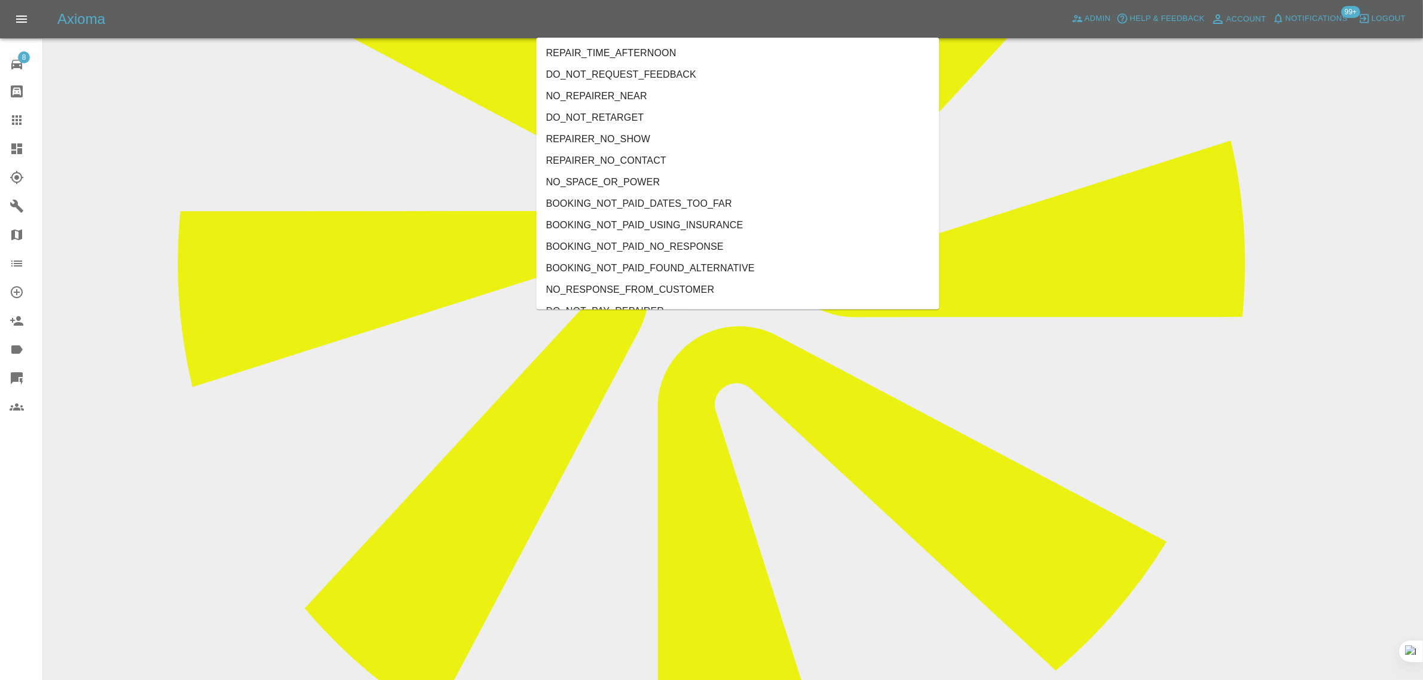
click at [632, 131] on li "REPAIRER_NO_SHOW" at bounding box center [738, 139] width 403 height 22
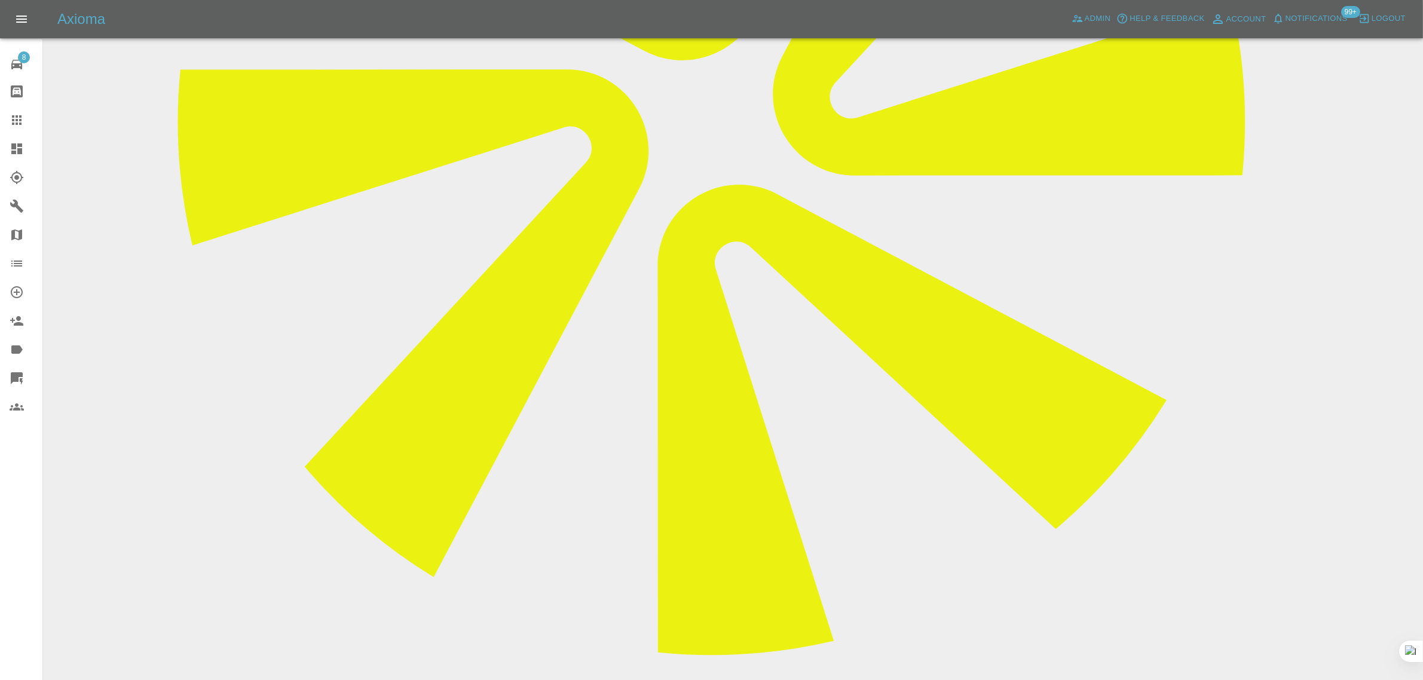
scroll to position [822, 0]
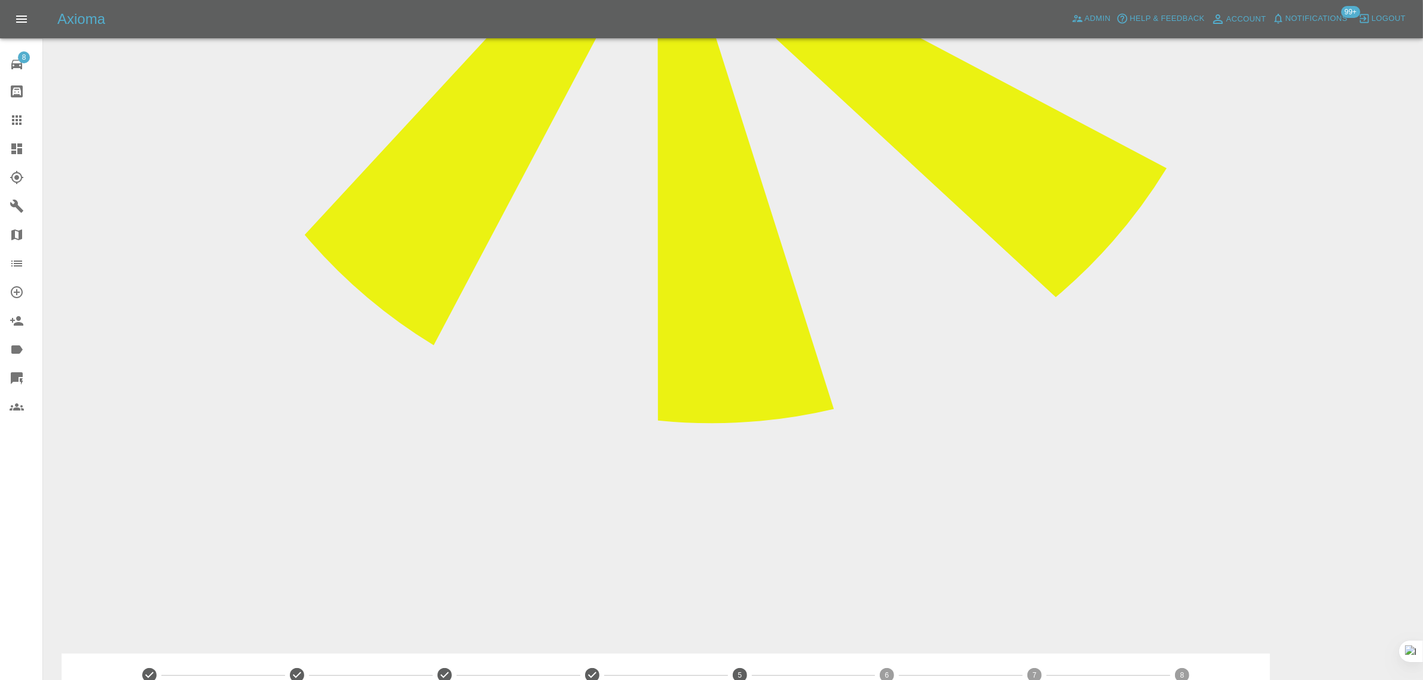
paste textarea "The repairer (Wullie) has failed to show again today. I have had no communicati…"
type textarea "The repairer (Wullie) has failed to show again today. I have had no communicati…"
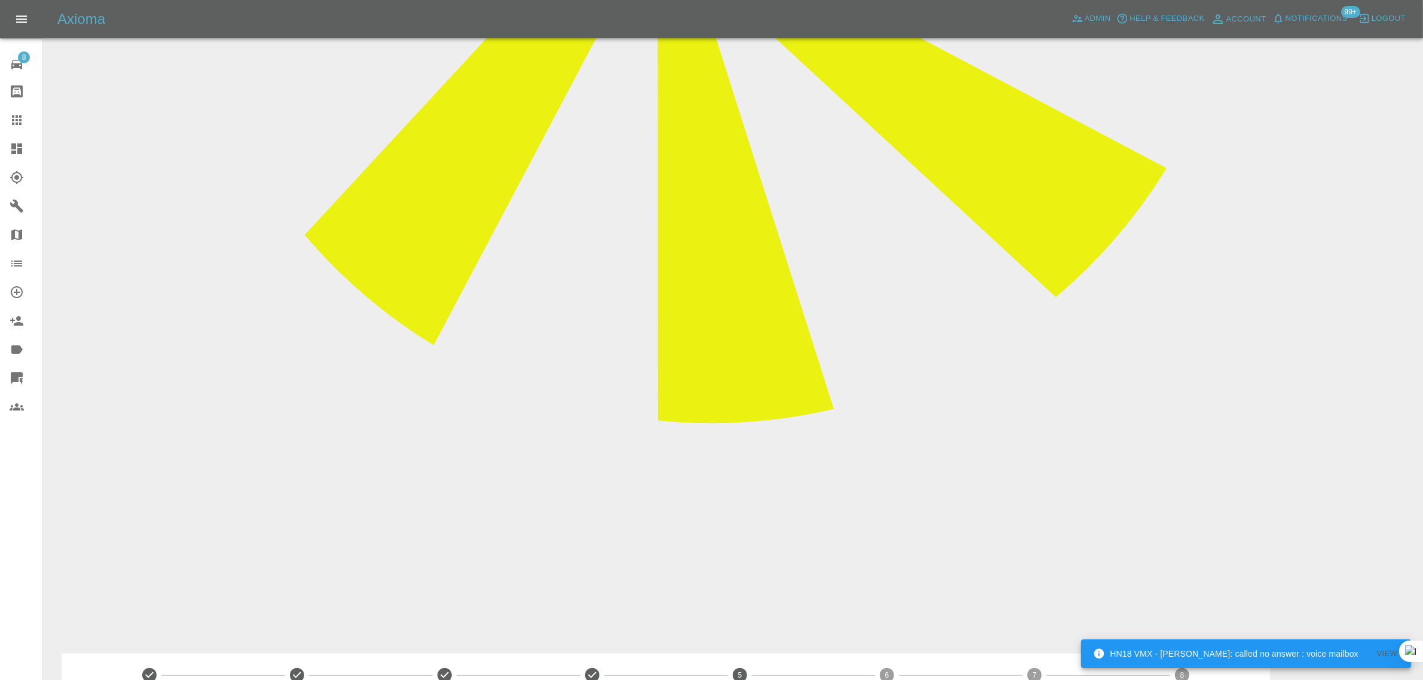
click at [10, 123] on icon at bounding box center [17, 120] width 14 height 14
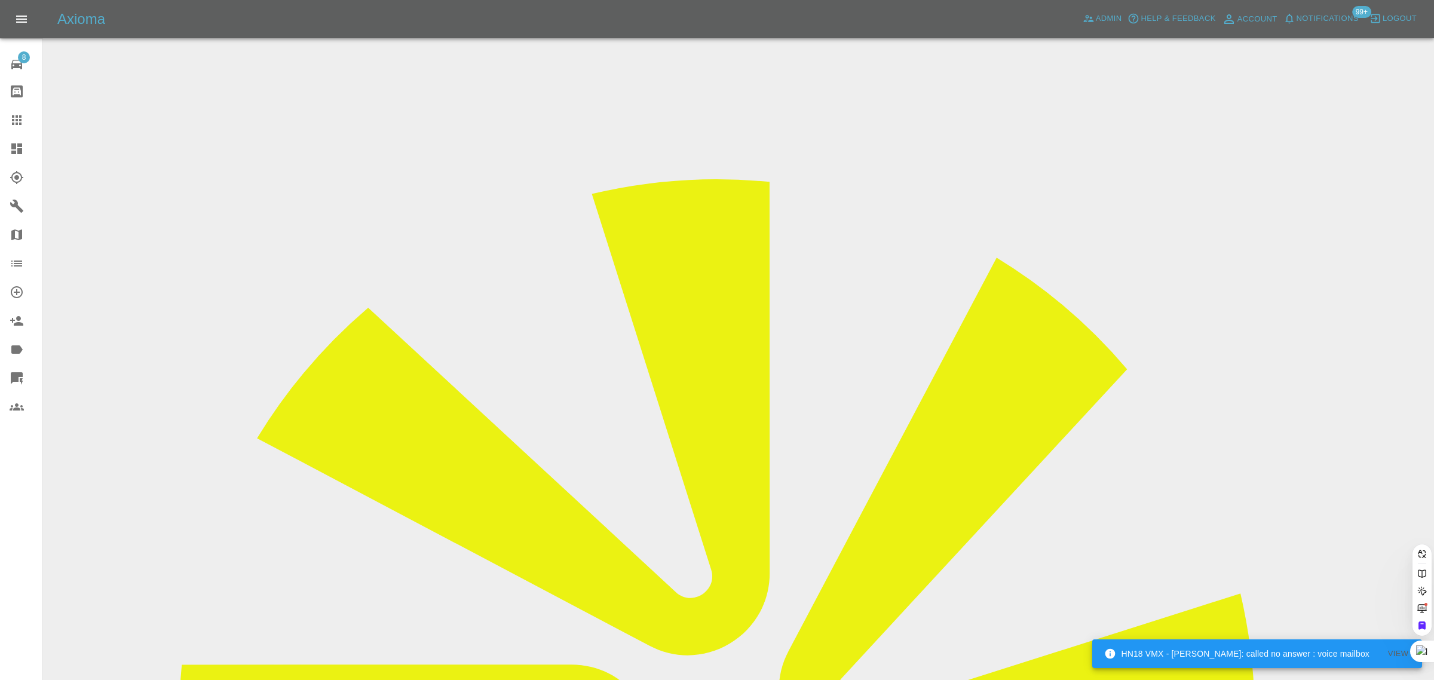
paste input "wj627807@gmail.com"
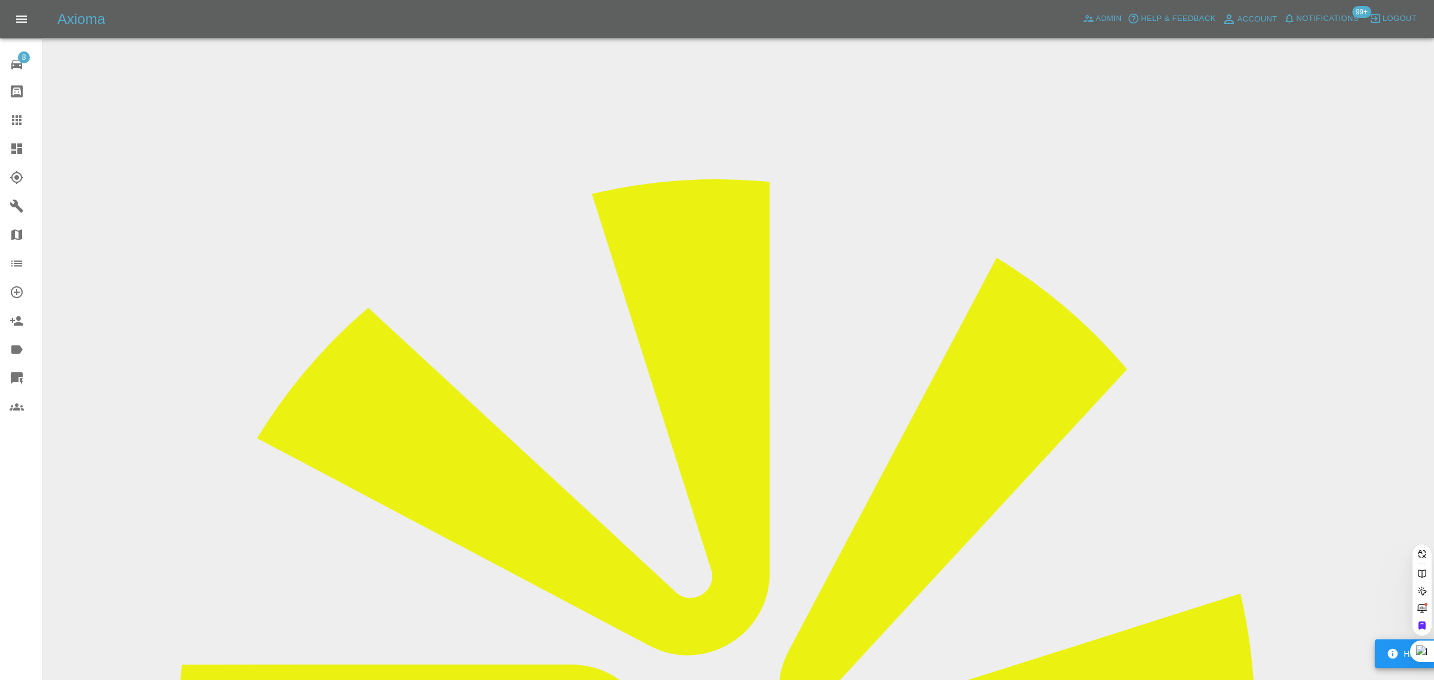
type input "wj627807@gmail.com"
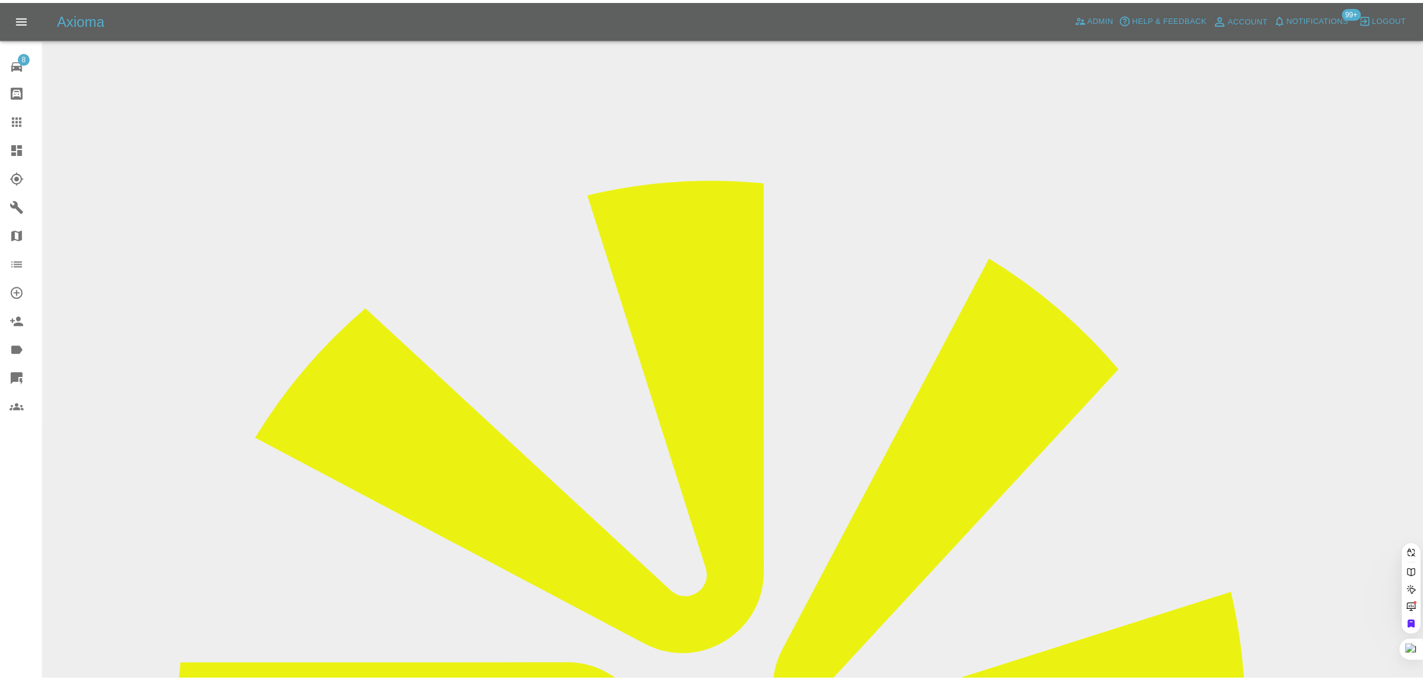
scroll to position [0, 0]
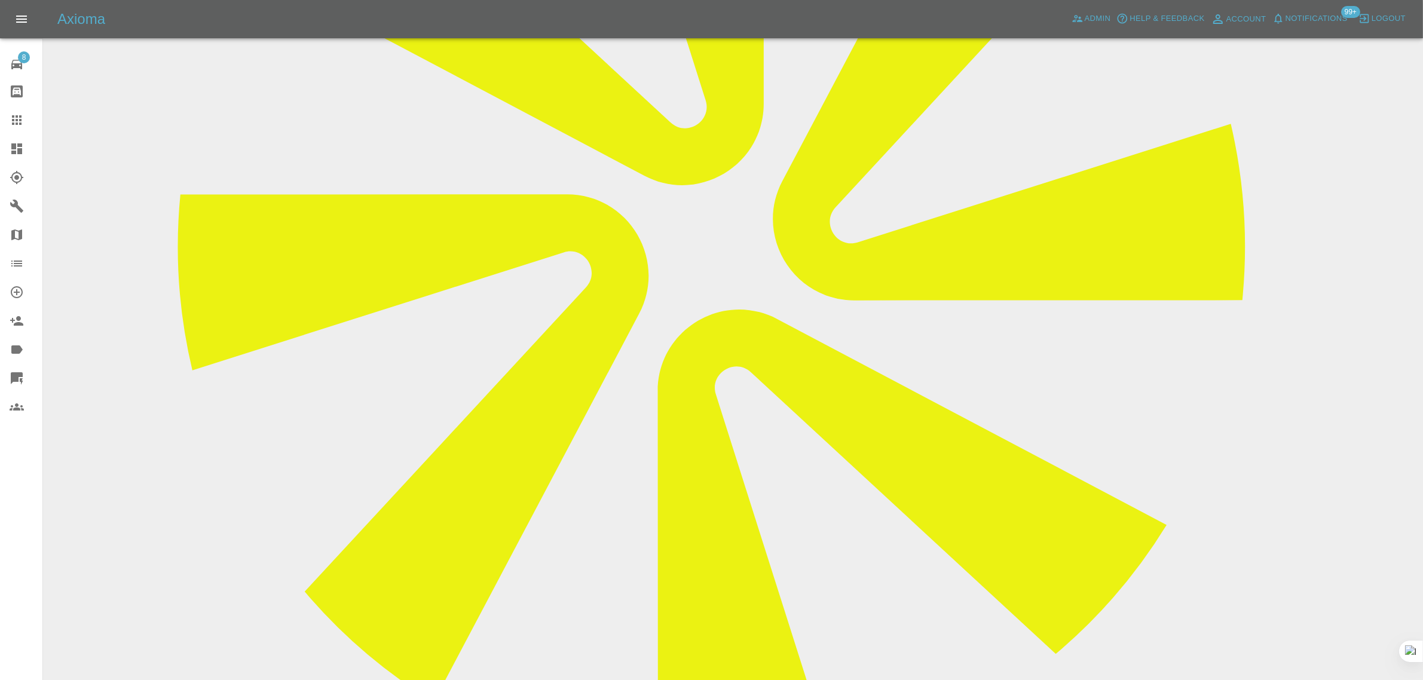
scroll to position [523, 0]
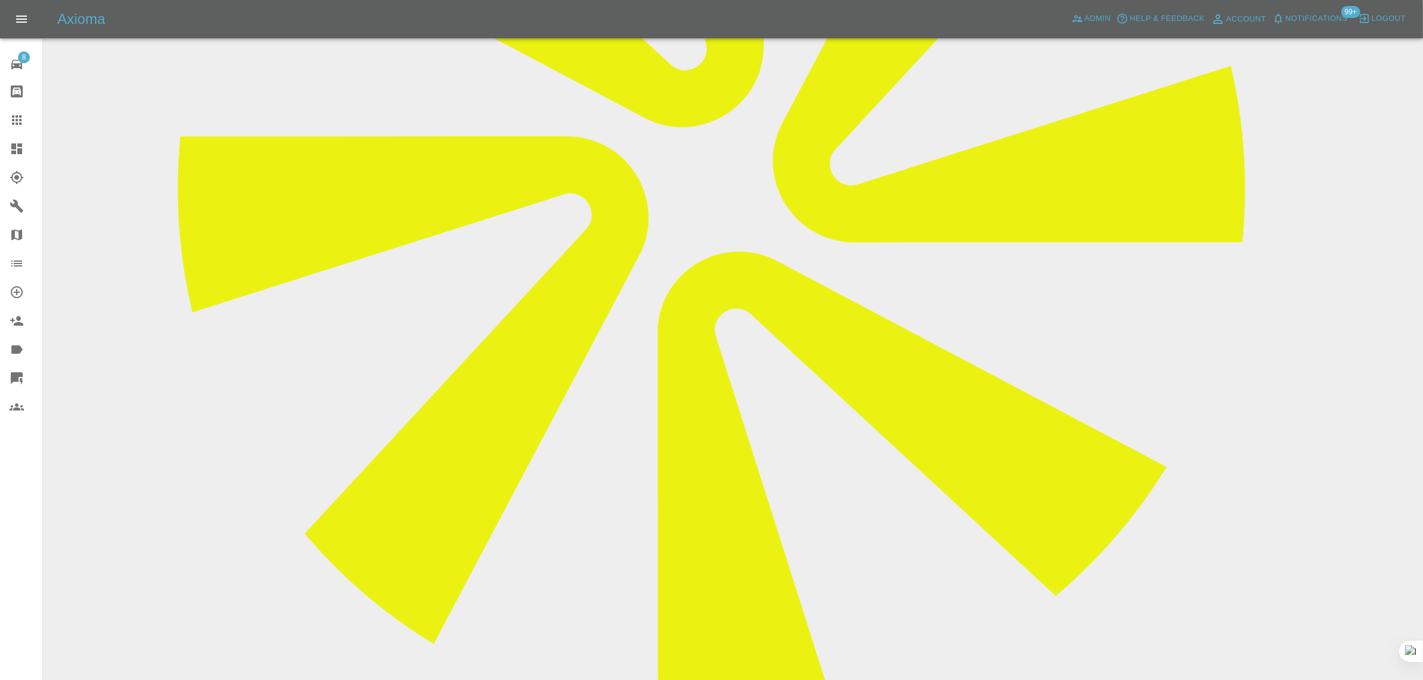
paste textarea "Am no longer intrested"
type textarea "Am no longer intrested"
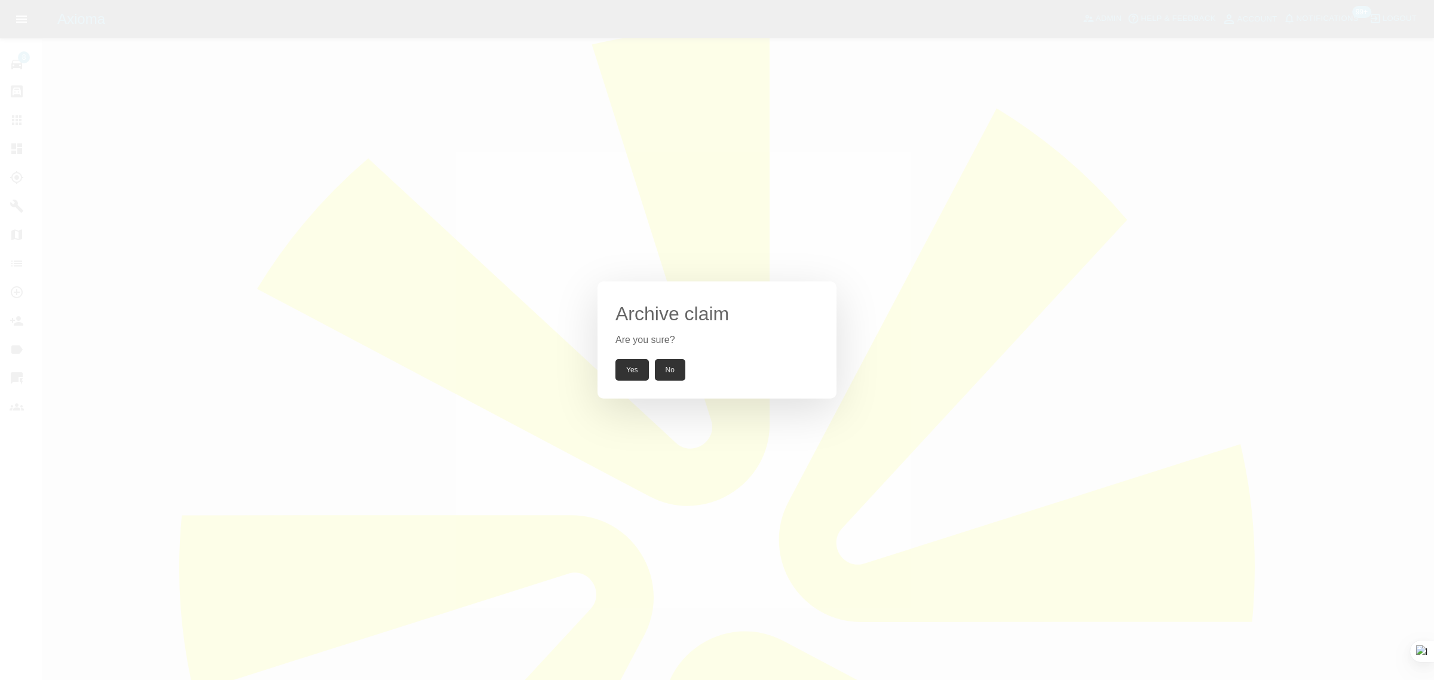
click at [631, 369] on button "Yes" at bounding box center [632, 370] width 33 height 22
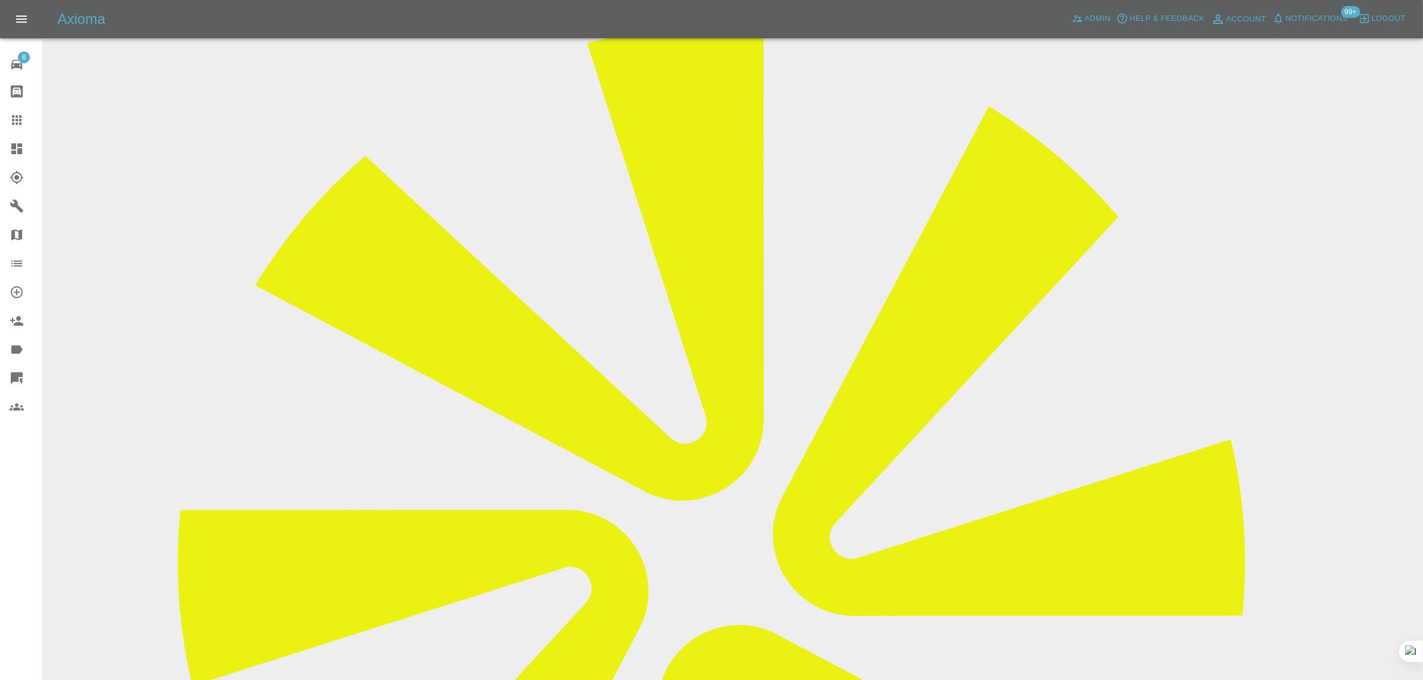
click at [19, 124] on icon at bounding box center [17, 120] width 10 height 10
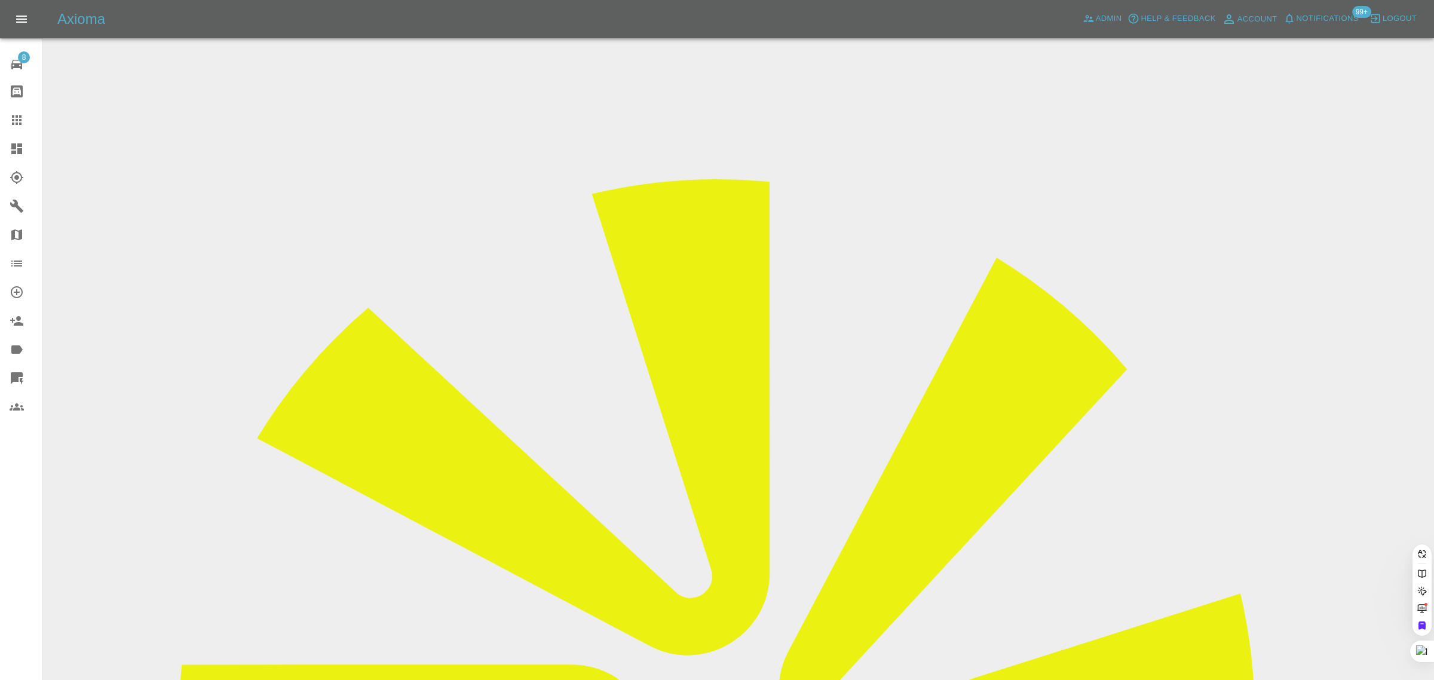
click at [13, 127] on link "Claims" at bounding box center [21, 120] width 42 height 29
paste input "stukemp@gmail.com"
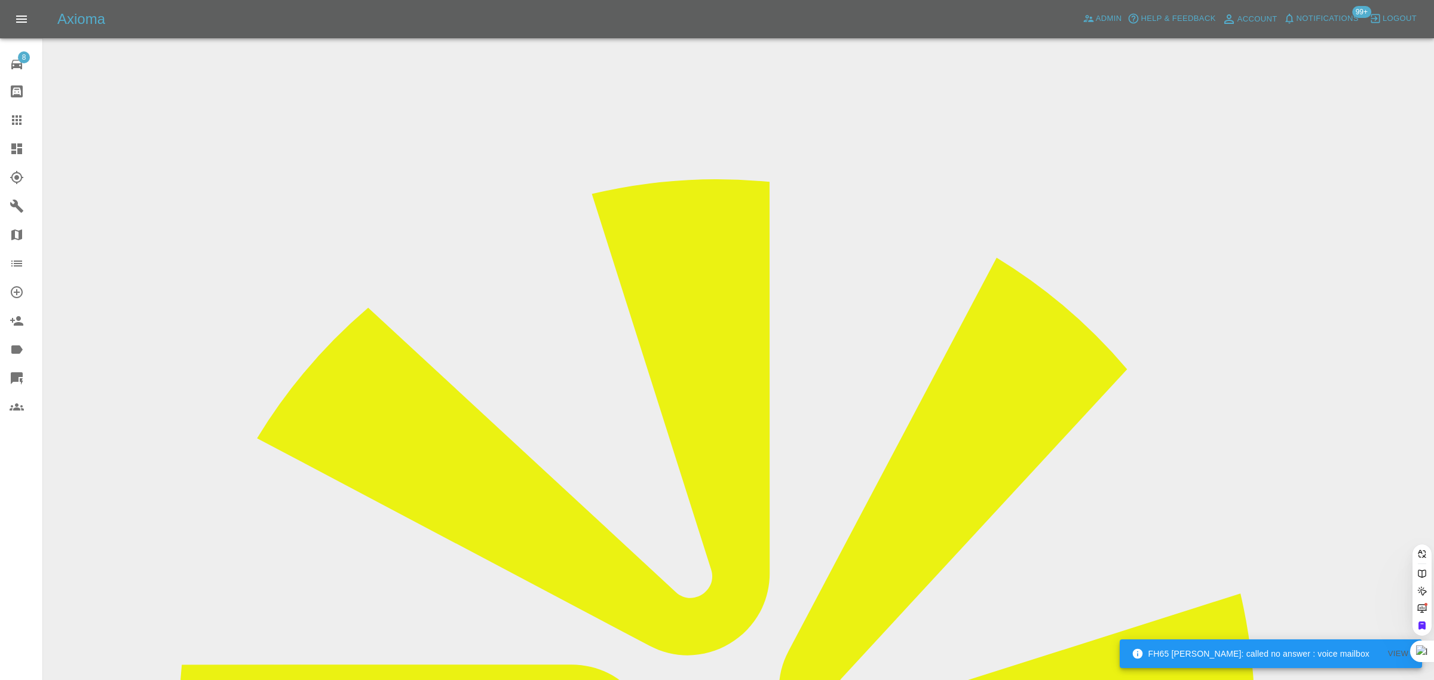
type input "stukemp@gmail.com"
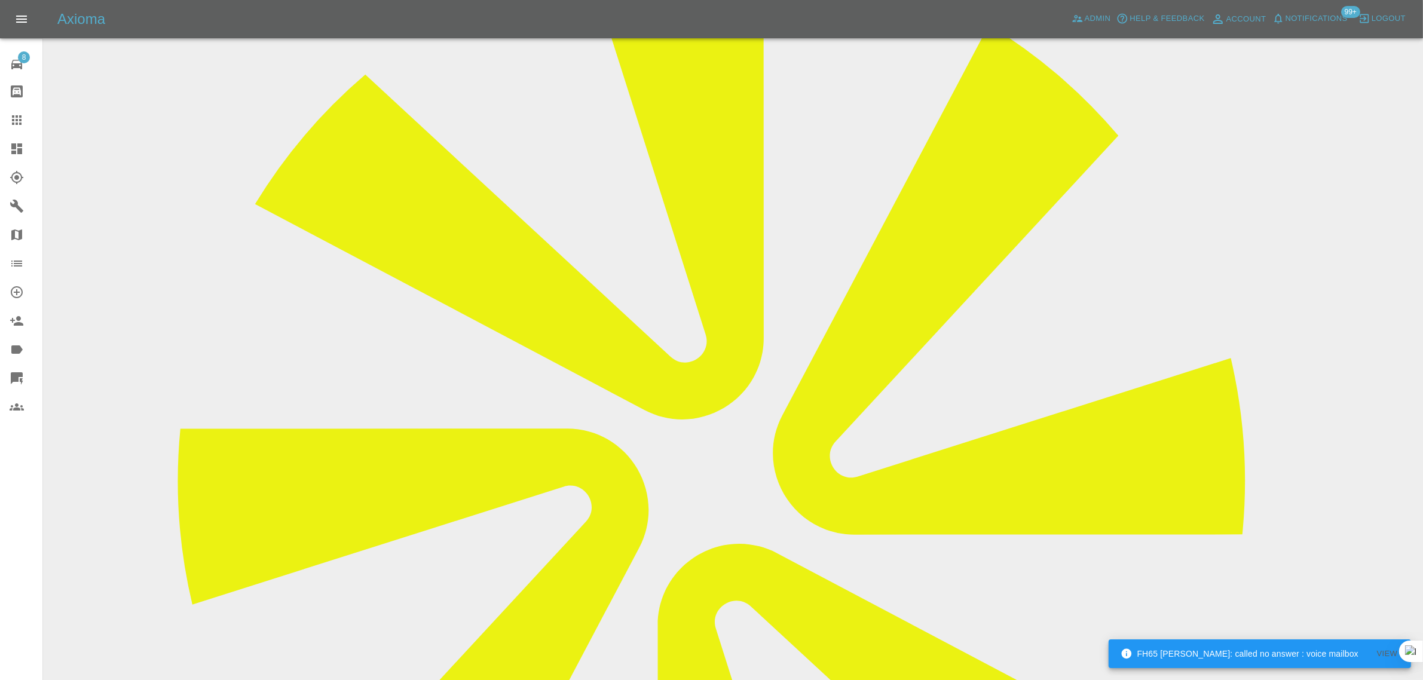
scroll to position [523, 0]
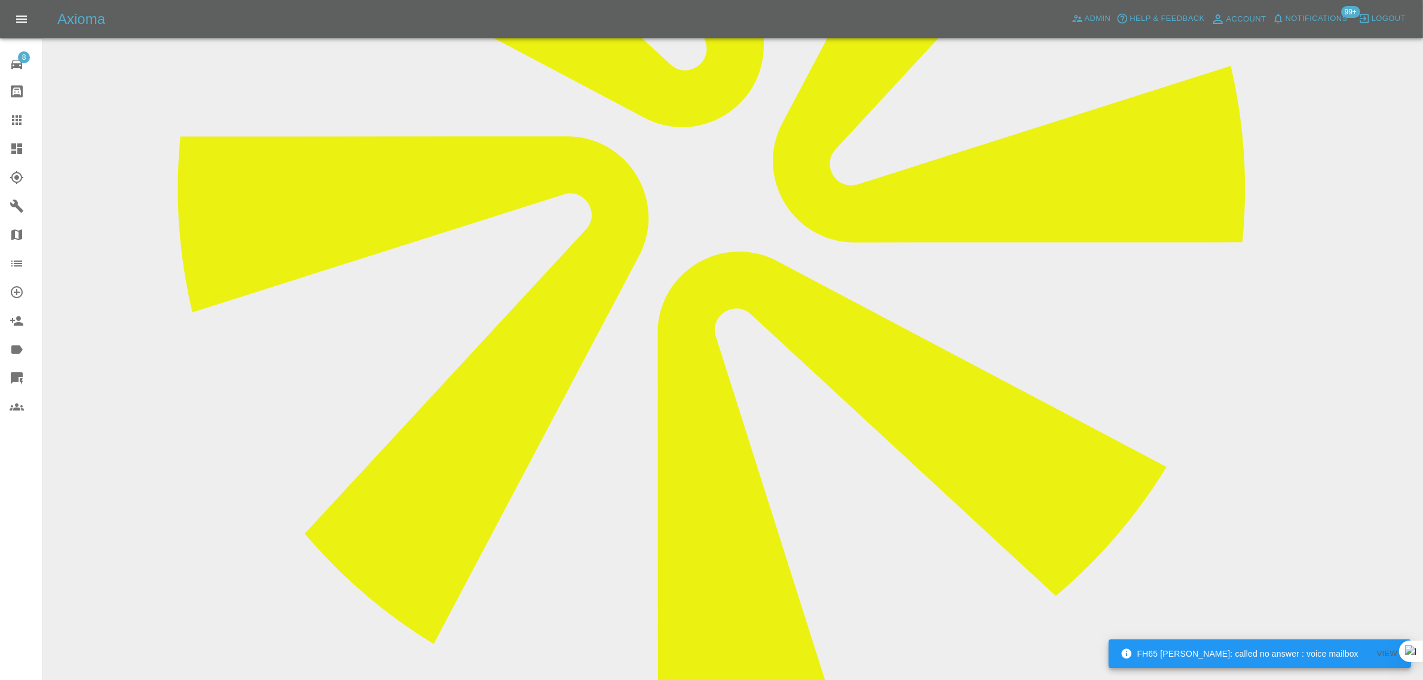
paste textarea "Hi can I change the date of my booking? It's currently booked in for Tuesday 10…"
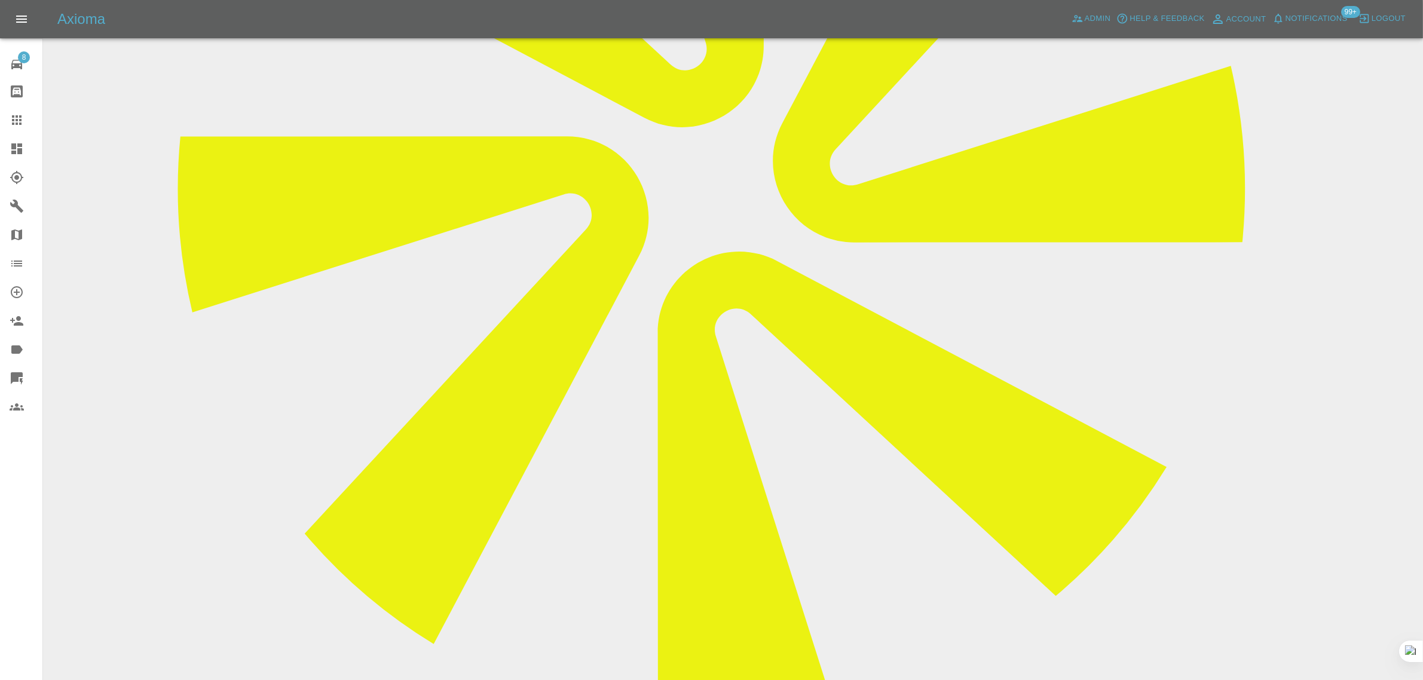
type textarea "Hi can I change the date of my booking? It's currently booked in for Tuesday 10…"
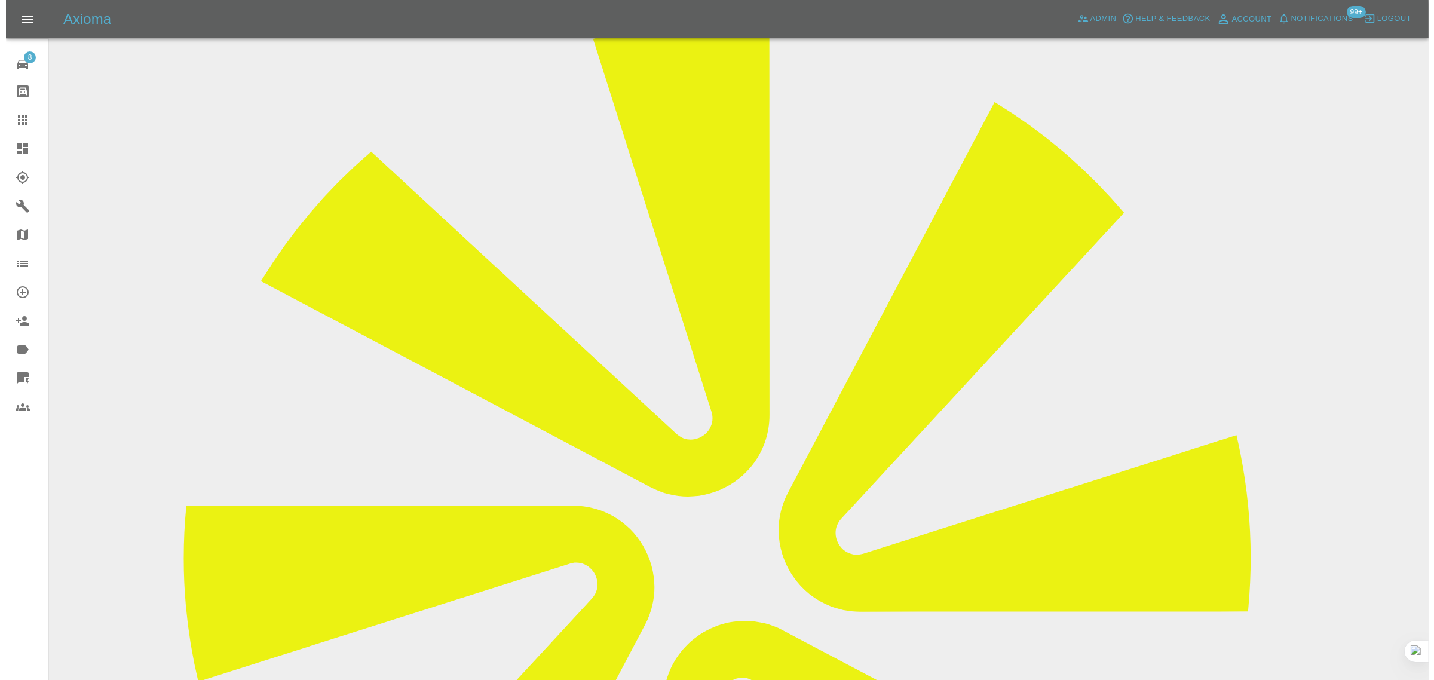
scroll to position [149, 0]
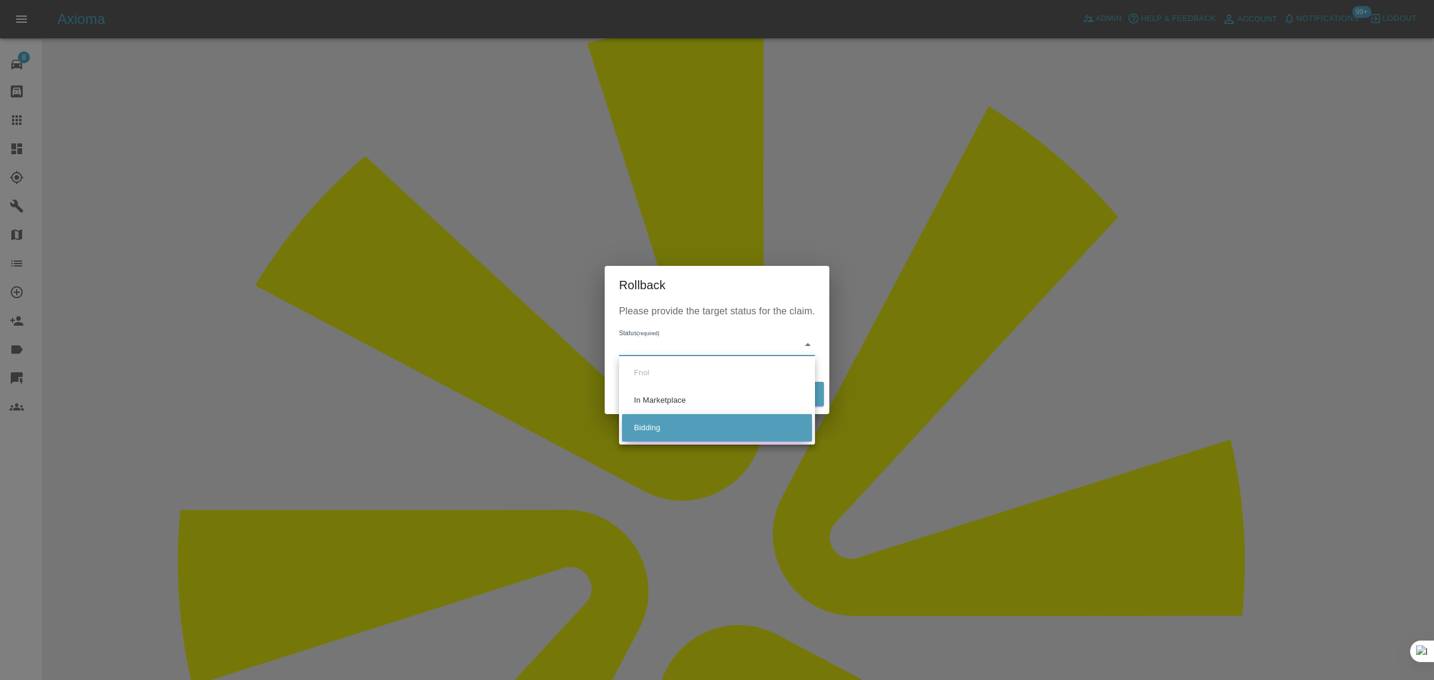
click at [652, 426] on li "Bidding" at bounding box center [717, 427] width 190 height 27
type input "bidding"
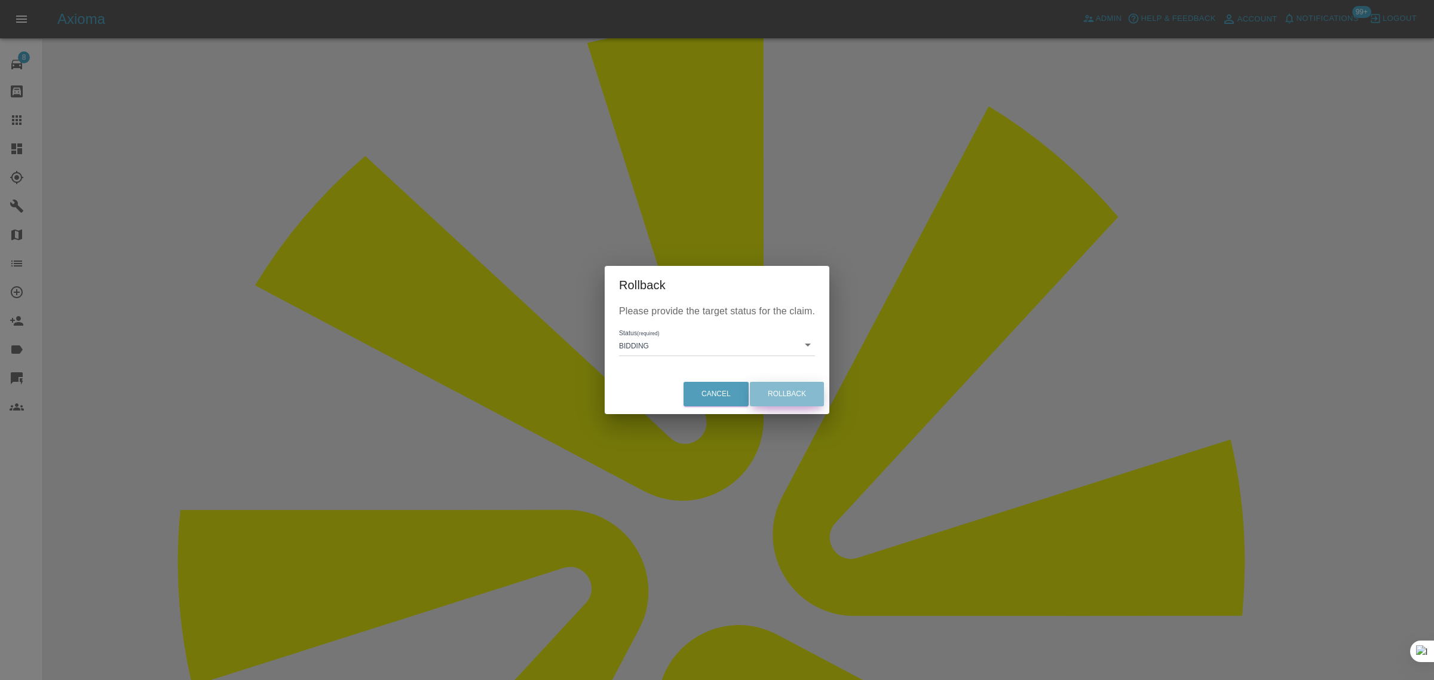
click at [791, 387] on button "Rollback" at bounding box center [787, 394] width 74 height 25
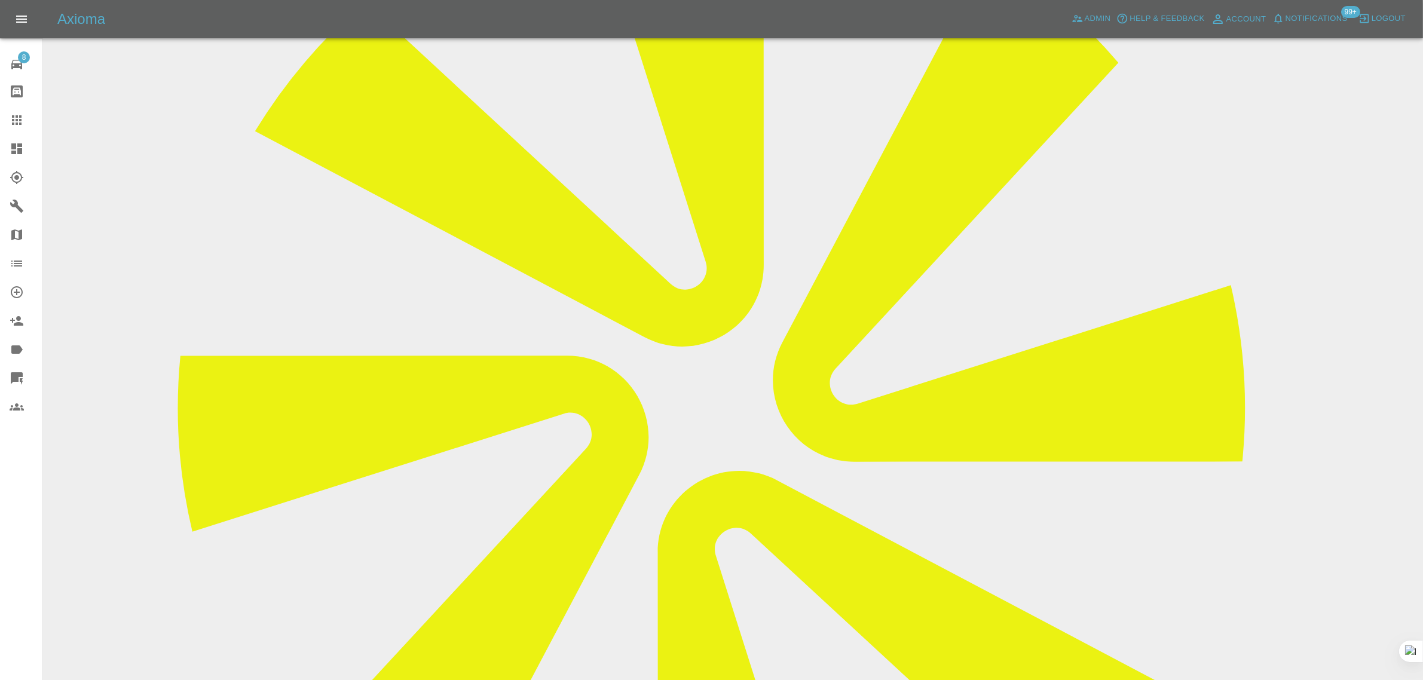
scroll to position [374, 0]
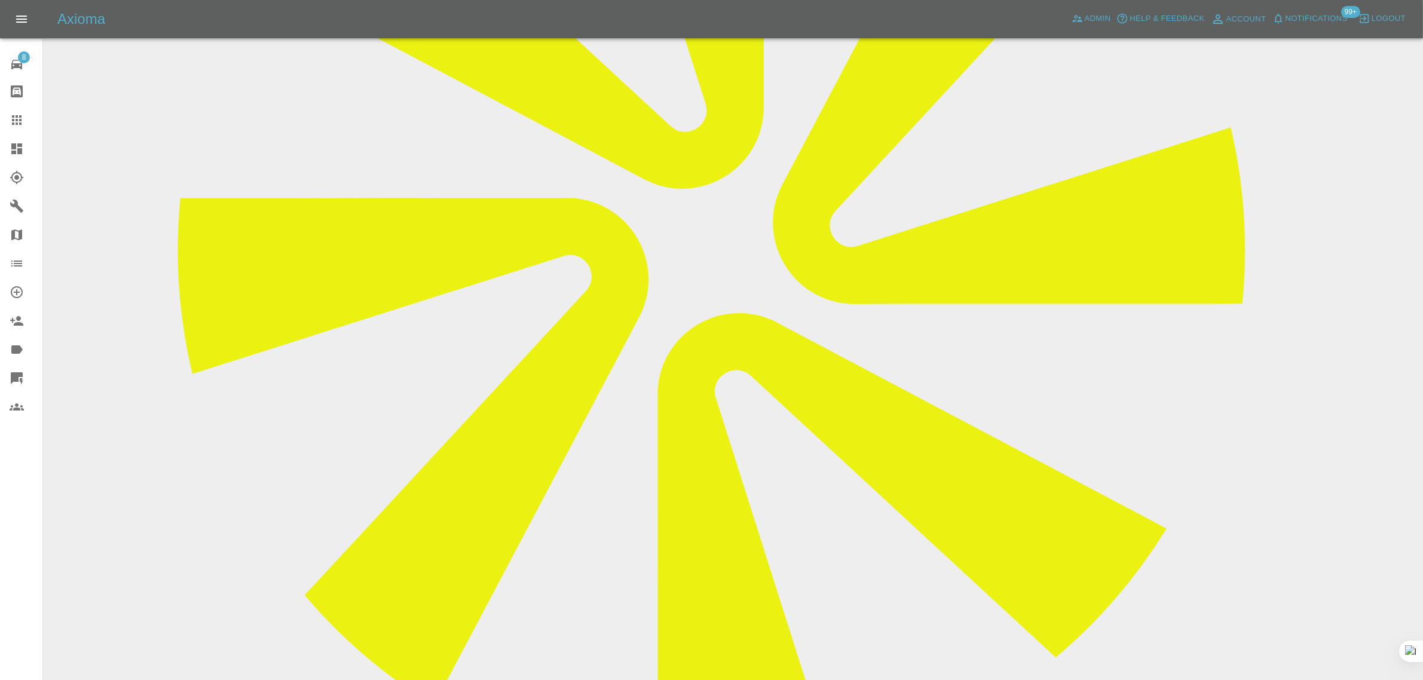
scroll to position [598, 0]
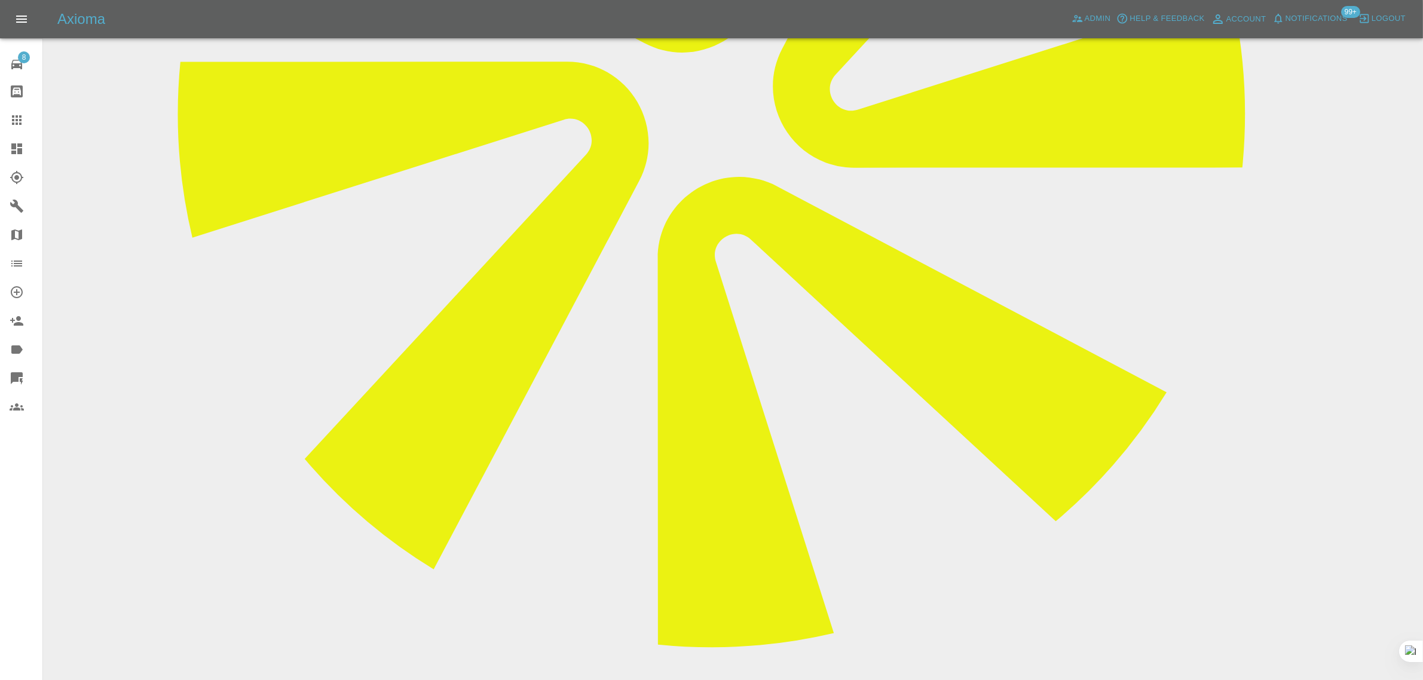
click at [10, 124] on icon at bounding box center [17, 120] width 14 height 14
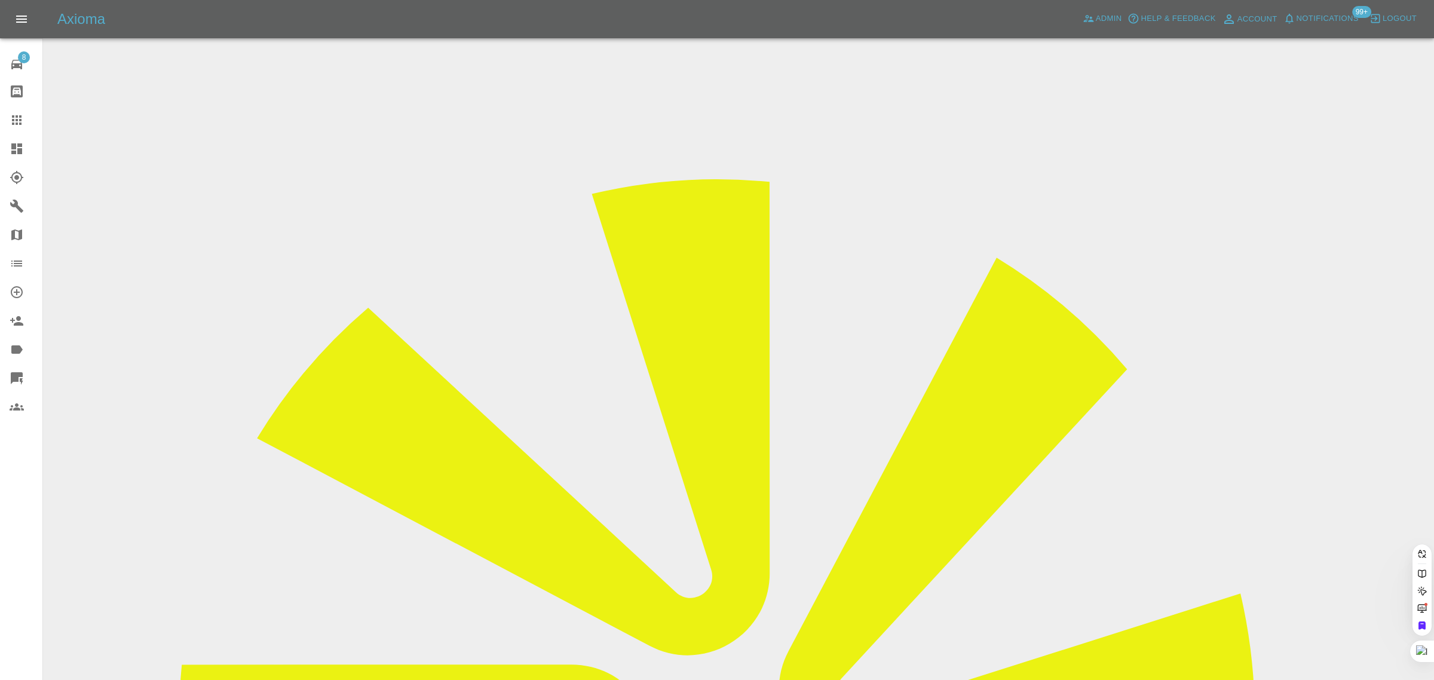
paste input "kalaharvey@btinternet.com"
type input "kalaharvey@btinternet.co"
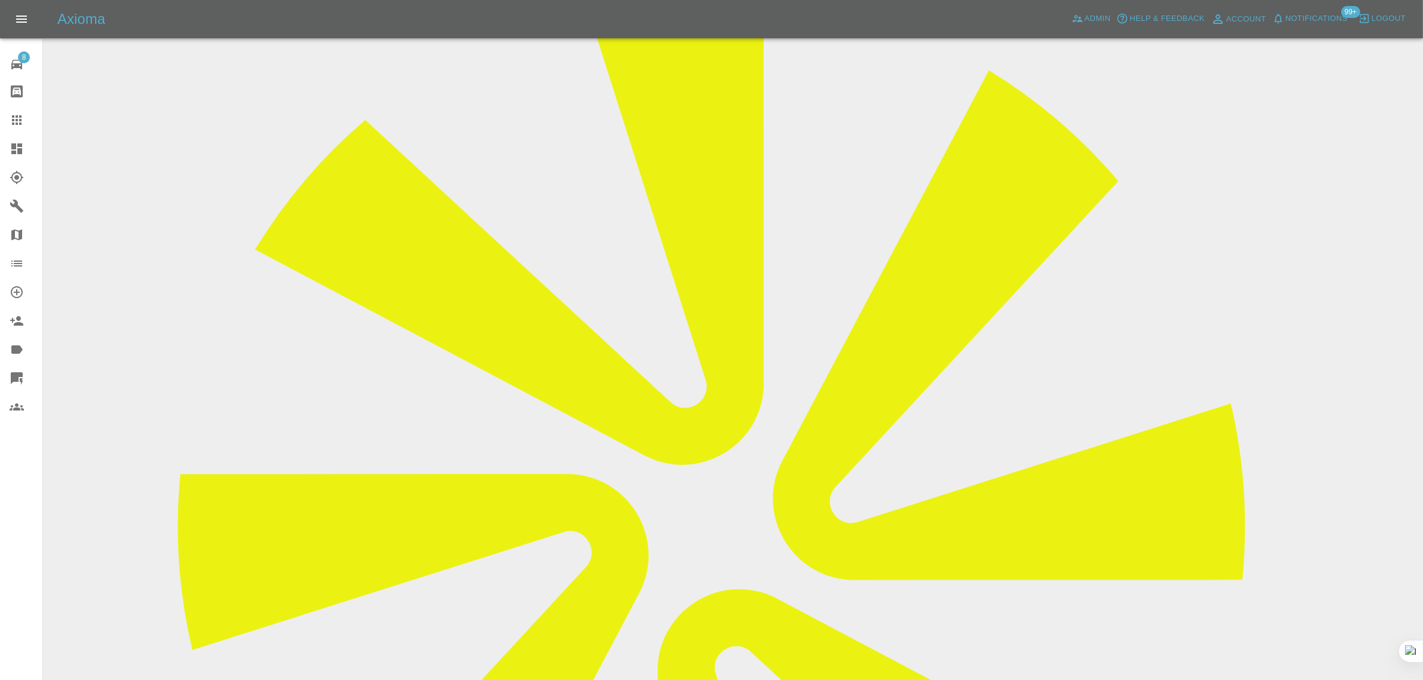
scroll to position [598, 0]
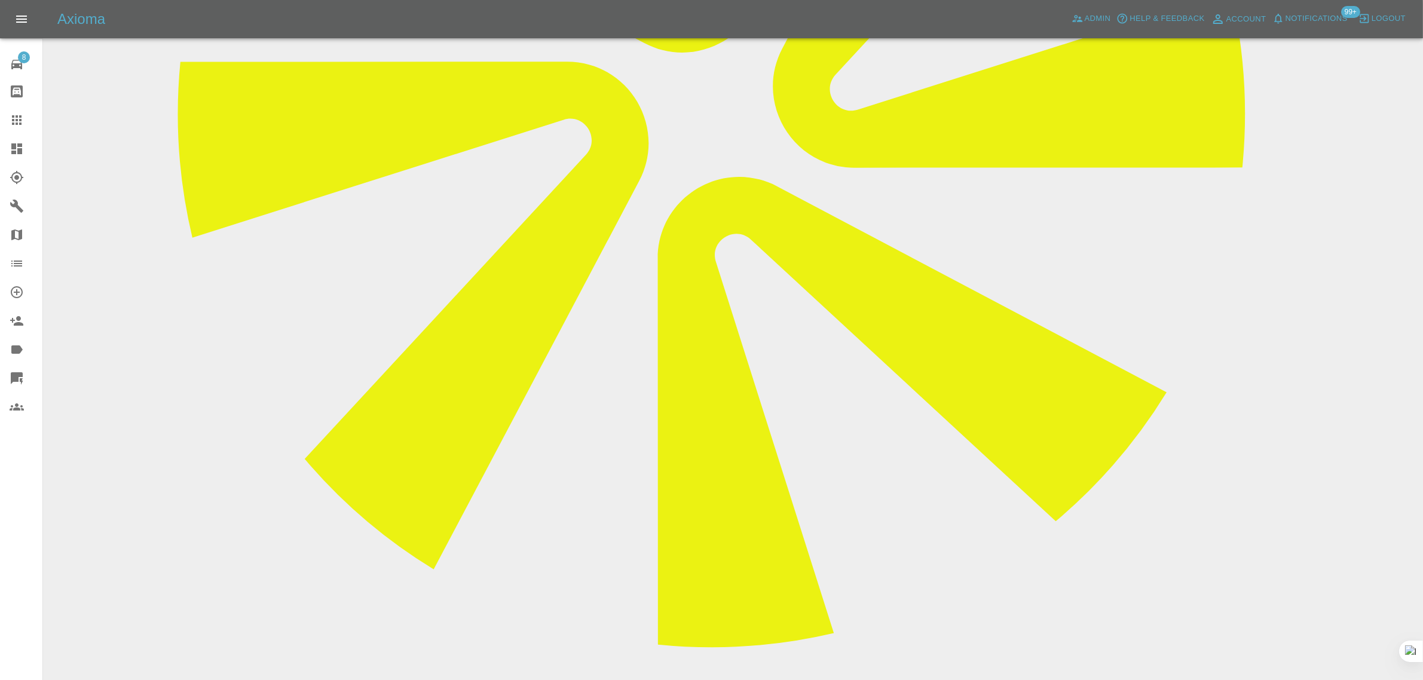
paste textarea "Hi, I had my Audi repaired yesterday and when I checked the repair once I’d got…"
type textarea "Hi, I had my Audi repaired yesterday and when I checked the repair once I’d got…"
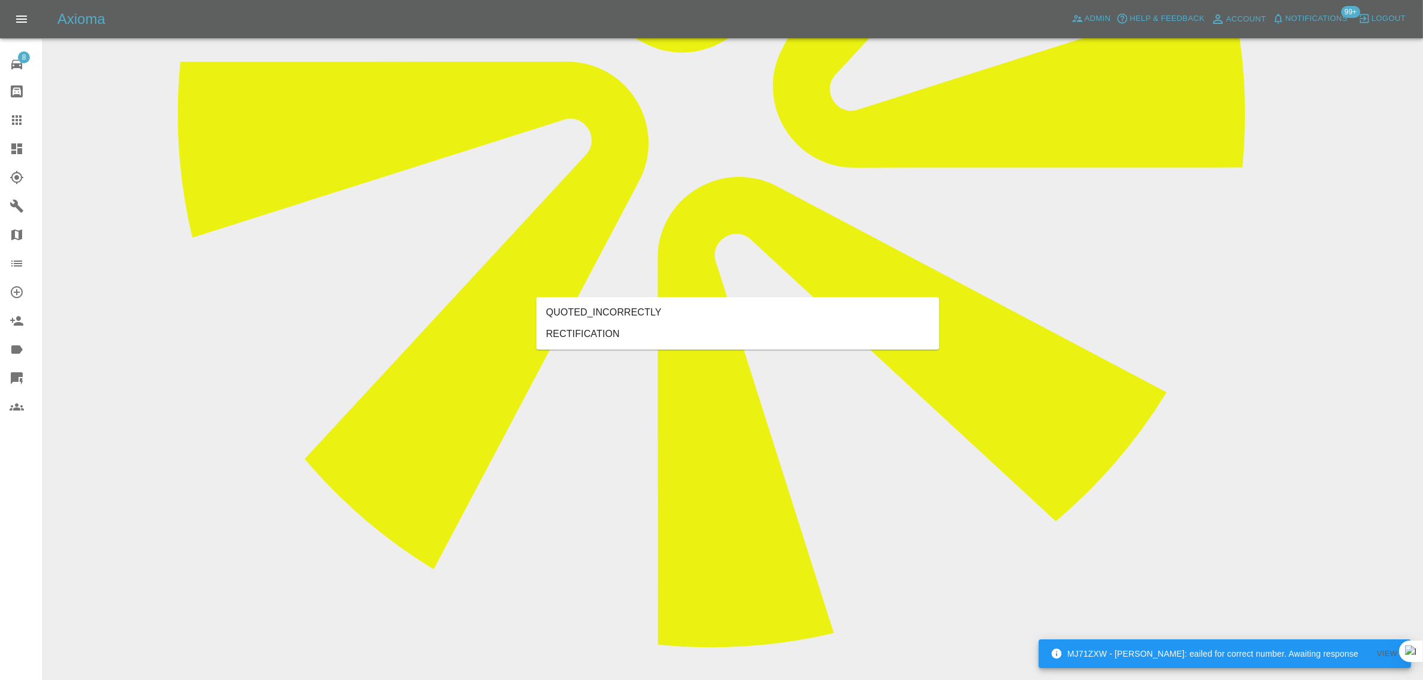
type input "rect"
click at [644, 331] on li "RECTIFICATION" at bounding box center [738, 335] width 403 height 22
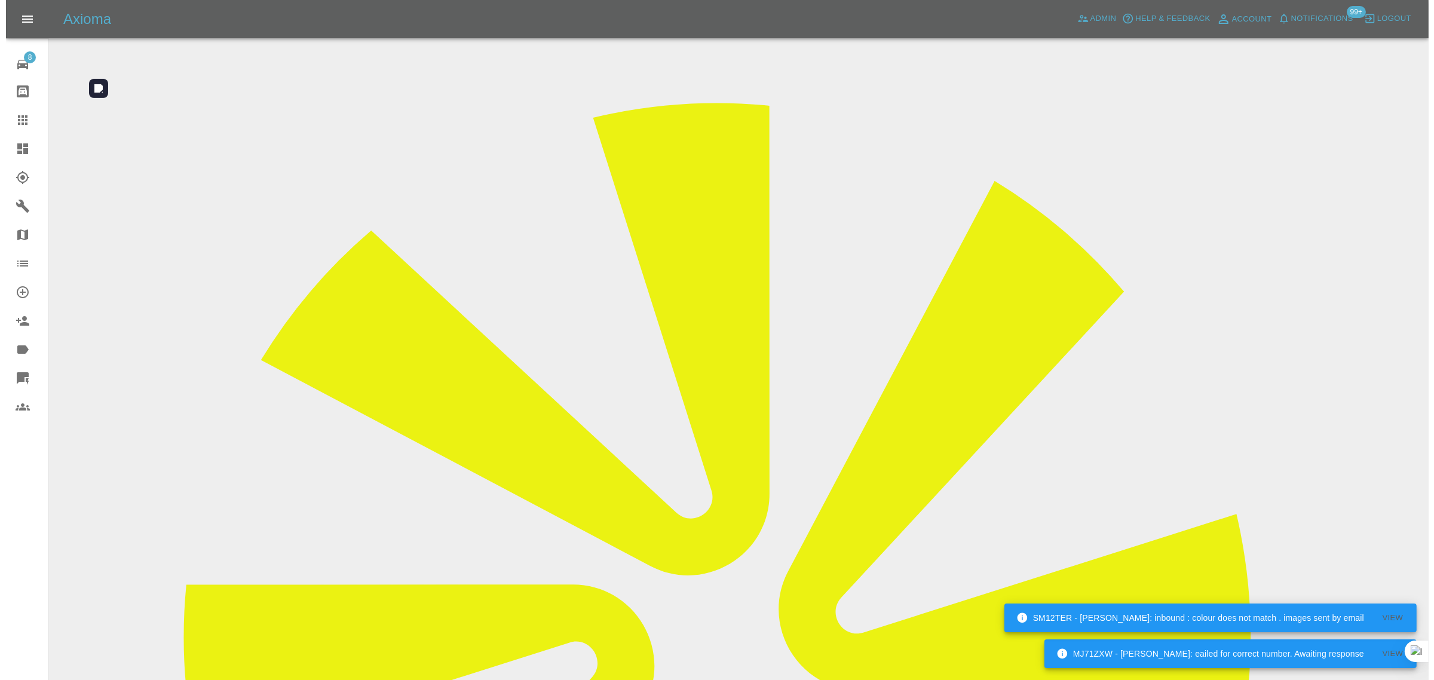
scroll to position [0, 0]
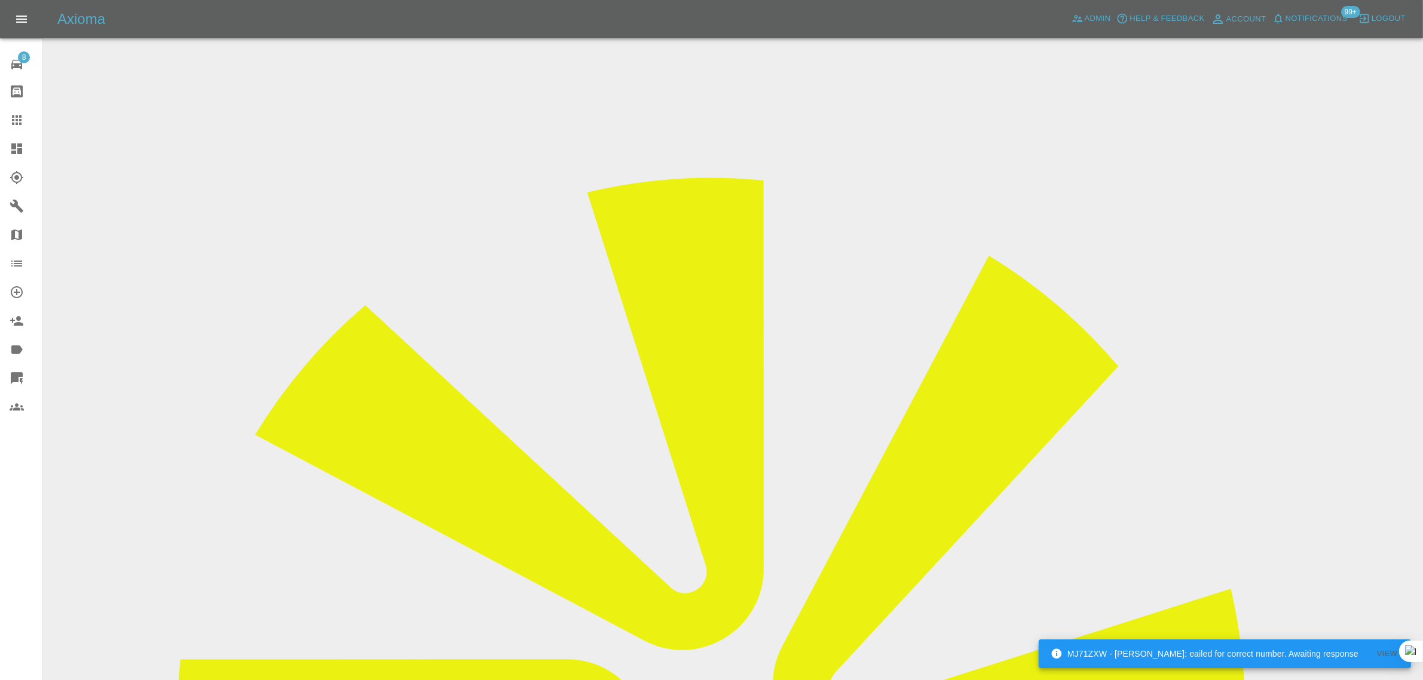
click at [0, 117] on link "Claims" at bounding box center [21, 120] width 42 height 29
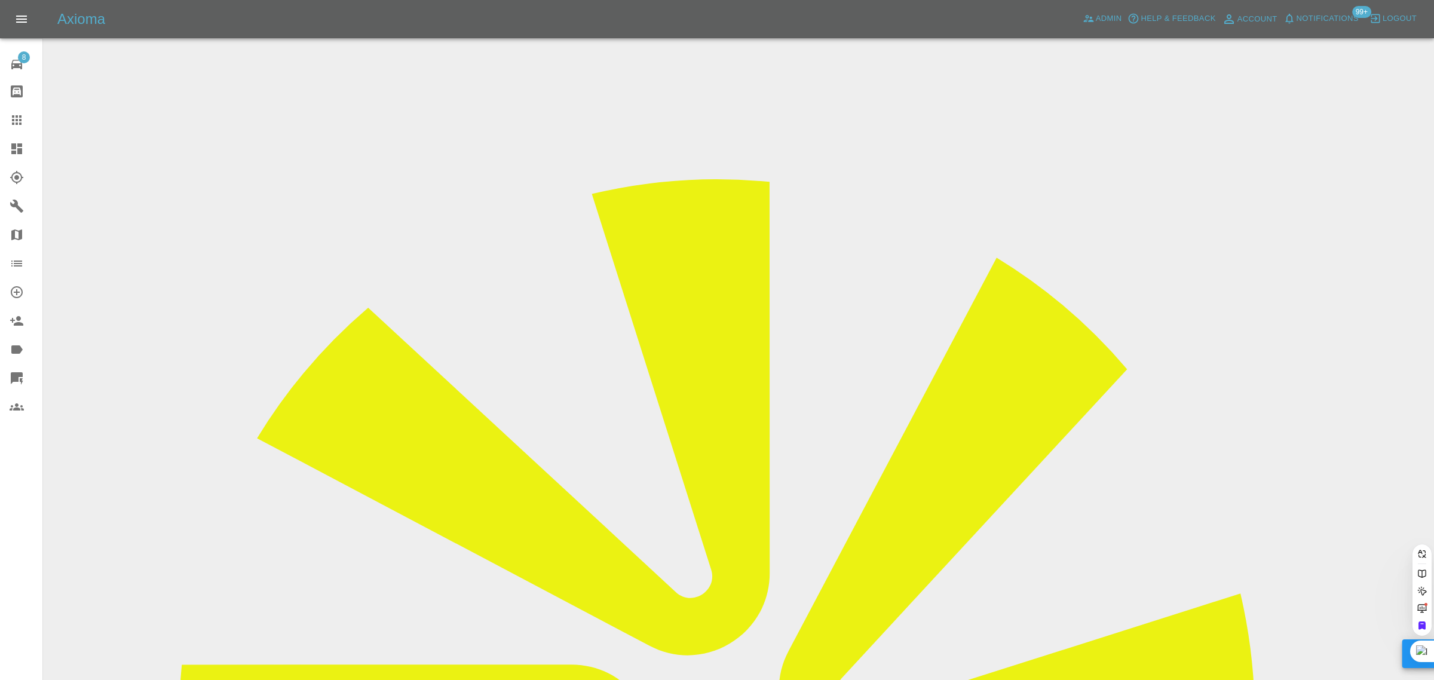
paste input "emilycmaz32@gmail.com"
type input "emilycmaz32@gmail.com"
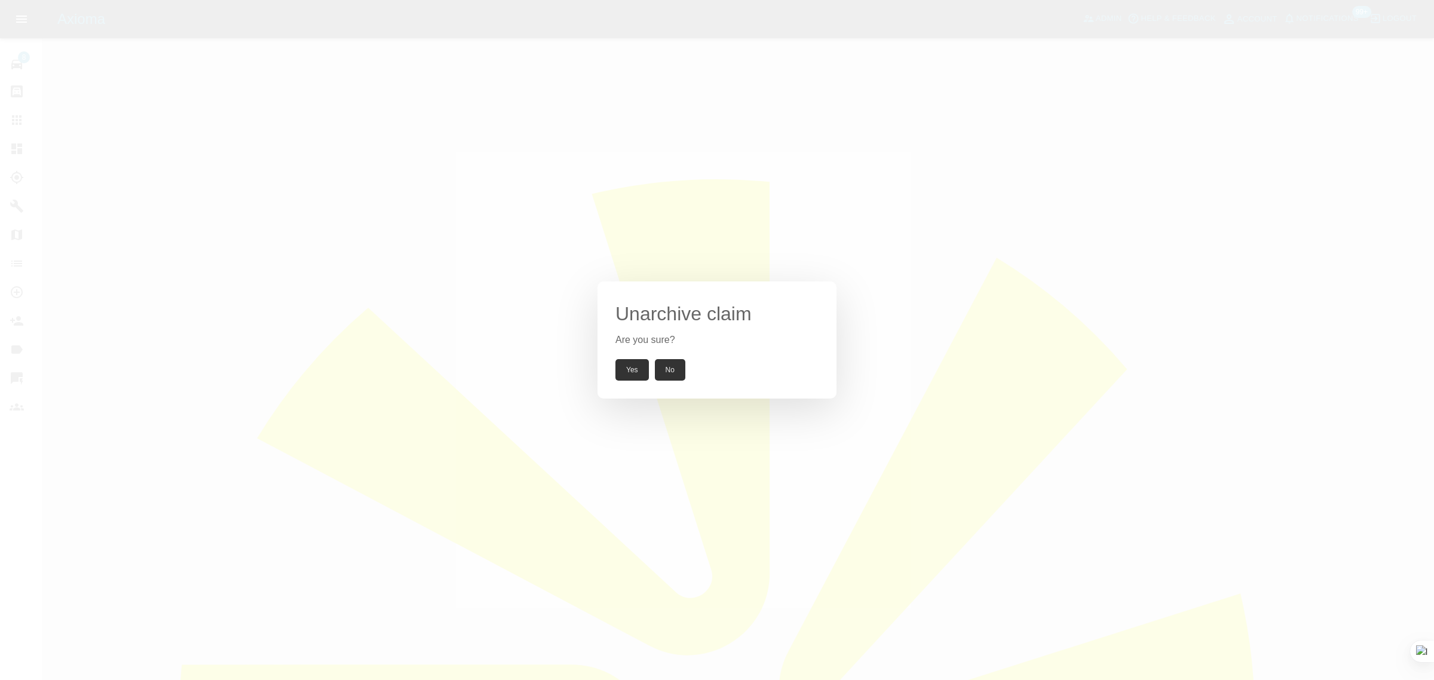
click at [639, 369] on button "Yes" at bounding box center [632, 370] width 33 height 22
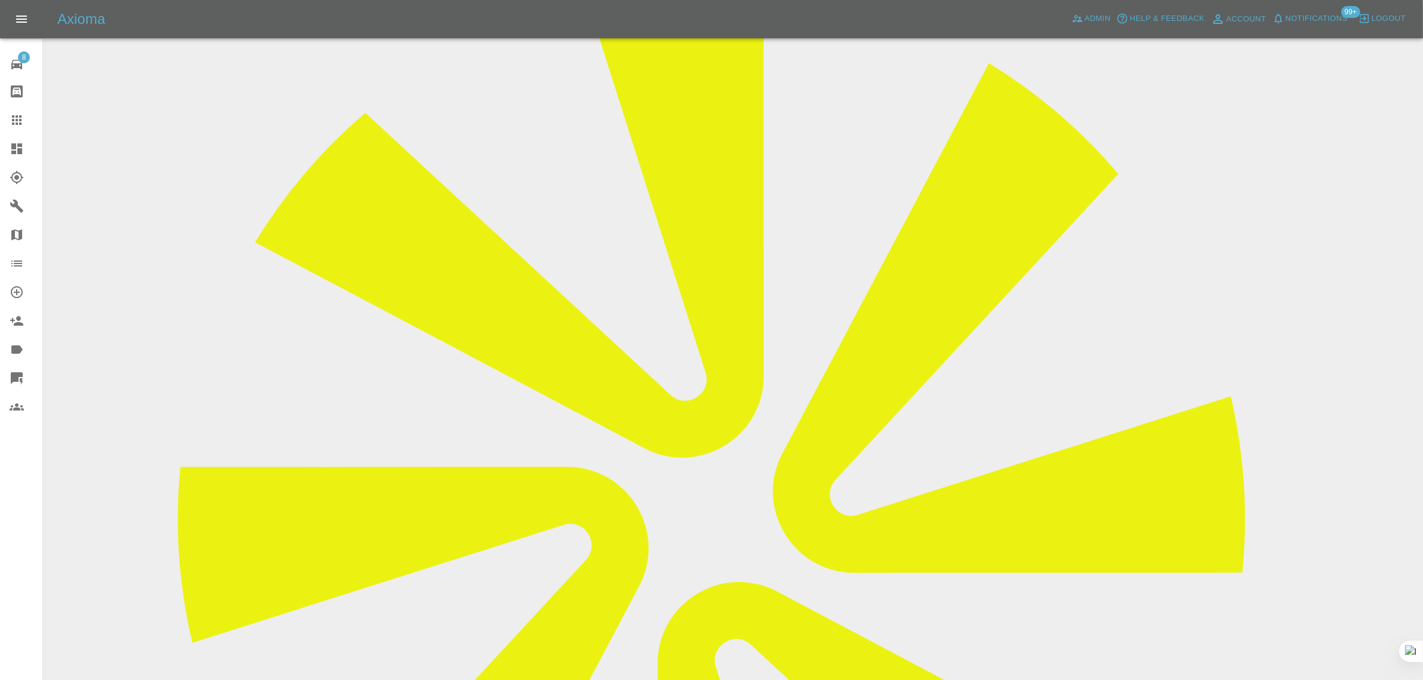
scroll to position [448, 0]
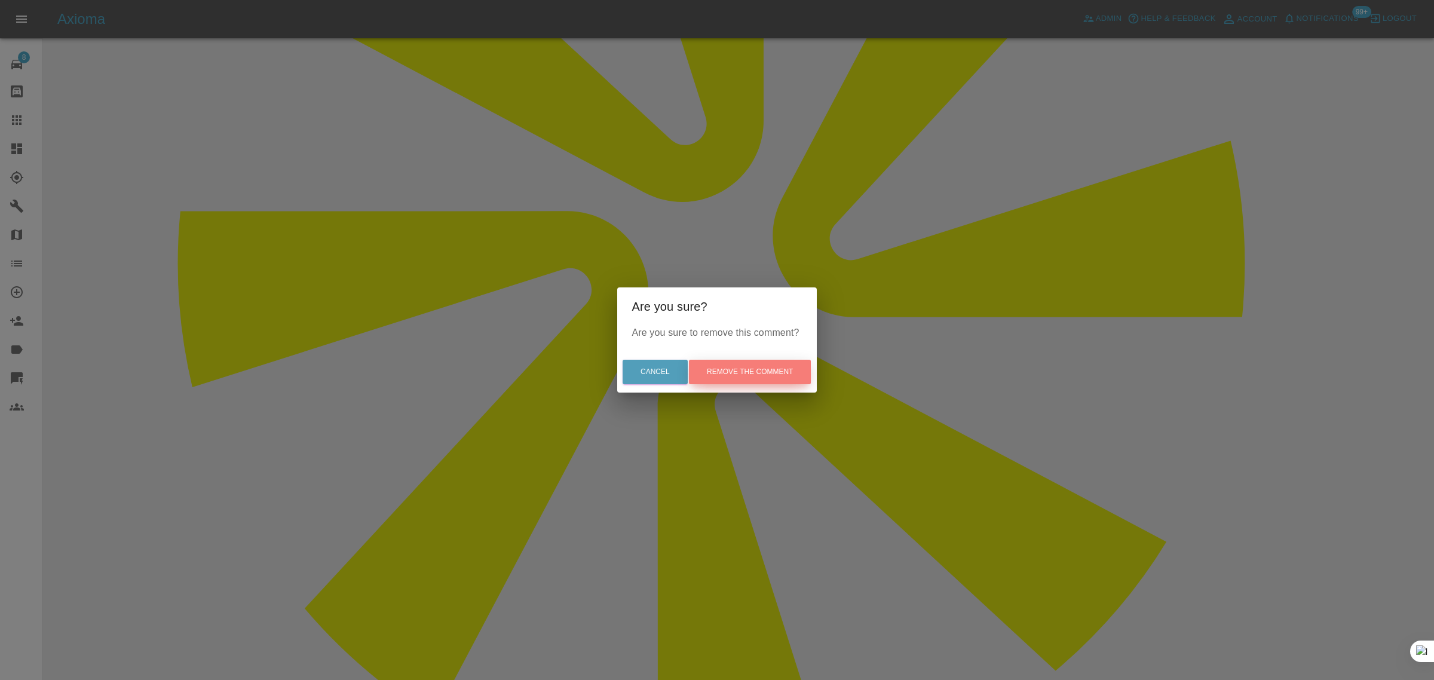
click at [734, 366] on button "Remove the comment" at bounding box center [750, 372] width 122 height 25
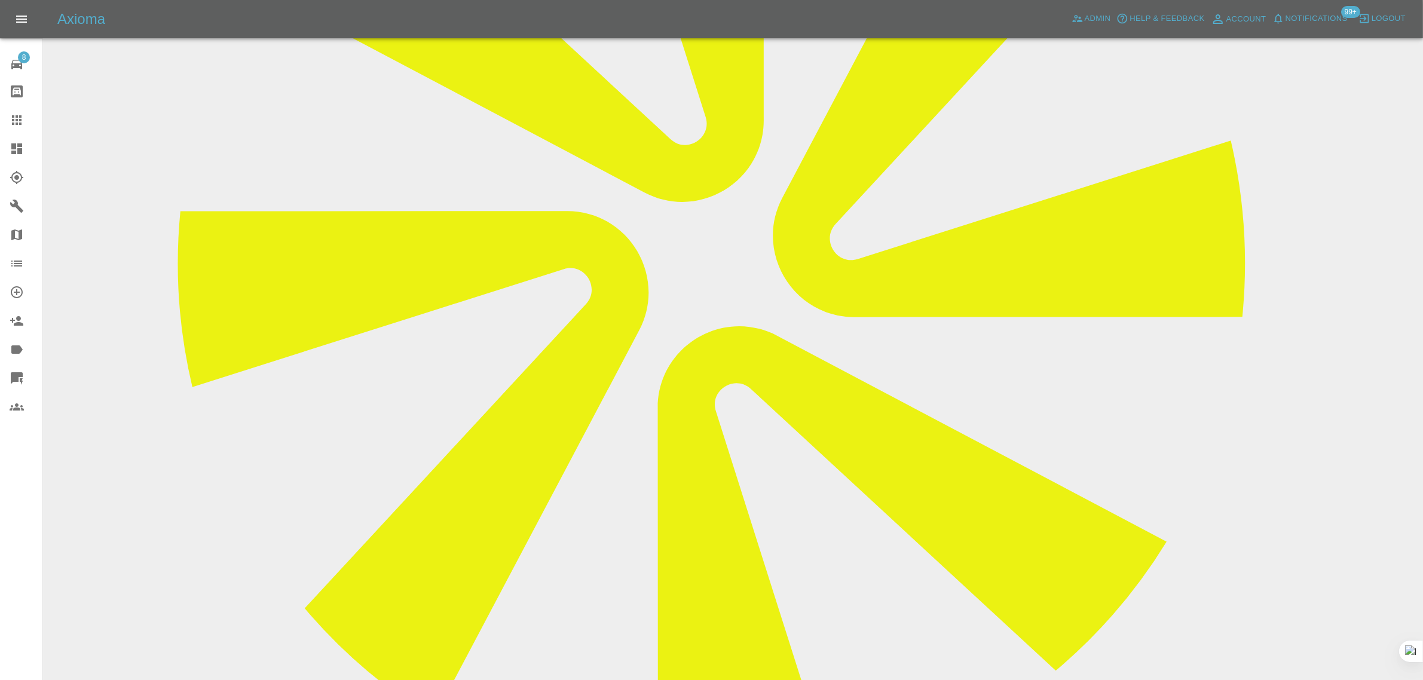
paste textarea "I hope this email finds you well. I recently accepted a quote for £600 for repa…"
type textarea "I hope this email finds you well. I recently accepted a quote for £600 for repa…"
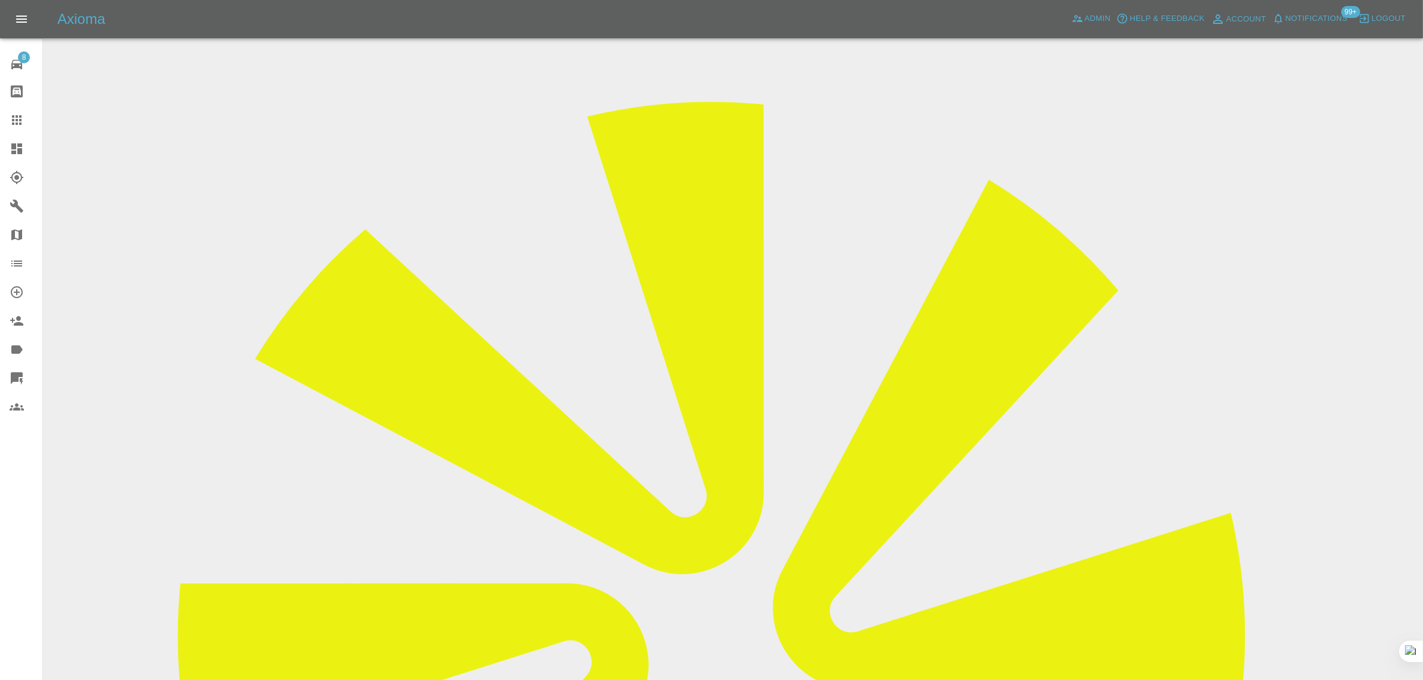
scroll to position [75, 0]
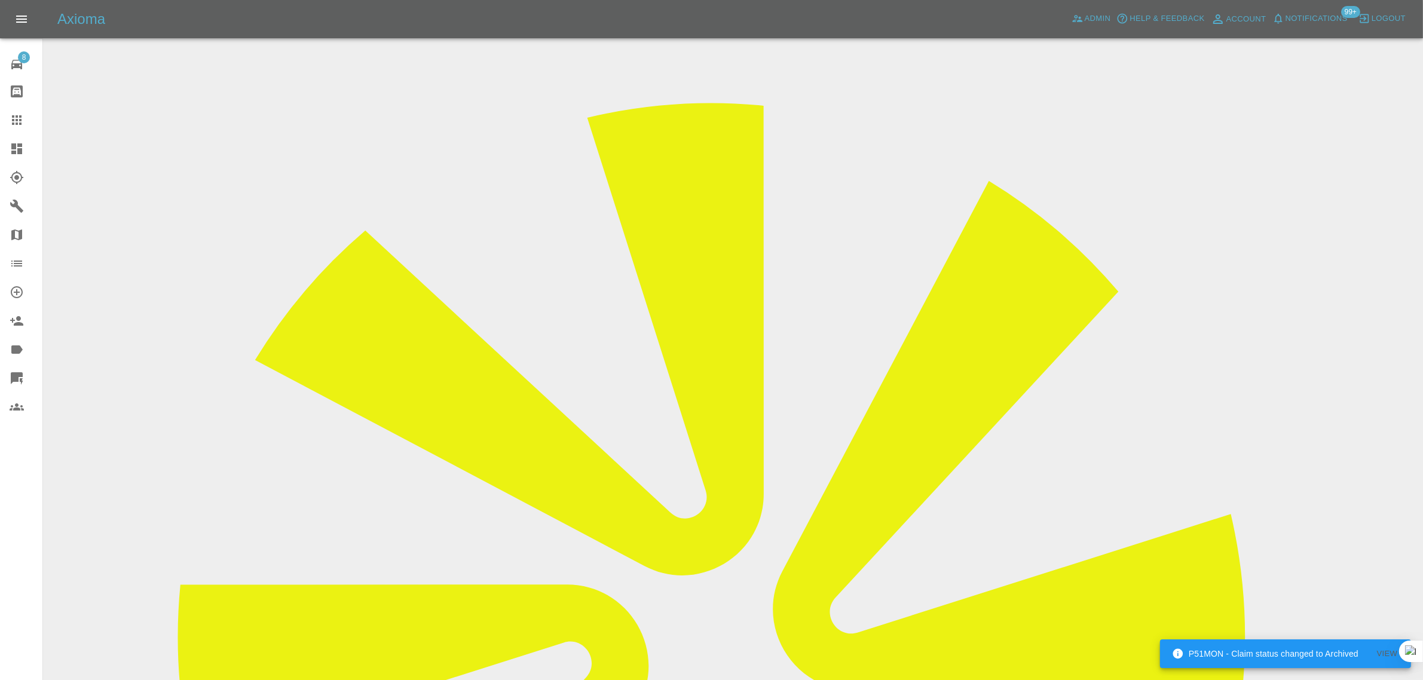
click at [20, 112] on link "Claims" at bounding box center [21, 120] width 42 height 29
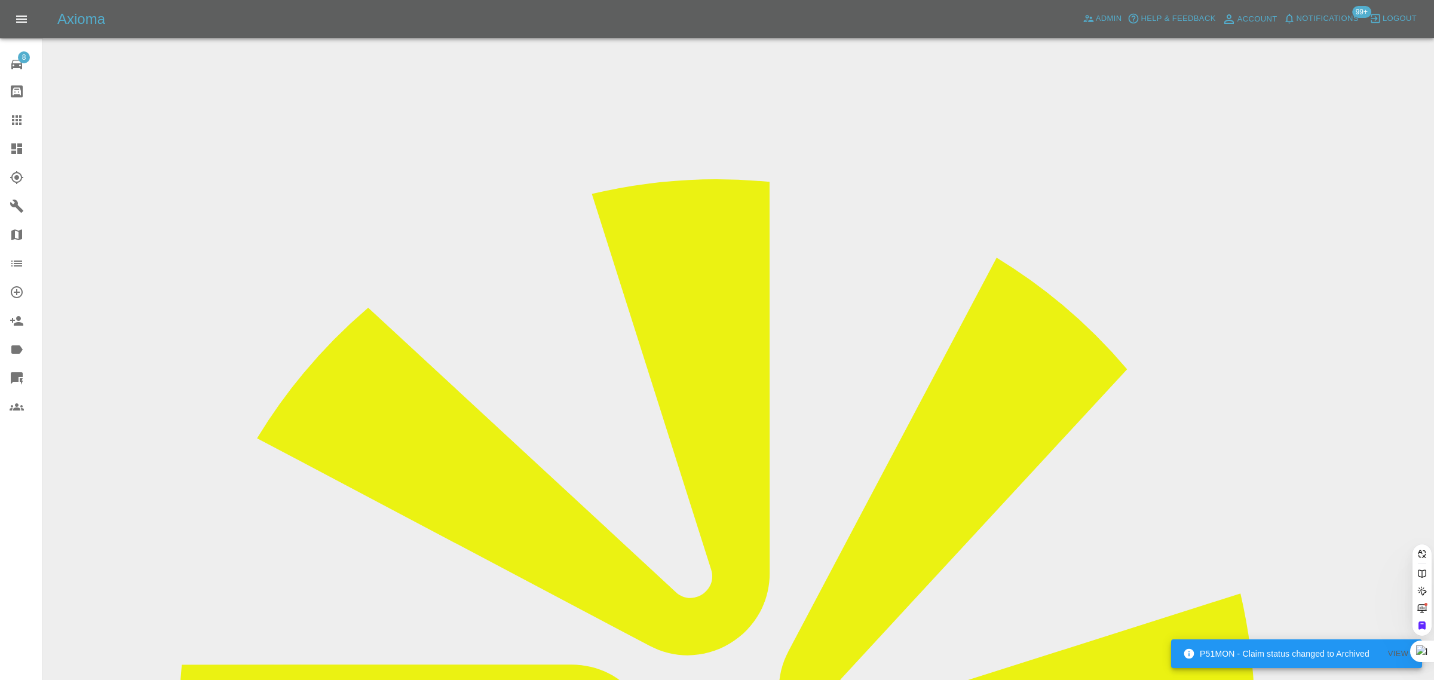
paste input "georginajohnson43@live.co.uk"
type input "georginajohnson43@live.co.u"
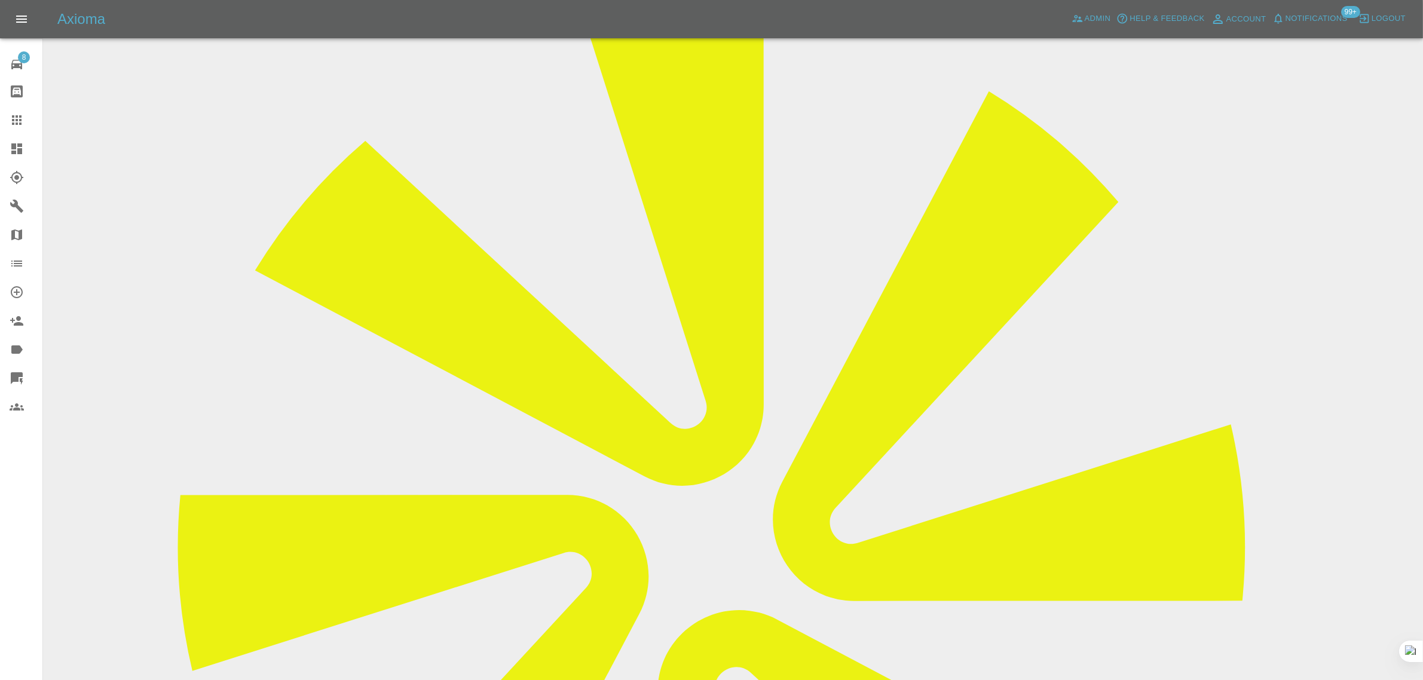
scroll to position [523, 0]
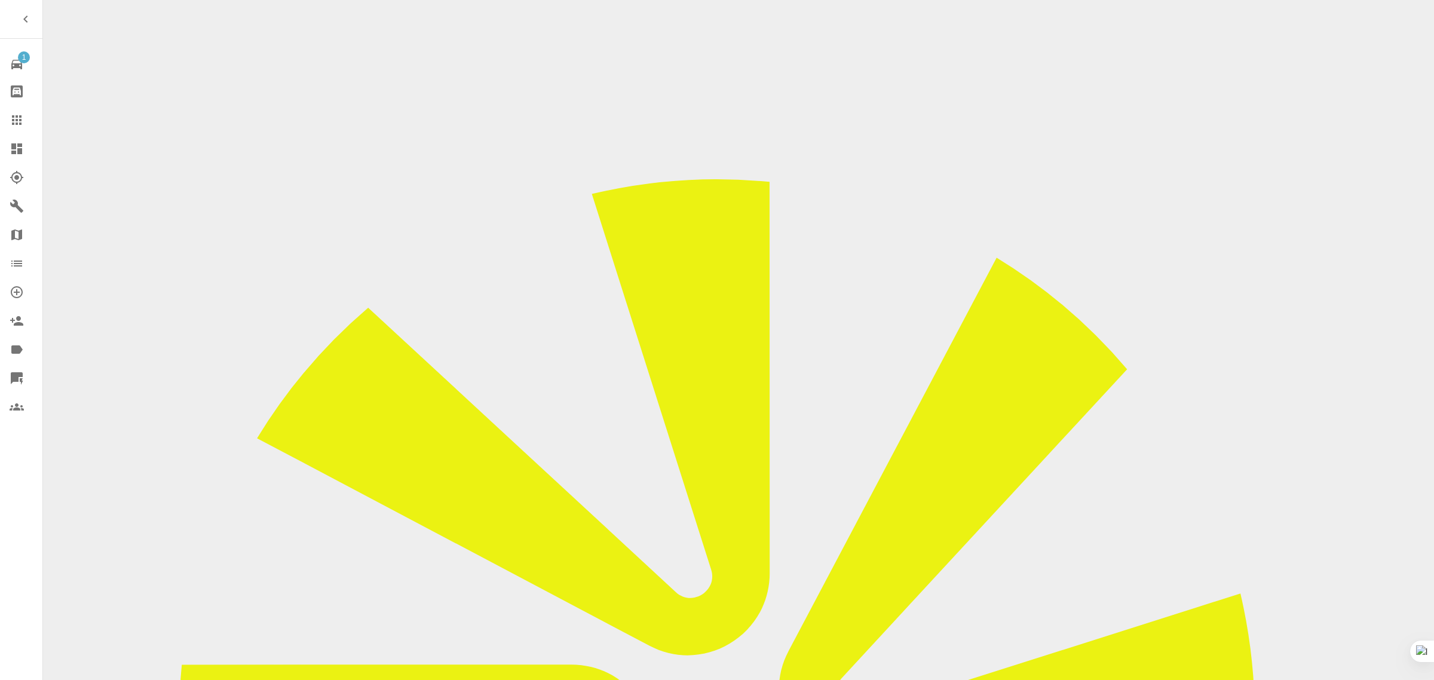
checkbox input "true"
paste input "[DATE] [DATE] [DATE] [DATE] [DATE] [DATE] [DATE] [DATE]"
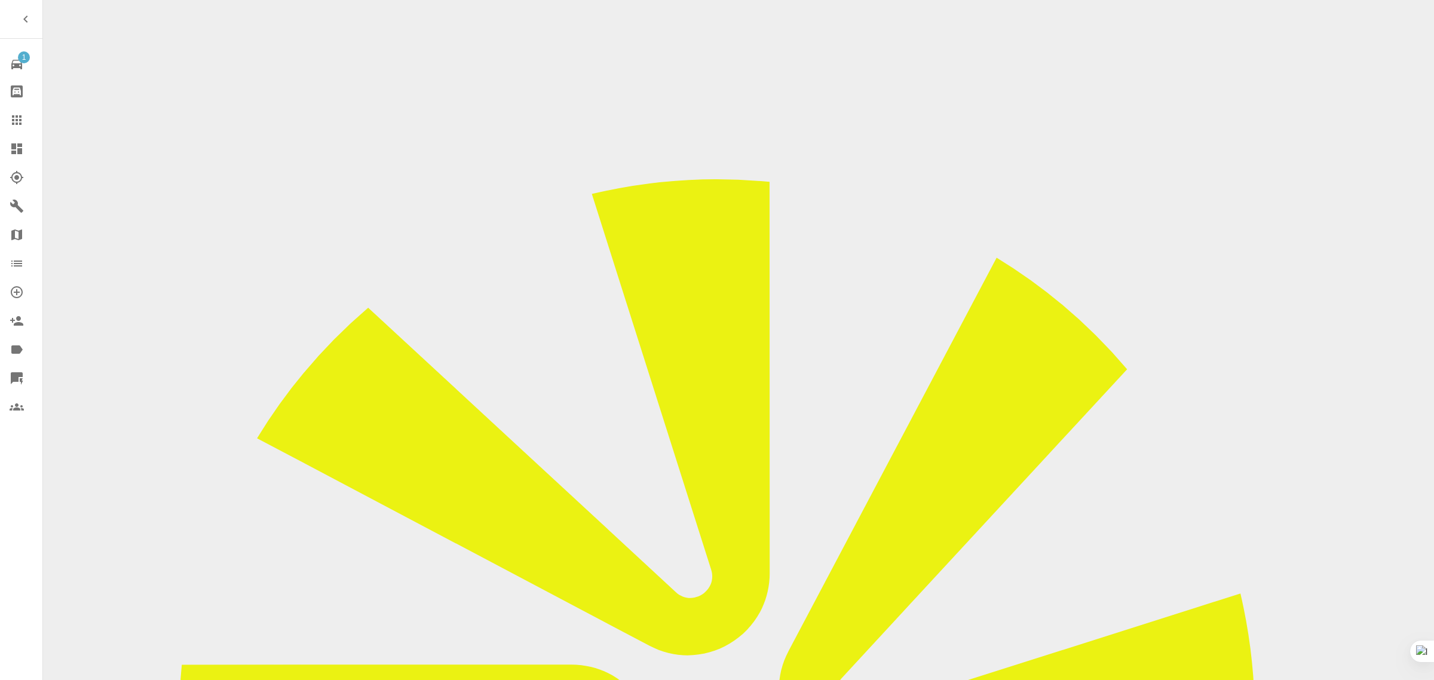
scroll to position [0, 82]
type input "[DATE] [DATE] [DATE] [DATE] [DATE] [DATE] [DATE] [DATE]"
click at [15, 121] on icon at bounding box center [17, 120] width 14 height 14
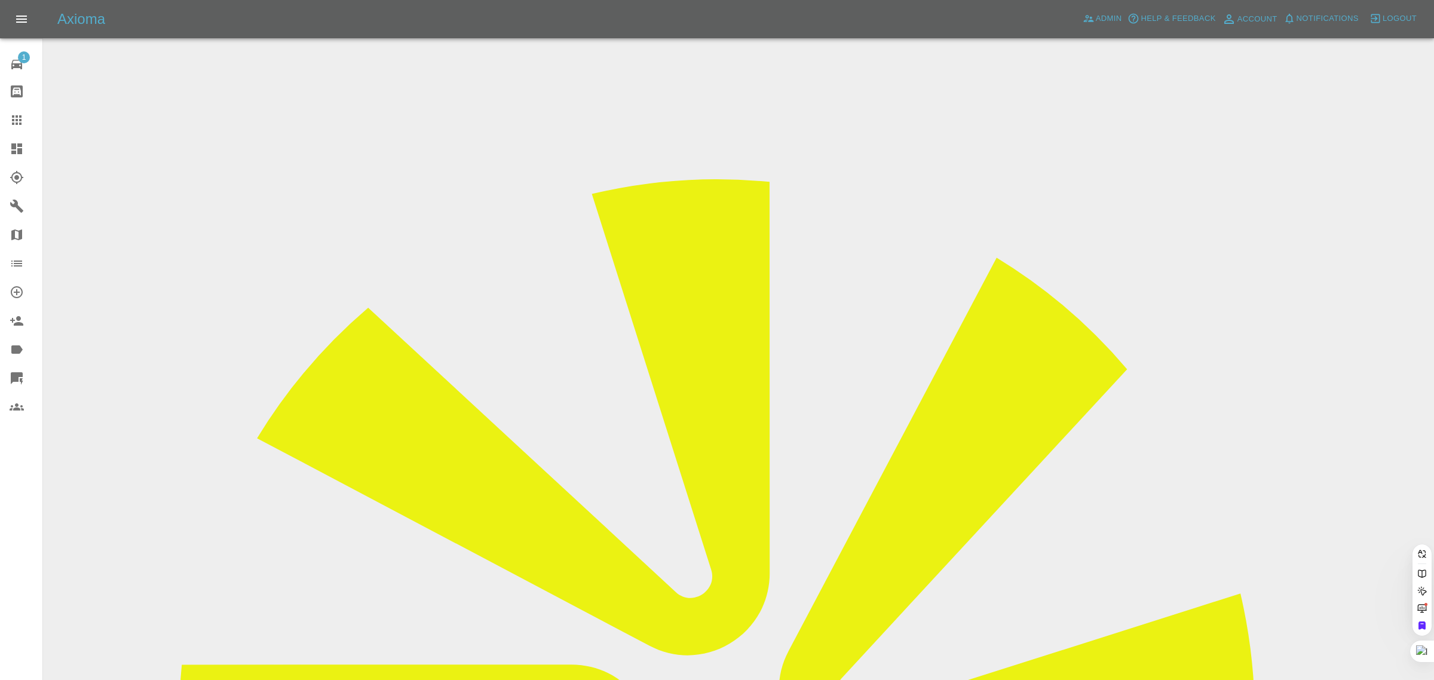
paste input "[EMAIL_ADDRESS][DOMAIN_NAME]"
type input "[EMAIL_ADDRESS][DOMAIN_NAME]"
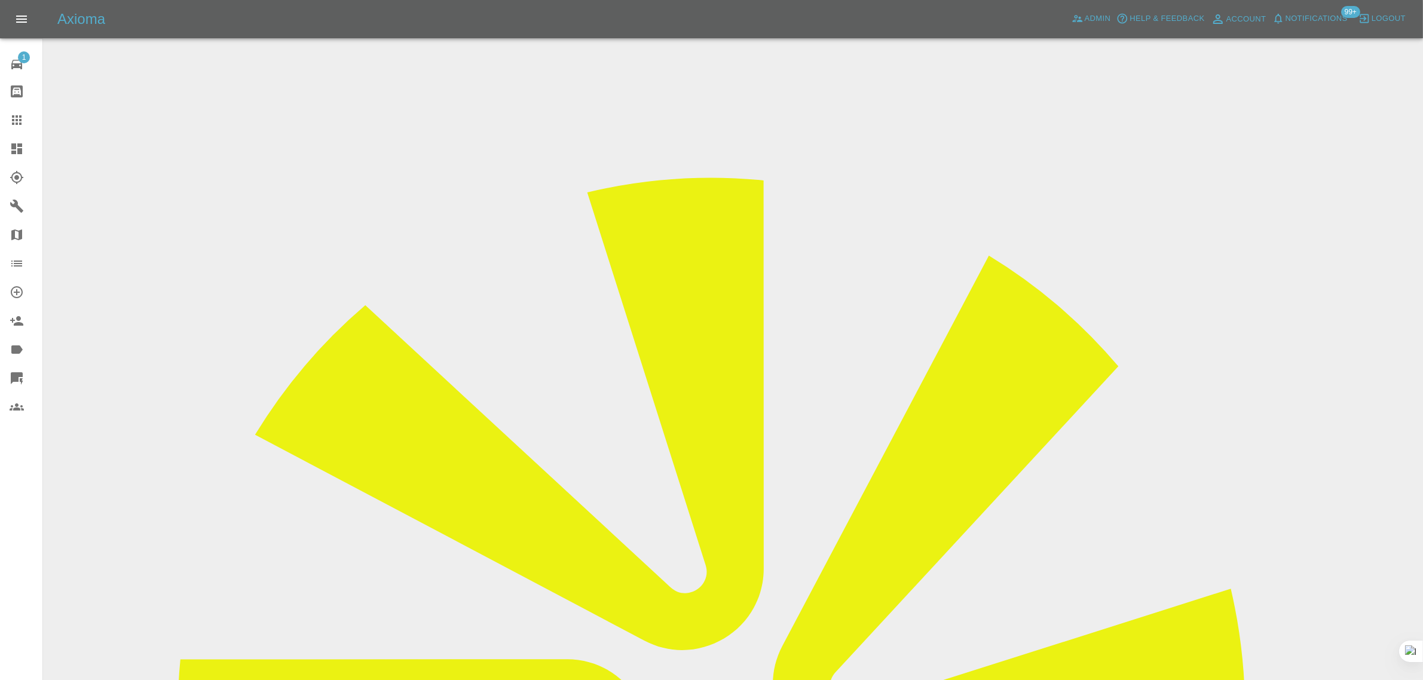
click at [16, 124] on icon at bounding box center [17, 120] width 10 height 10
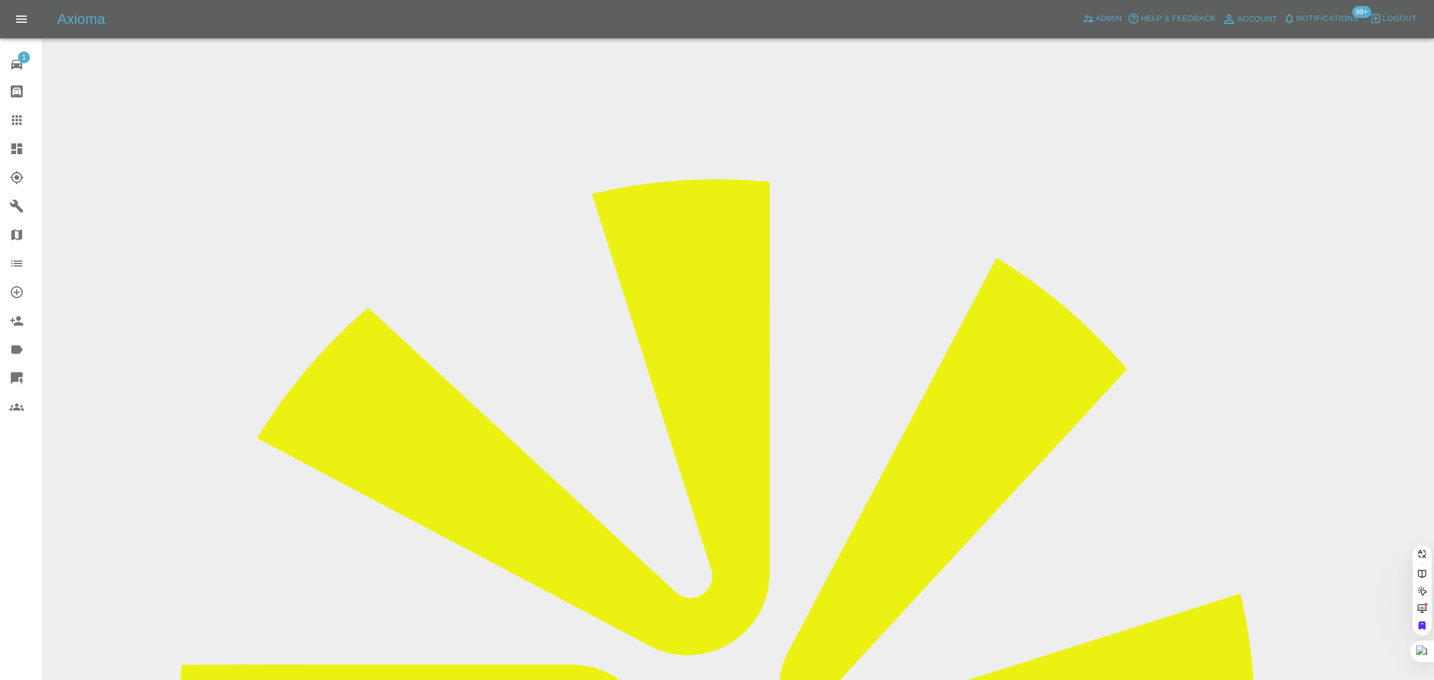
paste input "[EMAIL_ADDRESS][DOMAIN_NAME]"
type input "[EMAIL_ADDRESS][DOMAIN_NAME]"
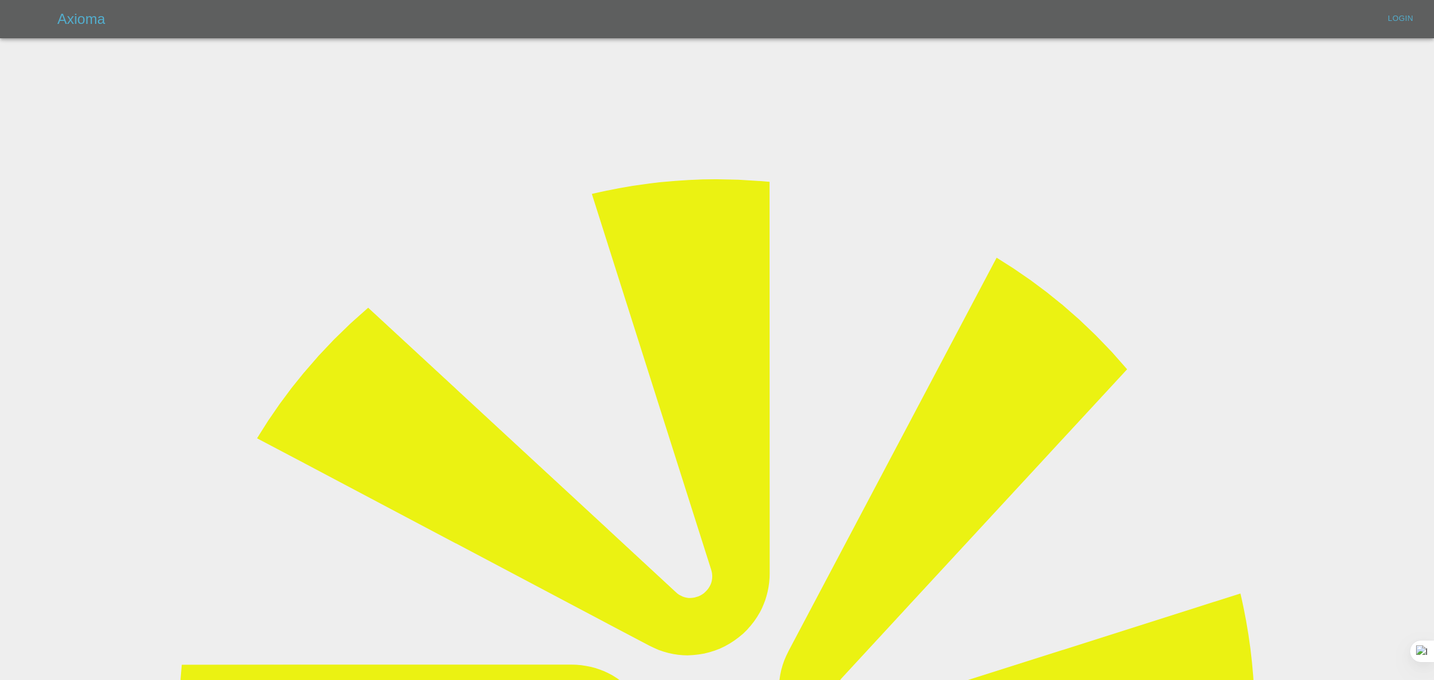
type input "[EMAIL_ADDRESS][DOMAIN_NAME]"
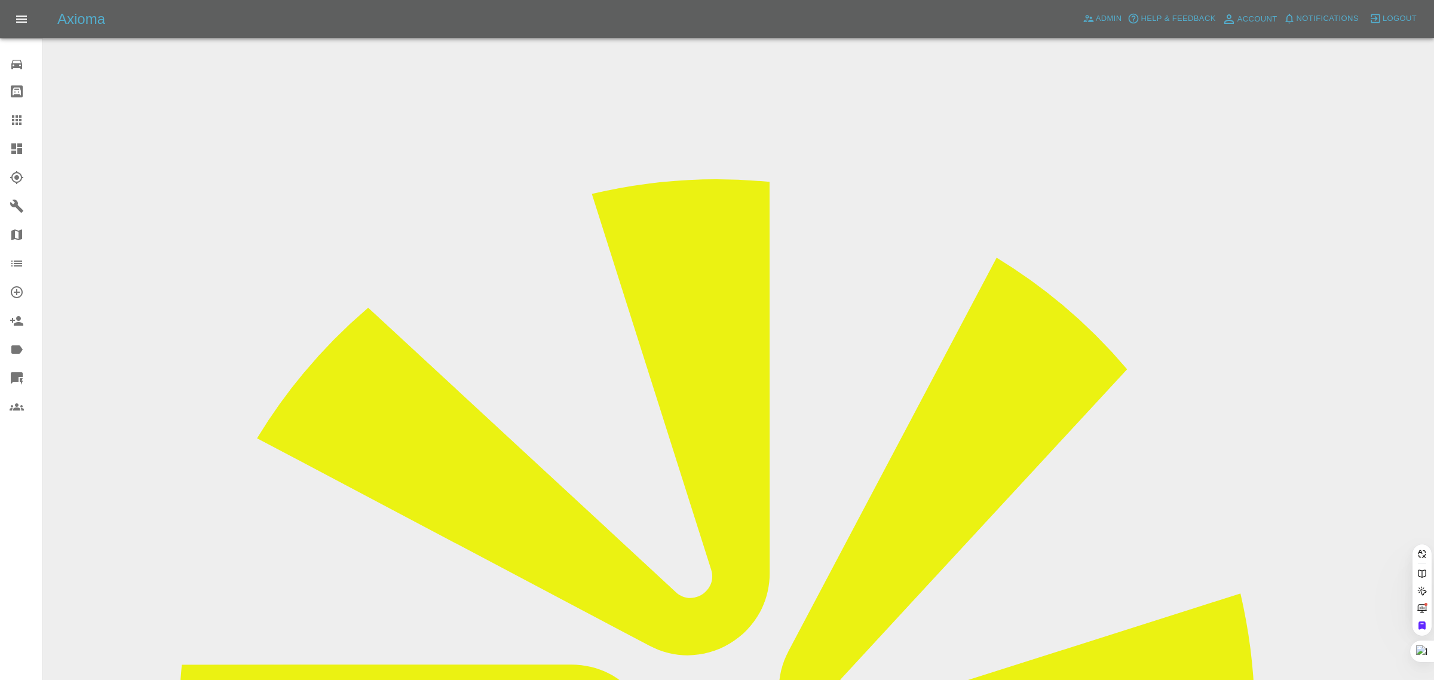
paste input "[EMAIL_ADDRESS][DOMAIN_NAME]"
type input "[EMAIL_ADDRESS][DOMAIN_NAME]"
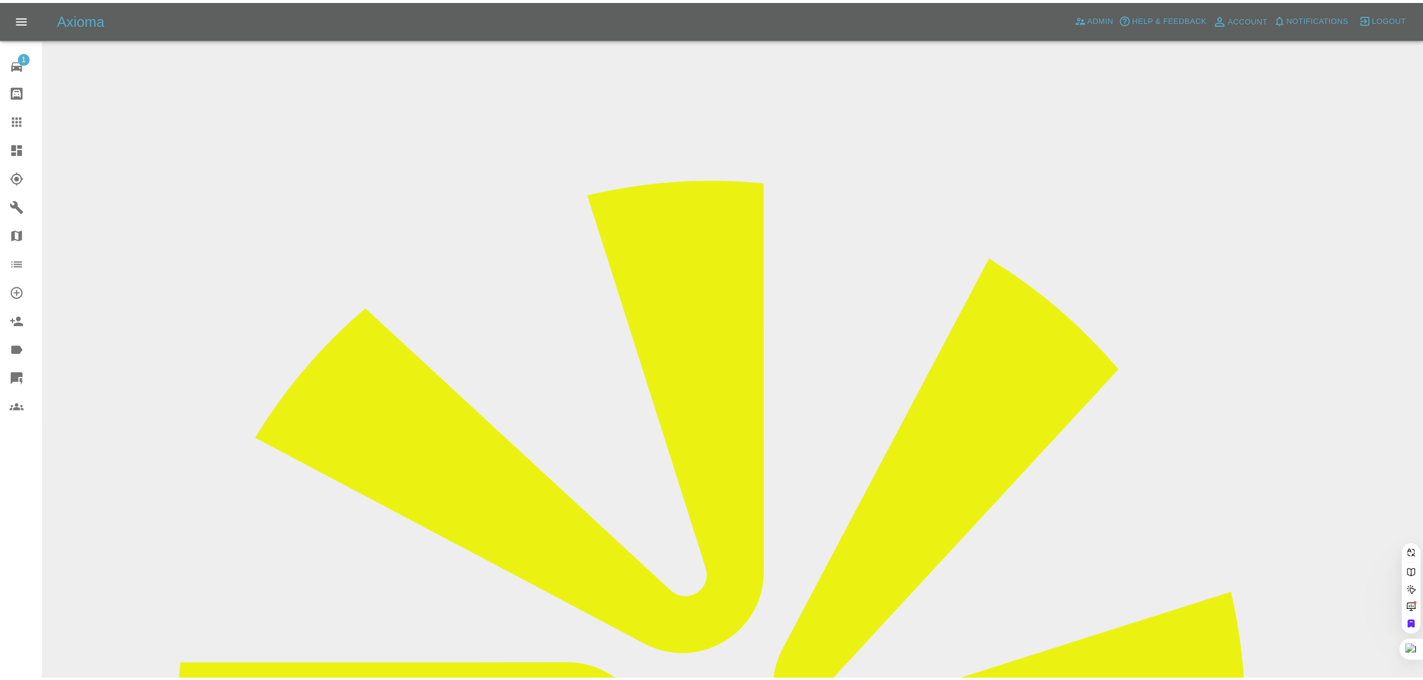
scroll to position [0, 0]
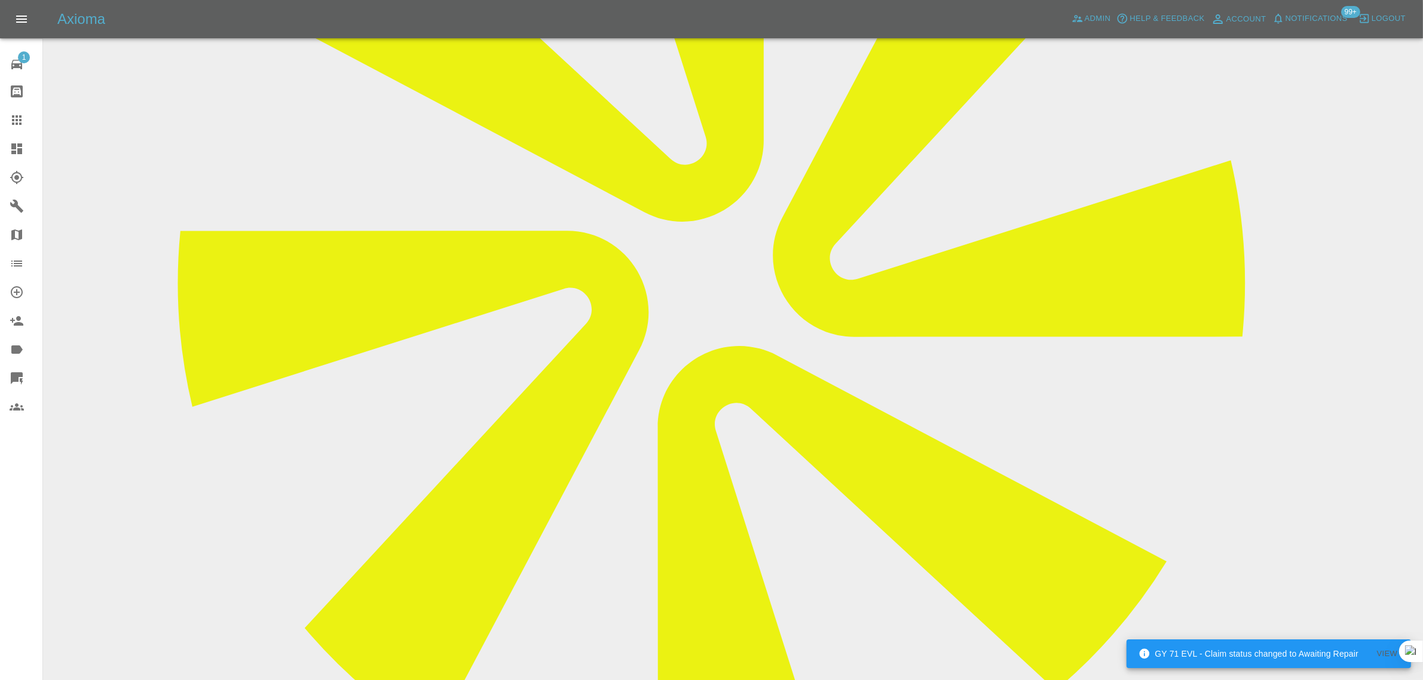
scroll to position [523, 0]
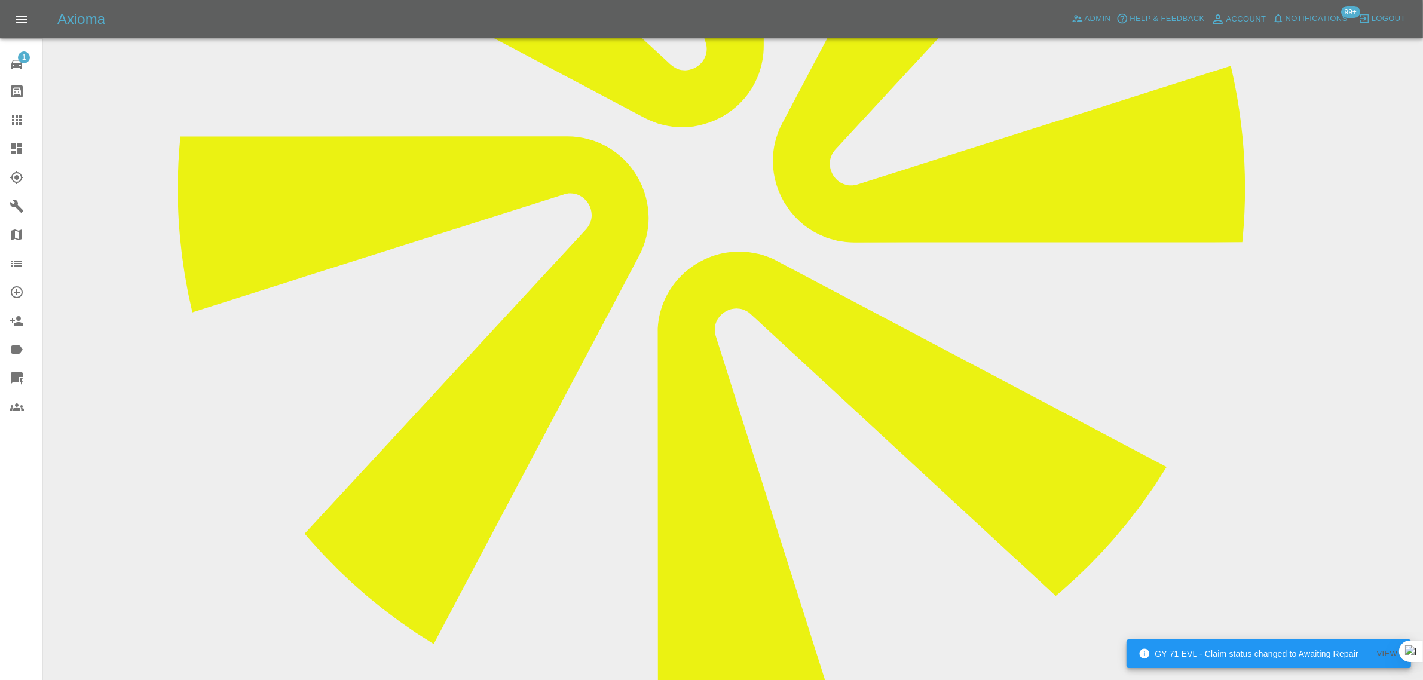
paste textarea "Had my car repaired [DATE] but I’m afraid I’m not happy as it looks a different…"
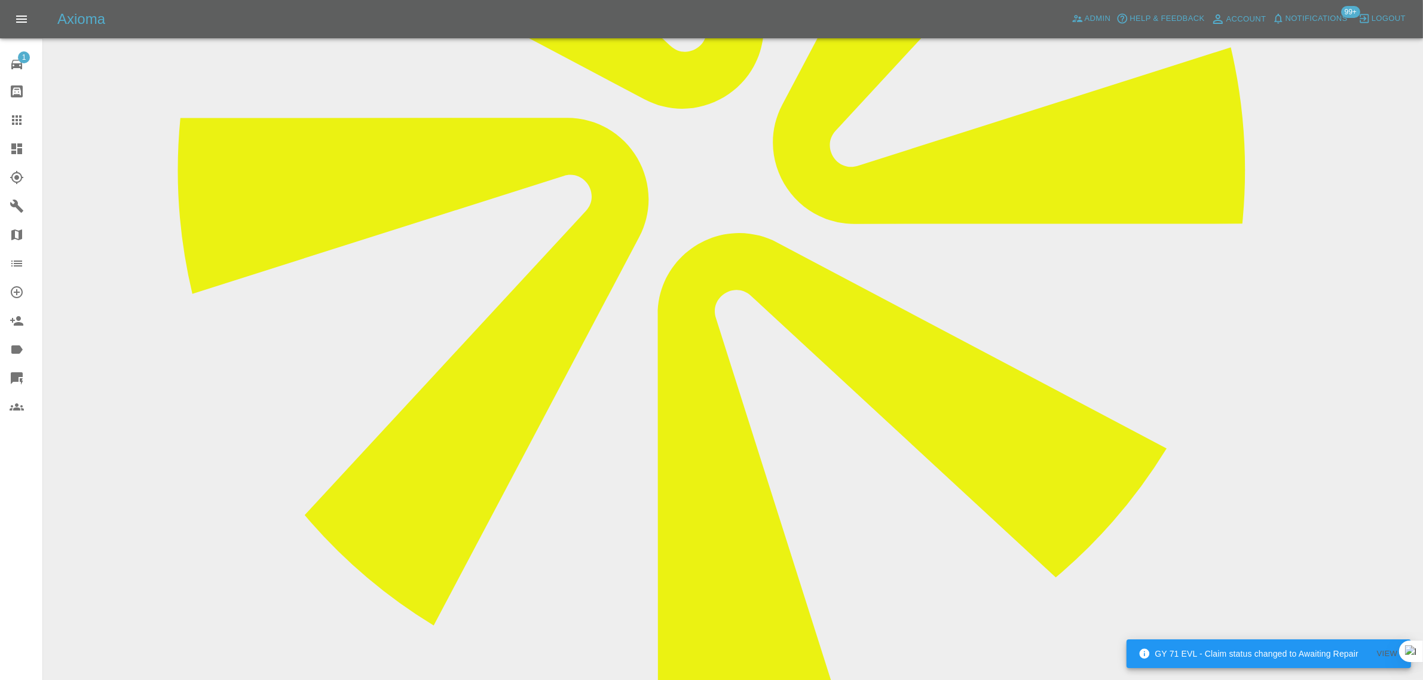
scroll to position [672, 0]
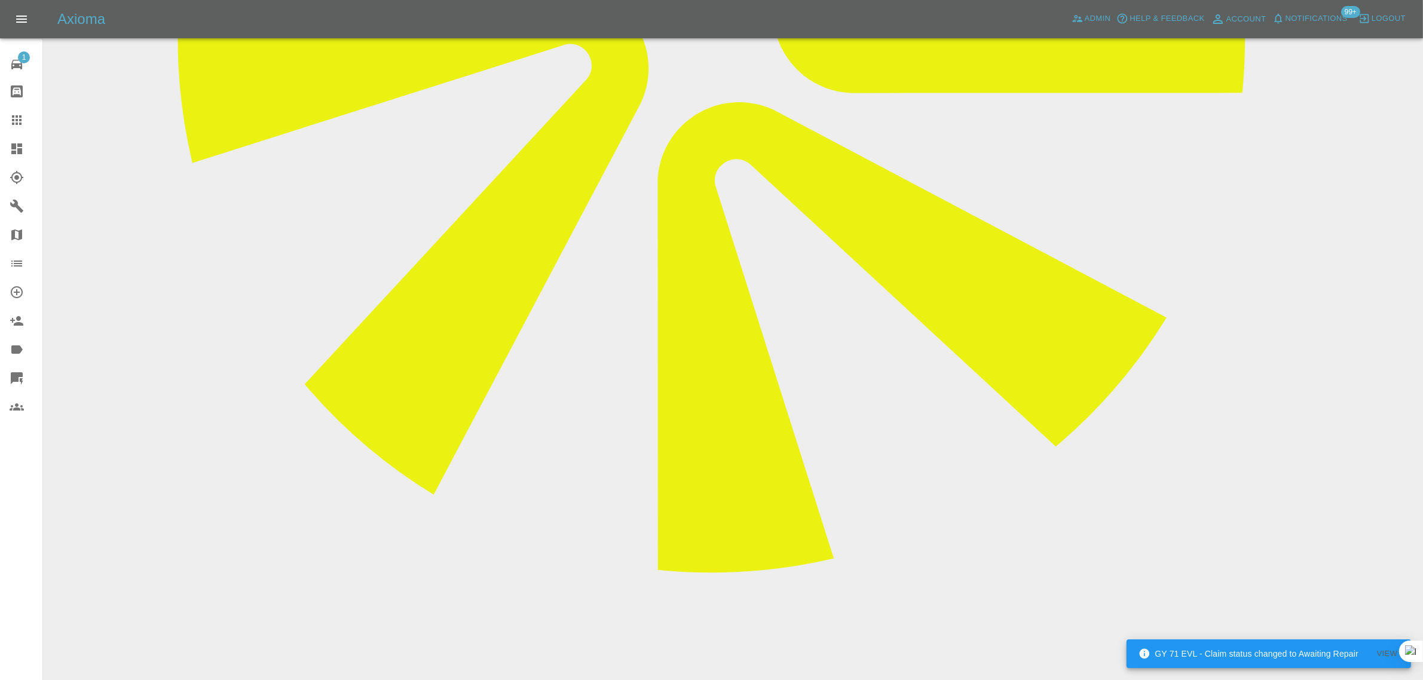
type textarea "Had my car repaired [DATE] but I’m afraid I’m not happy as it looks a different…"
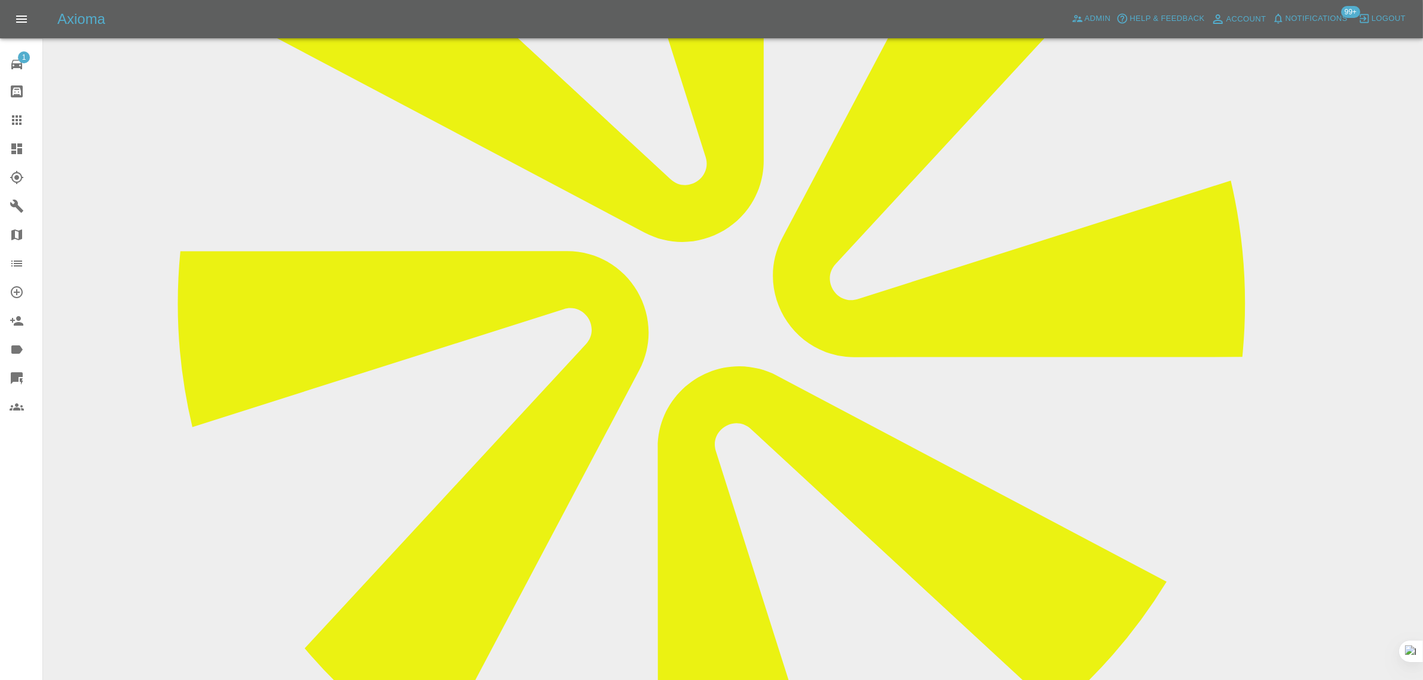
scroll to position [224, 0]
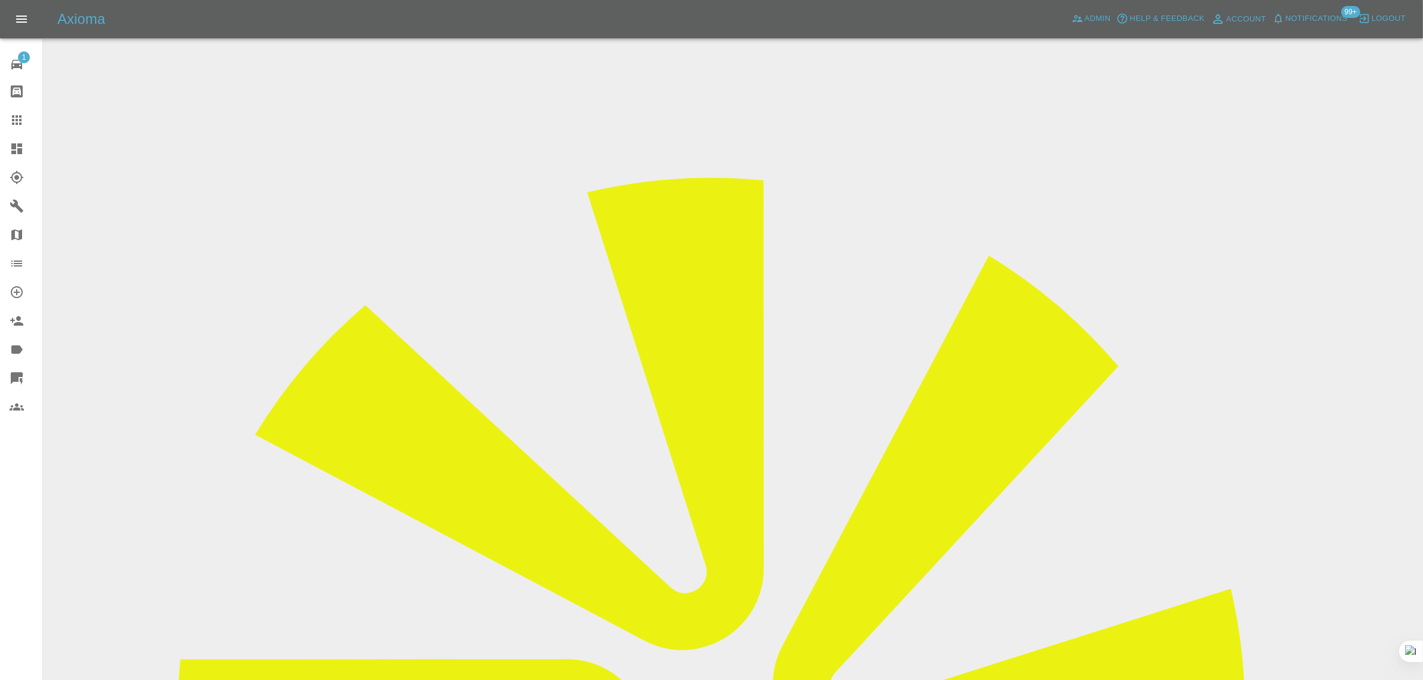
click at [0, 0] on input "Choose images" at bounding box center [0, 0] width 0 height 0
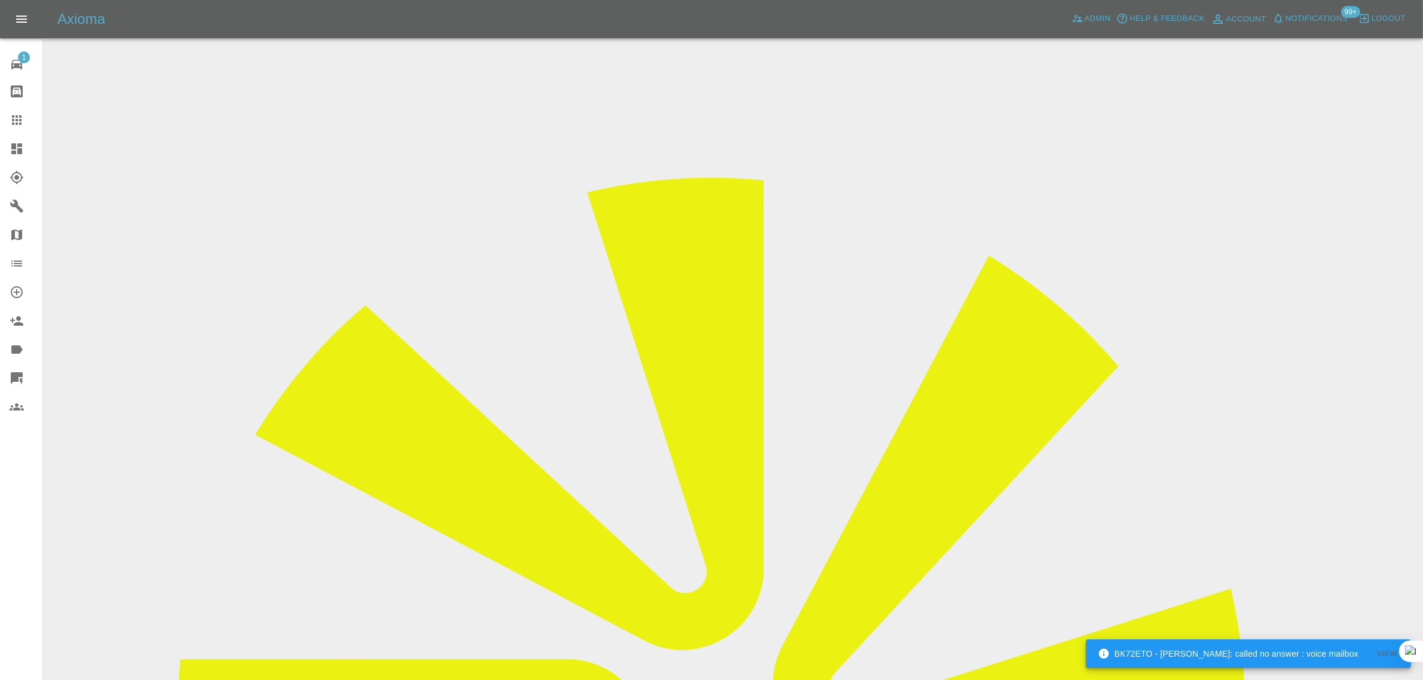
click at [21, 129] on link "Claims" at bounding box center [21, 120] width 42 height 29
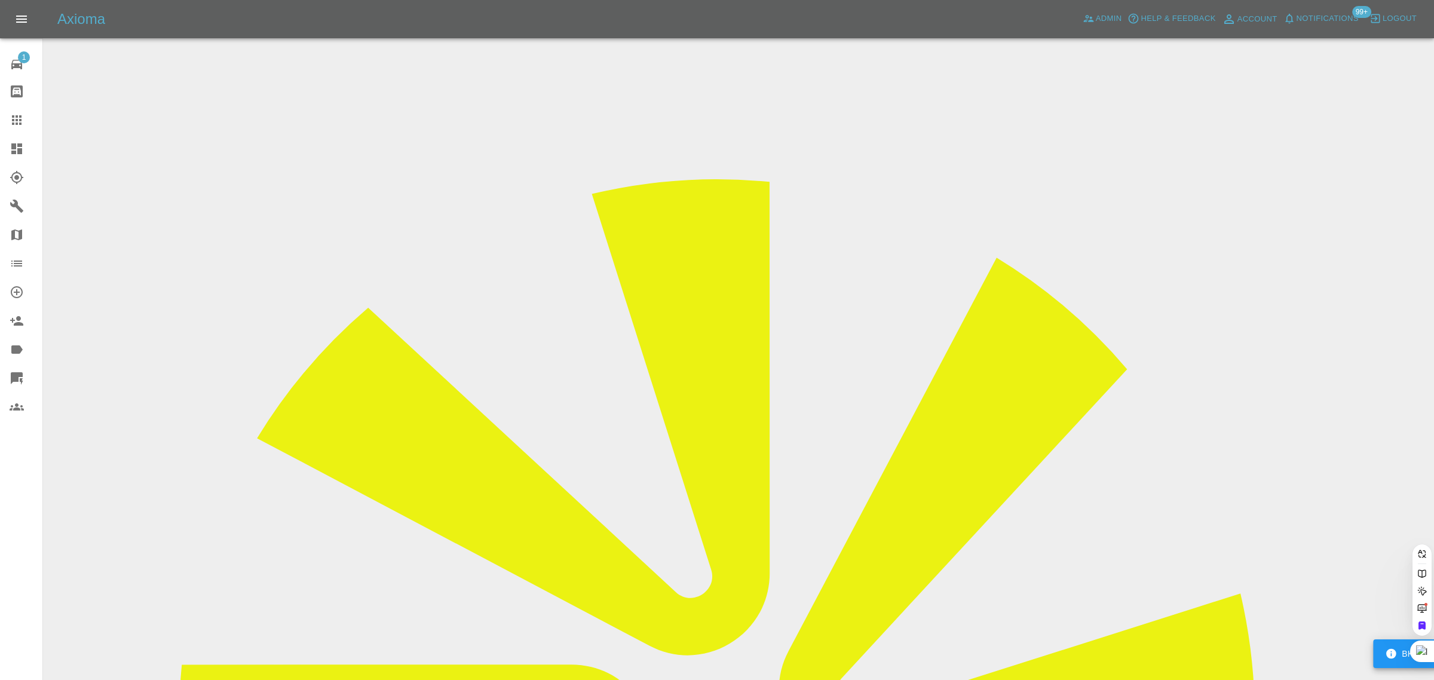
paste input "[EMAIL_ADDRESS][DOMAIN_NAME]"
type input "[EMAIL_ADDRESS][DOMAIN_NAME]"
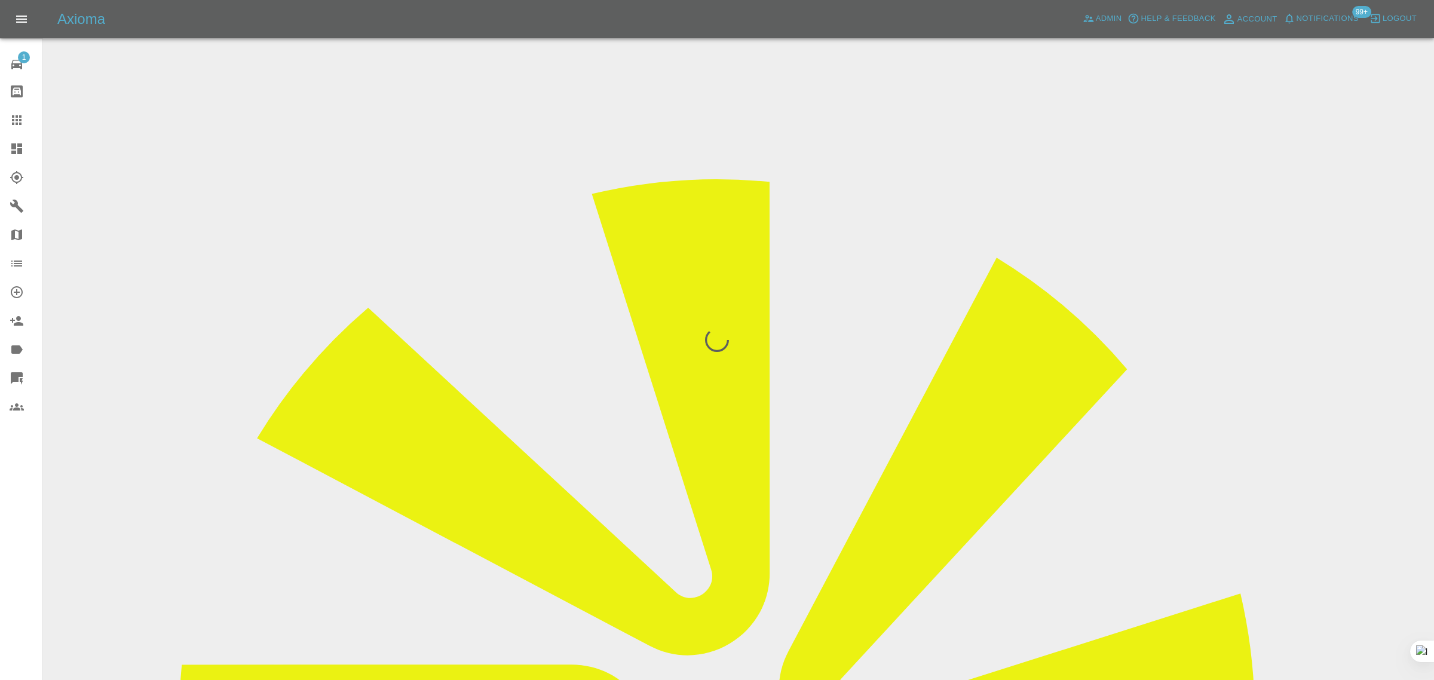
click at [14, 496] on div "1 Repair home Bodyshop home Claims Dashboard Explorer Garages Map Organization …" at bounding box center [21, 340] width 43 height 680
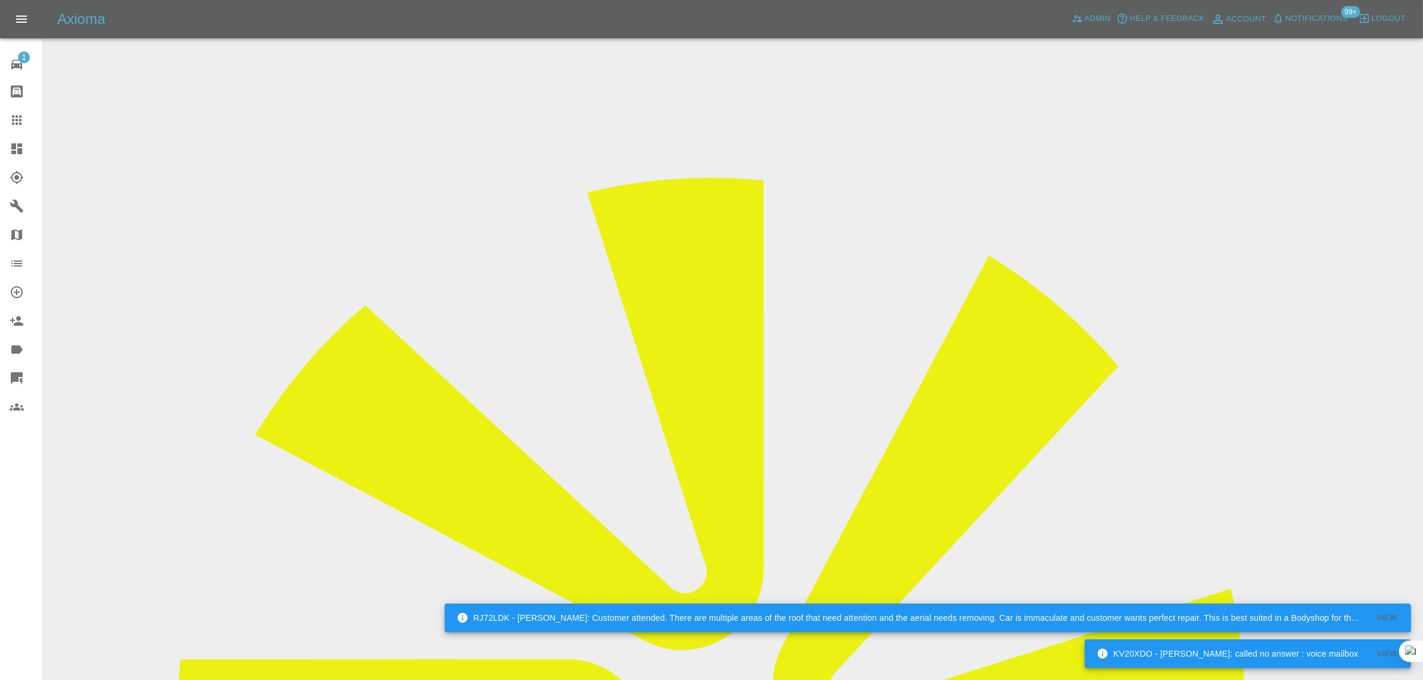
click at [19, 118] on icon at bounding box center [17, 120] width 14 height 14
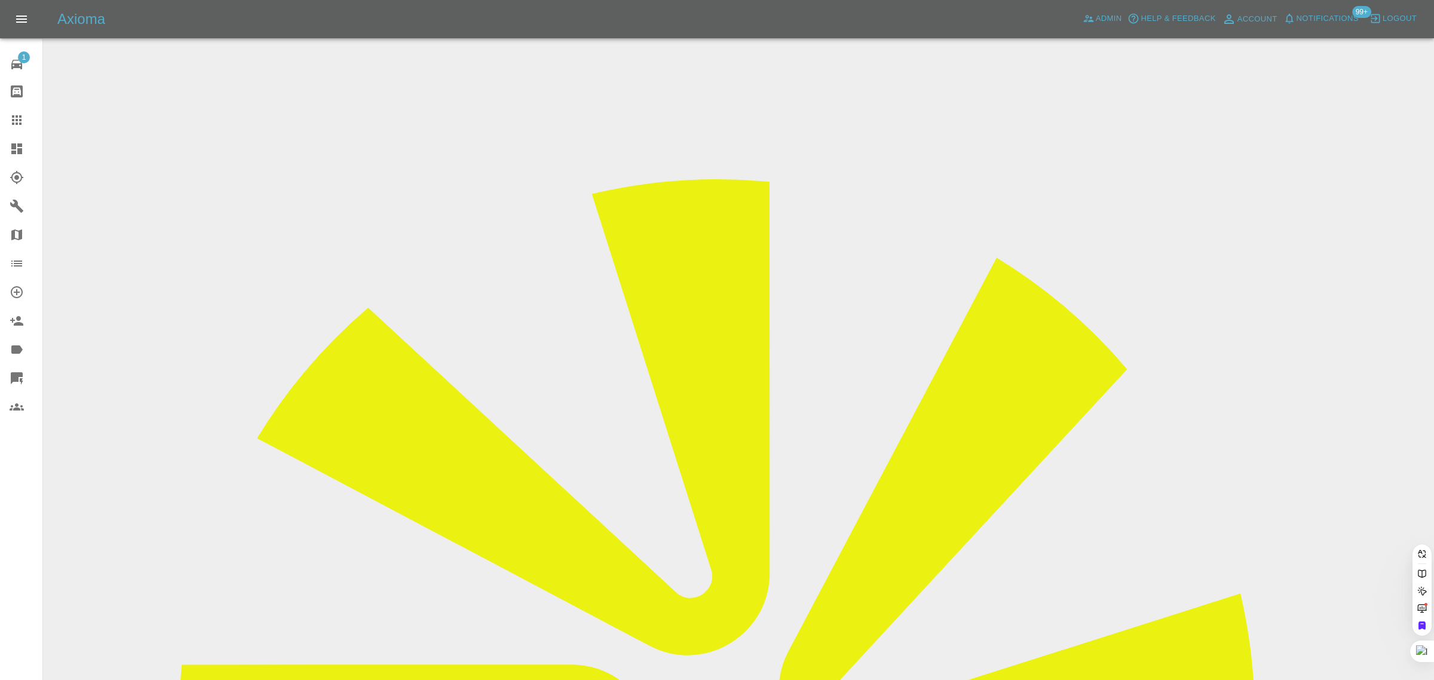
paste input "[EMAIL_ADDRESS][DOMAIN_NAME]"
type input "[EMAIL_ADDRESS][DOMAIN_NAME]"
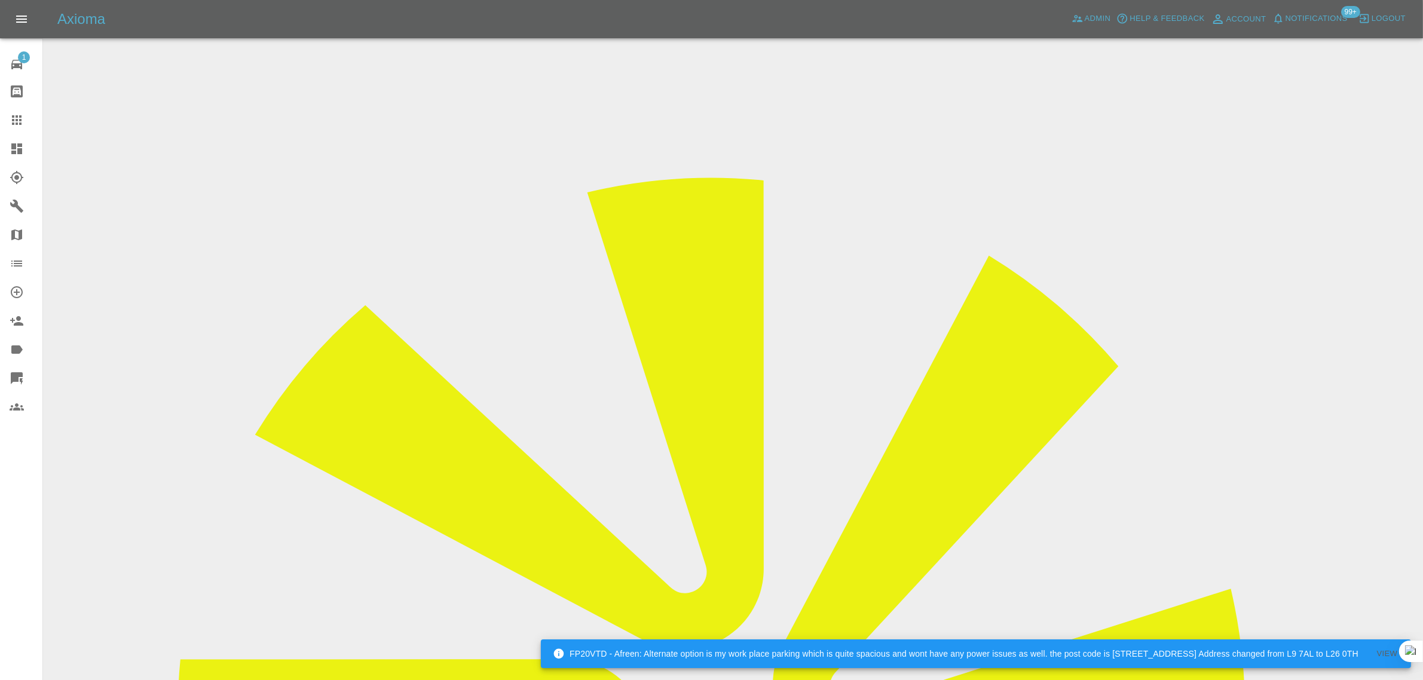
scroll to position [598, 0]
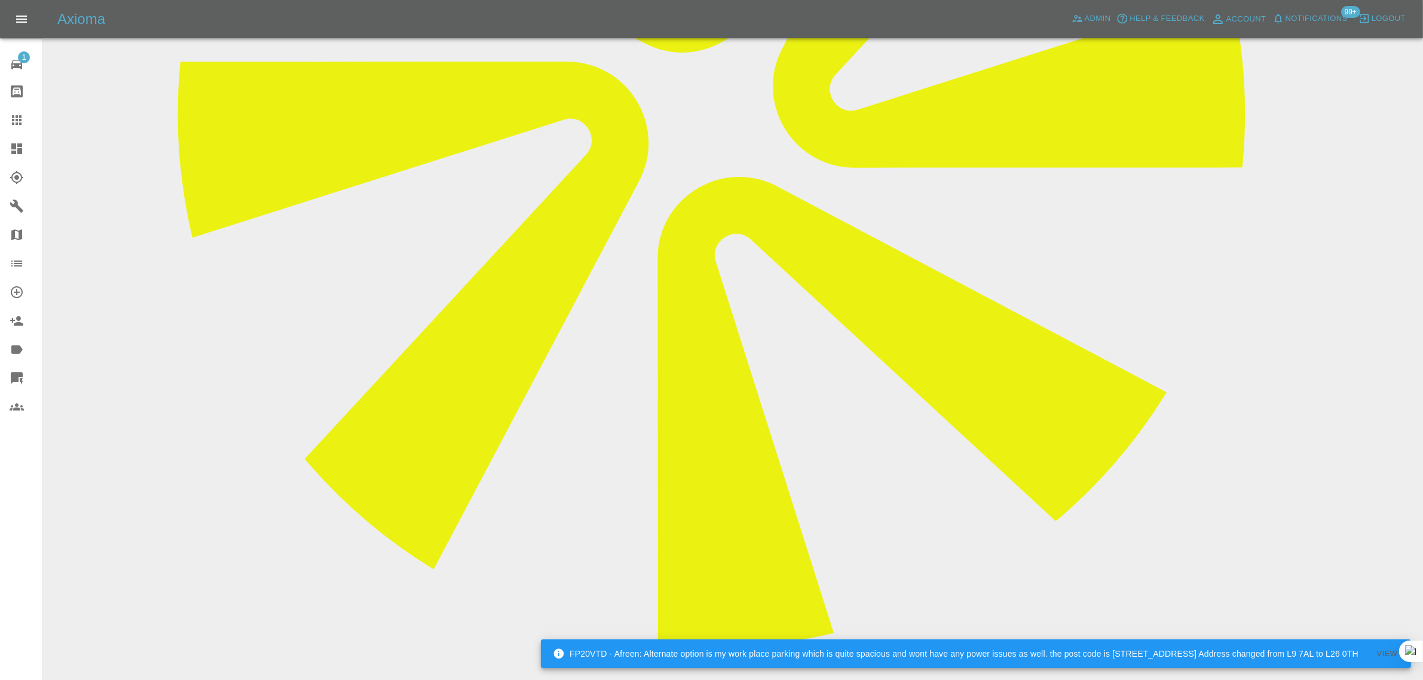
paste textarea "I have a repair booked for the [DATE]. Unfortunately I am going to have to canc…"
type textarea "I have a repair booked for the [DATE]. Unfortunately I am going to have to canc…"
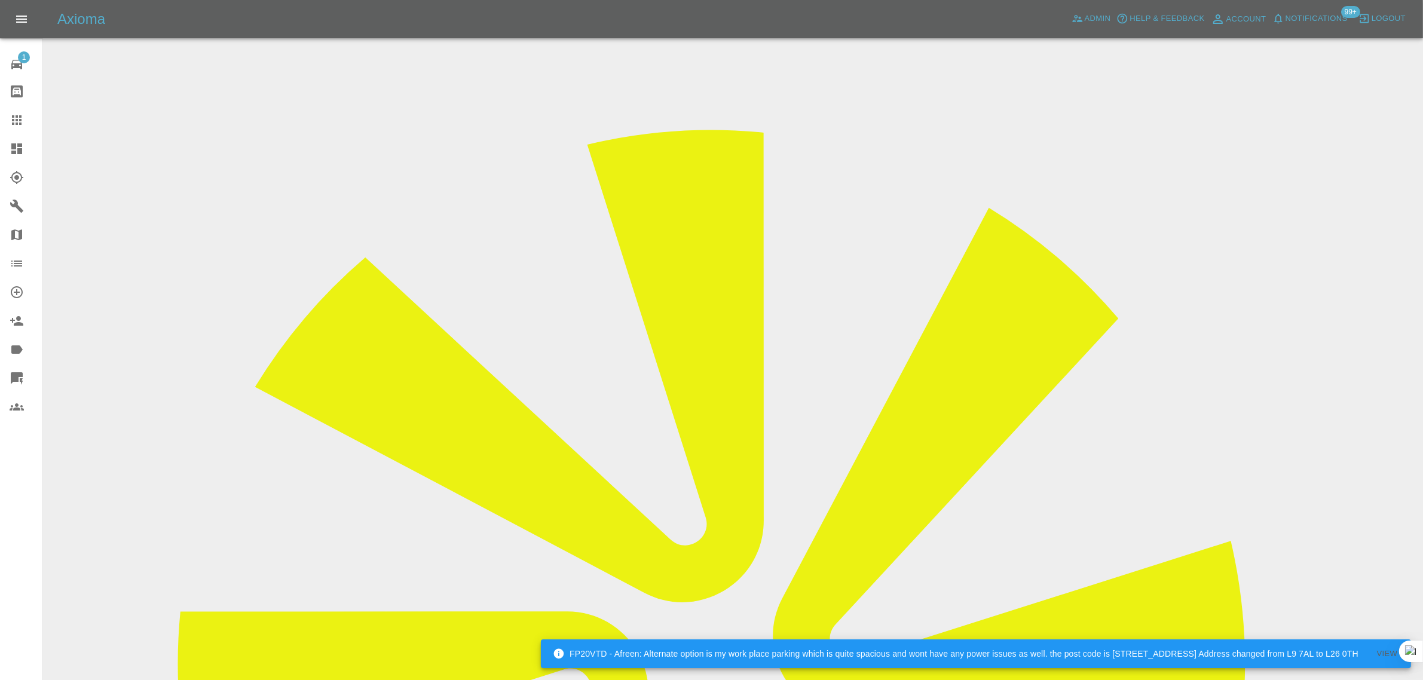
scroll to position [0, 0]
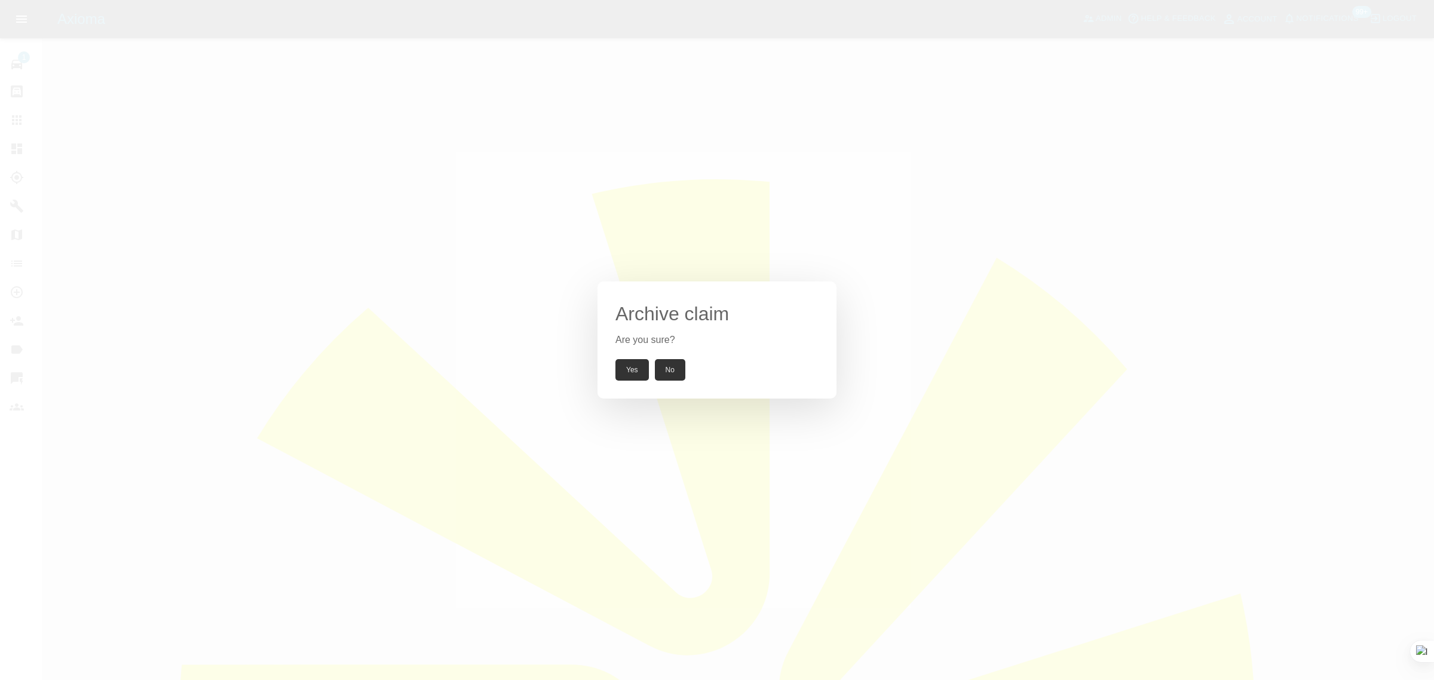
drag, startPoint x: 631, startPoint y: 366, endPoint x: 674, endPoint y: 424, distance: 73.0
click at [631, 365] on button "Yes" at bounding box center [632, 370] width 33 height 22
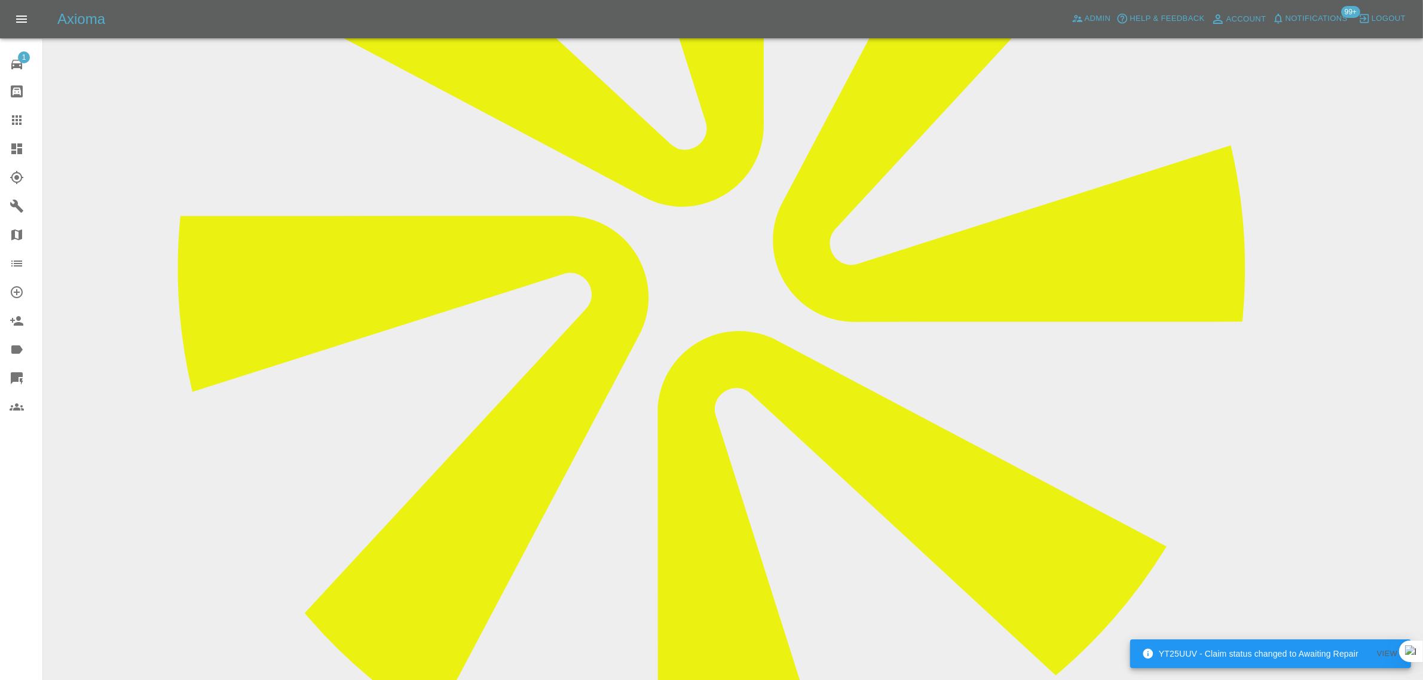
scroll to position [448, 0]
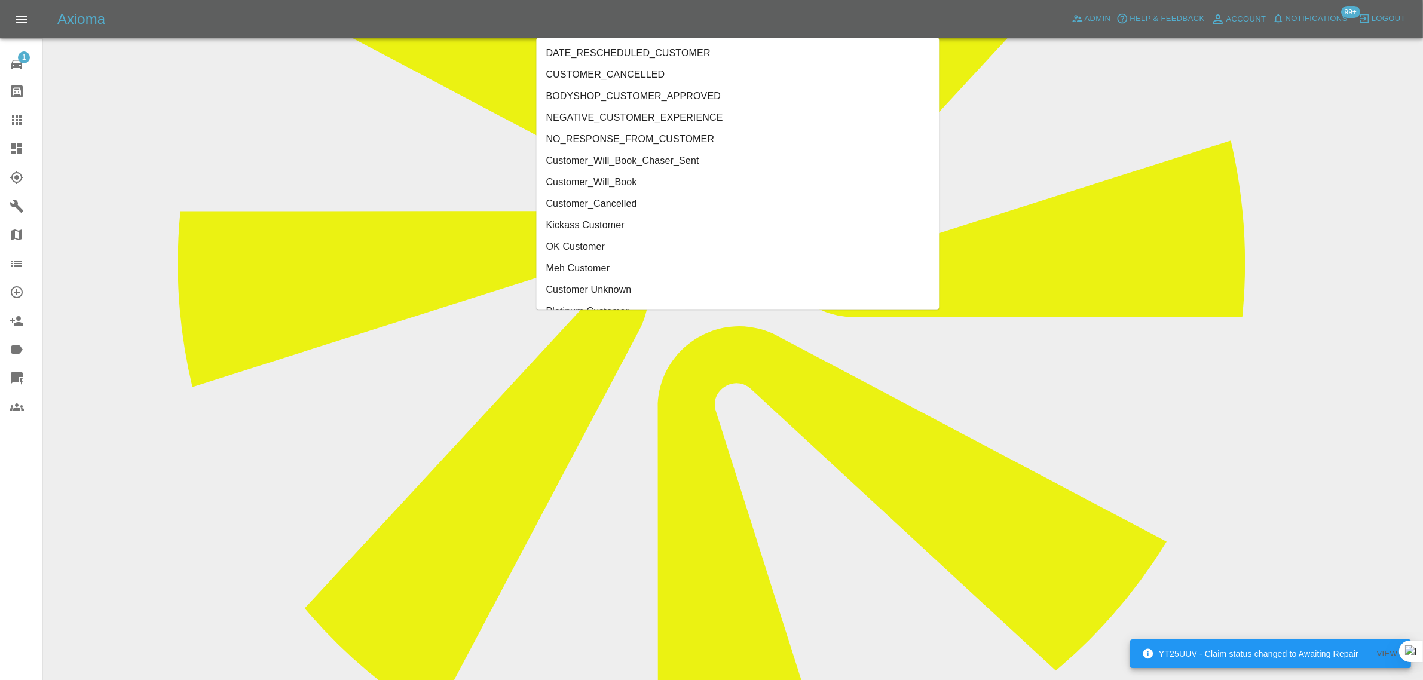
type input "cust"
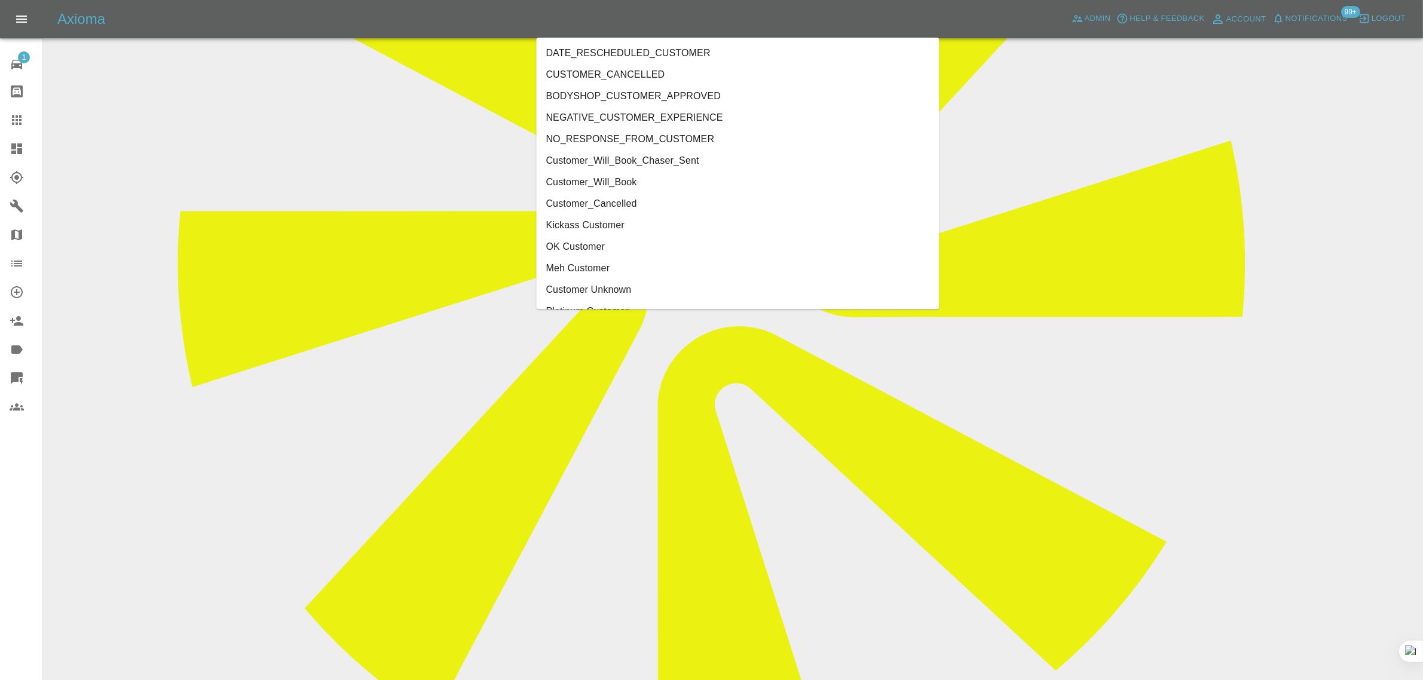
click at [592, 199] on li "Customer_Cancelled" at bounding box center [738, 204] width 403 height 22
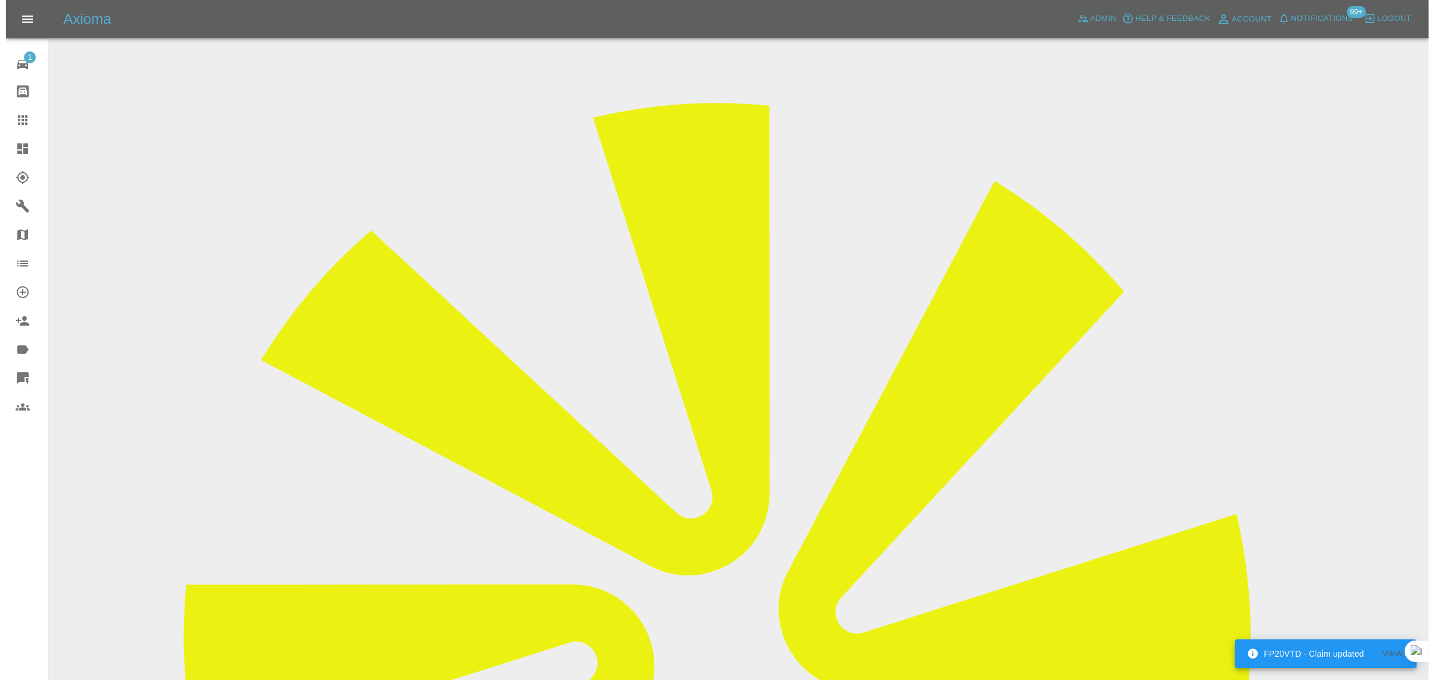
scroll to position [0, 0]
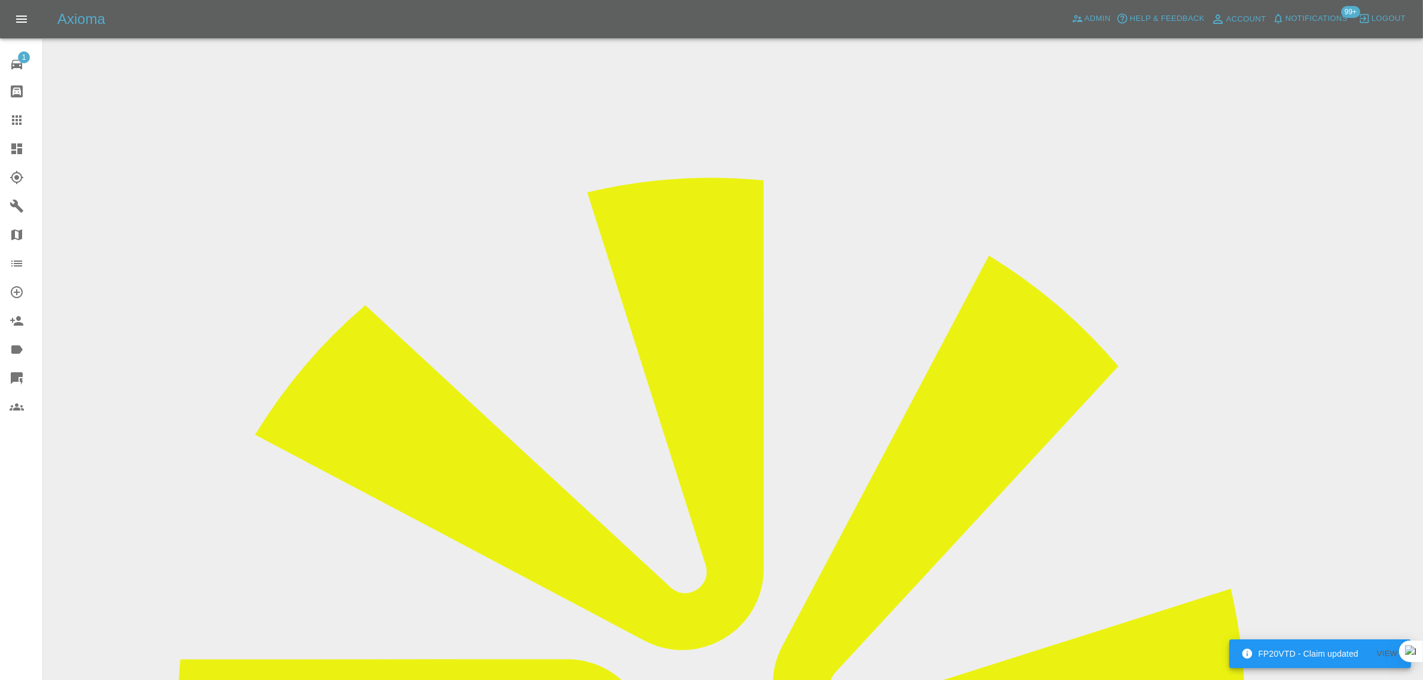
drag, startPoint x: 1113, startPoint y: 186, endPoint x: 1155, endPoint y: 184, distance: 41.9
copy td "J Freema"
drag, startPoint x: 536, startPoint y: 210, endPoint x: 762, endPoint y: 210, distance: 226.5
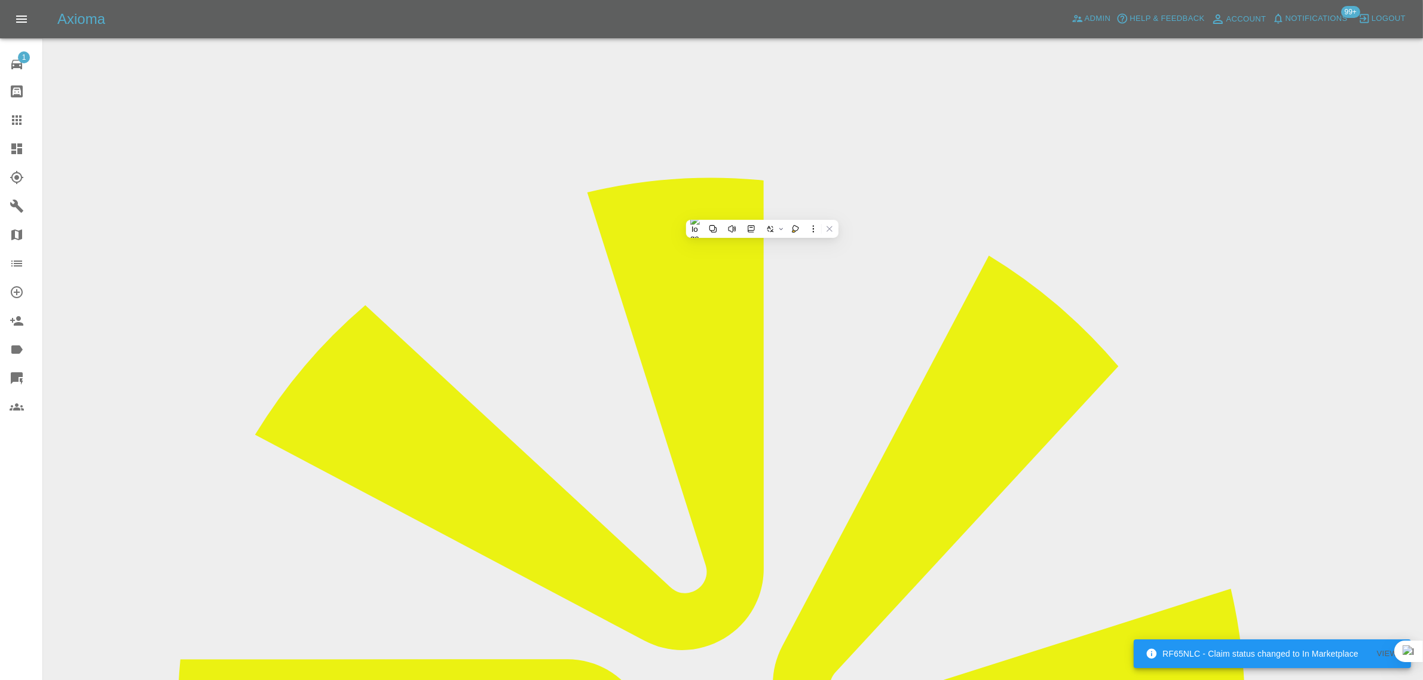
copy tr "Registration plates KH21RDY"
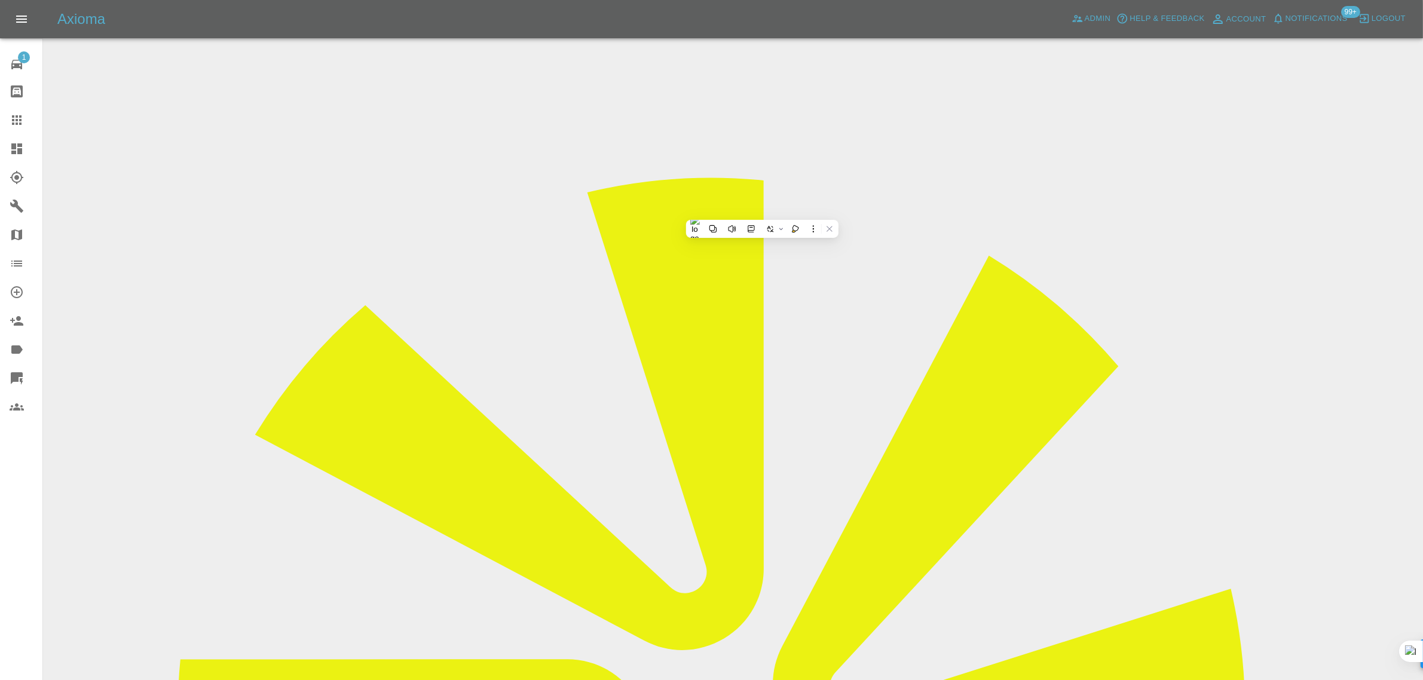
drag, startPoint x: 541, startPoint y: 320, endPoint x: 772, endPoint y: 345, distance: 232.1
copy tbody "Vehicle Location SS3 8AN Driver [PERSON_NAME]"
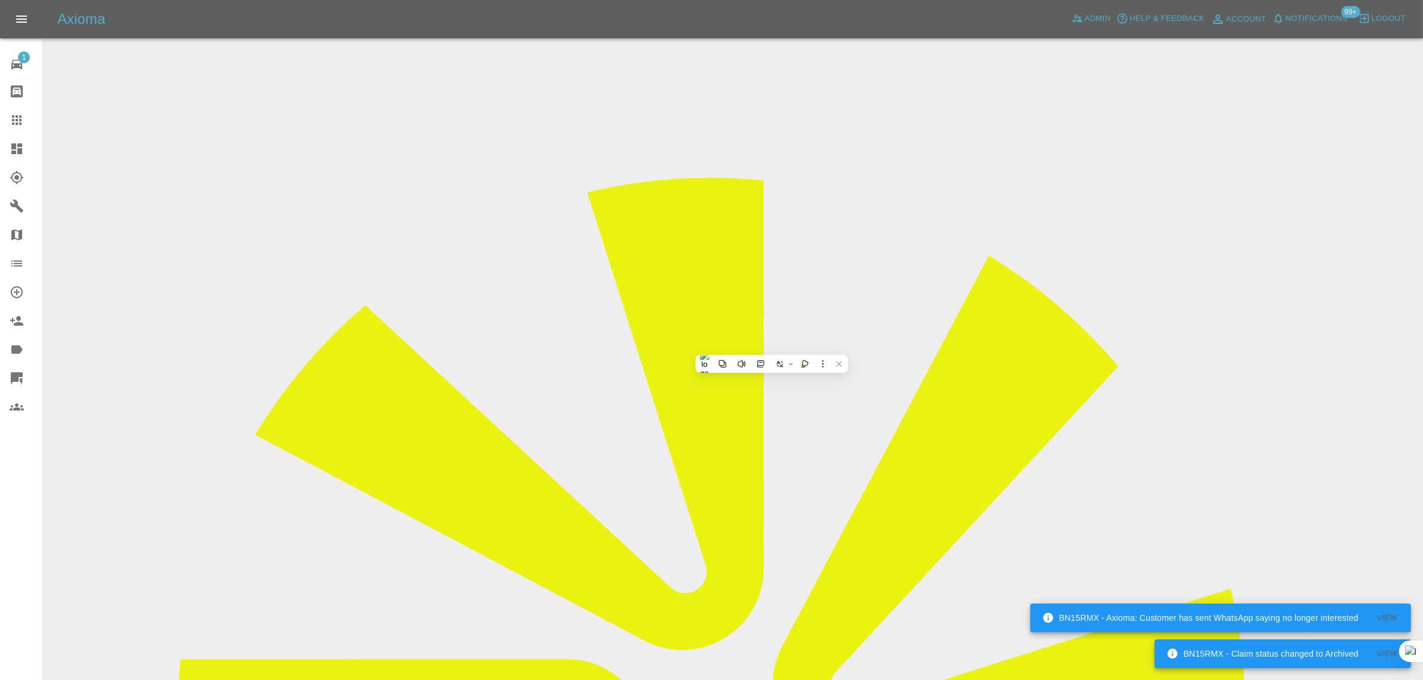
drag, startPoint x: 984, startPoint y: 498, endPoint x: 1308, endPoint y: 522, distance: 324.8
copy tbody
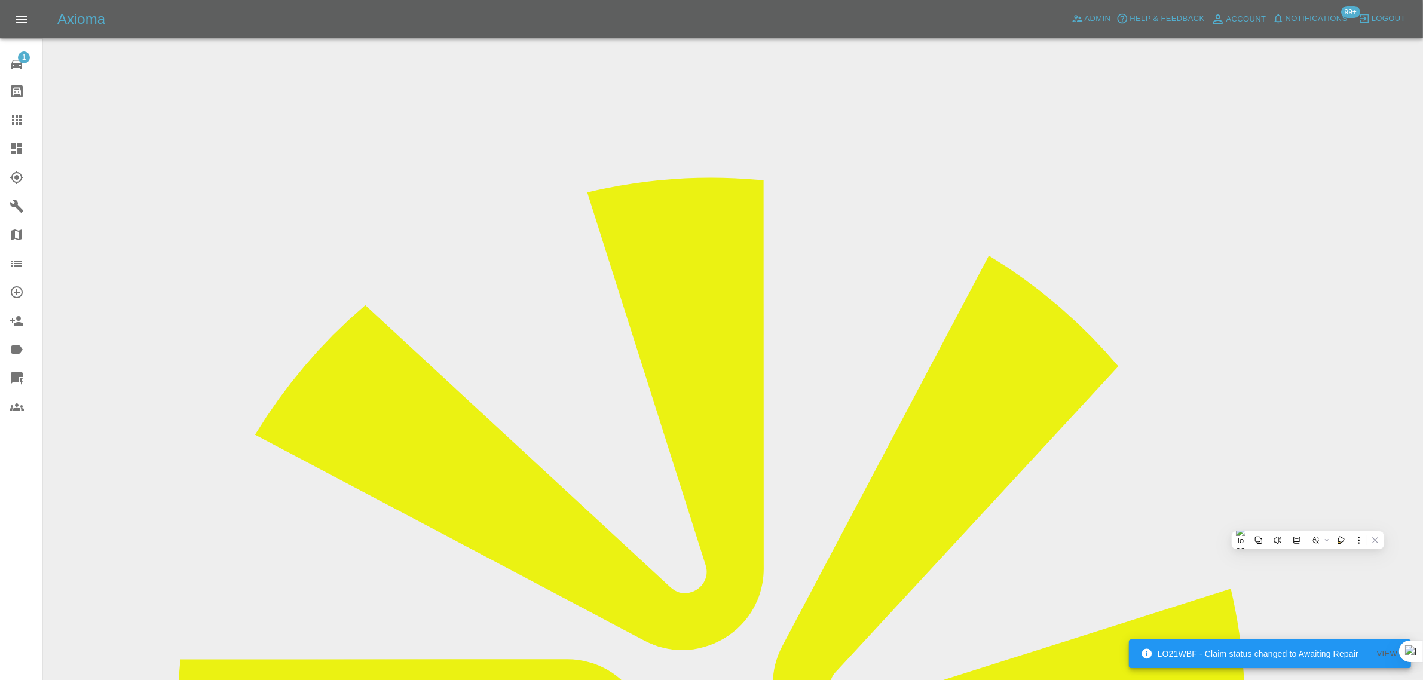
click at [13, 117] on icon at bounding box center [17, 120] width 10 height 10
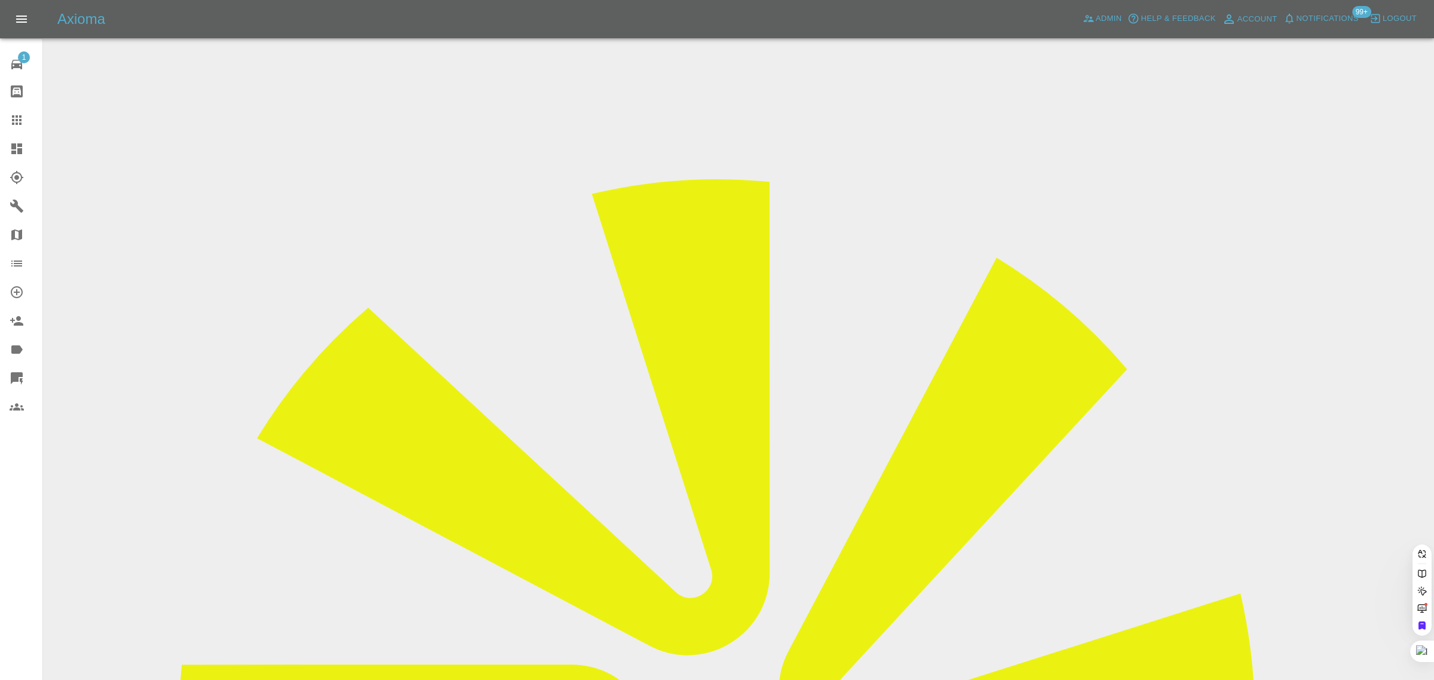
paste input "[EMAIL_ADDRESS][DOMAIN_NAME]"
type input "[EMAIL_ADDRESS][DOMAIN_NAME]"
